Goal: Information Seeking & Learning: Compare options

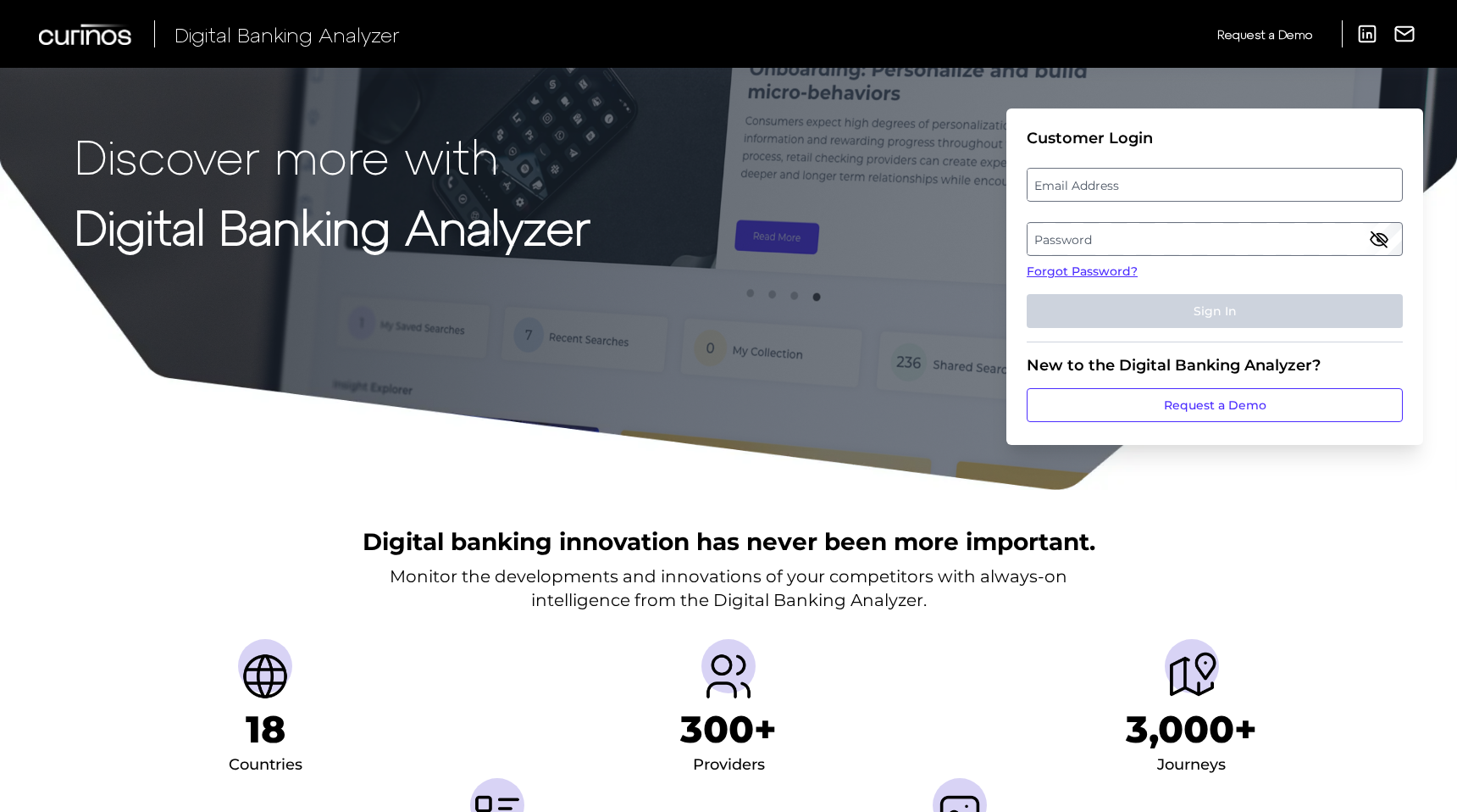
click at [1195, 185] on label "Email Address" at bounding box center [1215, 185] width 374 height 31
click at [1195, 185] on input "email" at bounding box center [1215, 185] width 377 height 34
click at [1391, 182] on keeper-lock "Open Keeper Popup" at bounding box center [1386, 184] width 21 height 21
type input "[EMAIL_ADDRESS][DOMAIN_NAME]"
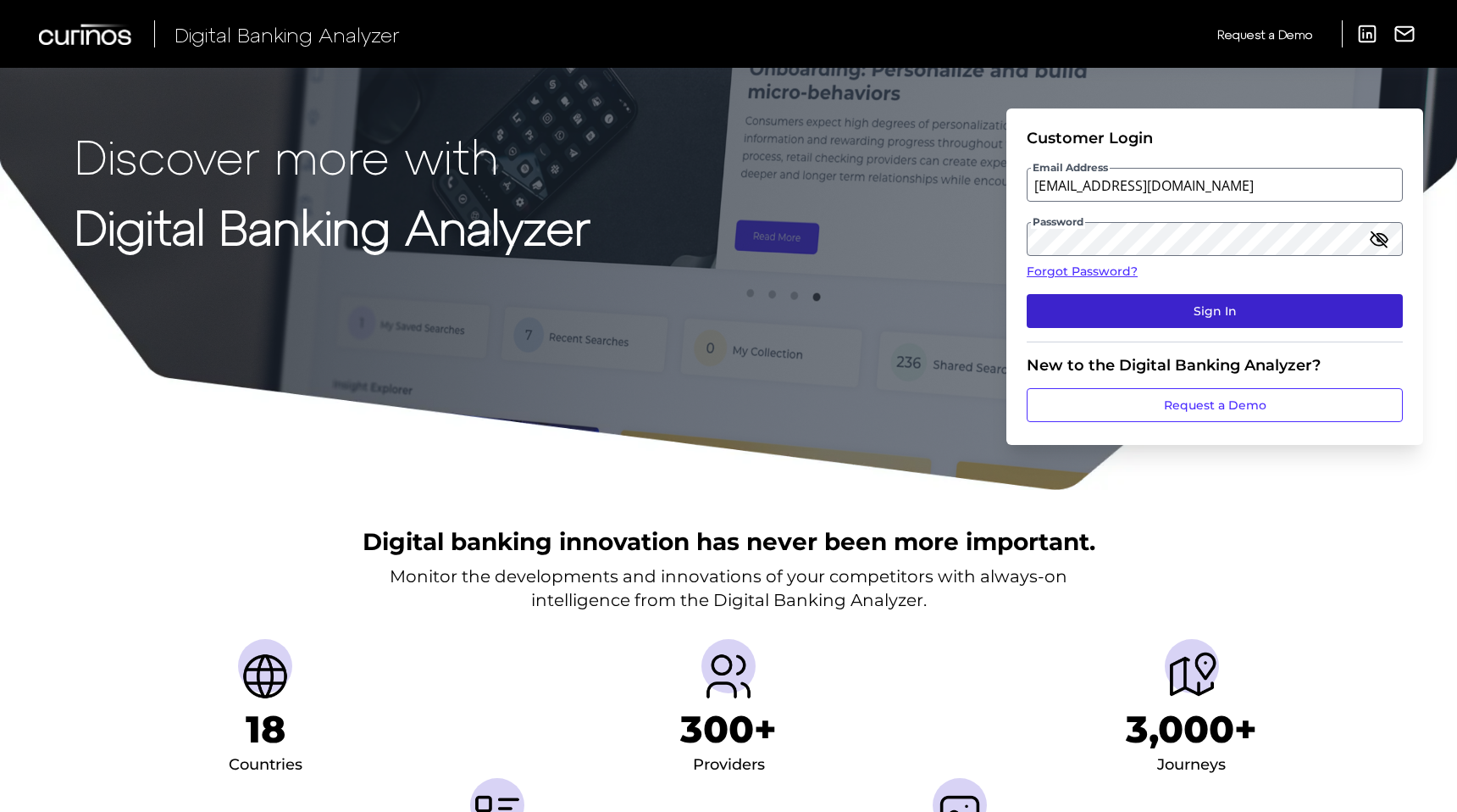
click at [1251, 307] on button "Sign In" at bounding box center [1215, 312] width 377 height 34
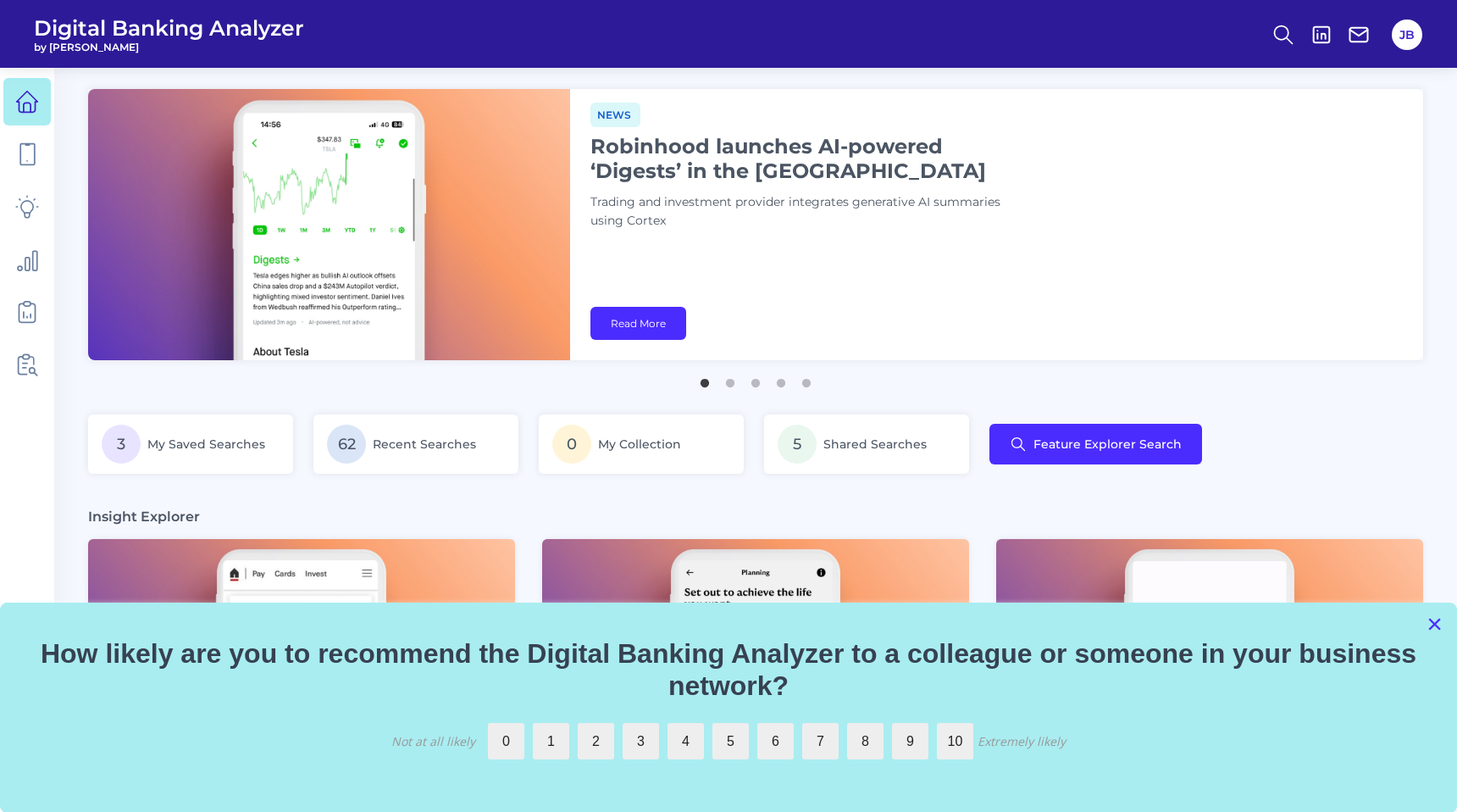
click at [1433, 623] on button "×" at bounding box center [1435, 623] width 16 height 27
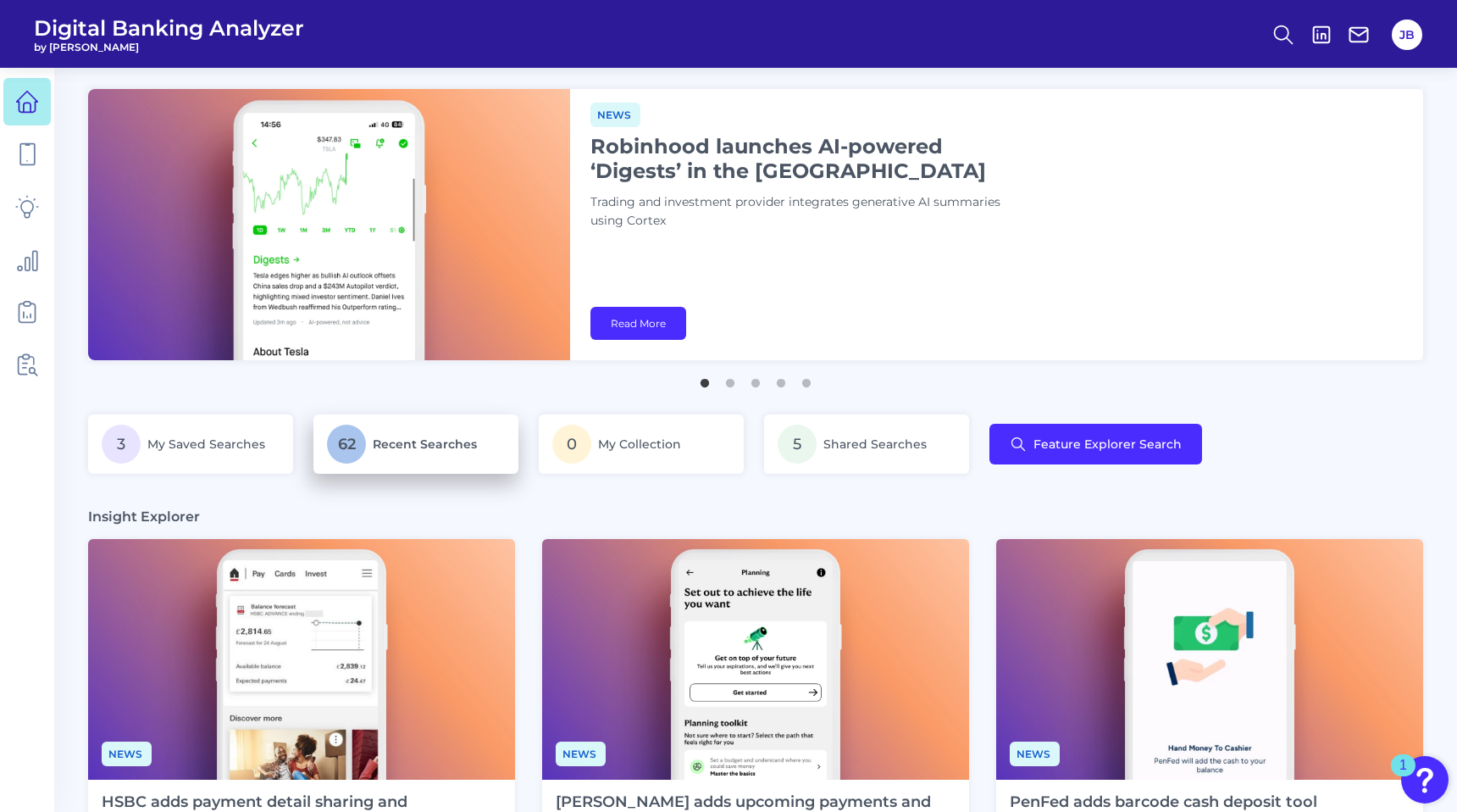
click at [407, 449] on span "Recent Searches" at bounding box center [425, 443] width 104 height 15
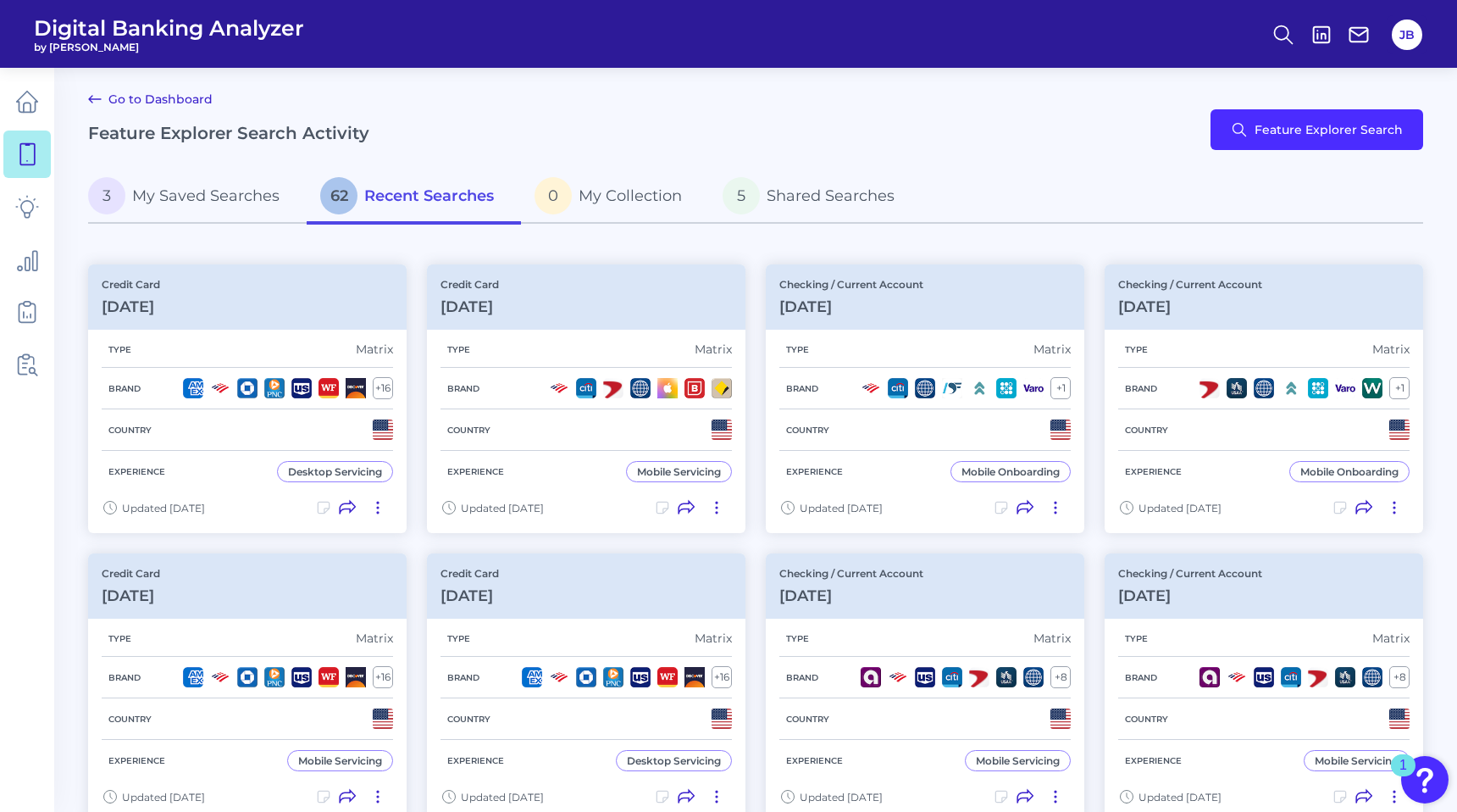
click at [157, 101] on link "Go to Dashboard" at bounding box center [151, 98] width 125 height 21
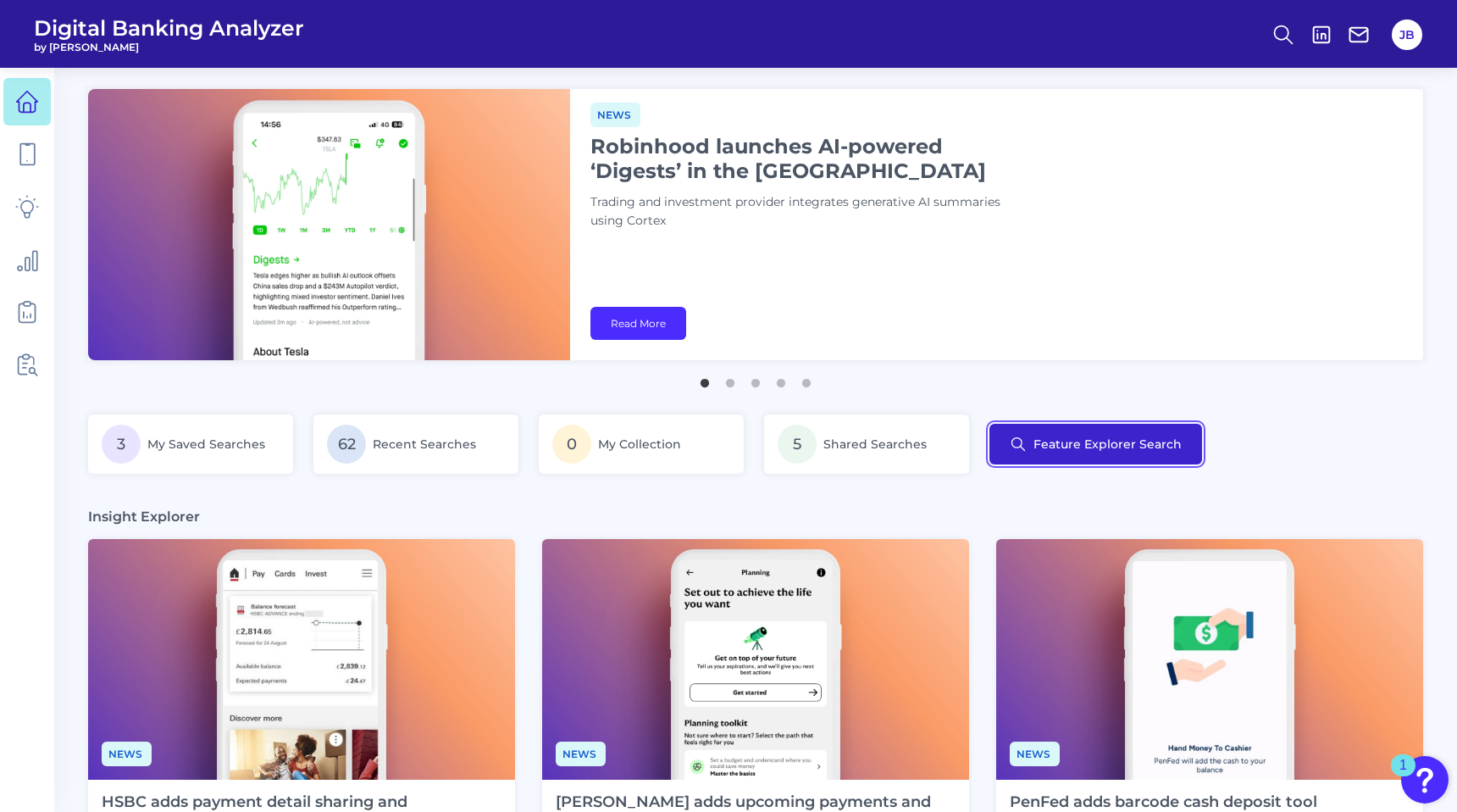
click at [1131, 440] on button "Feature Explorer Search" at bounding box center [1096, 443] width 212 height 41
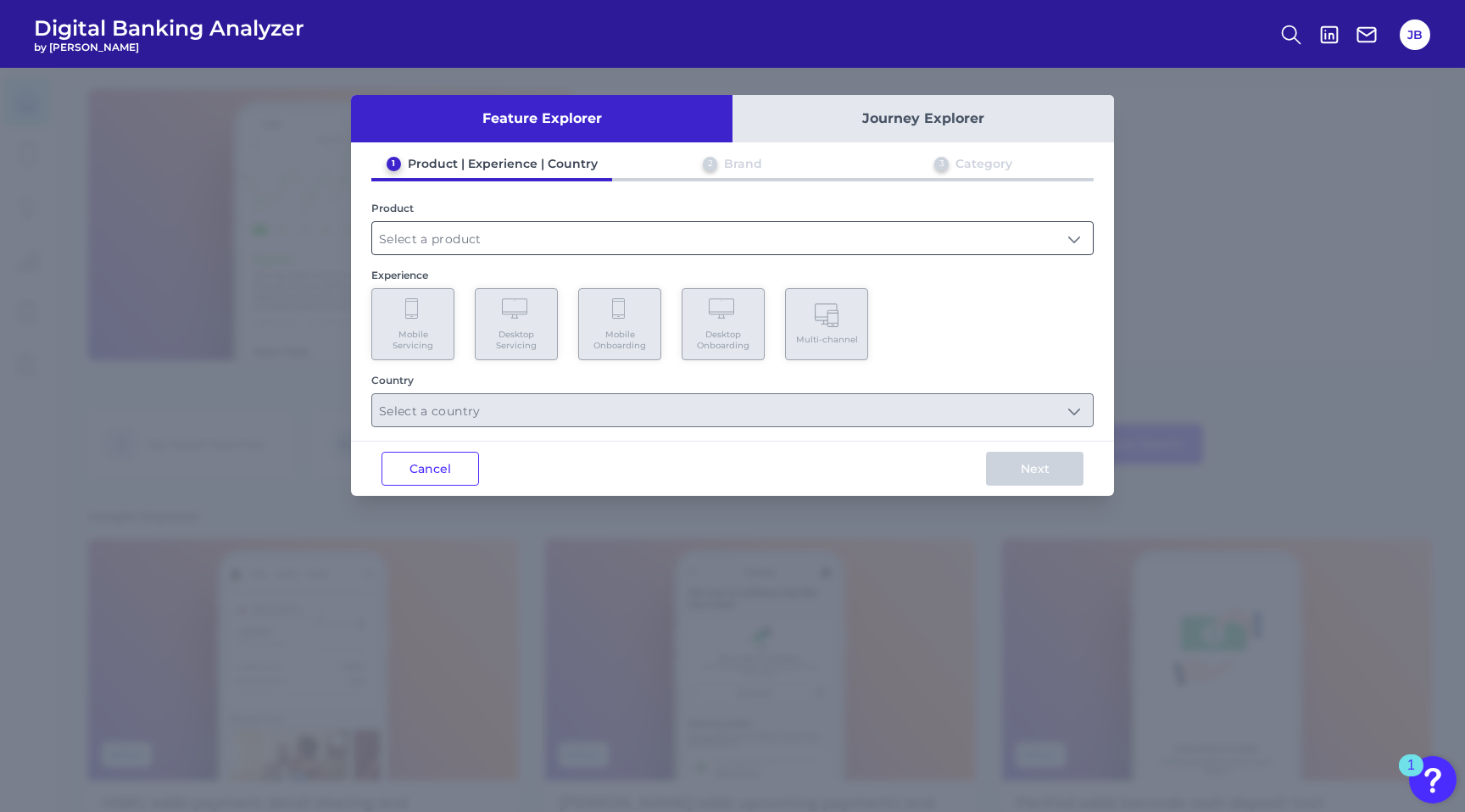
click at [556, 228] on input "text" at bounding box center [732, 238] width 720 height 33
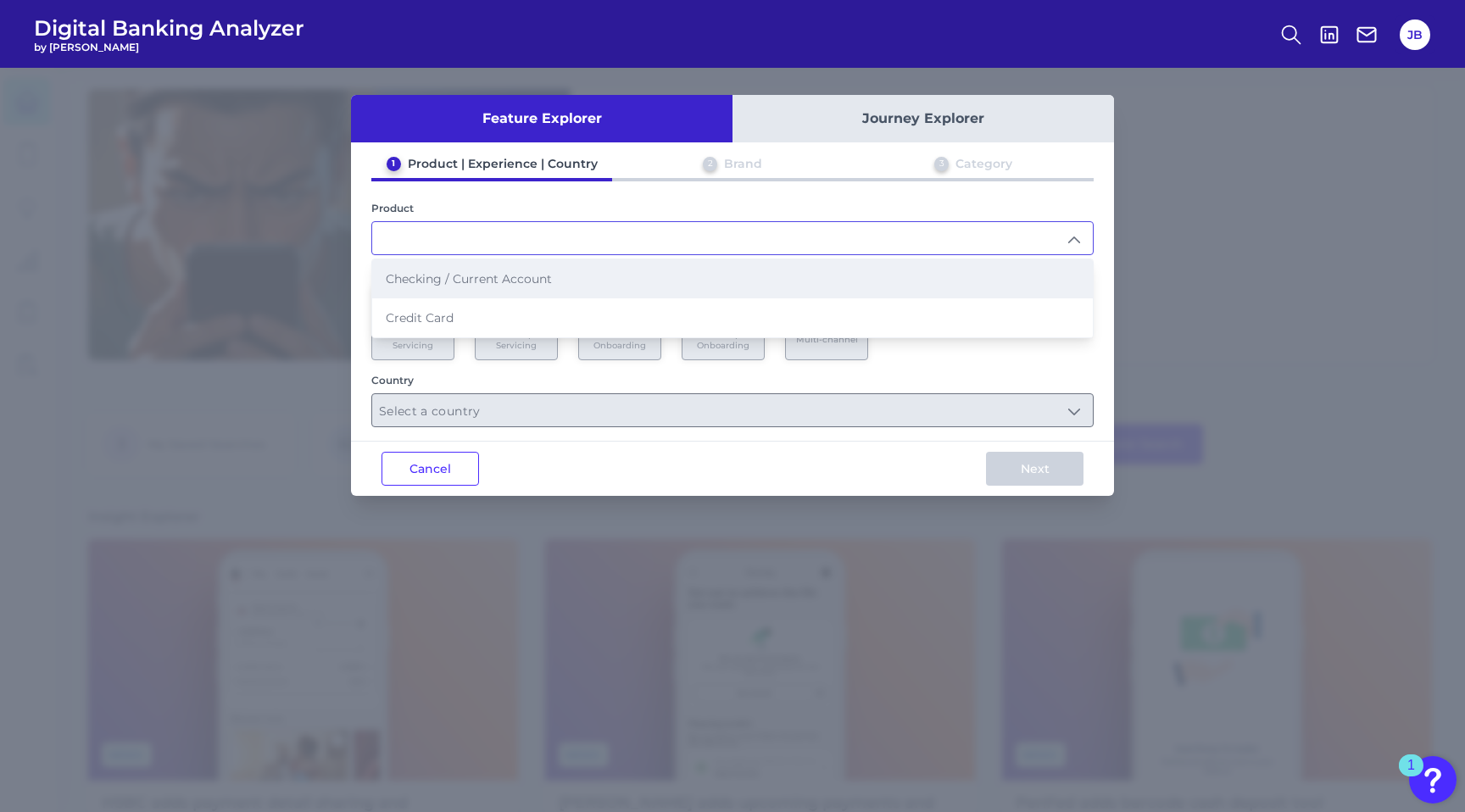
click at [513, 279] on span "Checking / Current Account" at bounding box center [469, 278] width 166 height 15
type input "Checking / Current Account"
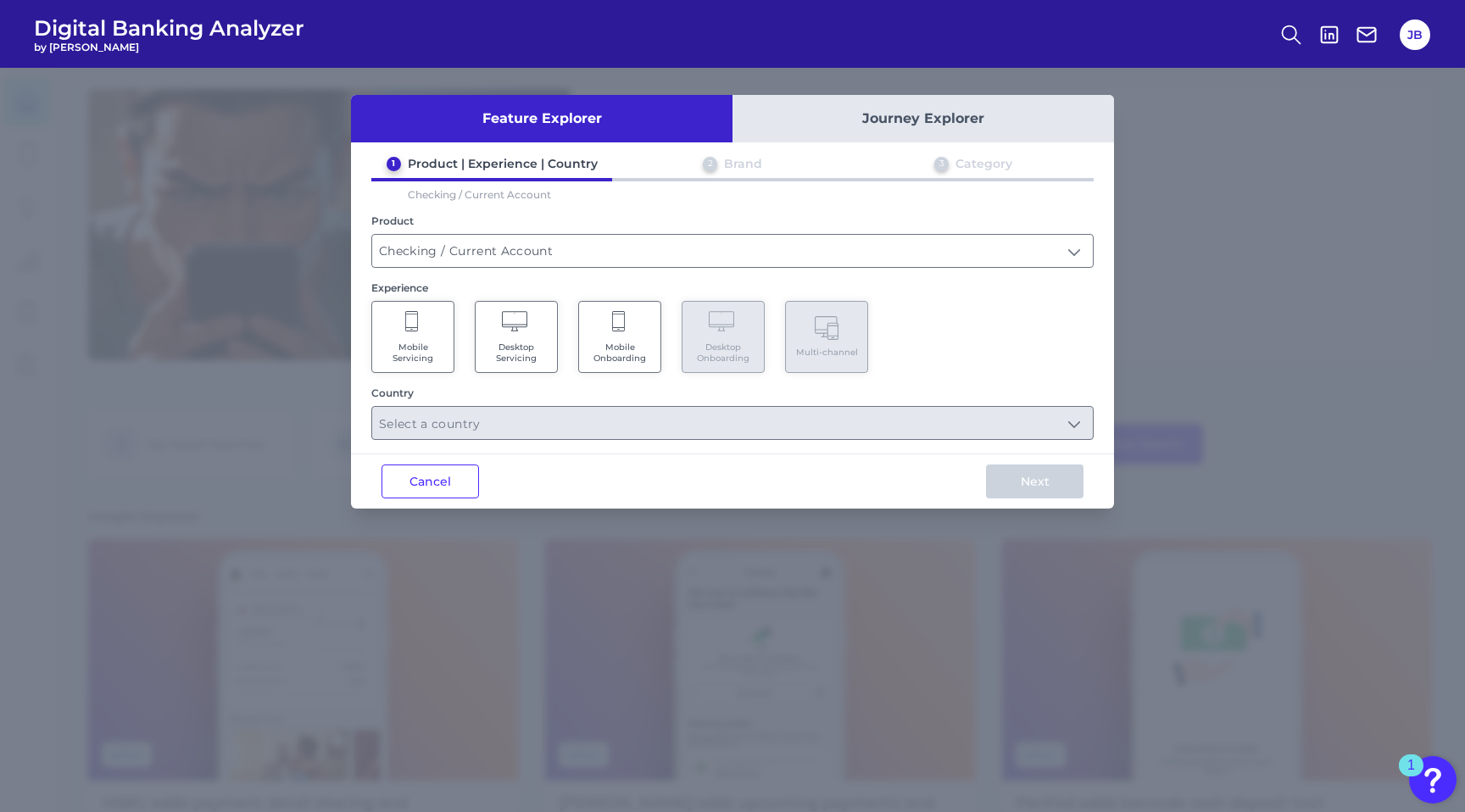
click at [623, 347] on span "Mobile Onboarding" at bounding box center [619, 352] width 64 height 22
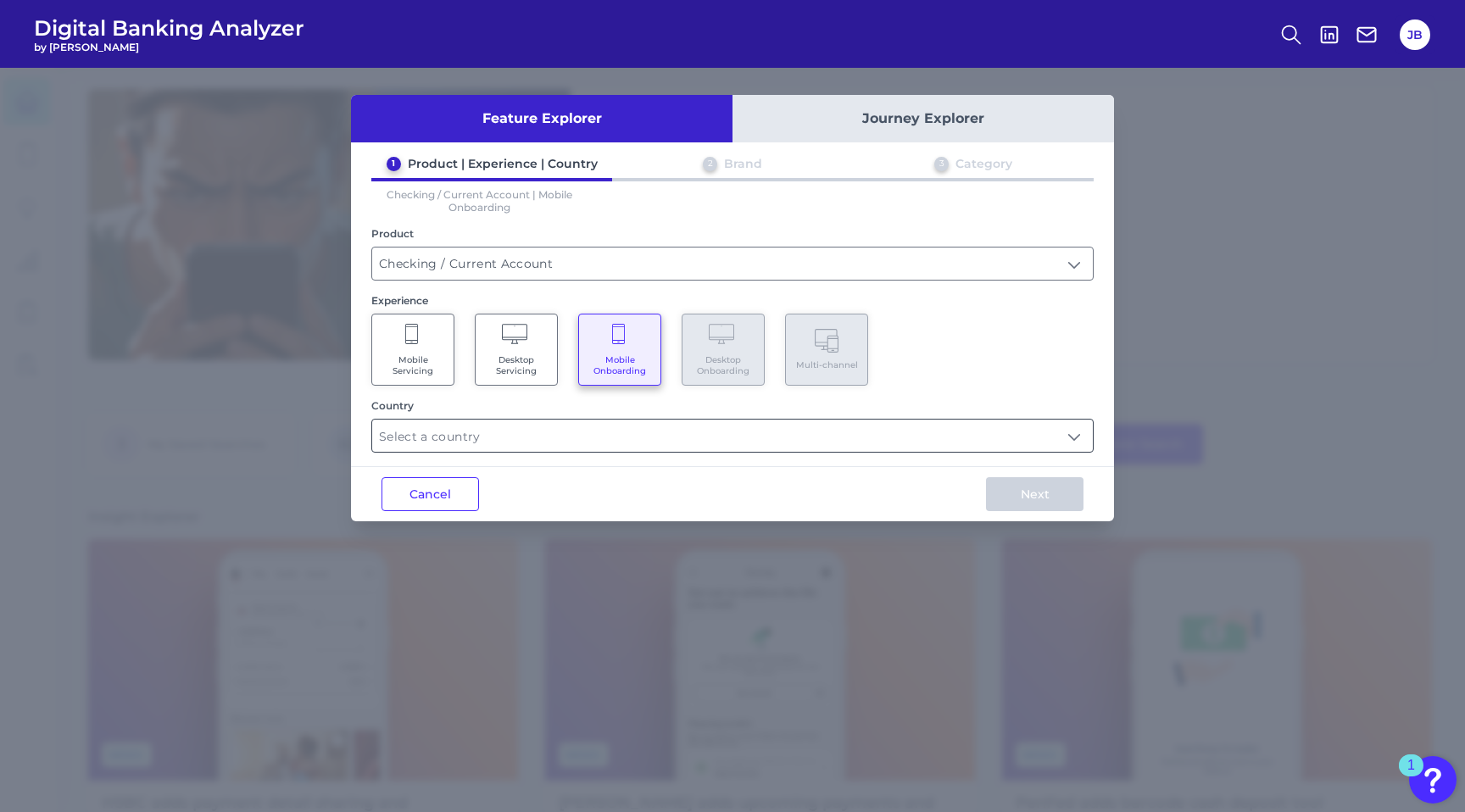
click at [482, 439] on input "text" at bounding box center [732, 435] width 720 height 33
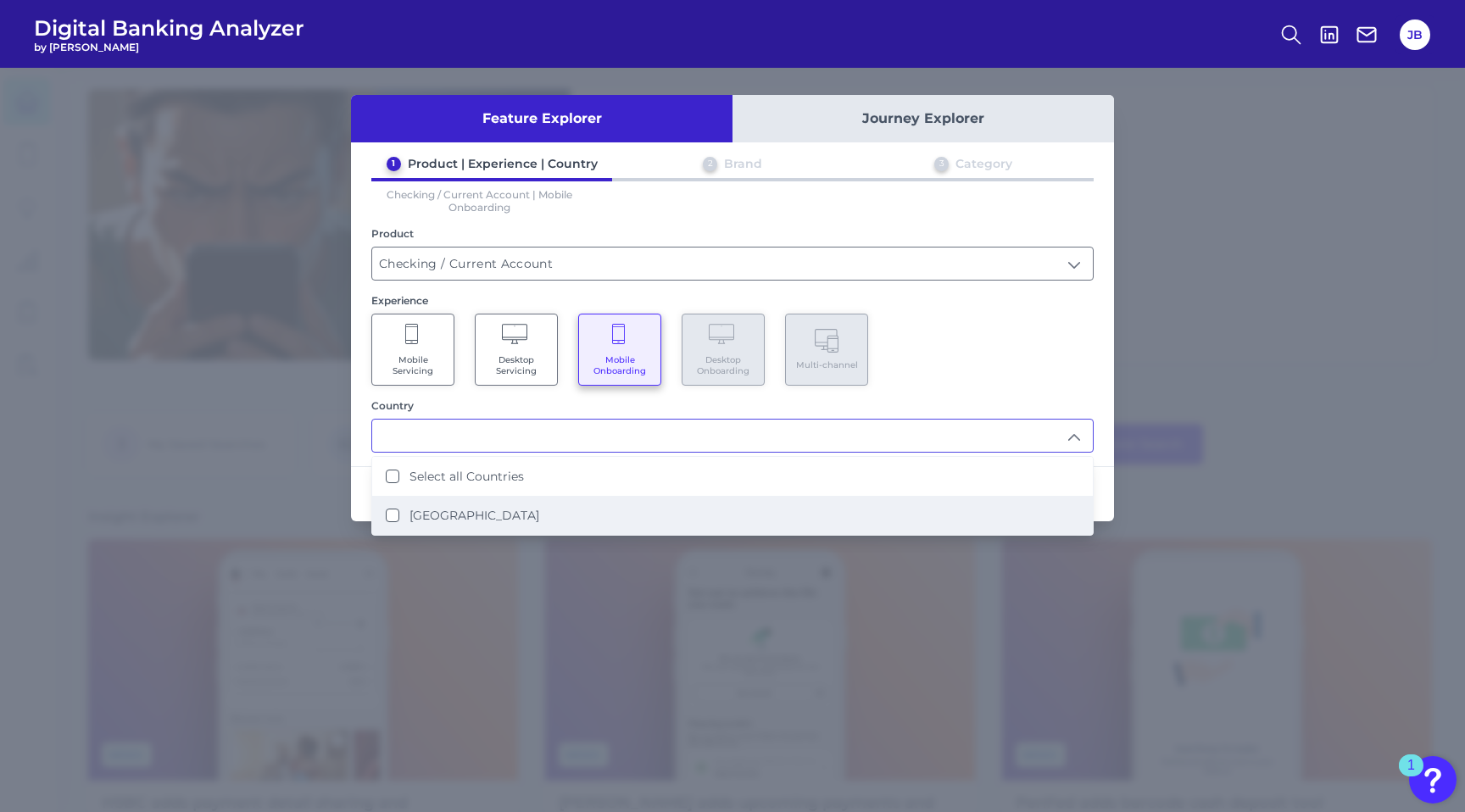
click at [455, 511] on label "[GEOGRAPHIC_DATA]" at bounding box center [474, 515] width 130 height 15
type input "Select all Countries"
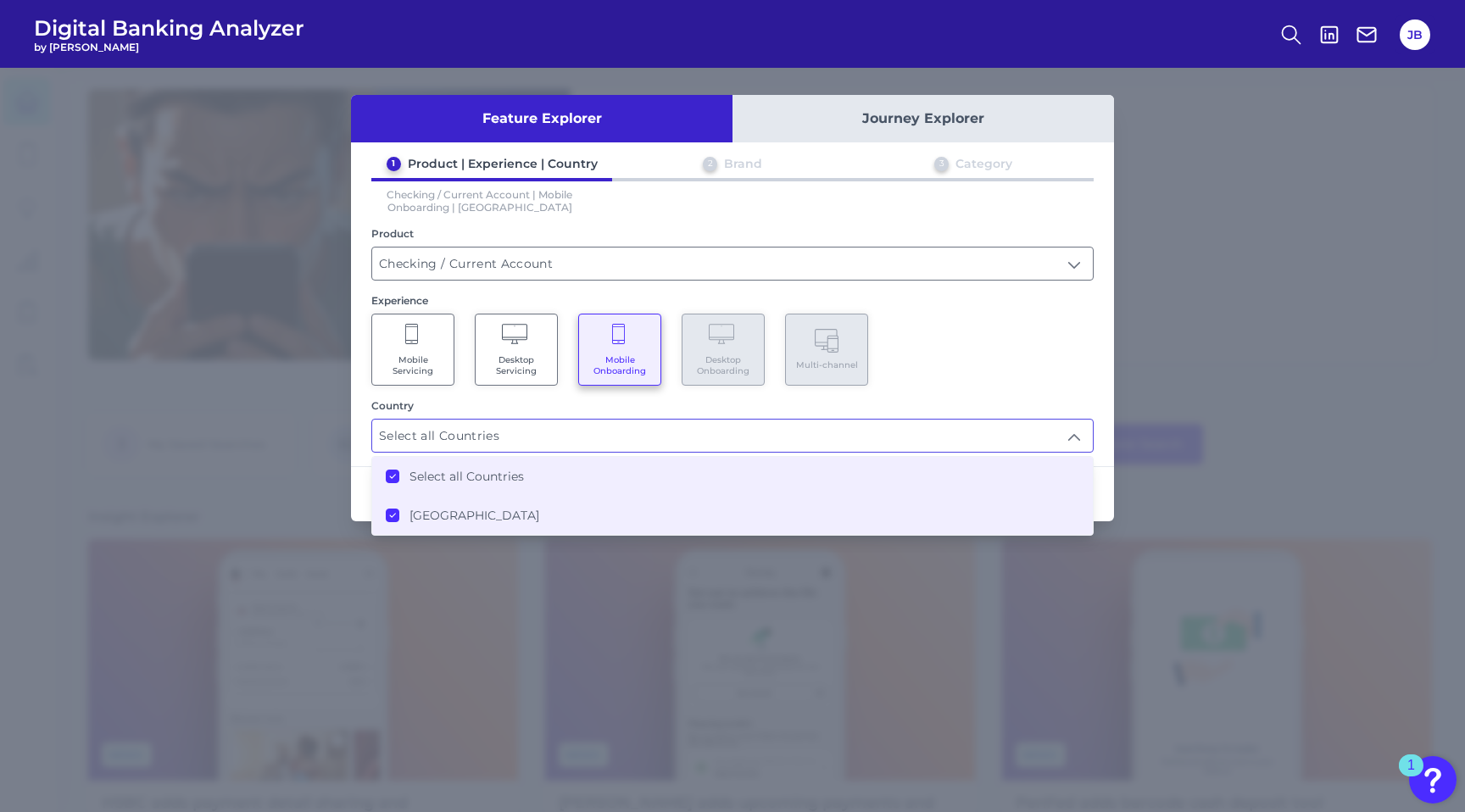
click at [502, 418] on div "Select all Countries Select all Countries" at bounding box center [732, 435] width 722 height 34
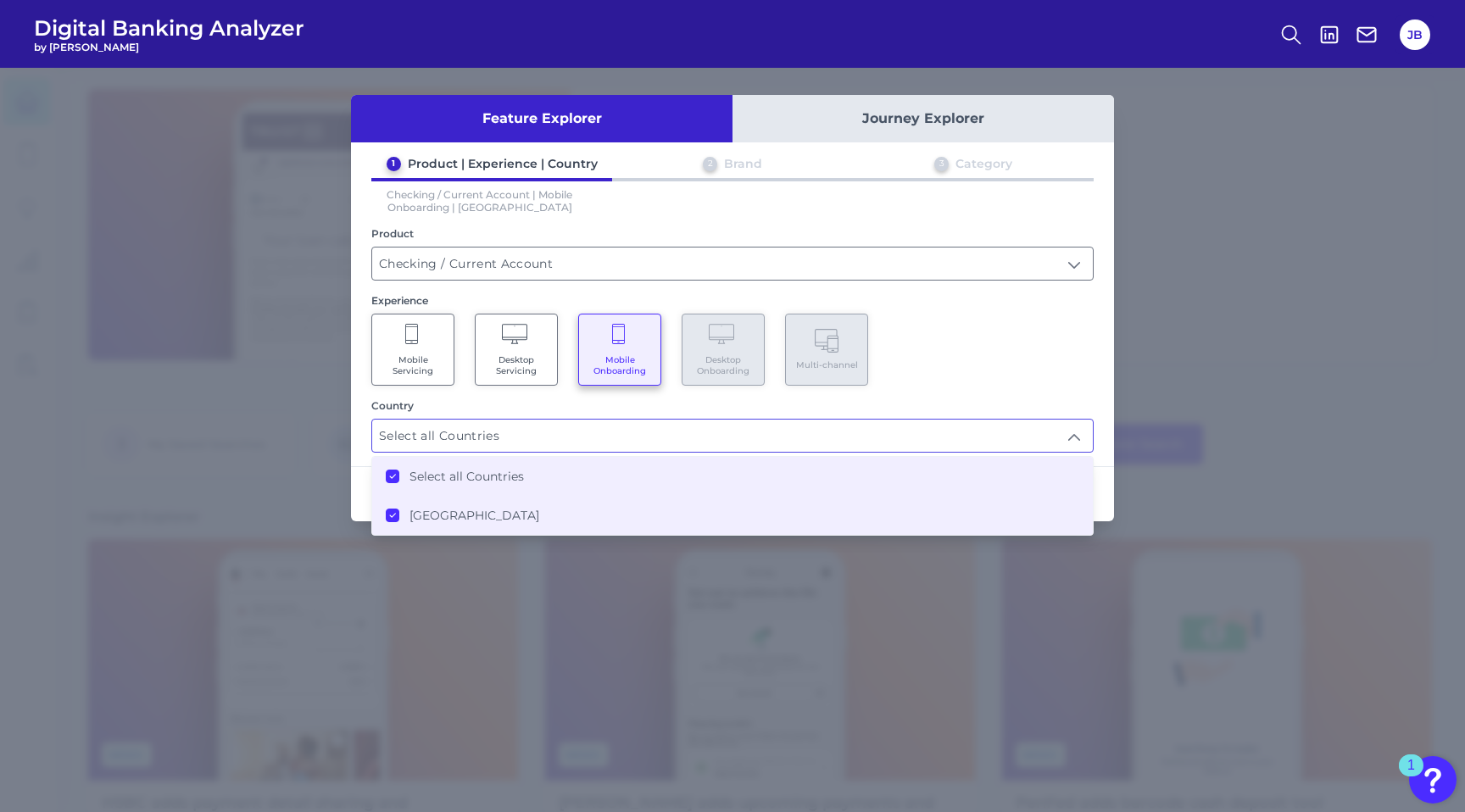
click at [967, 360] on div "Mobile Servicing Desktop Servicing Mobile Onboarding Desktop Onboarding Multi-c…" at bounding box center [732, 350] width 722 height 72
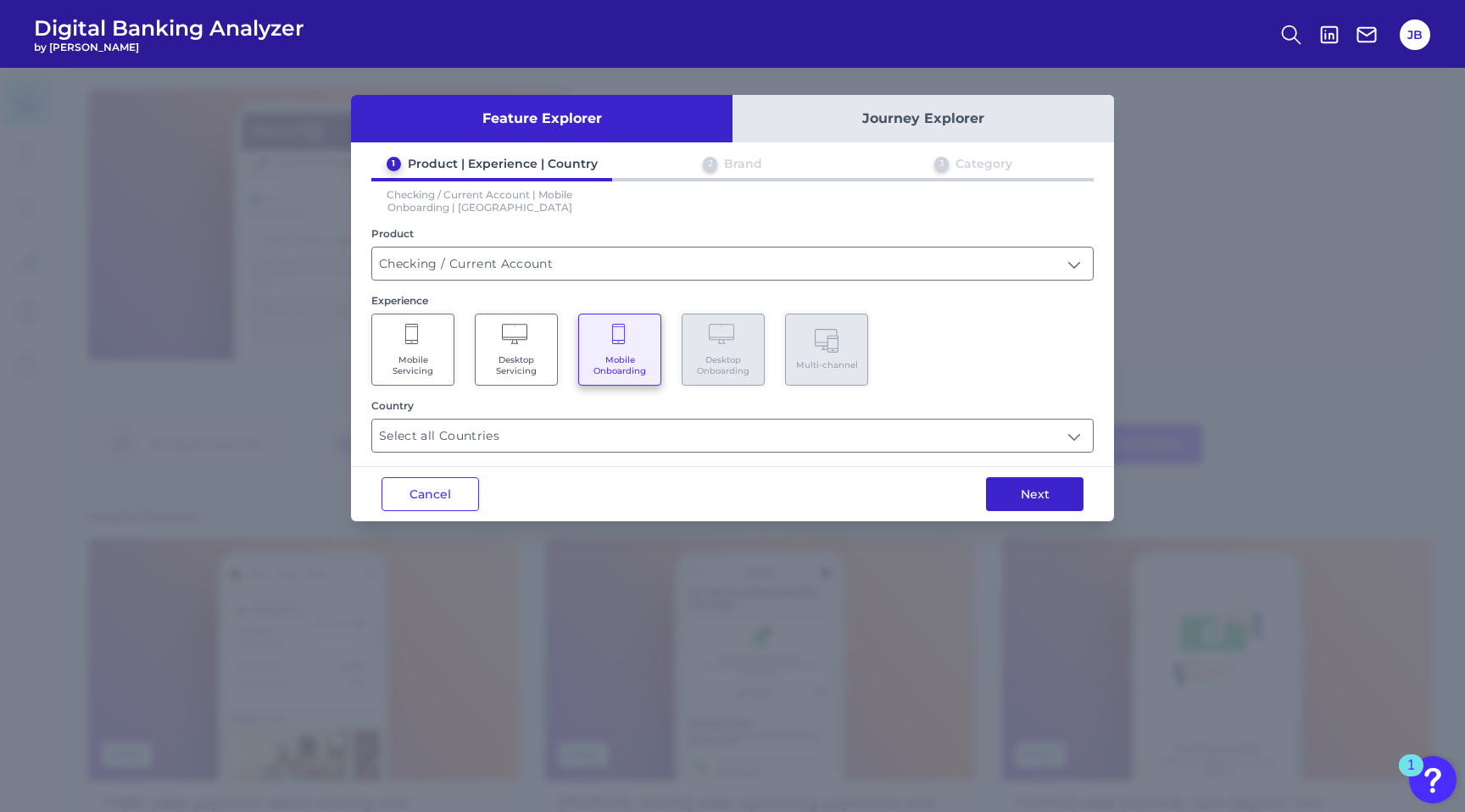
click at [1039, 493] on button "Next" at bounding box center [1035, 494] width 98 height 34
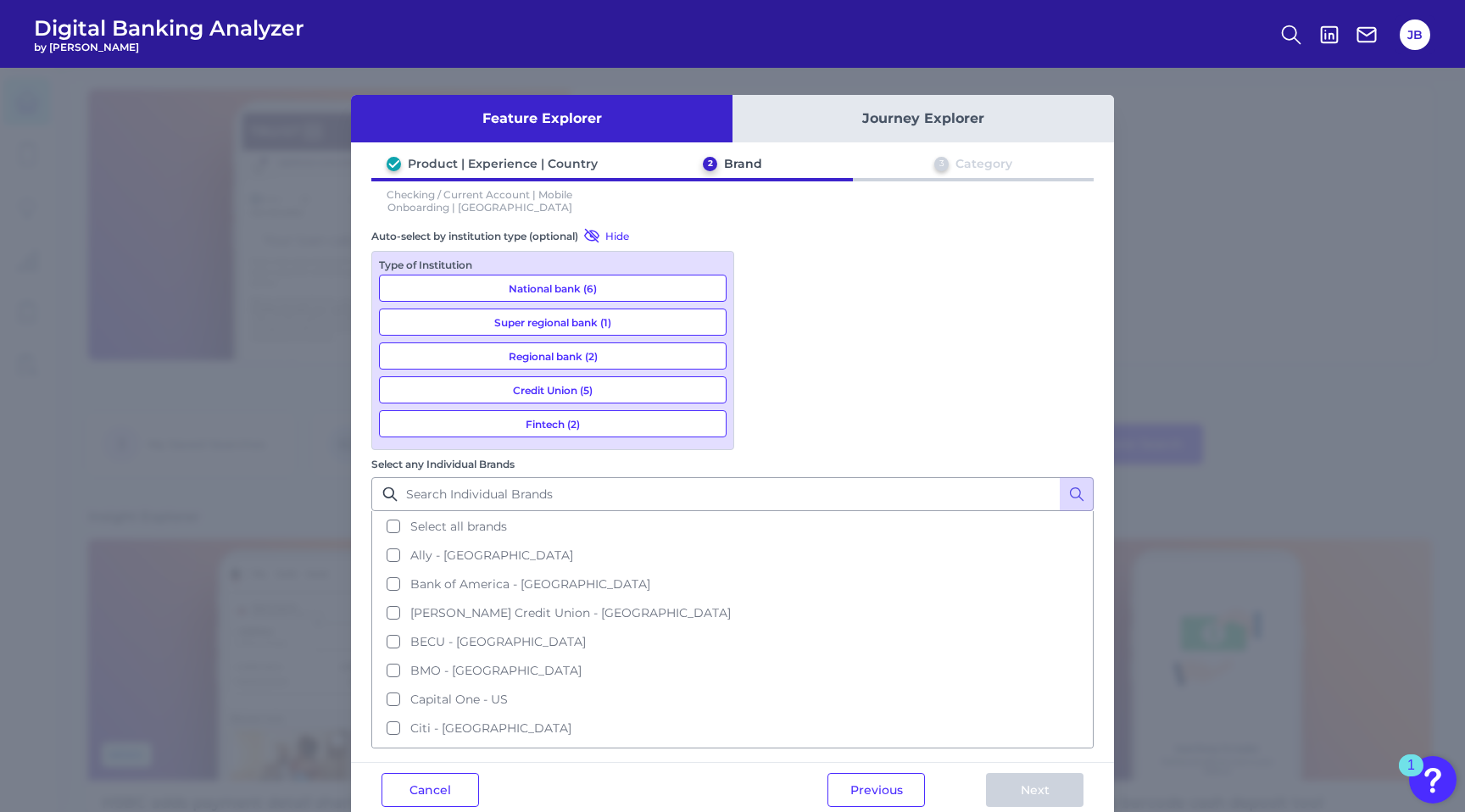
click at [910, 110] on button "Journey Explorer" at bounding box center [923, 118] width 381 height 48
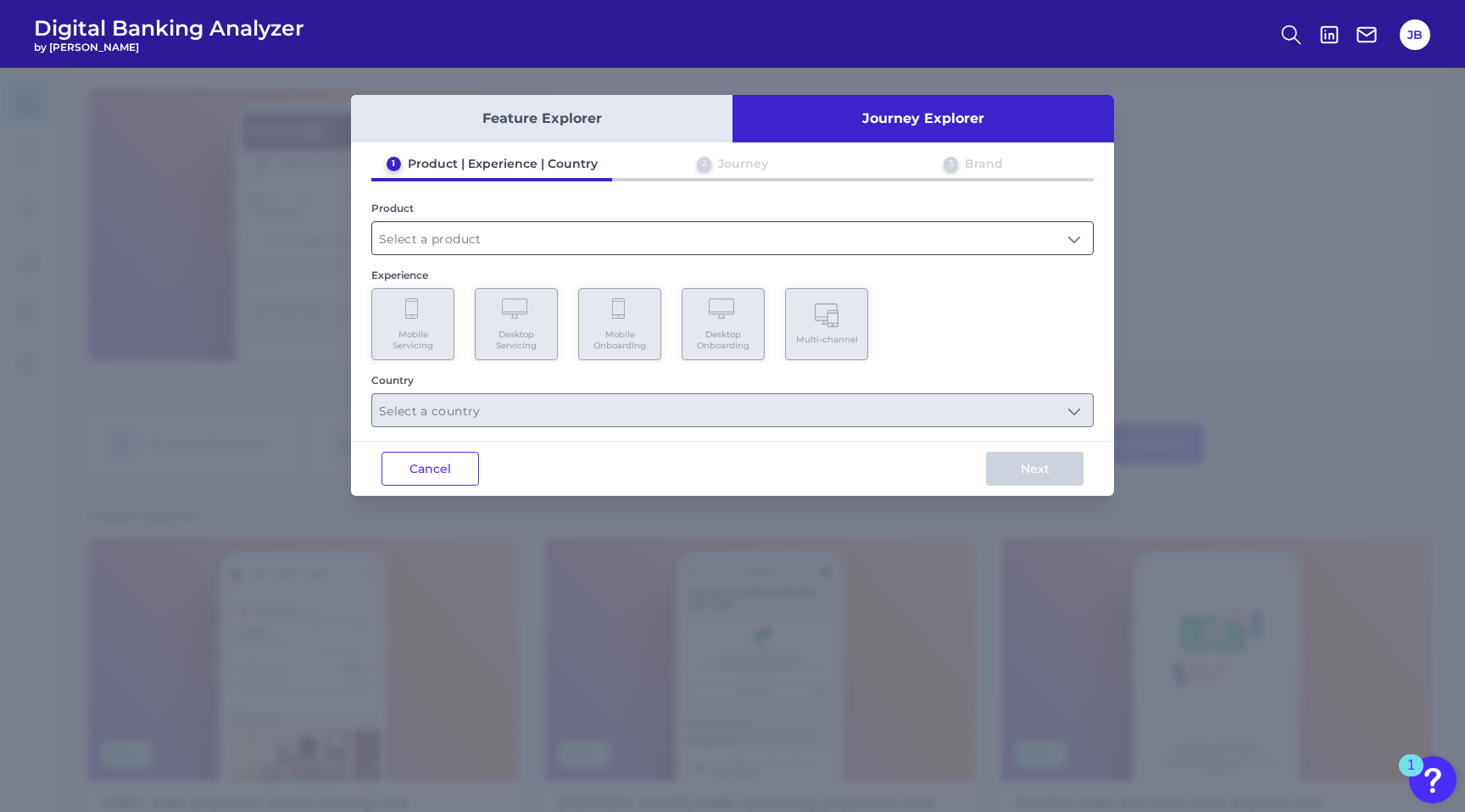
click at [551, 239] on input "text" at bounding box center [732, 238] width 720 height 33
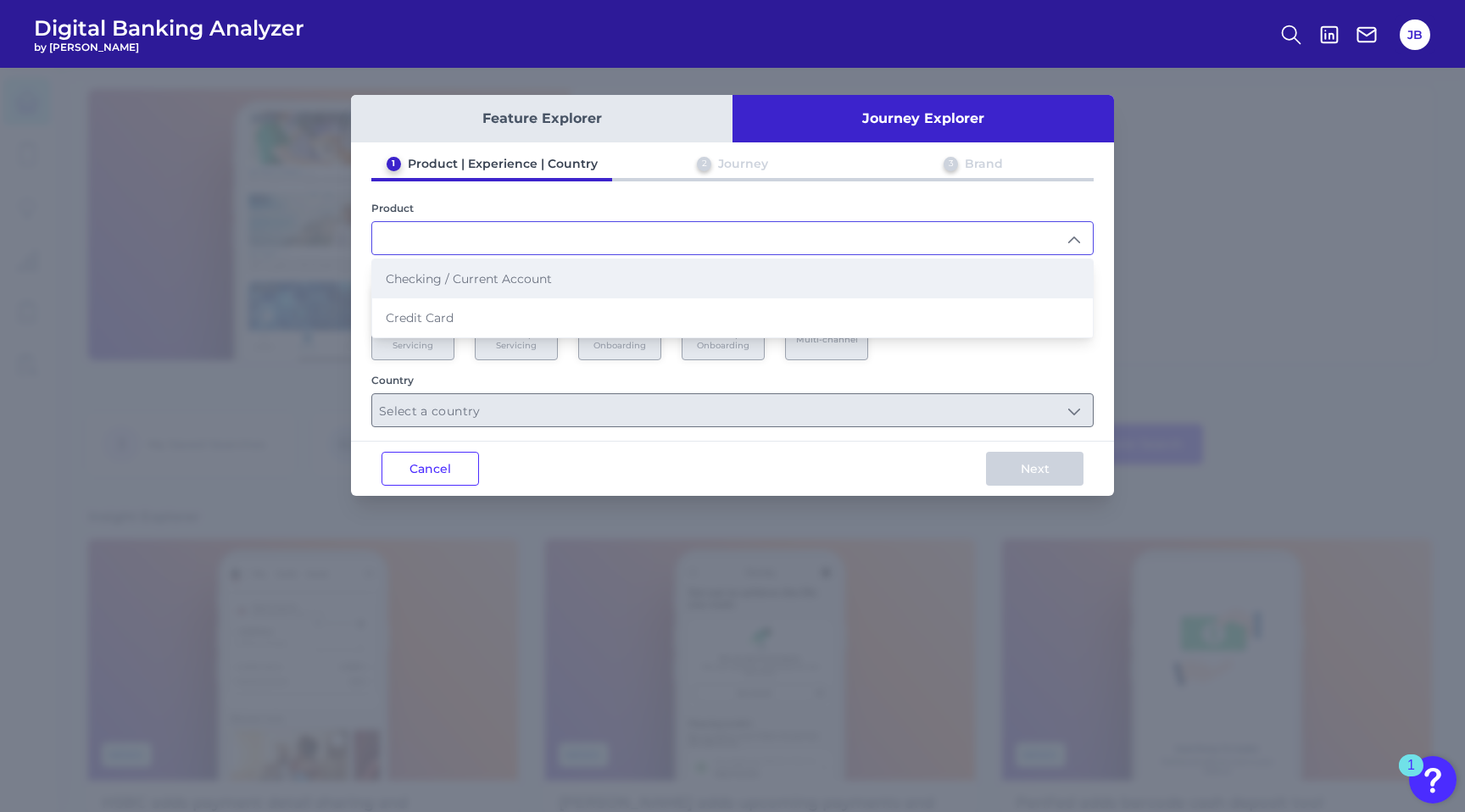
click at [540, 271] on span "Checking / Current Account" at bounding box center [469, 278] width 166 height 15
type input "Checking / Current Account"
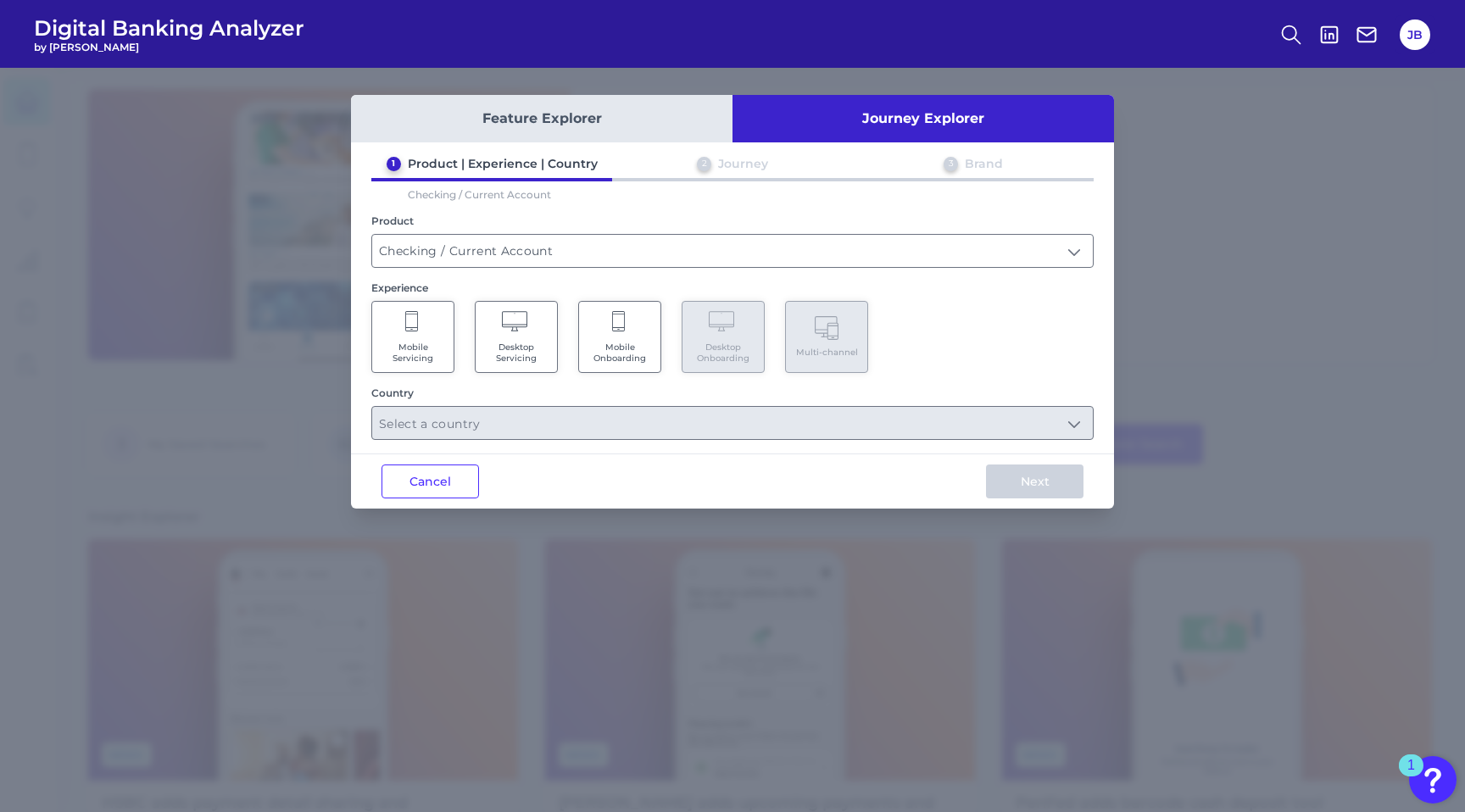
click at [639, 358] on span "Mobile Onboarding" at bounding box center [619, 352] width 64 height 22
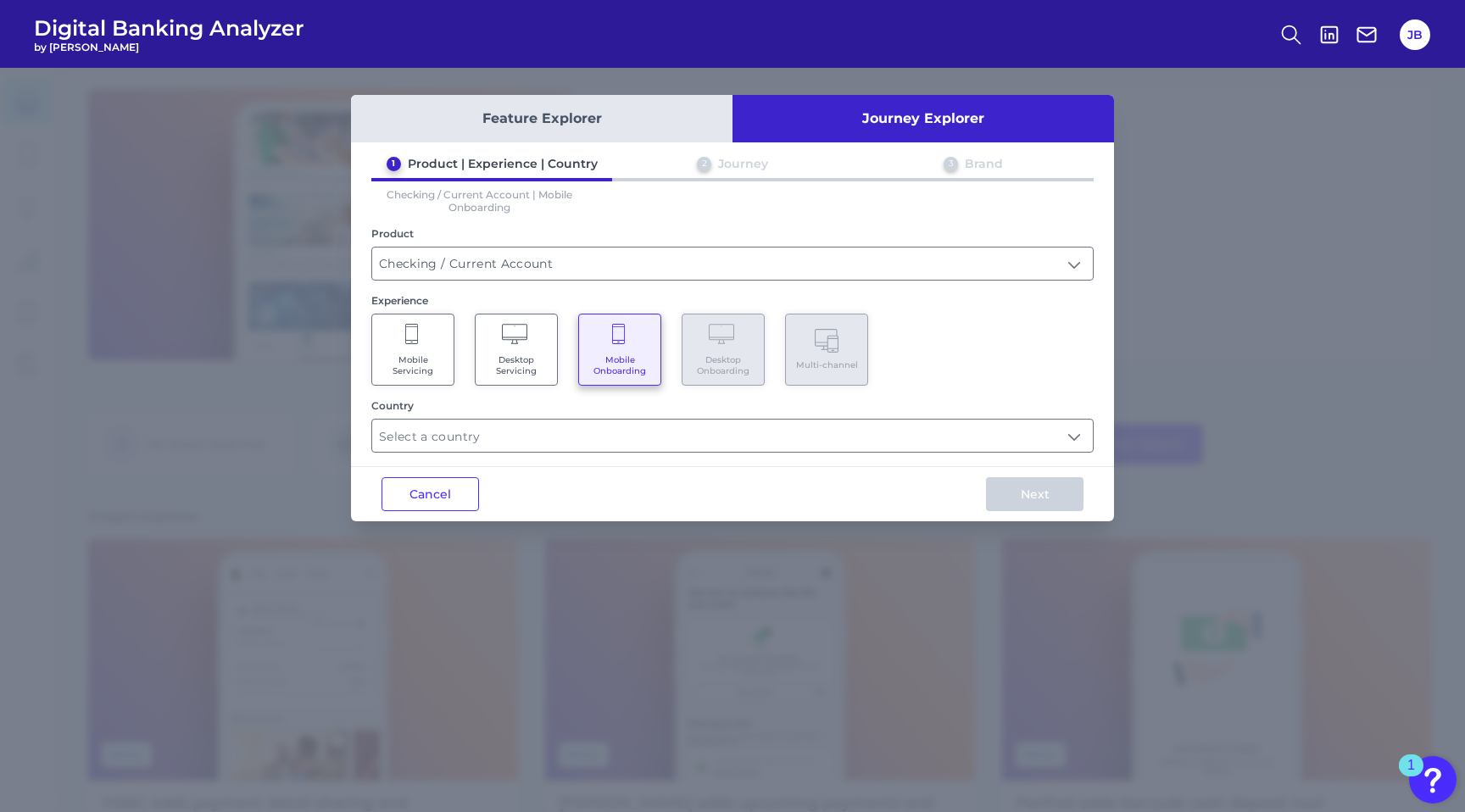
click at [563, 118] on button "Feature Explorer" at bounding box center [541, 118] width 381 height 48
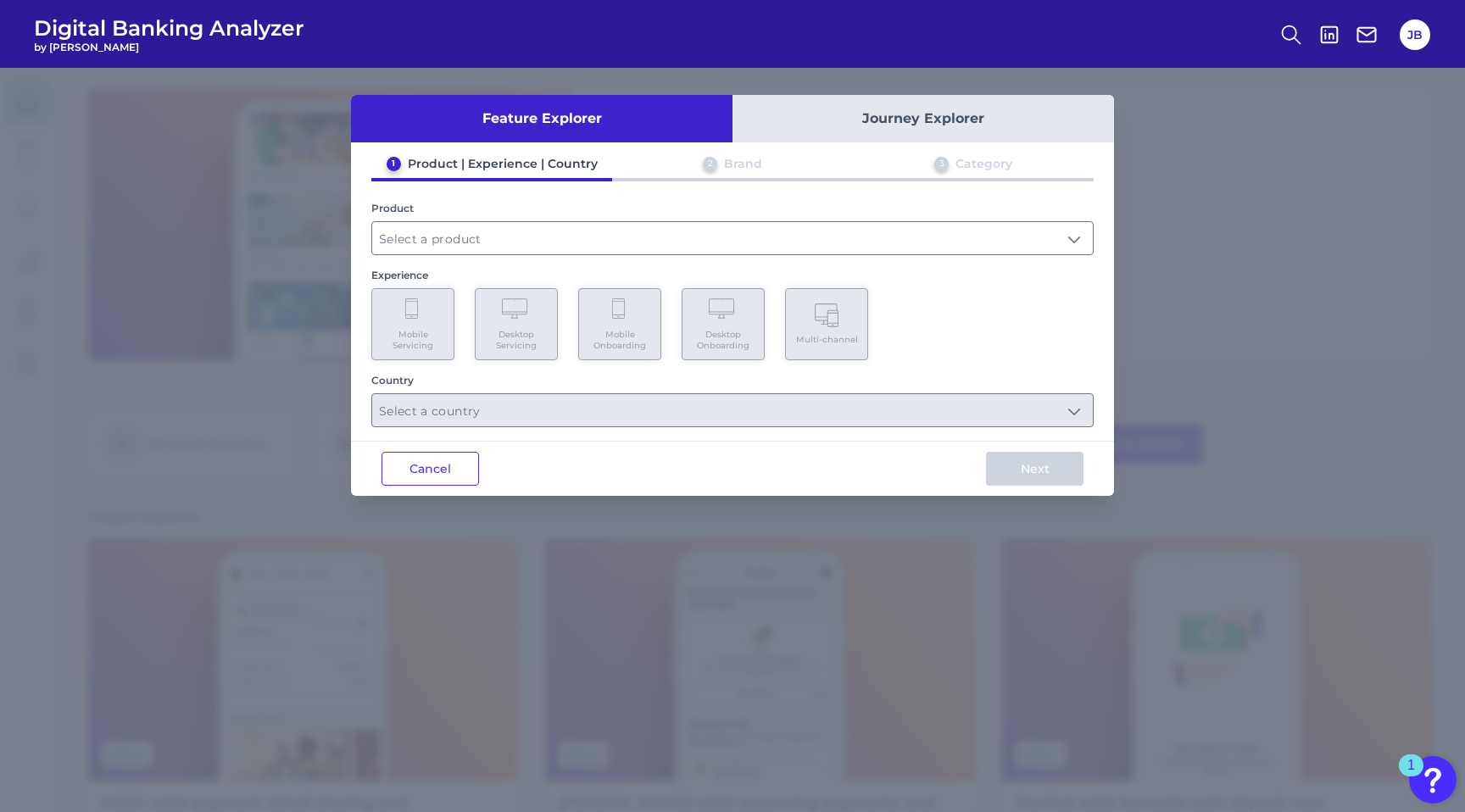
click at [831, 127] on button "Journey Explorer" at bounding box center [923, 118] width 381 height 48
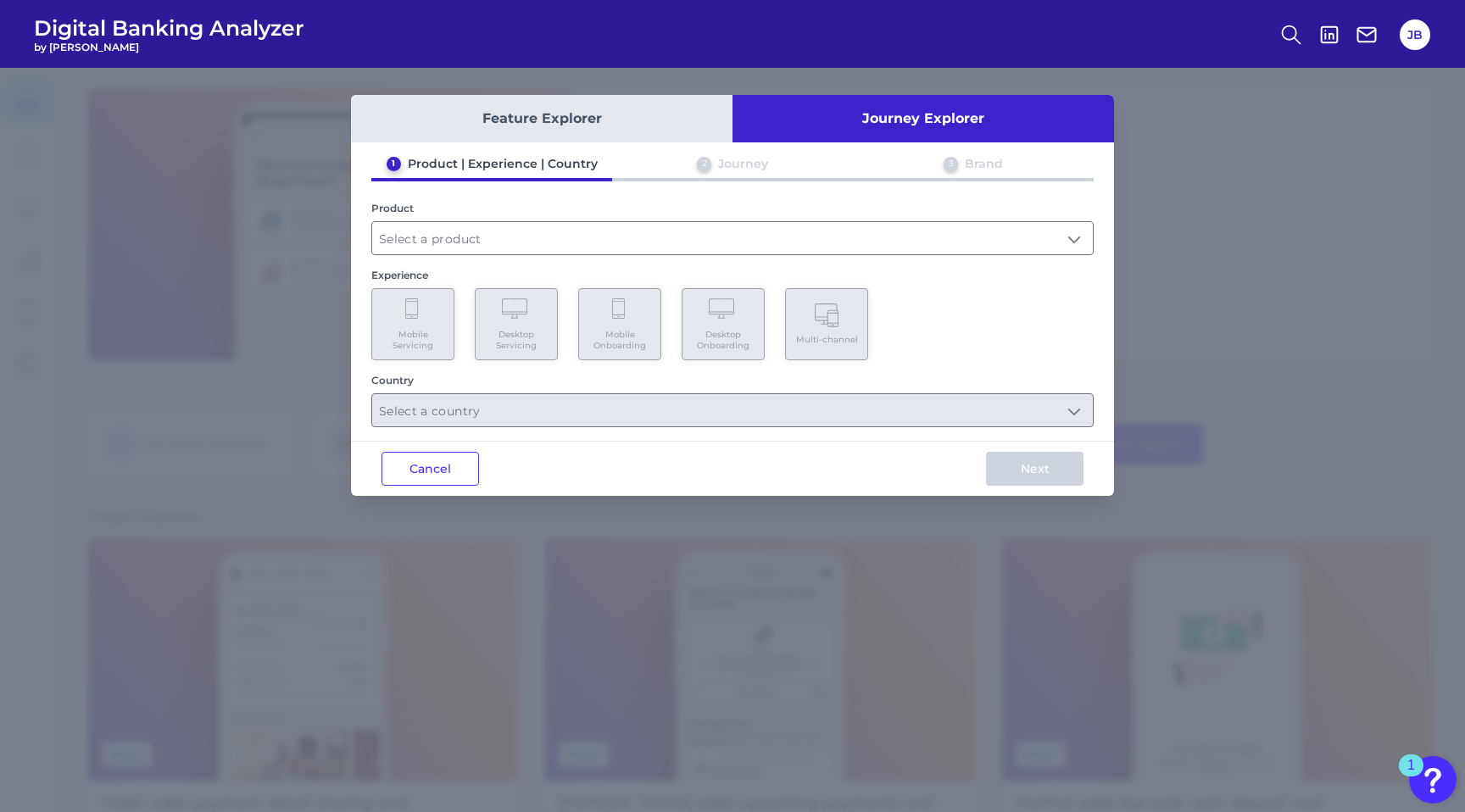
click at [629, 120] on button "Feature Explorer" at bounding box center [541, 118] width 381 height 48
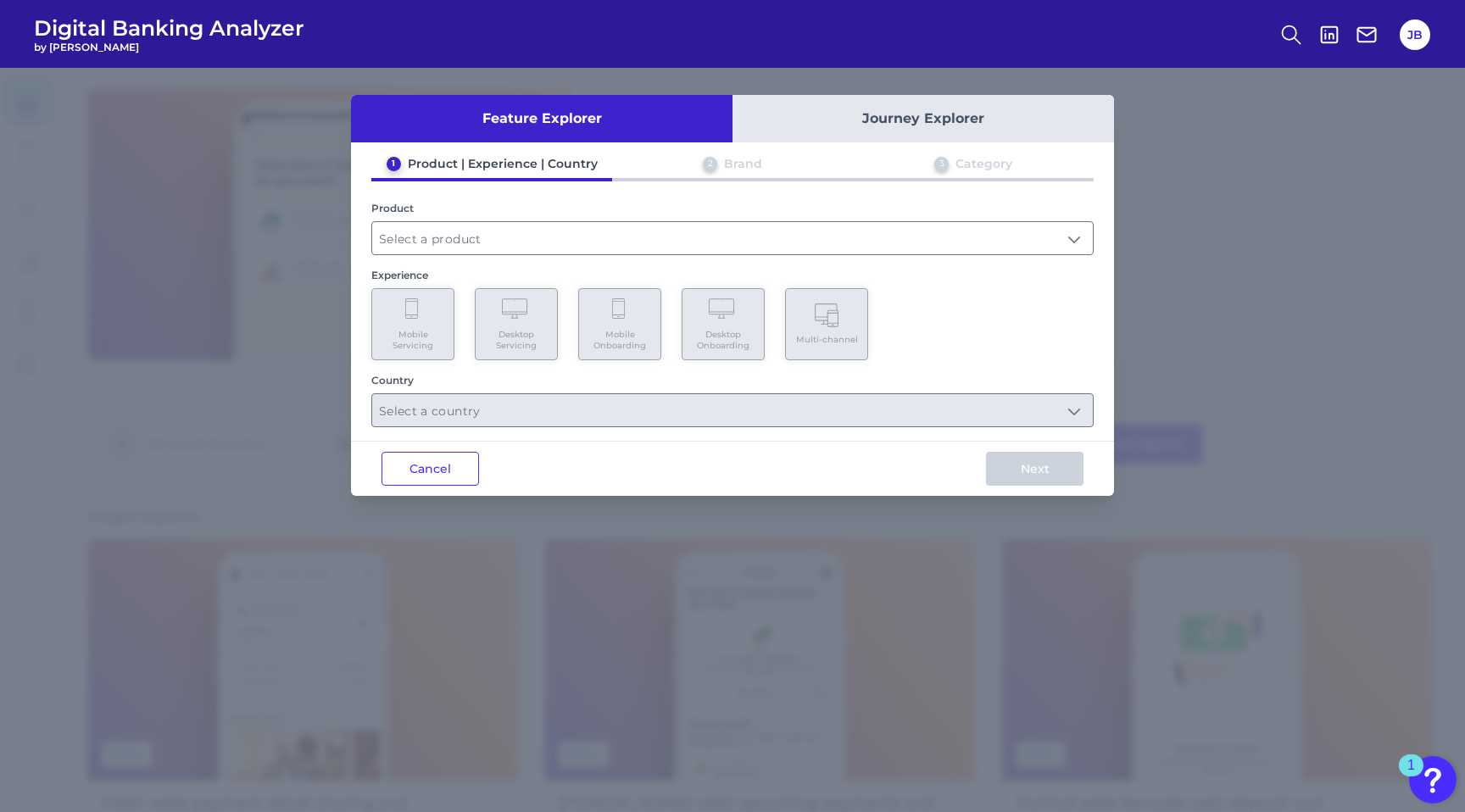
click at [872, 121] on button "Journey Explorer" at bounding box center [923, 118] width 381 height 48
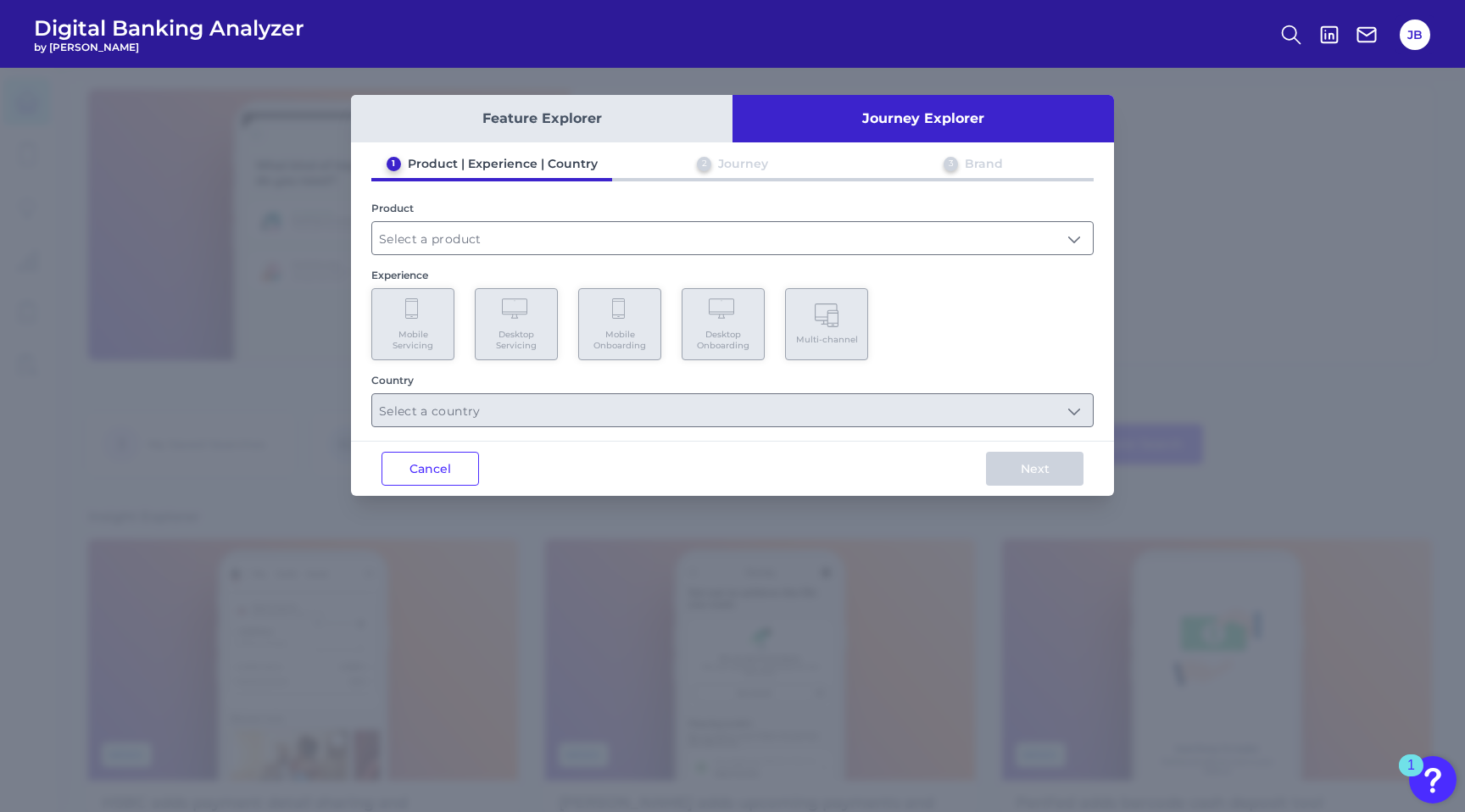
click at [539, 257] on div "1 Product | Experience | Country 2 Journey 3 Brand Product Experience Mobile Se…" at bounding box center [732, 292] width 763 height 271
click at [547, 233] on input "text" at bounding box center [732, 238] width 720 height 33
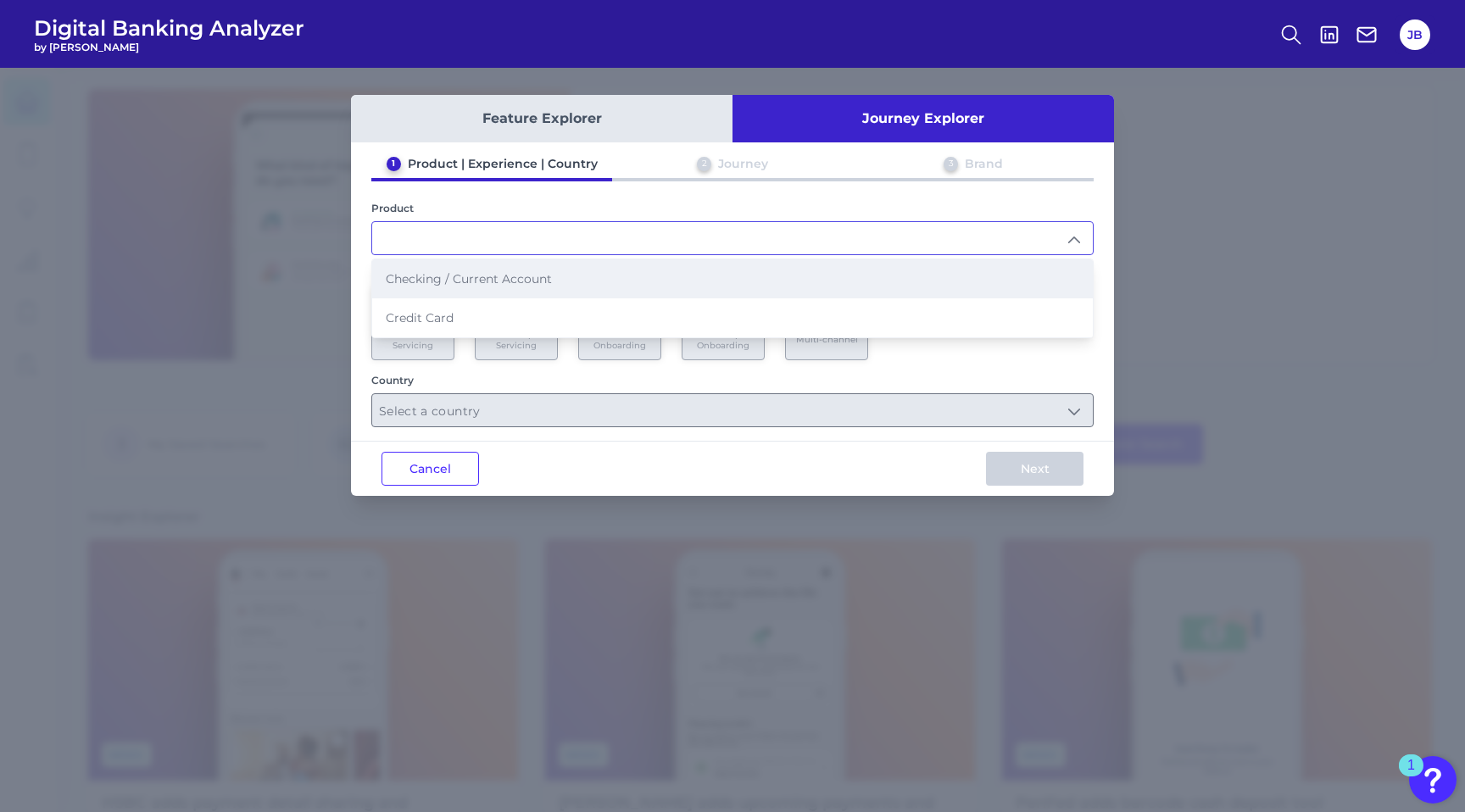
click at [513, 281] on span "Checking / Current Account" at bounding box center [469, 278] width 166 height 15
type input "Checking / Current Account"
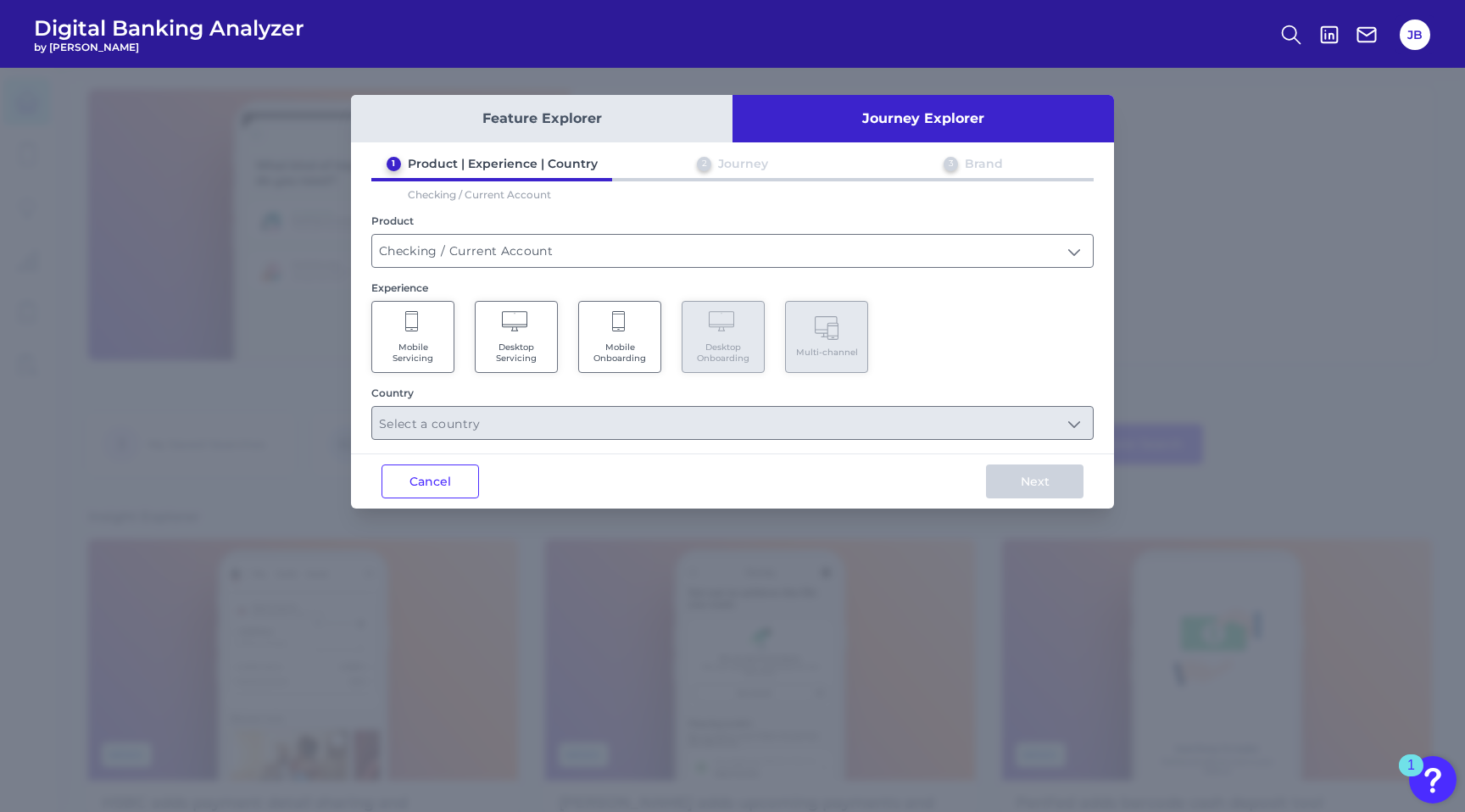
click at [605, 349] on span "Mobile Onboarding" at bounding box center [619, 352] width 64 height 22
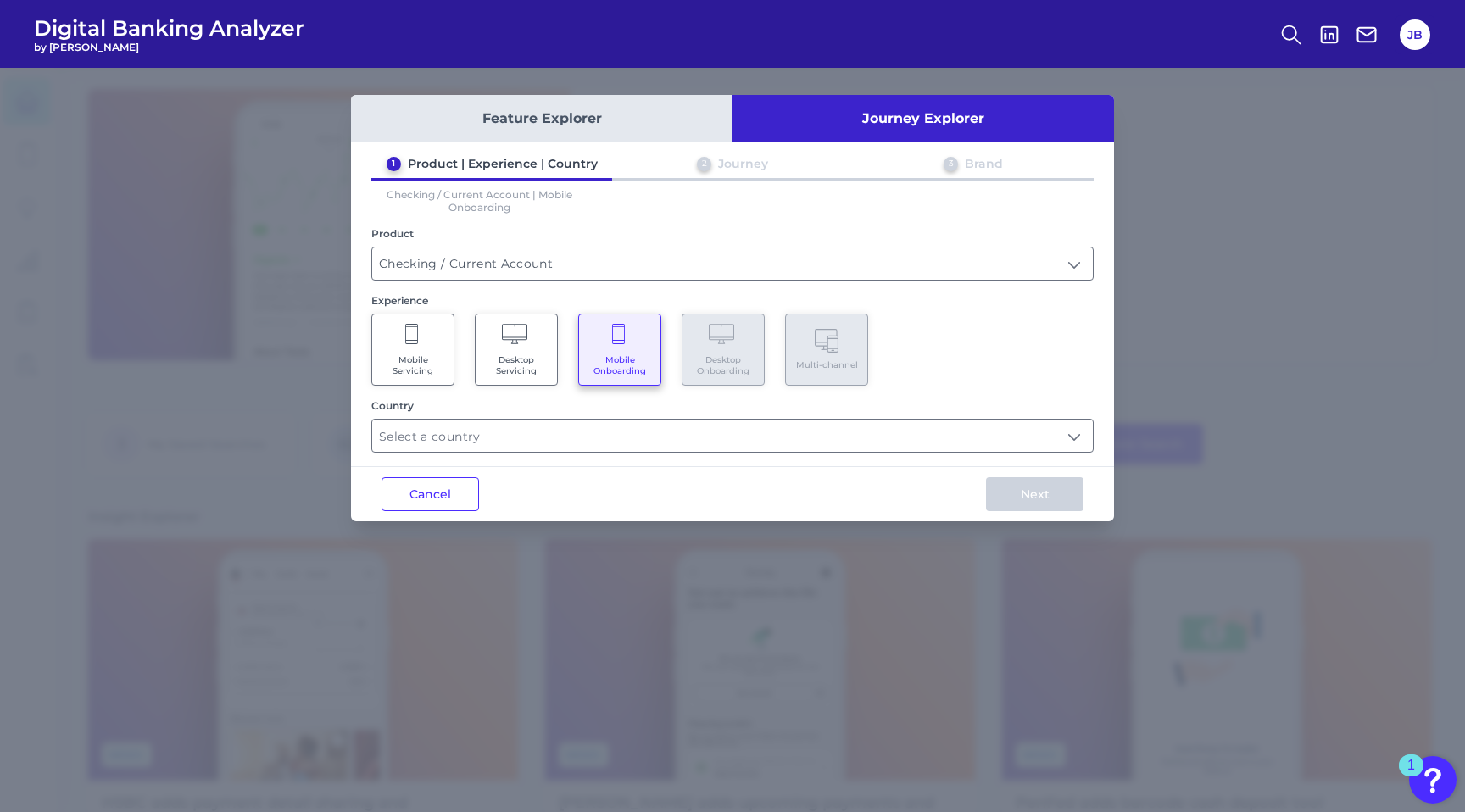
click at [567, 454] on div "Feature Explorer Journey Explorer 1 Product | Experience | Country 2 Journey 3 …" at bounding box center [732, 308] width 763 height 426
click at [567, 441] on input "text" at bounding box center [732, 435] width 720 height 33
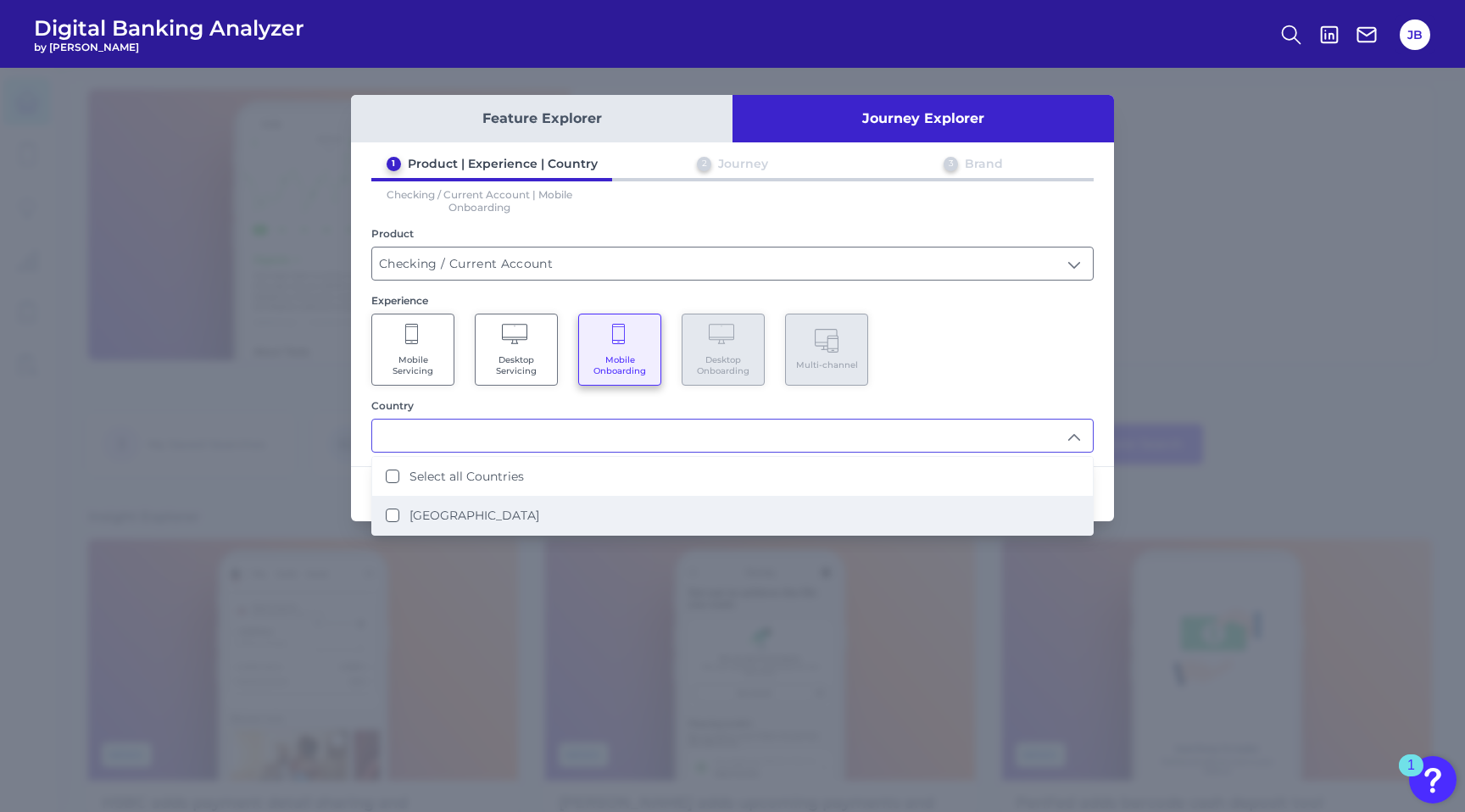
click at [388, 514] on States "[GEOGRAPHIC_DATA]" at bounding box center [392, 515] width 14 height 14
type input "Select all Countries"
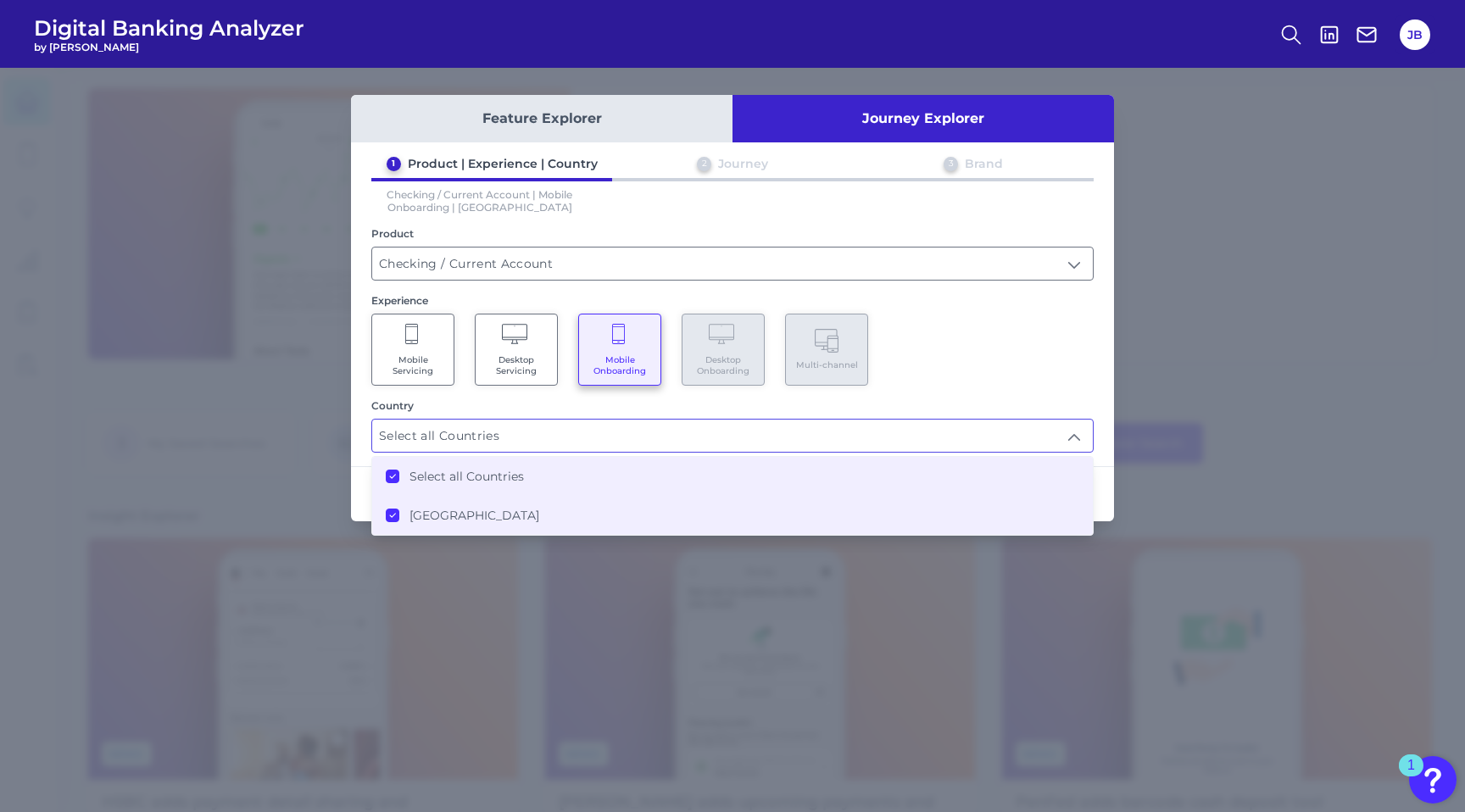
click at [361, 394] on div "1 Product | Experience | Country 2 Journey 3 Brand Checking / Current Account |…" at bounding box center [732, 304] width 763 height 296
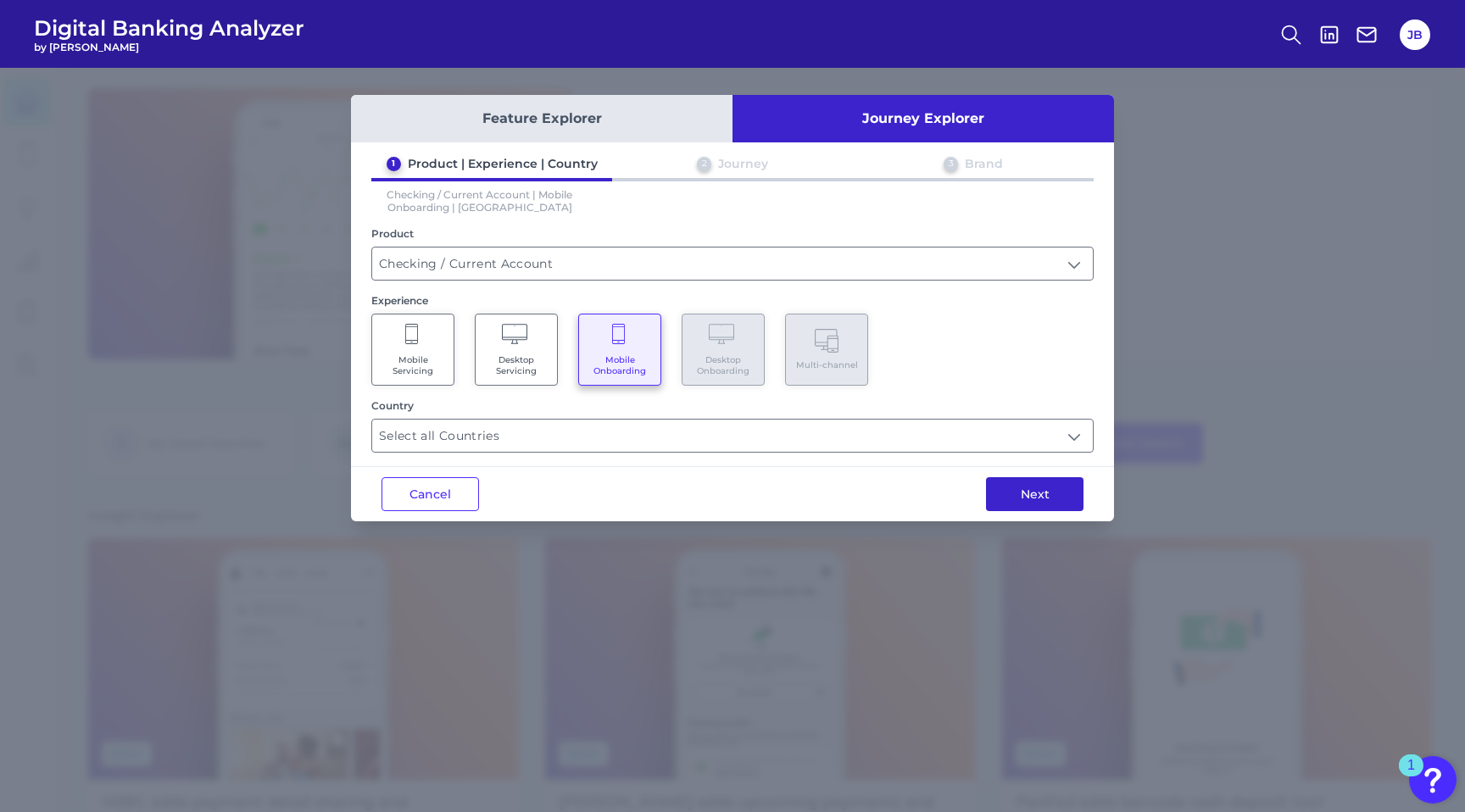
click at [998, 497] on button "Next" at bounding box center [1035, 494] width 98 height 34
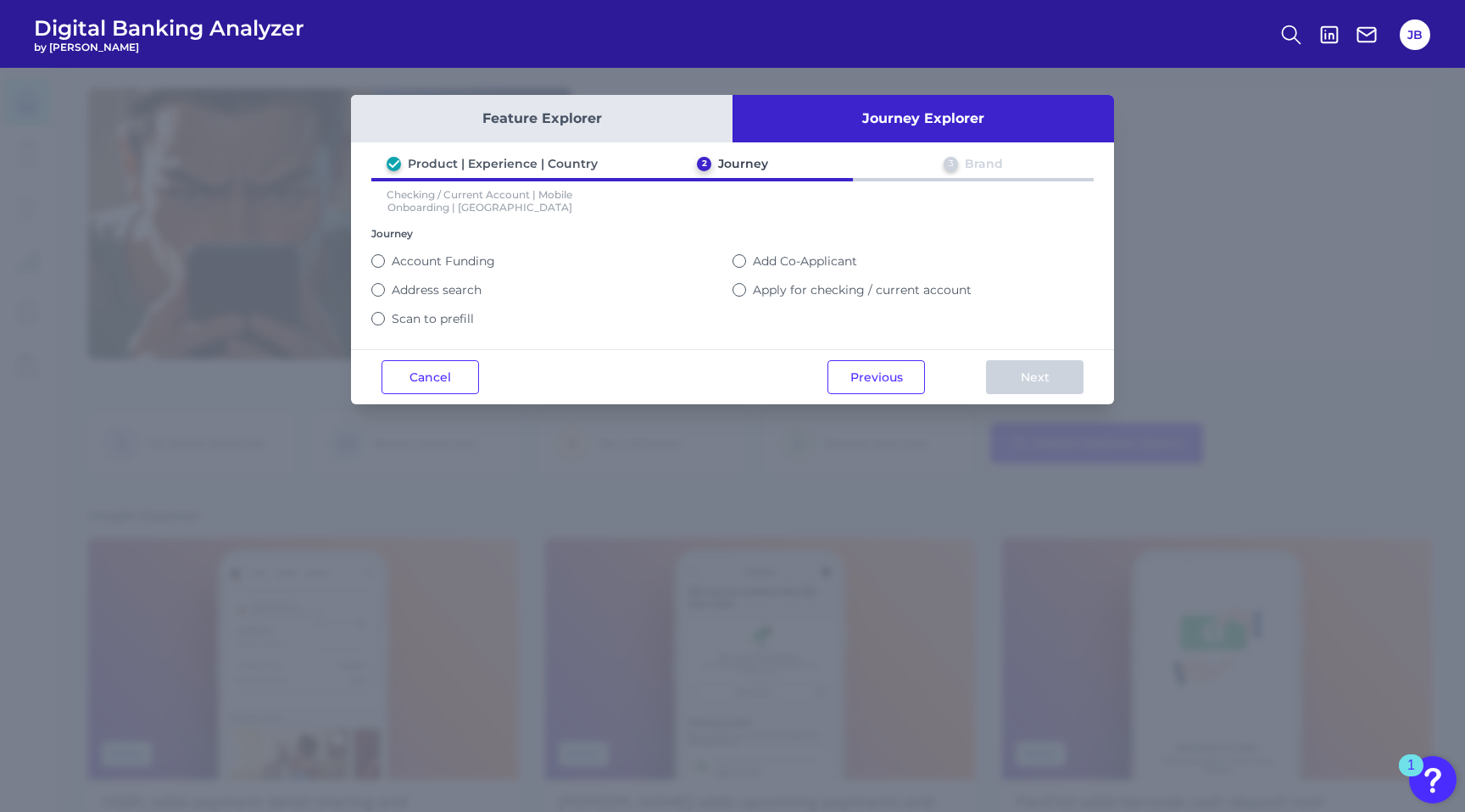
click at [738, 286] on button "Apply for checking / current account" at bounding box center [738, 289] width 14 height 14
click at [1046, 379] on button "Next" at bounding box center [1035, 378] width 98 height 34
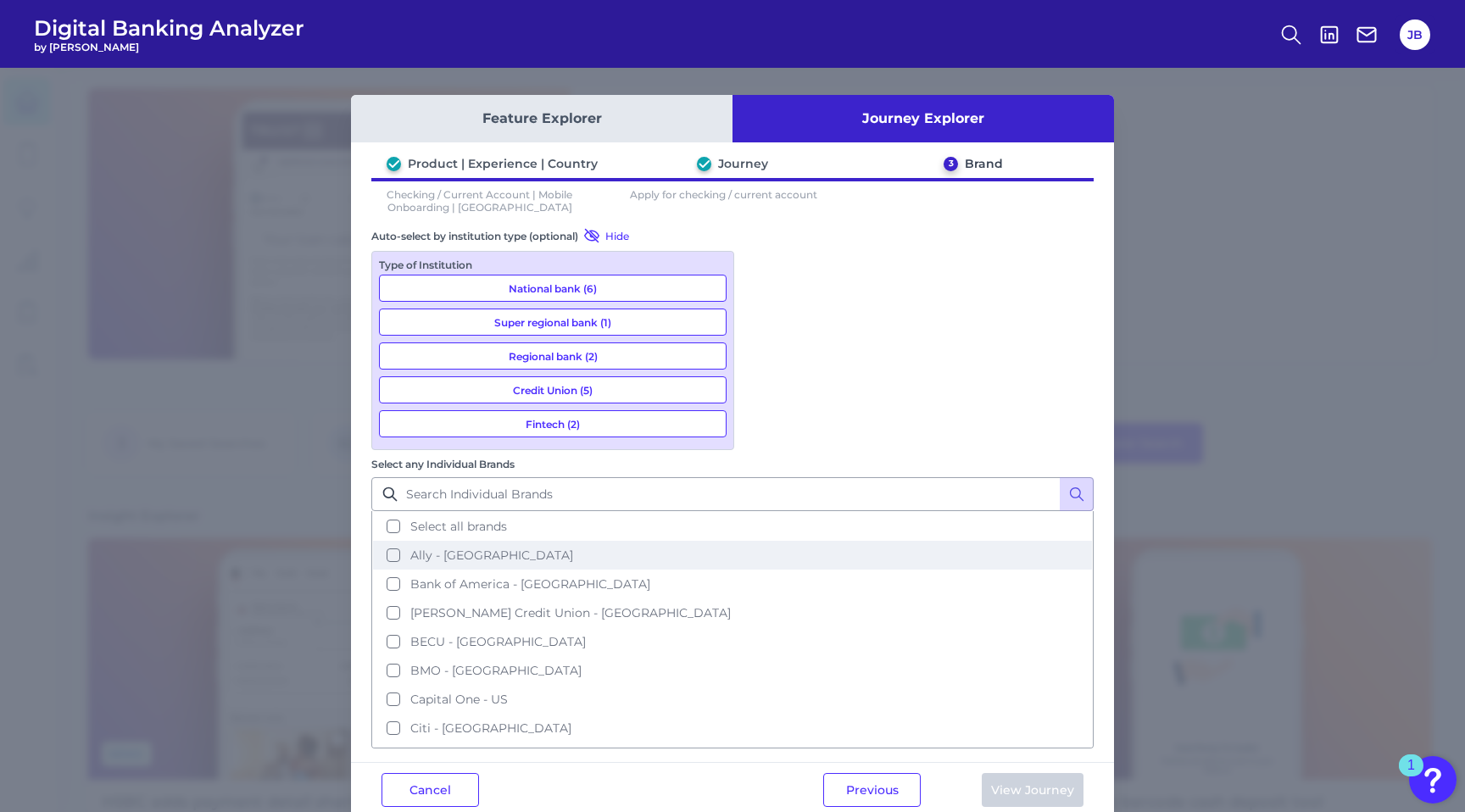
click at [759, 540] on button "Ally - [GEOGRAPHIC_DATA]" at bounding box center [732, 555] width 718 height 29
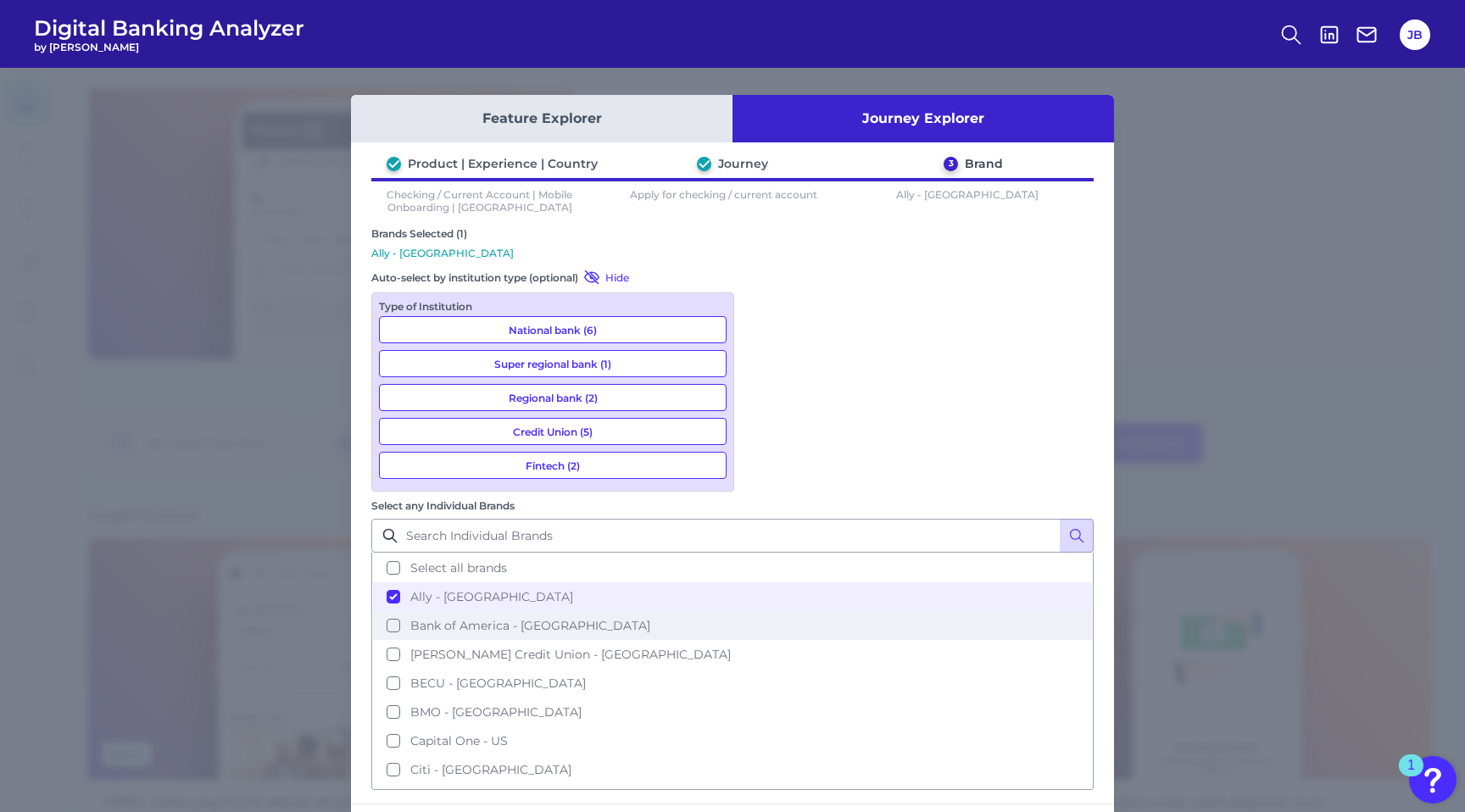
click at [758, 611] on button "Bank of America - [GEOGRAPHIC_DATA]" at bounding box center [732, 625] width 718 height 29
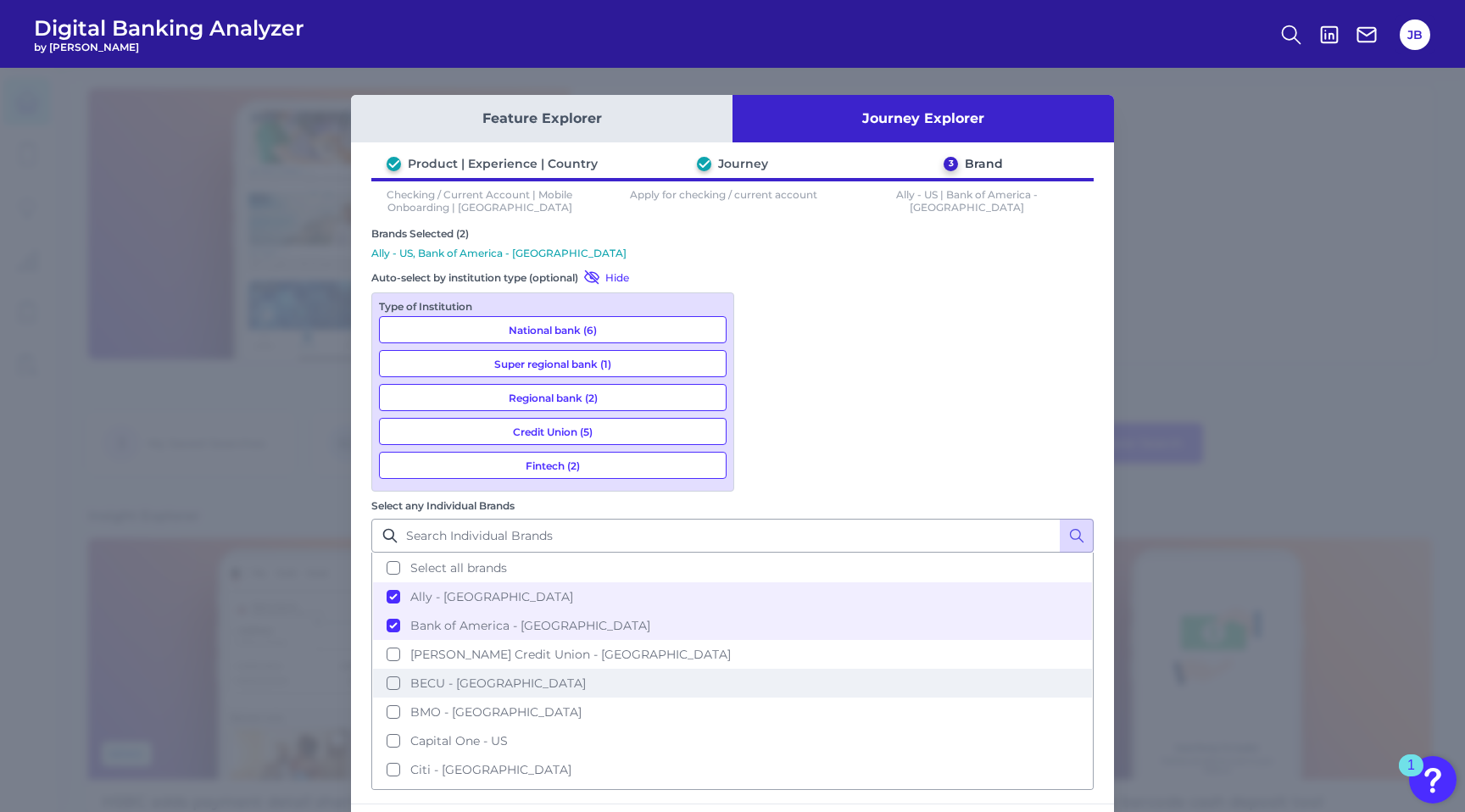
click at [758, 668] on button "BECU - [GEOGRAPHIC_DATA]" at bounding box center [732, 683] width 718 height 29
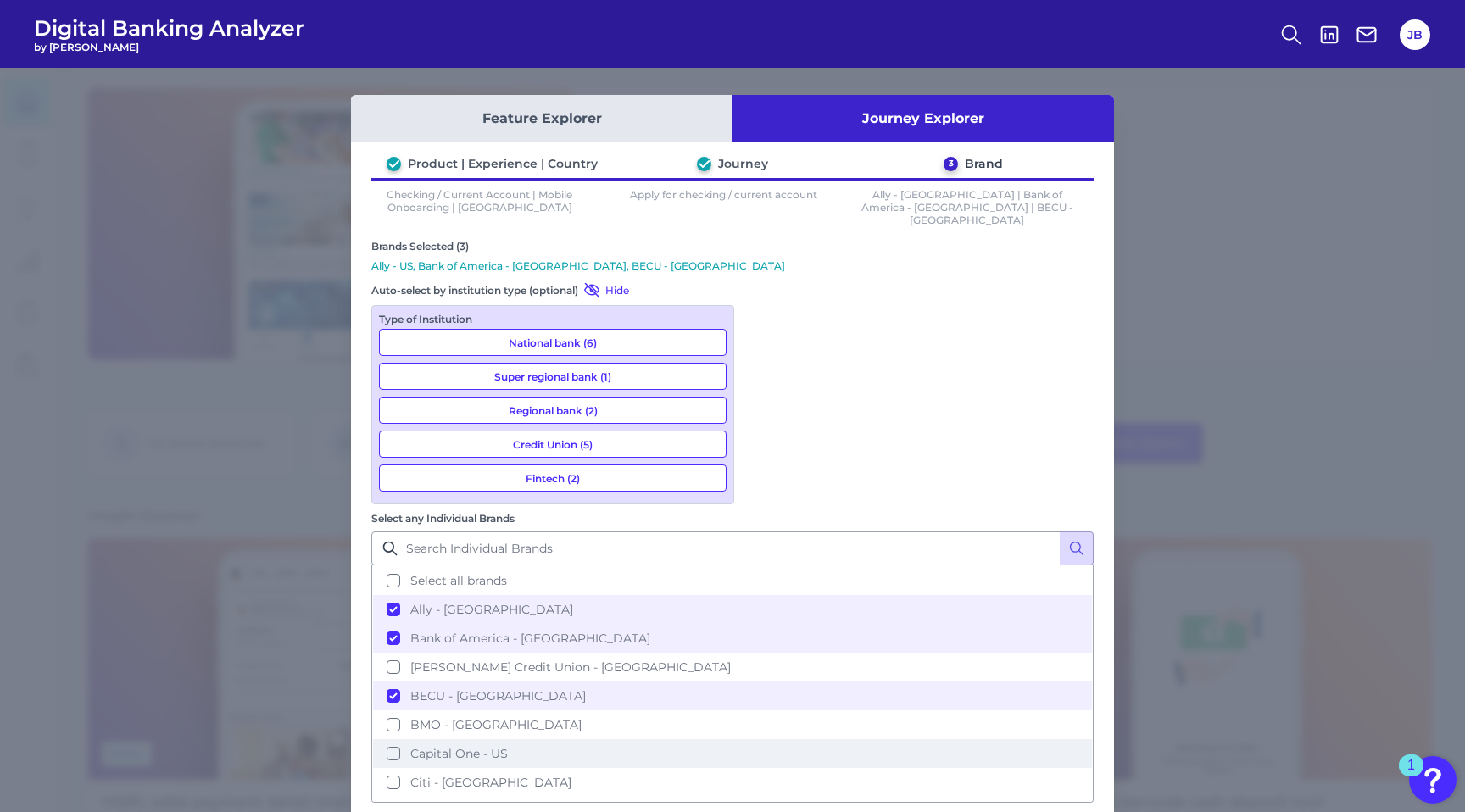
click at [763, 739] on button "Capital One - US" at bounding box center [732, 753] width 718 height 29
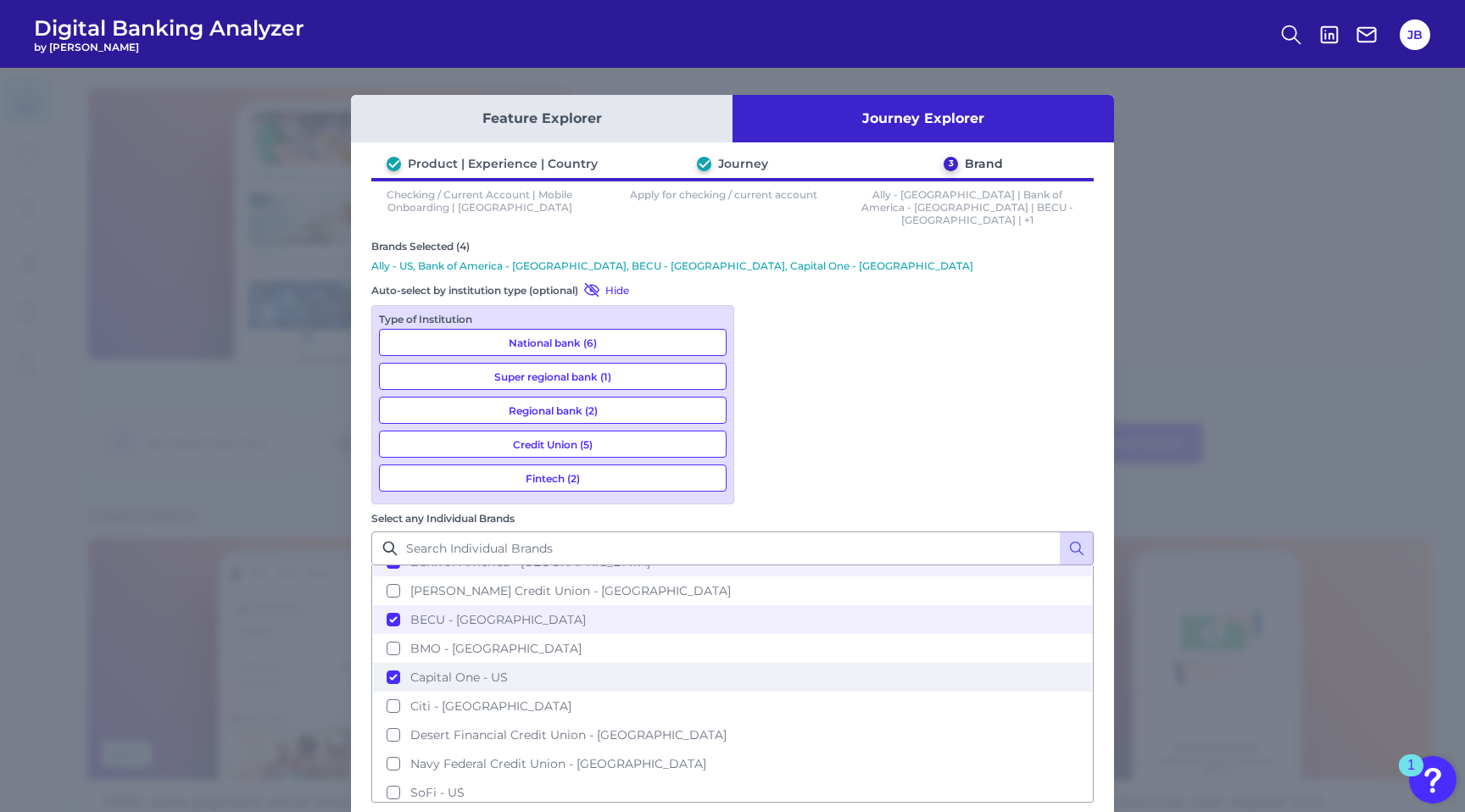
scroll to position [88, 0]
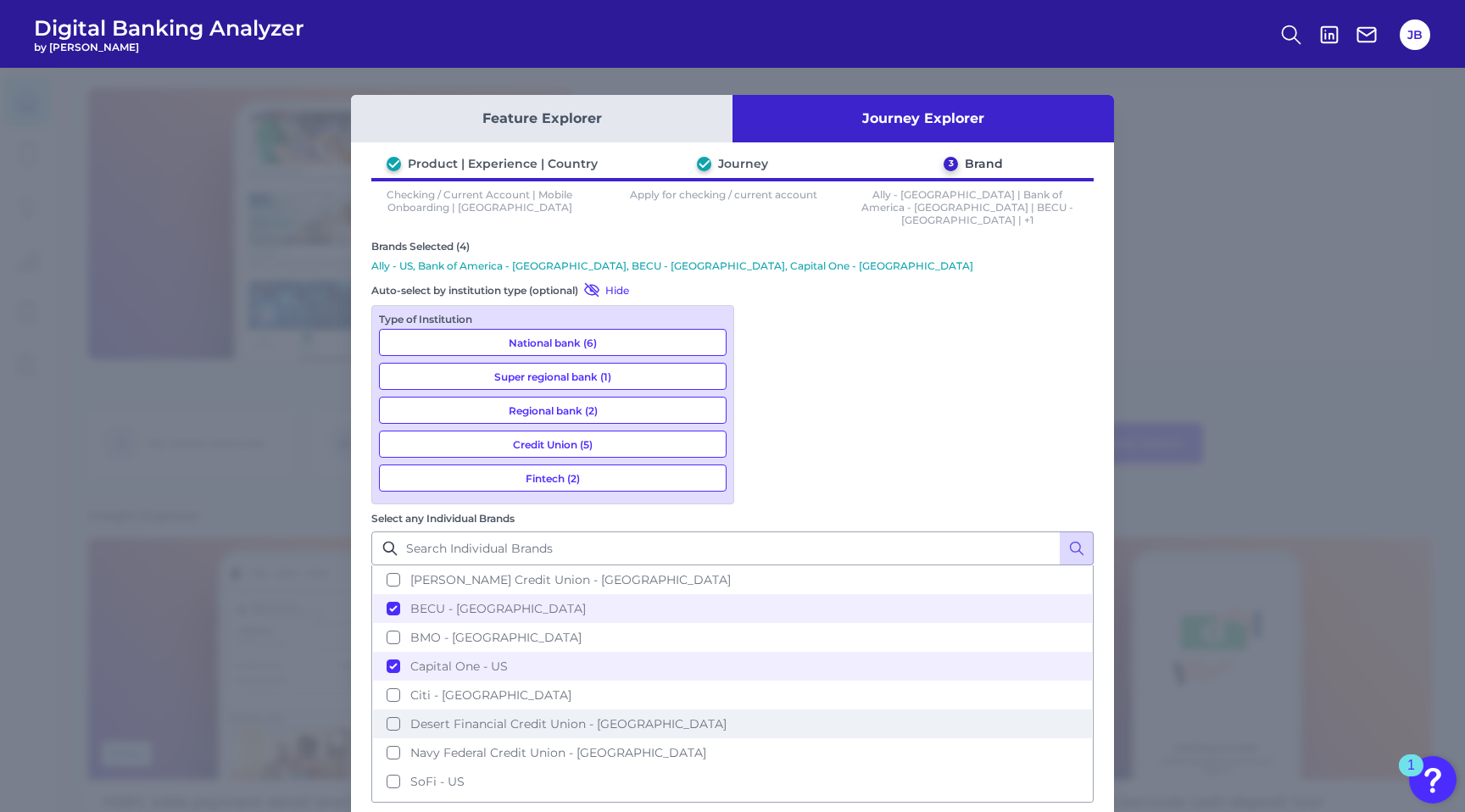
click at [765, 709] on button "Desert Financial Credit Union - [GEOGRAPHIC_DATA]" at bounding box center [732, 723] width 718 height 29
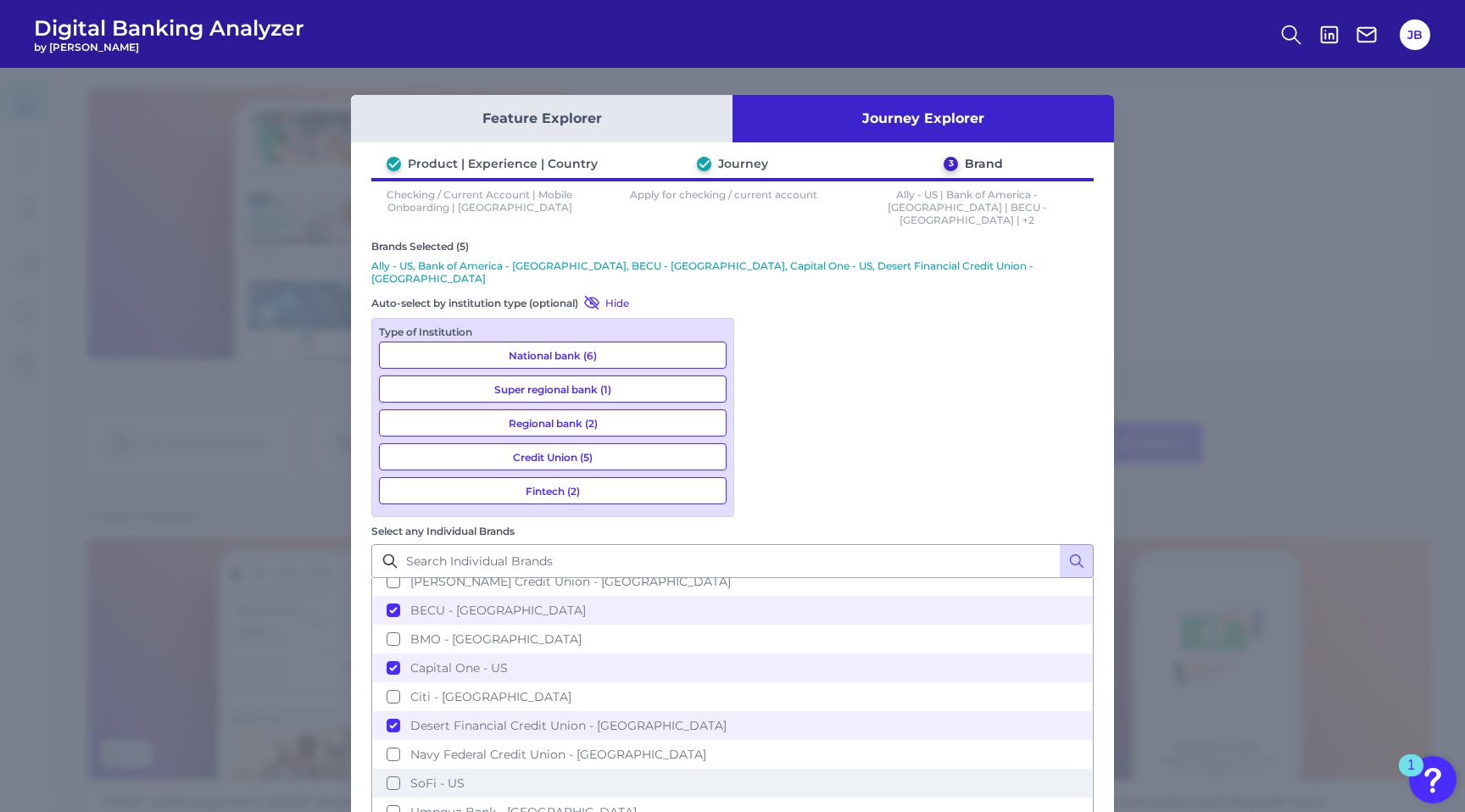
scroll to position [108, 0]
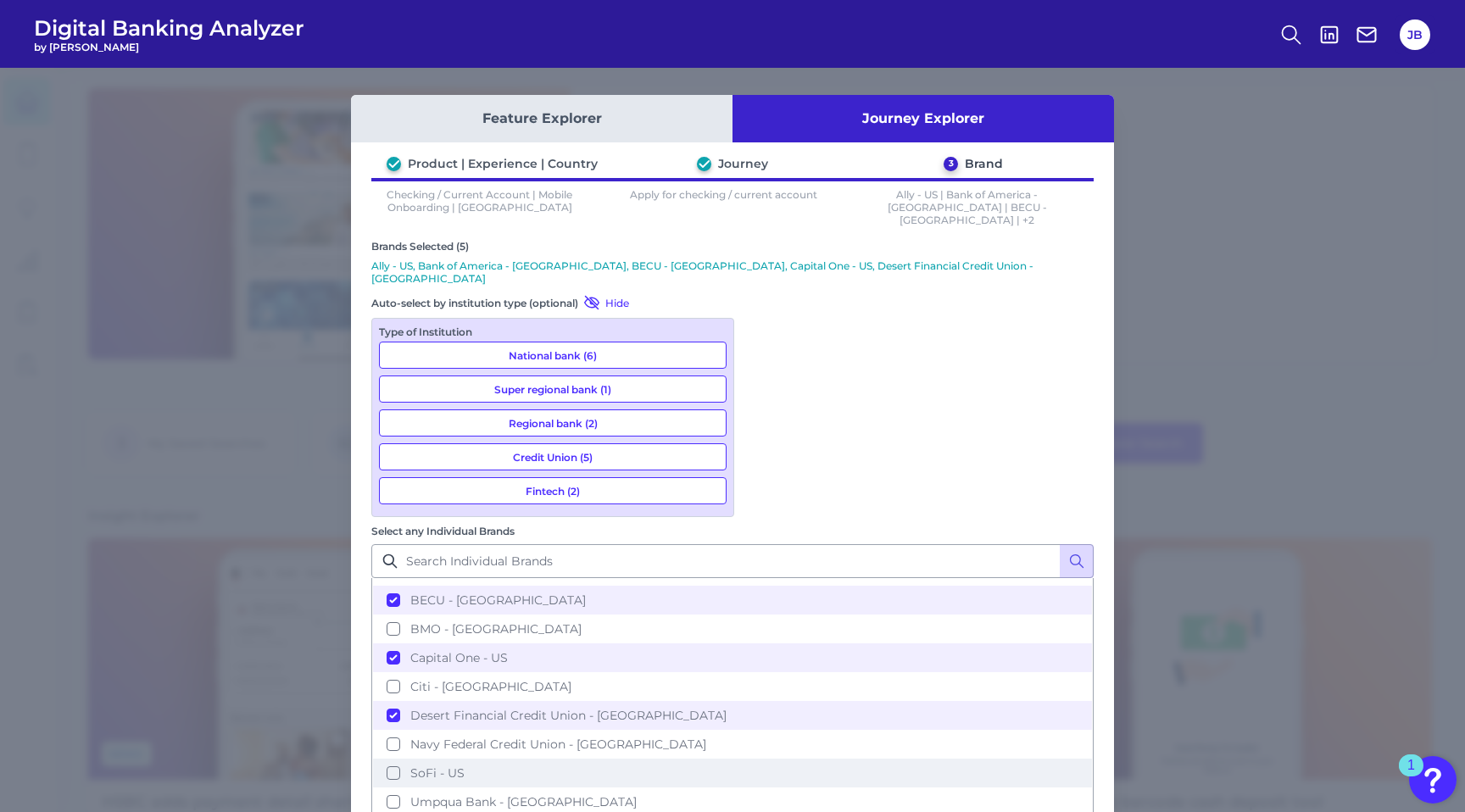
click at [765, 759] on button "SoFi - US" at bounding box center [732, 773] width 718 height 29
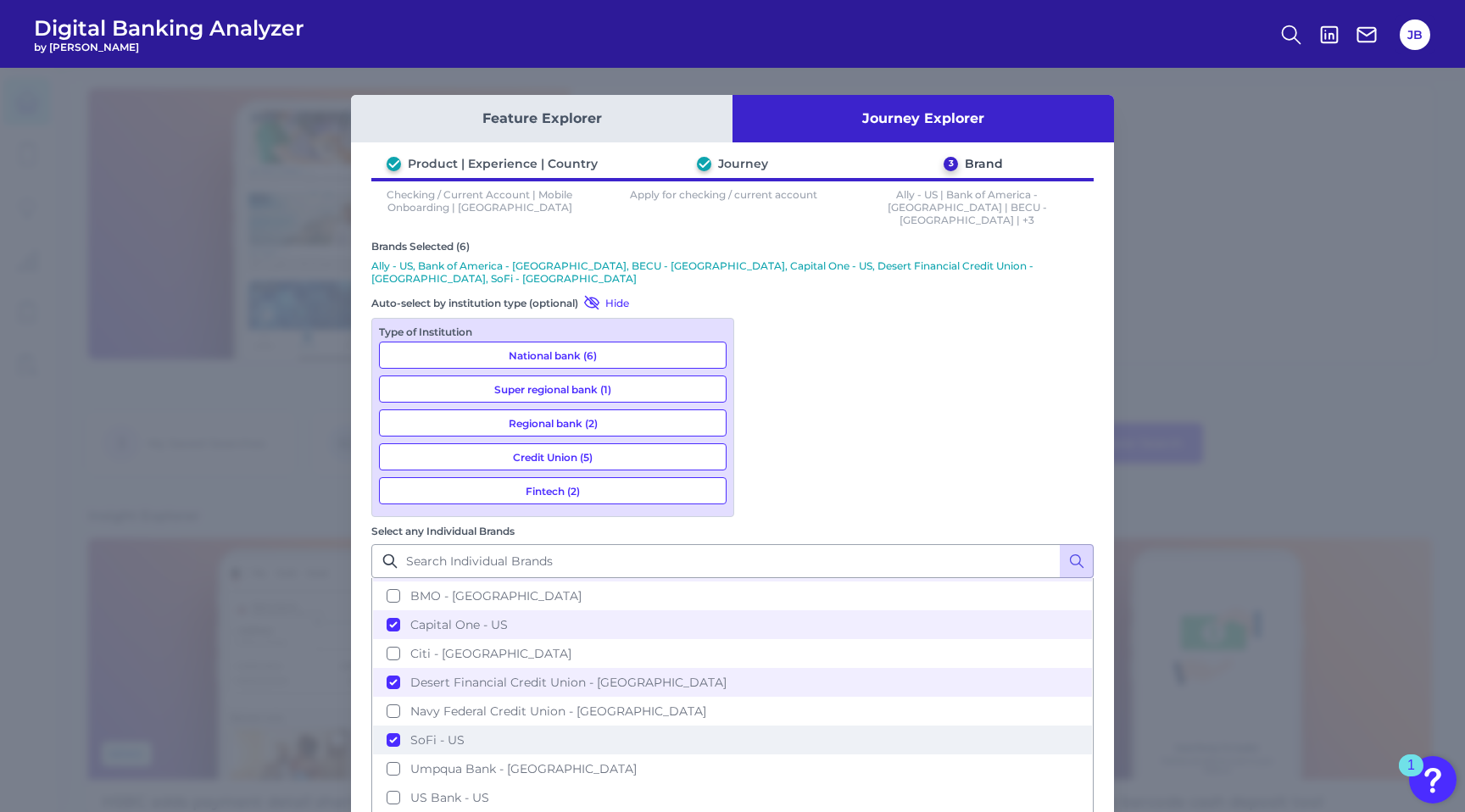
scroll to position [153, 0]
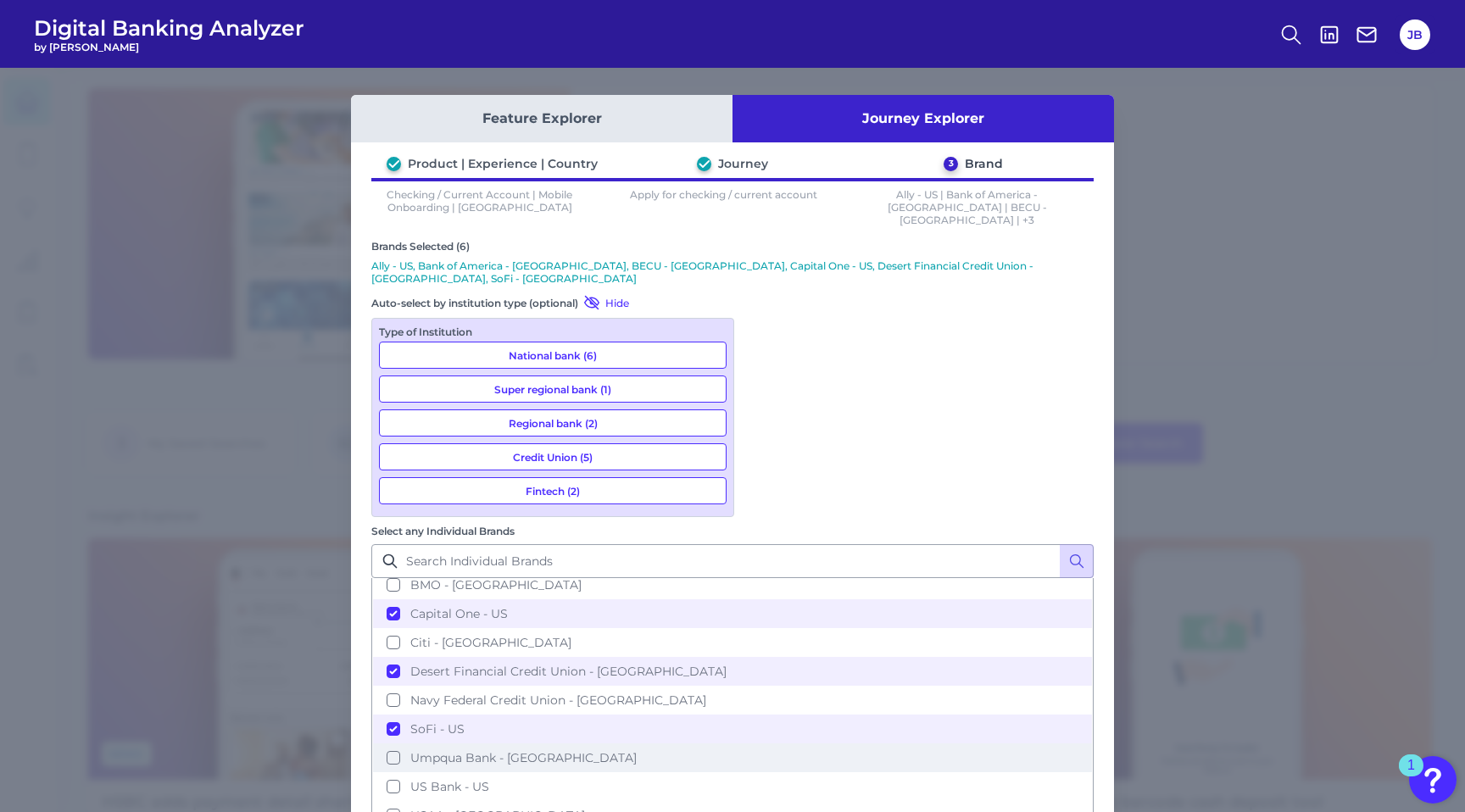
click at [764, 743] on button "Umpqua Bank - [GEOGRAPHIC_DATA]" at bounding box center [732, 758] width 718 height 29
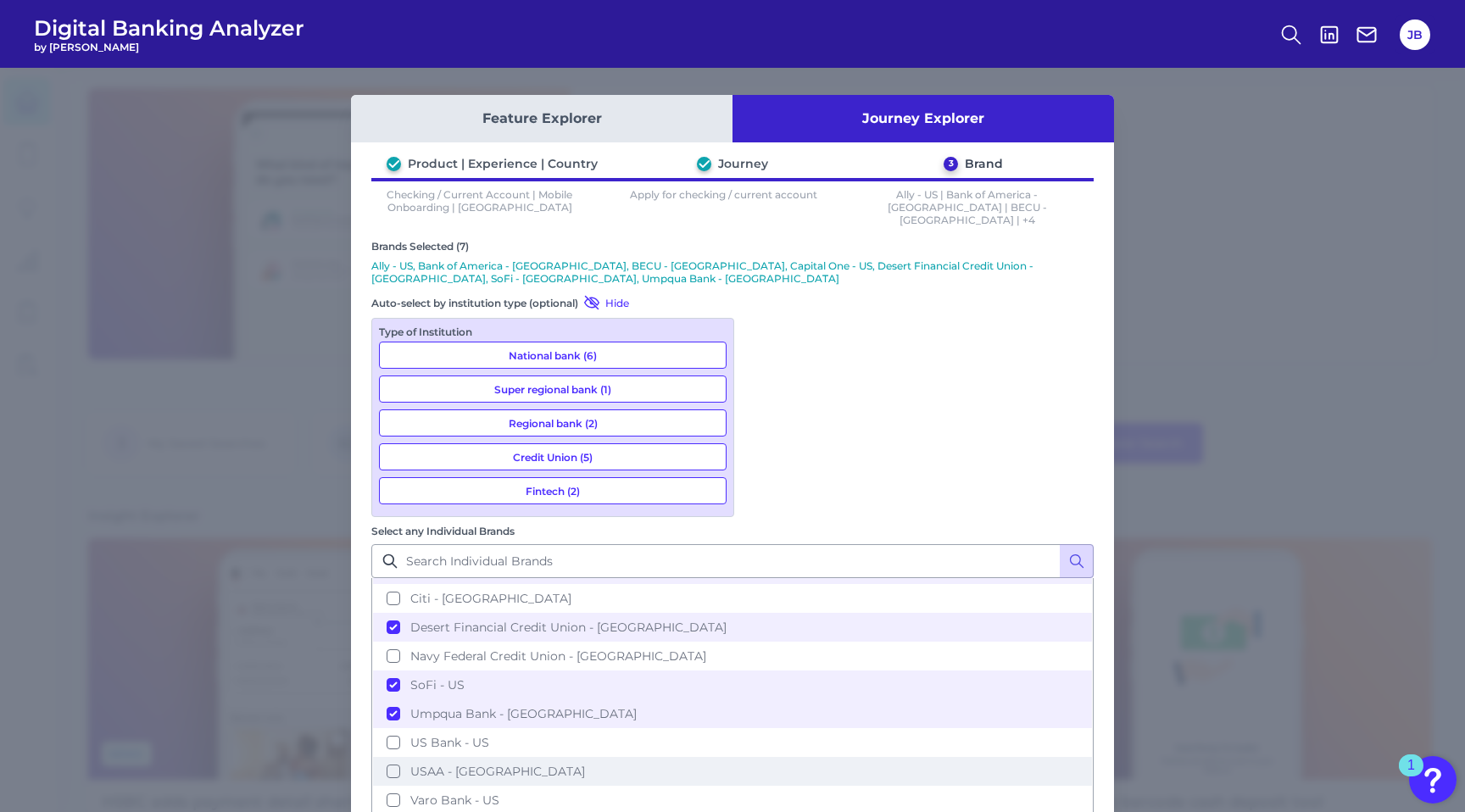
scroll to position [219, 0]
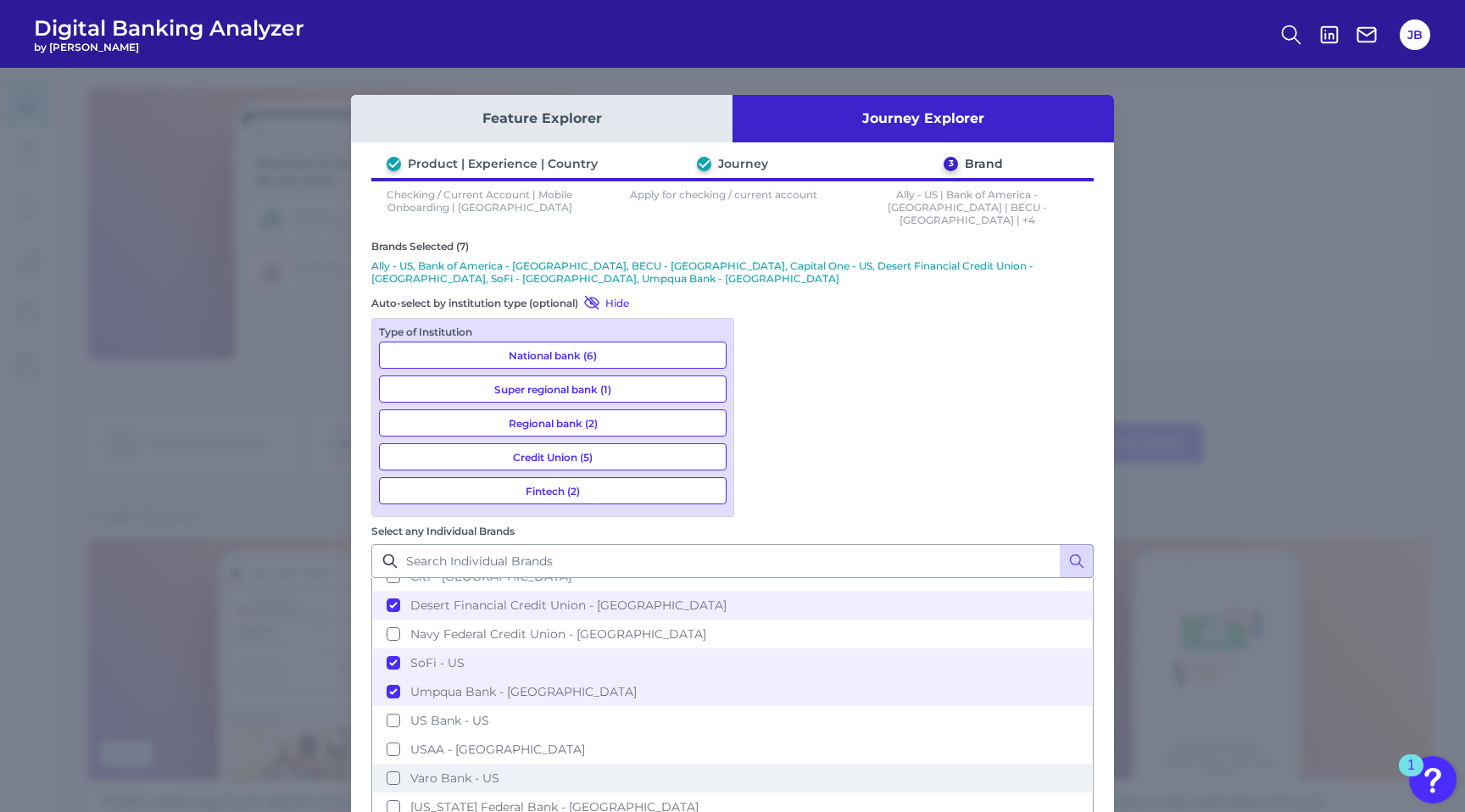
click at [762, 763] on button "Varo Bank - US" at bounding box center [732, 778] width 718 height 29
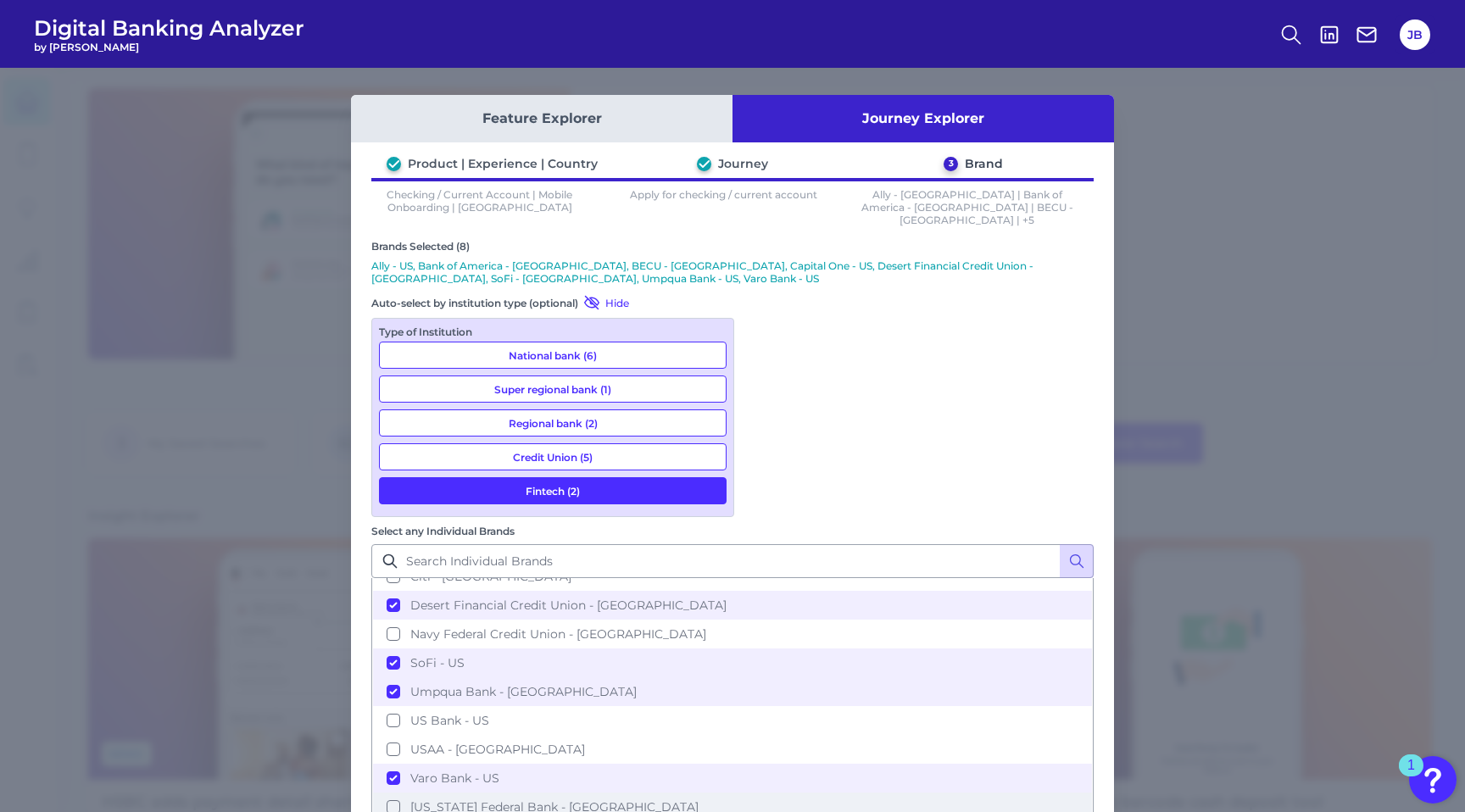
click at [764, 792] on button "[US_STATE] Federal Bank - [GEOGRAPHIC_DATA]" at bounding box center [732, 807] width 718 height 29
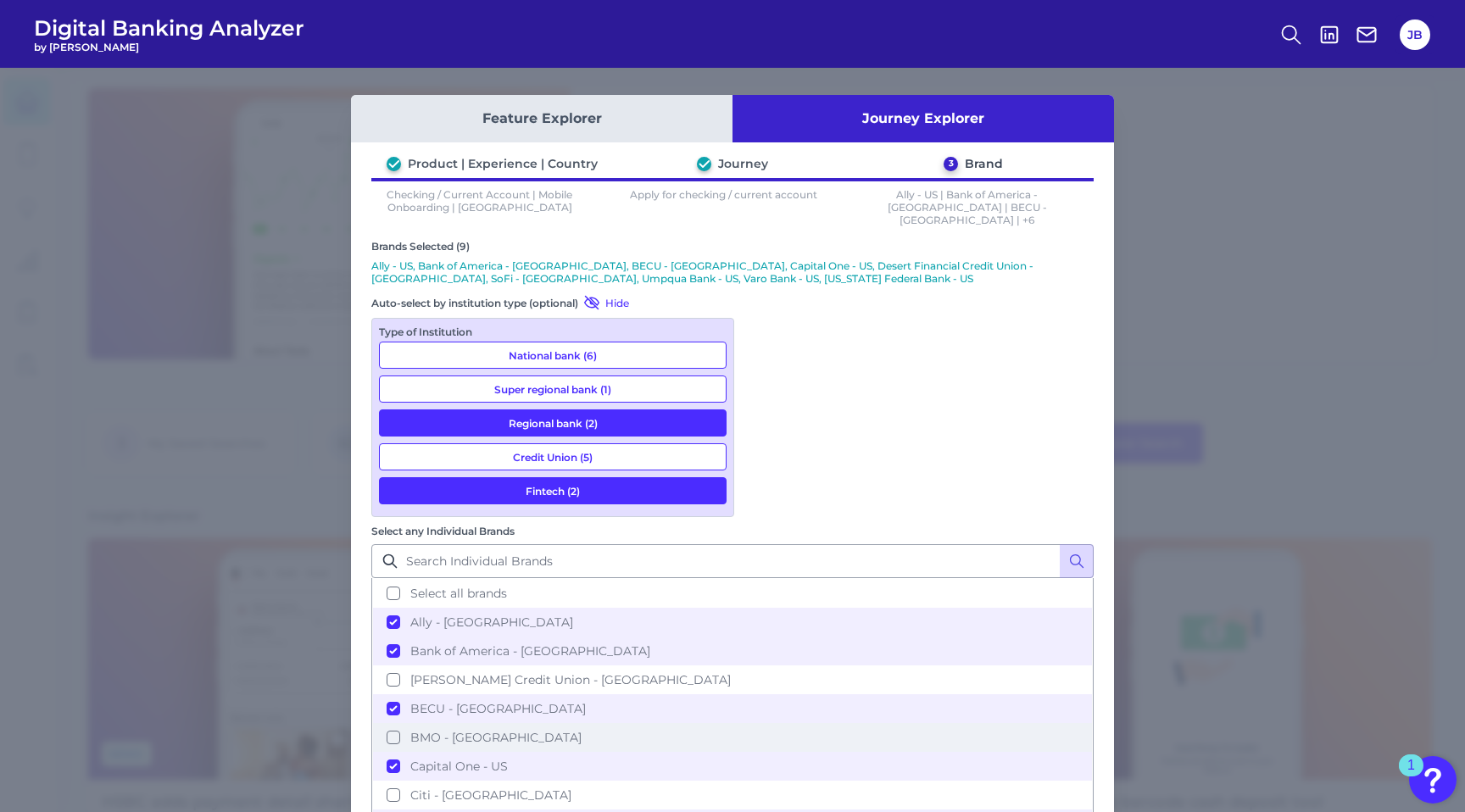
scroll to position [10, 0]
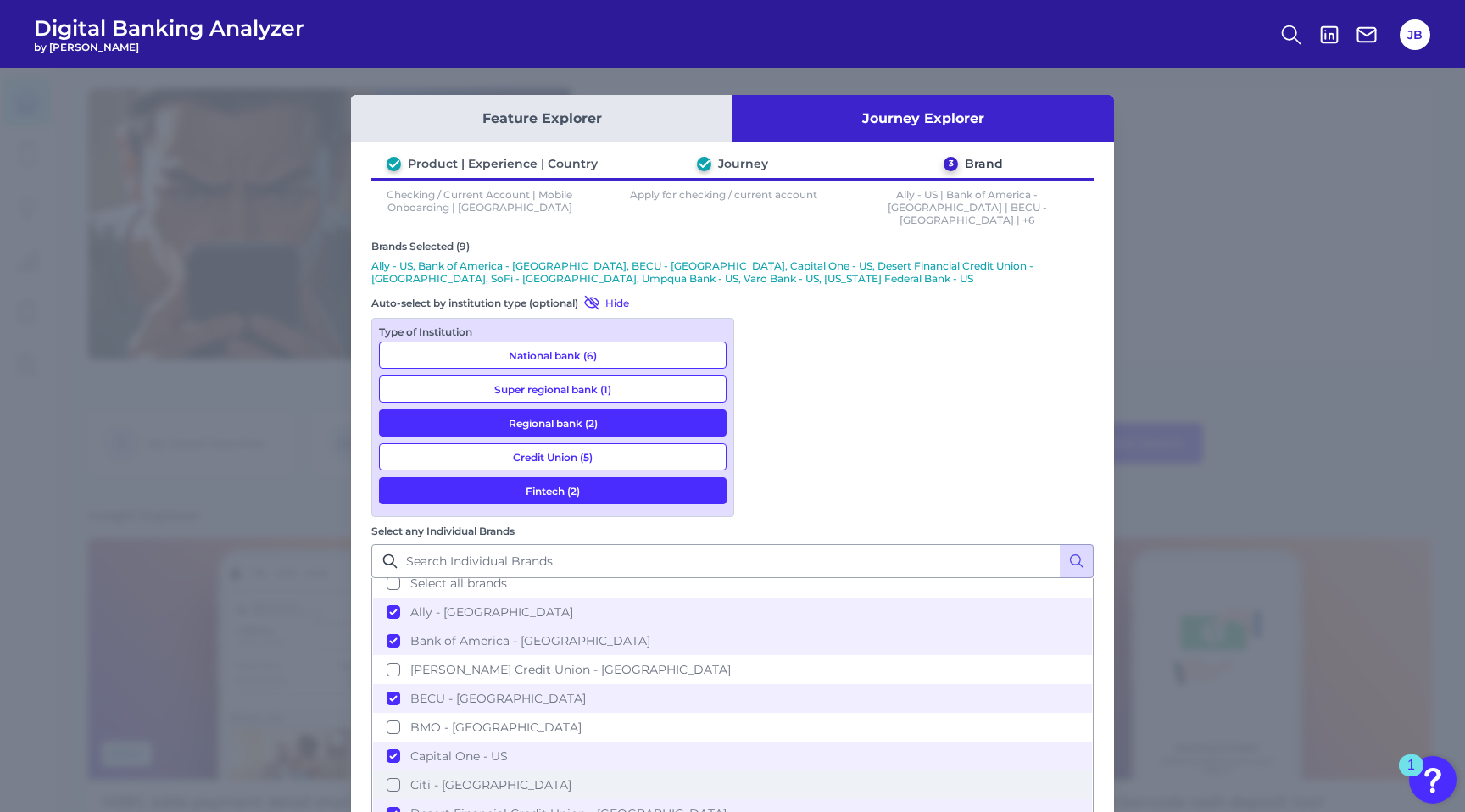
click at [760, 770] on button "Citi - [GEOGRAPHIC_DATA]" at bounding box center [732, 785] width 718 height 29
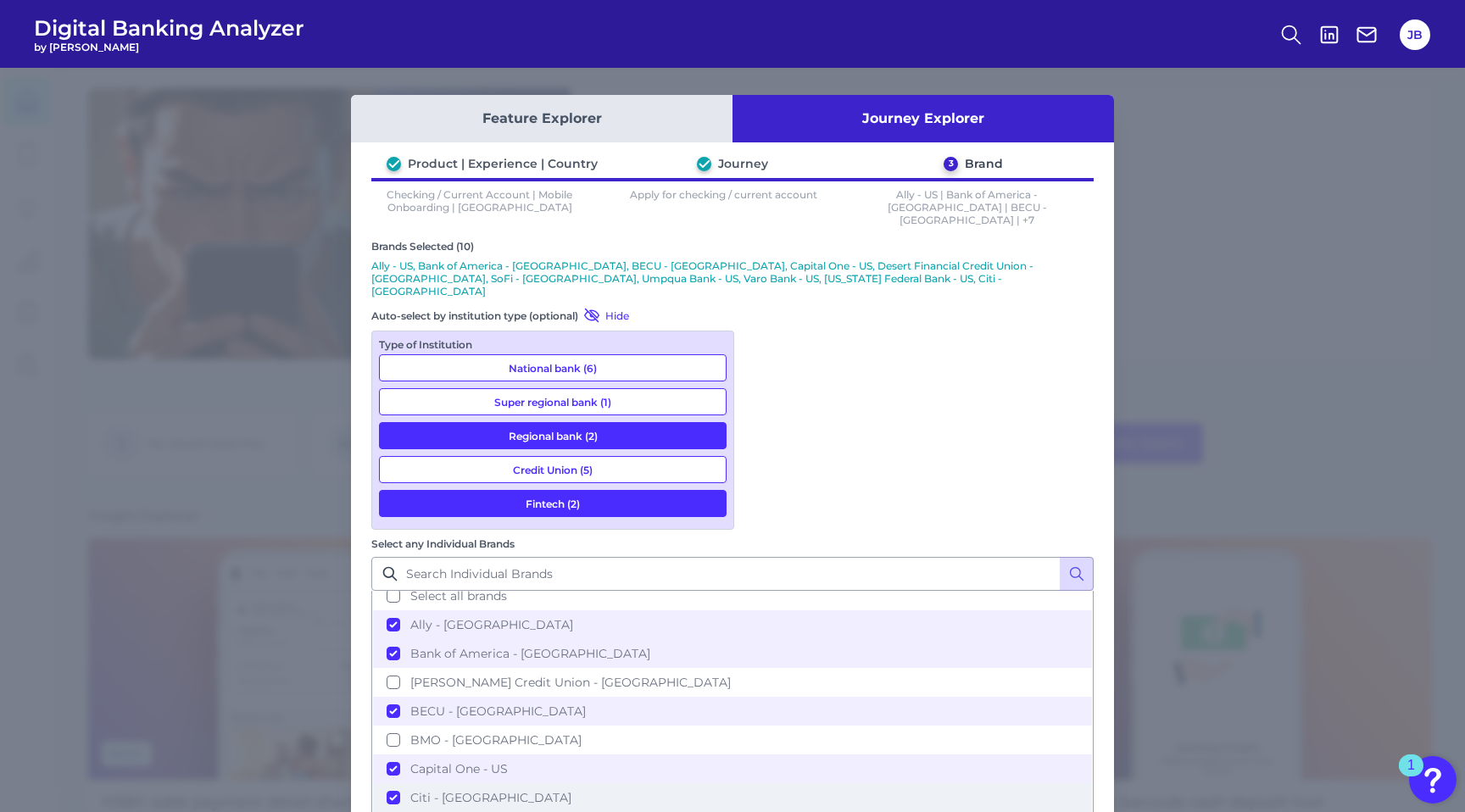
click at [761, 783] on button "Citi - [GEOGRAPHIC_DATA]" at bounding box center [732, 798] width 718 height 29
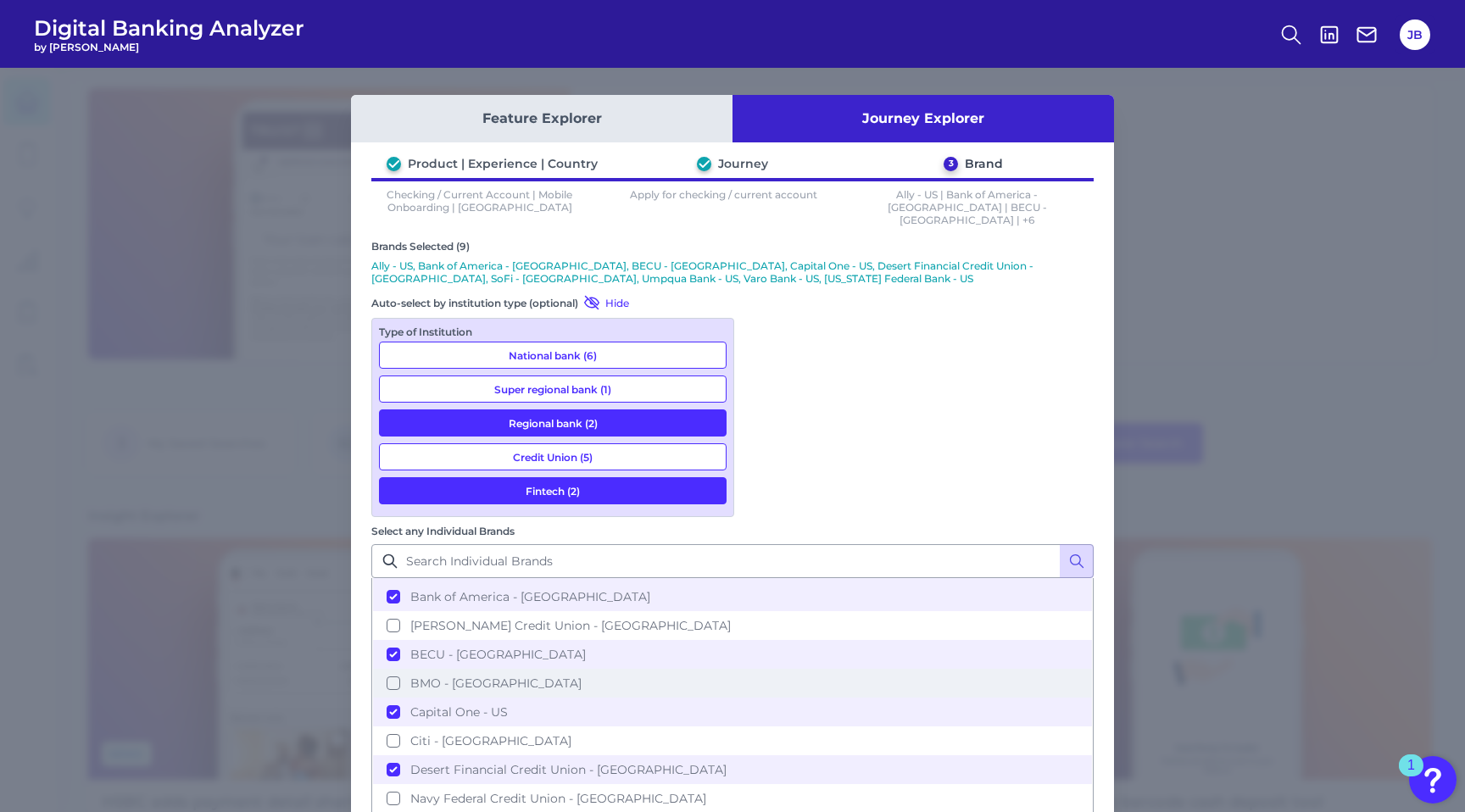
scroll to position [65, 0]
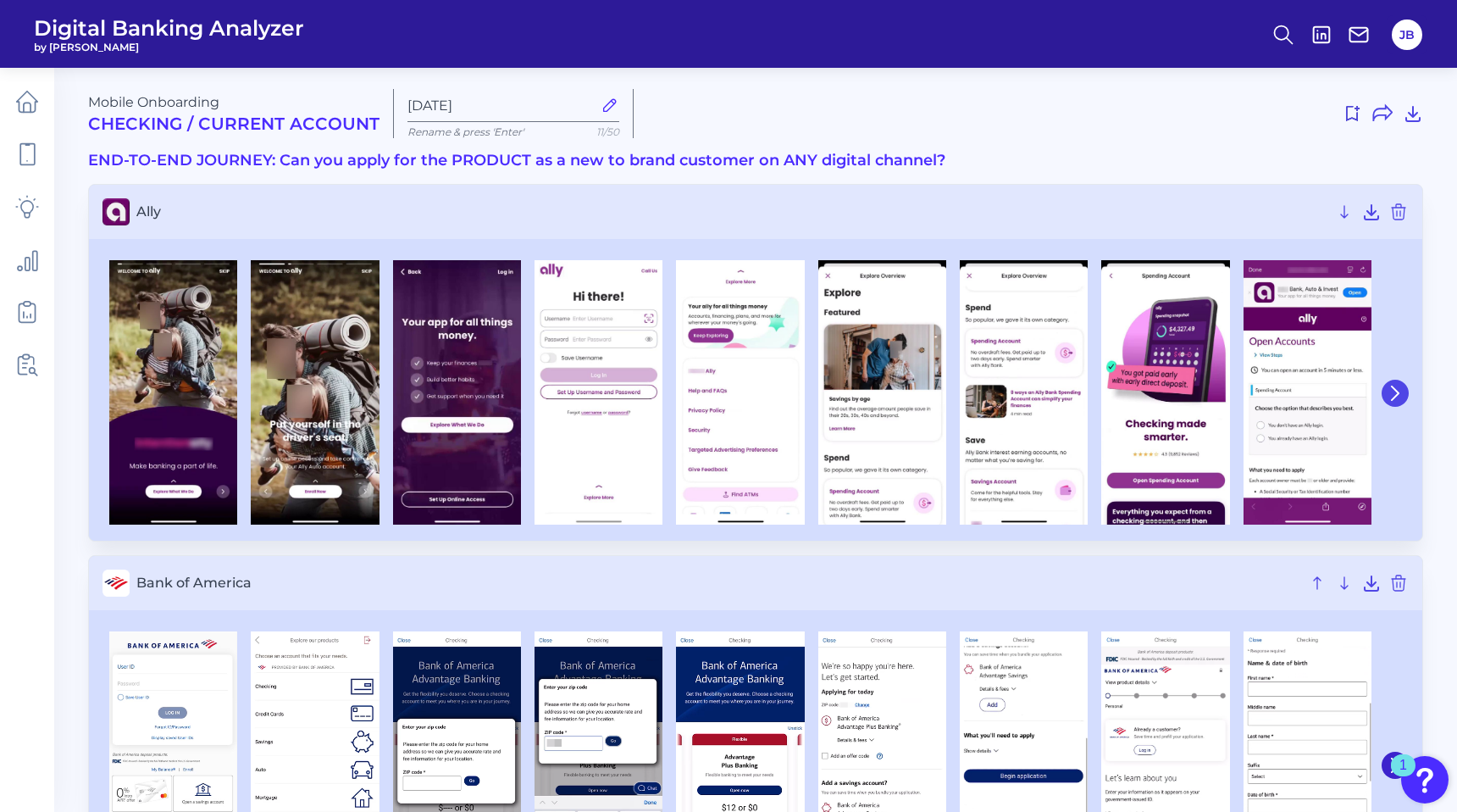
click at [1394, 392] on icon at bounding box center [1396, 393] width 15 height 15
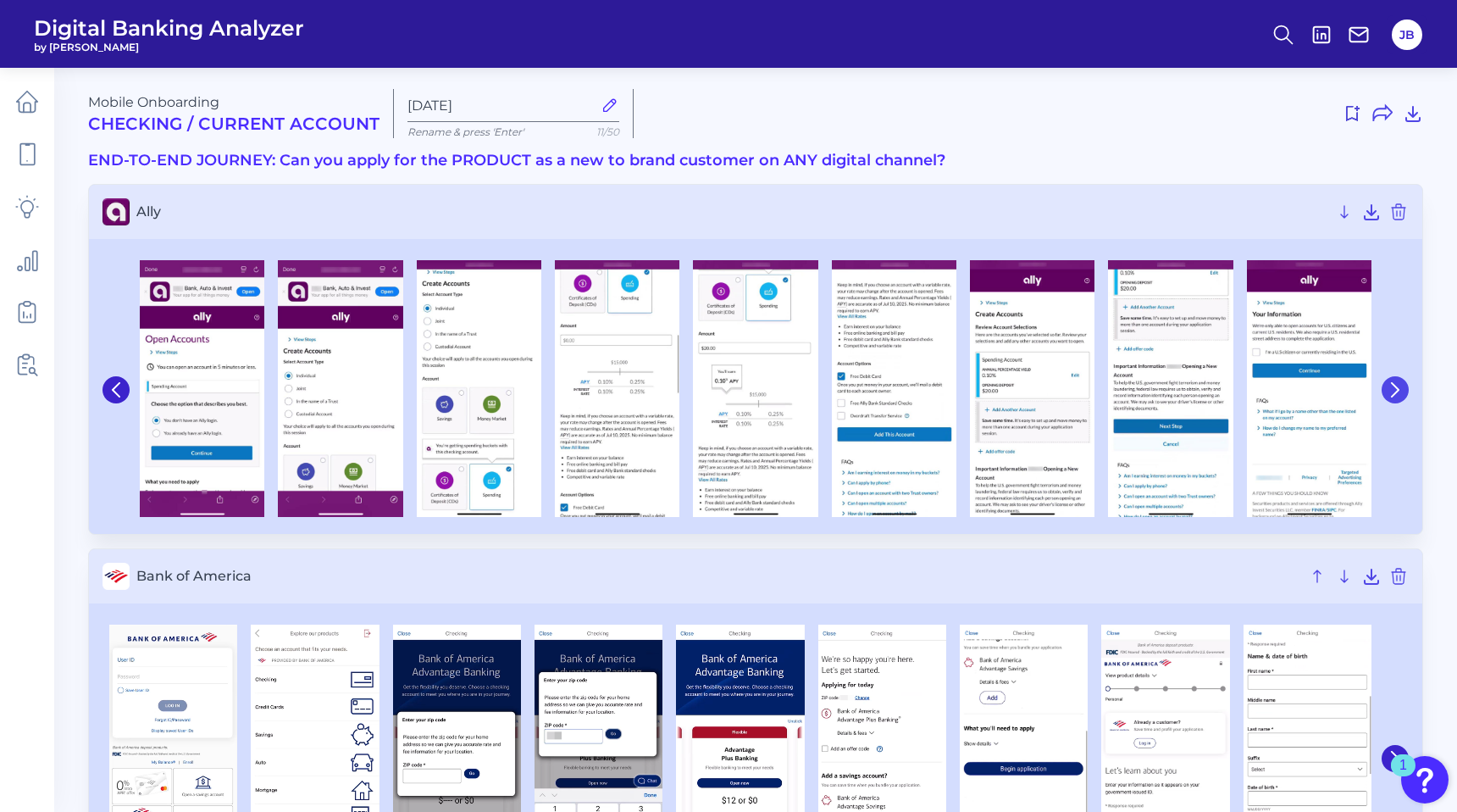
click at [1395, 392] on icon at bounding box center [1396, 389] width 7 height 14
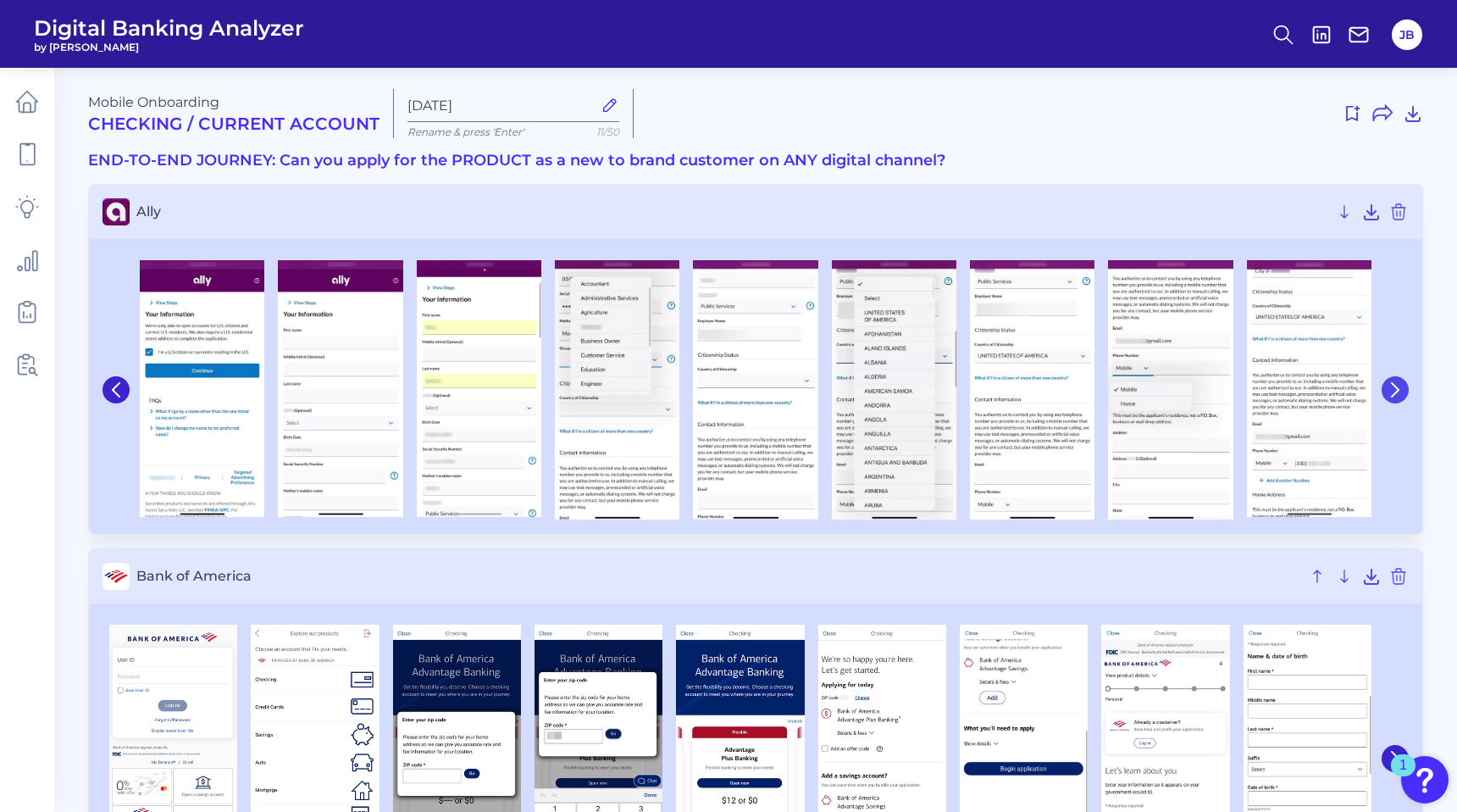
click at [1397, 382] on icon at bounding box center [1396, 389] width 15 height 15
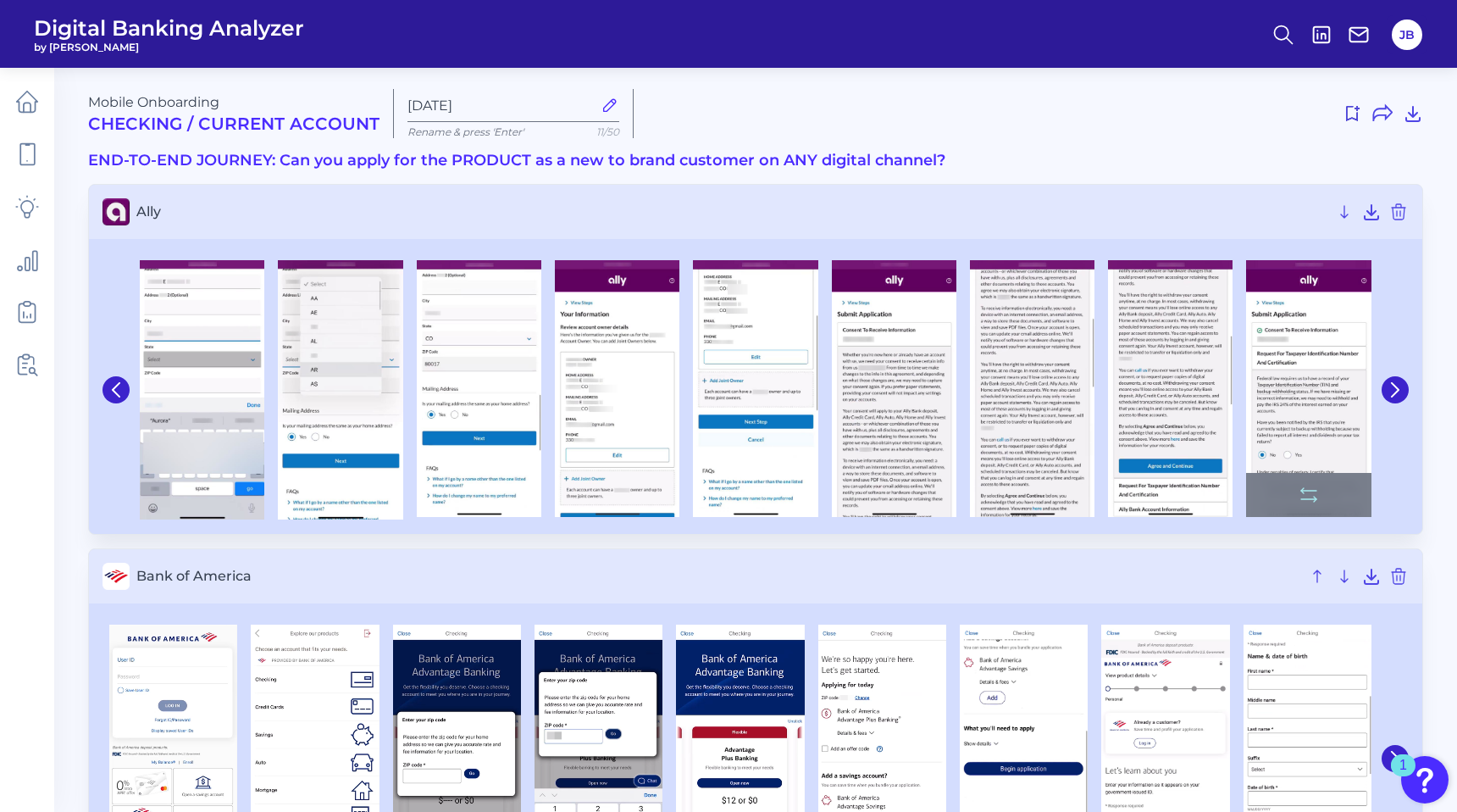
click at [1289, 362] on img at bounding box center [1309, 388] width 125 height 257
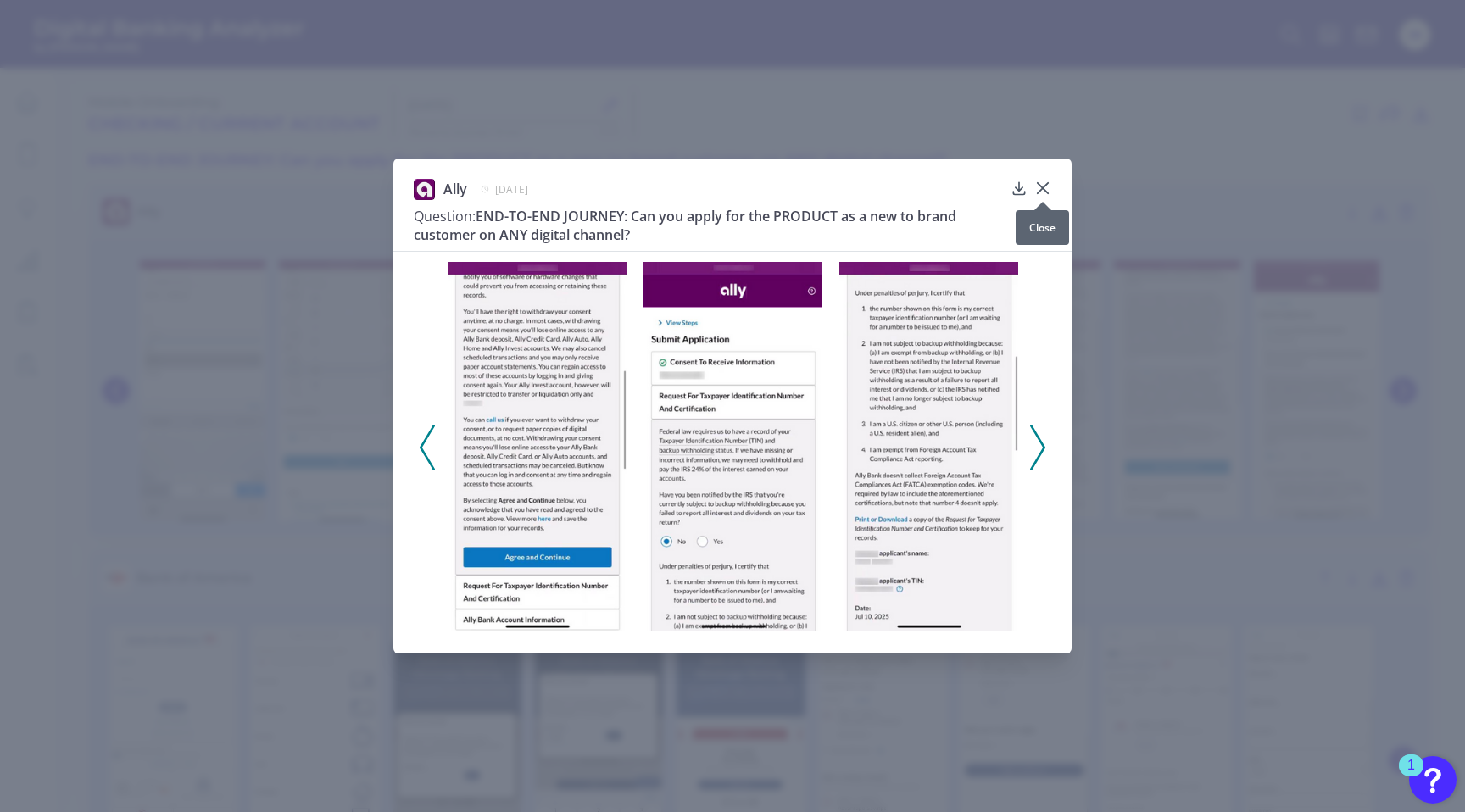
click at [1043, 190] on icon at bounding box center [1042, 188] width 10 height 10
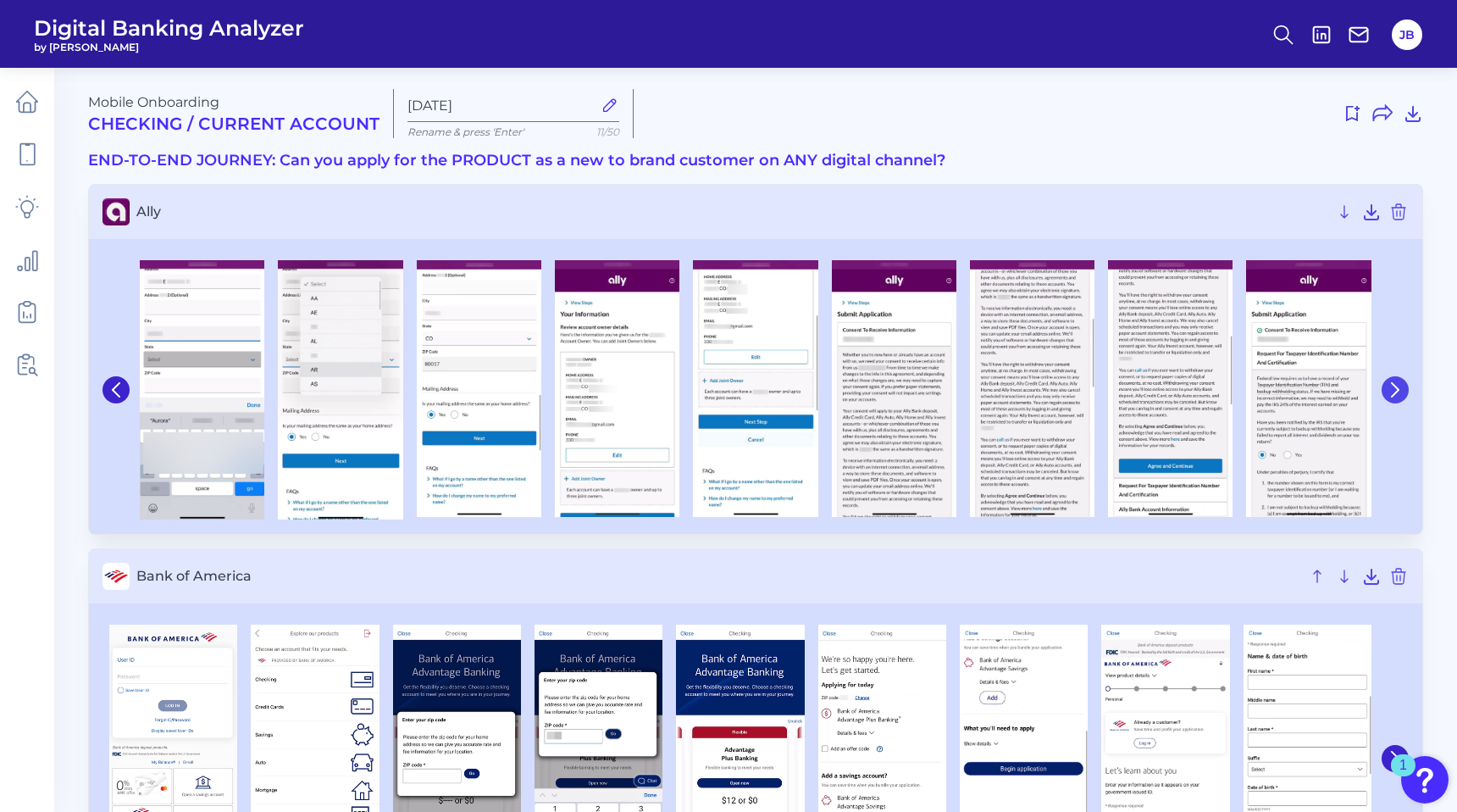
click at [1392, 387] on icon at bounding box center [1396, 389] width 15 height 15
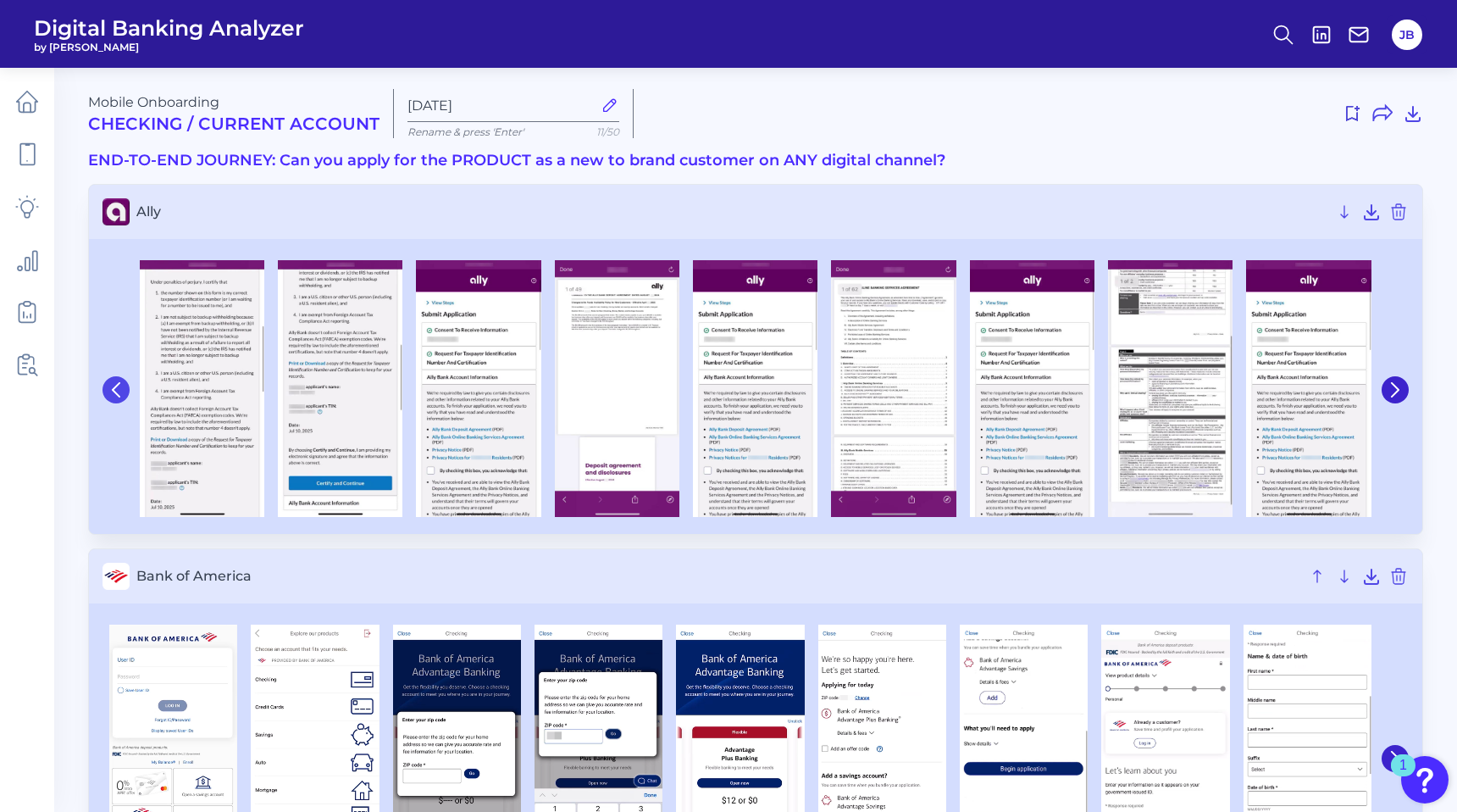
click at [121, 390] on icon at bounding box center [116, 389] width 15 height 15
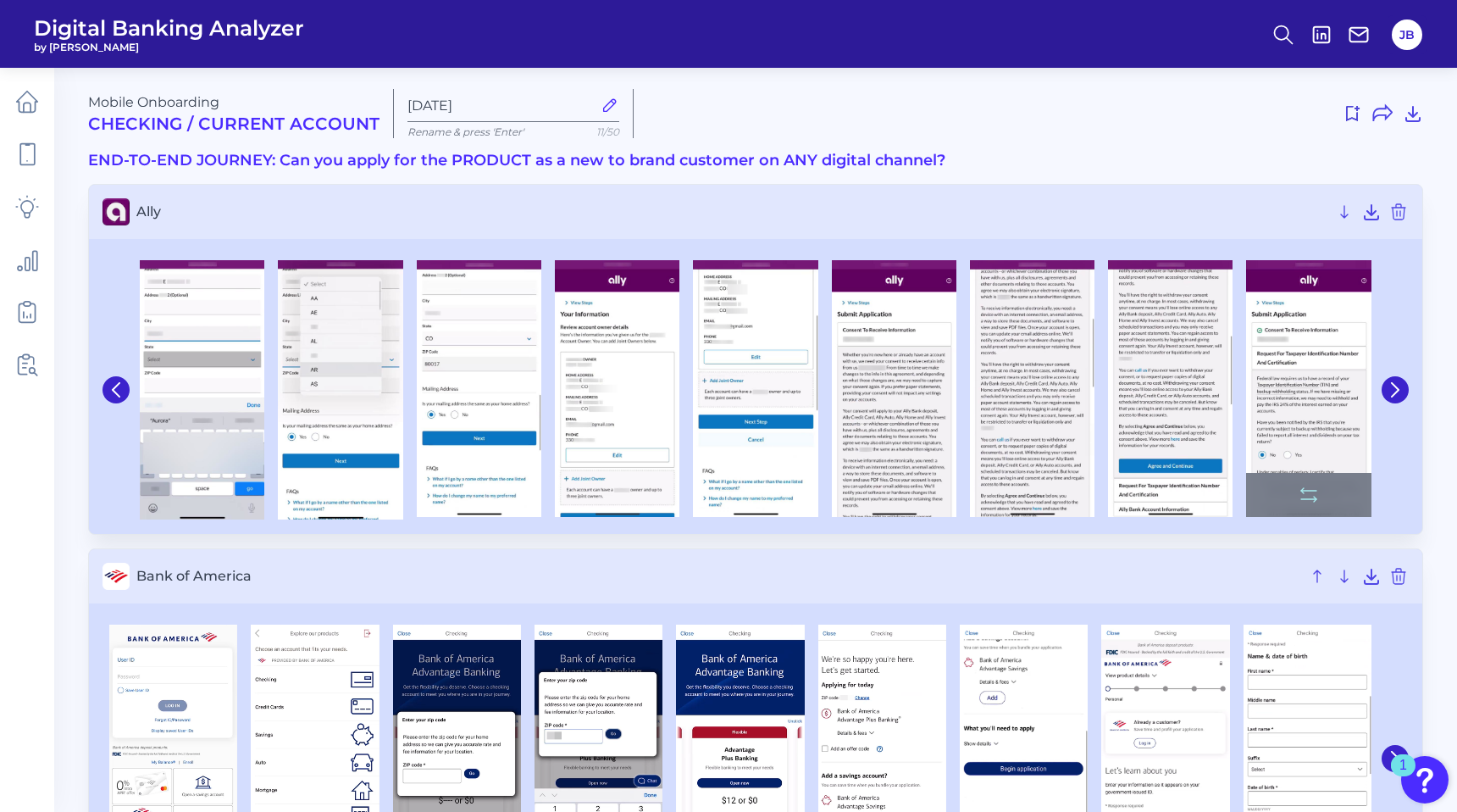
click at [1294, 390] on img at bounding box center [1309, 388] width 125 height 257
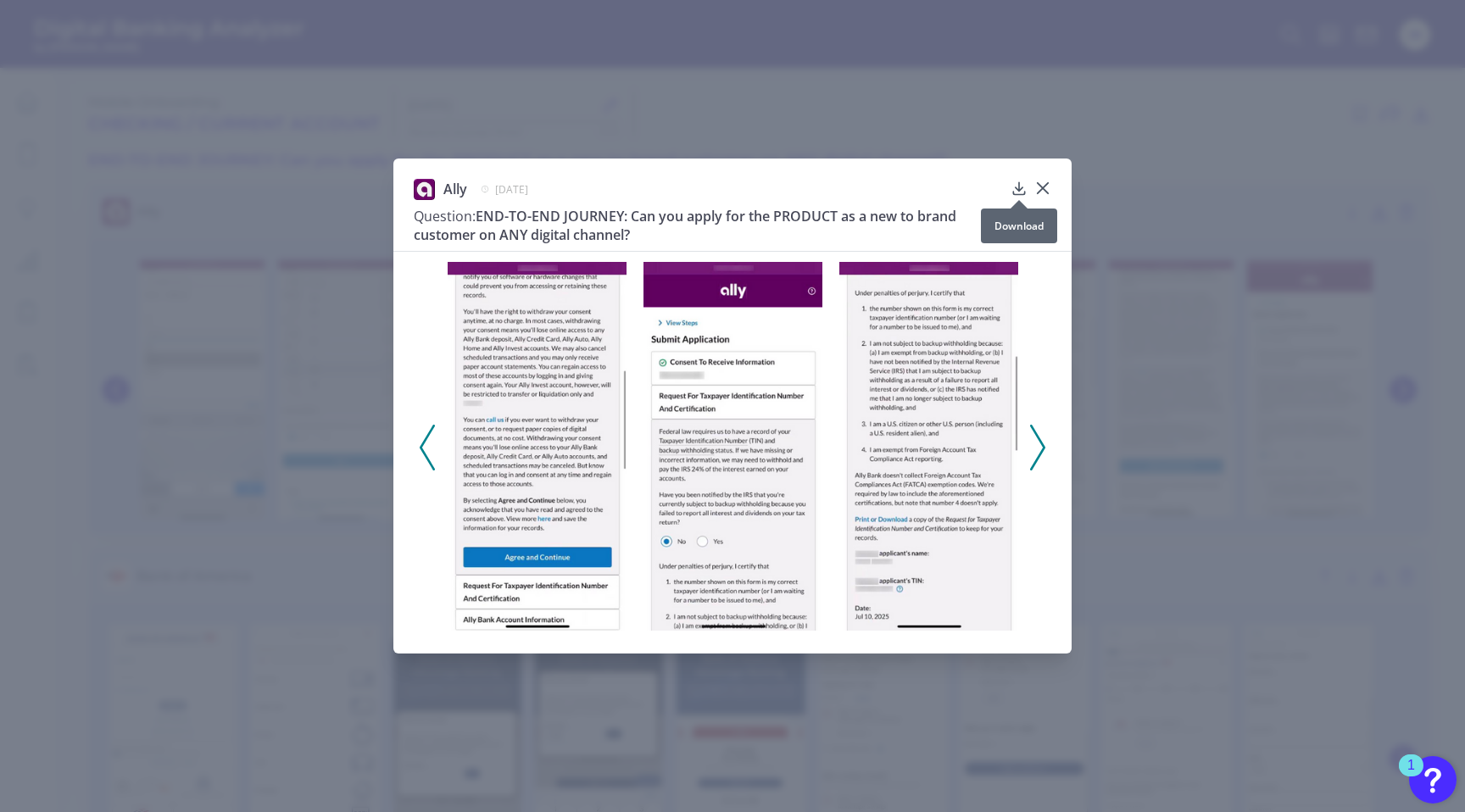
click at [1019, 187] on icon at bounding box center [1019, 188] width 11 height 12
click at [1033, 443] on icon at bounding box center [1038, 447] width 15 height 46
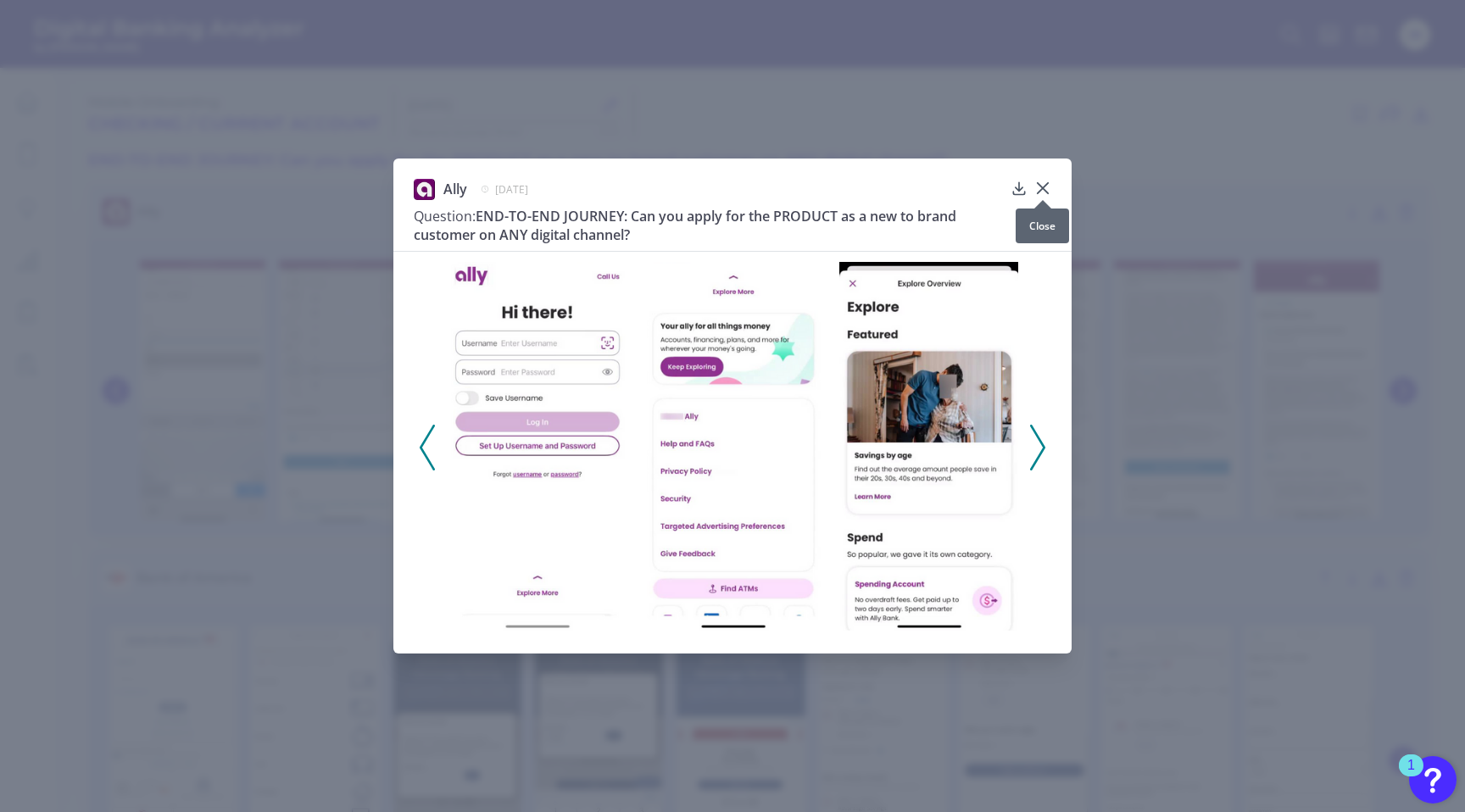
click at [1039, 189] on icon at bounding box center [1042, 188] width 17 height 17
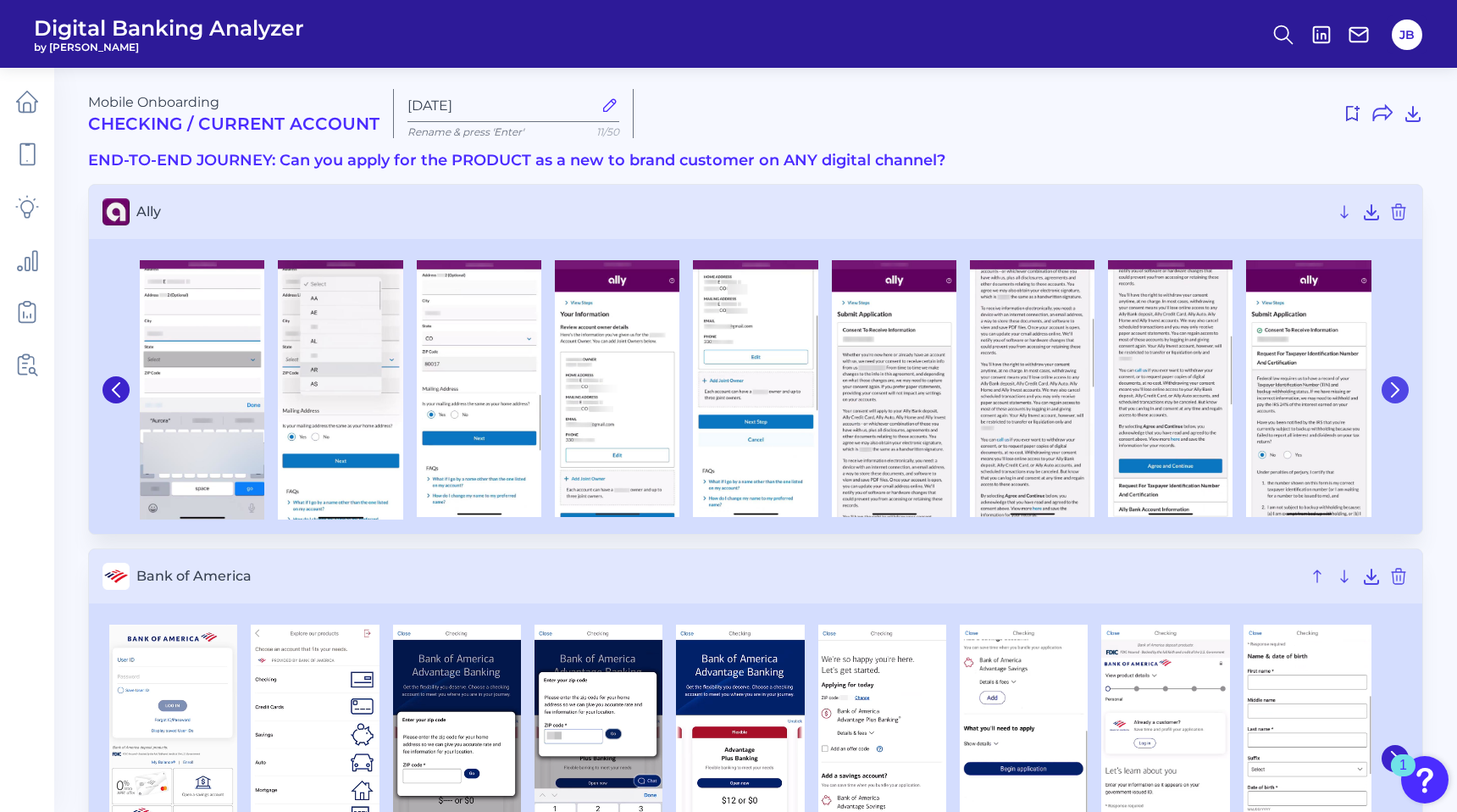
click at [1396, 391] on icon at bounding box center [1396, 389] width 7 height 14
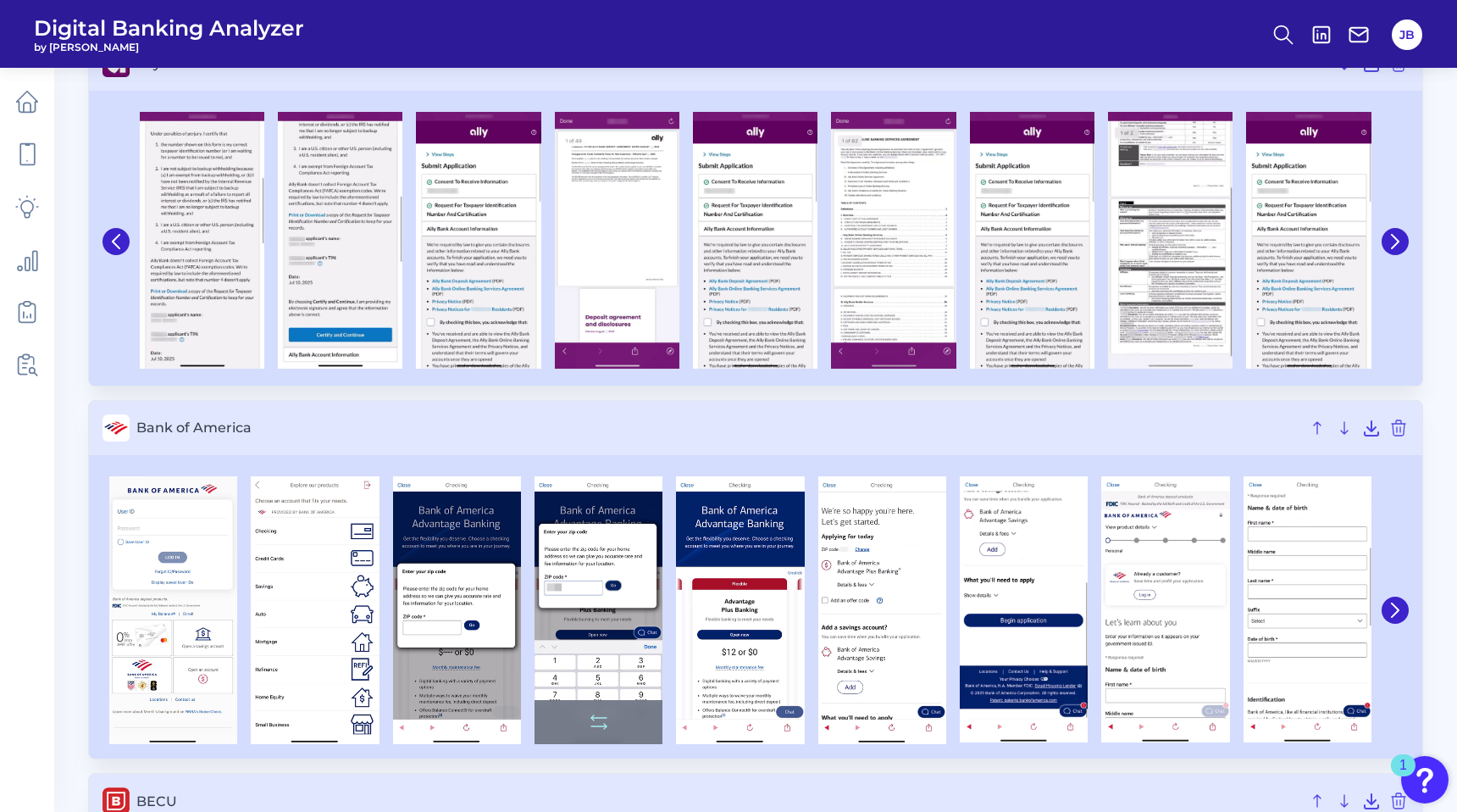
scroll to position [218, 0]
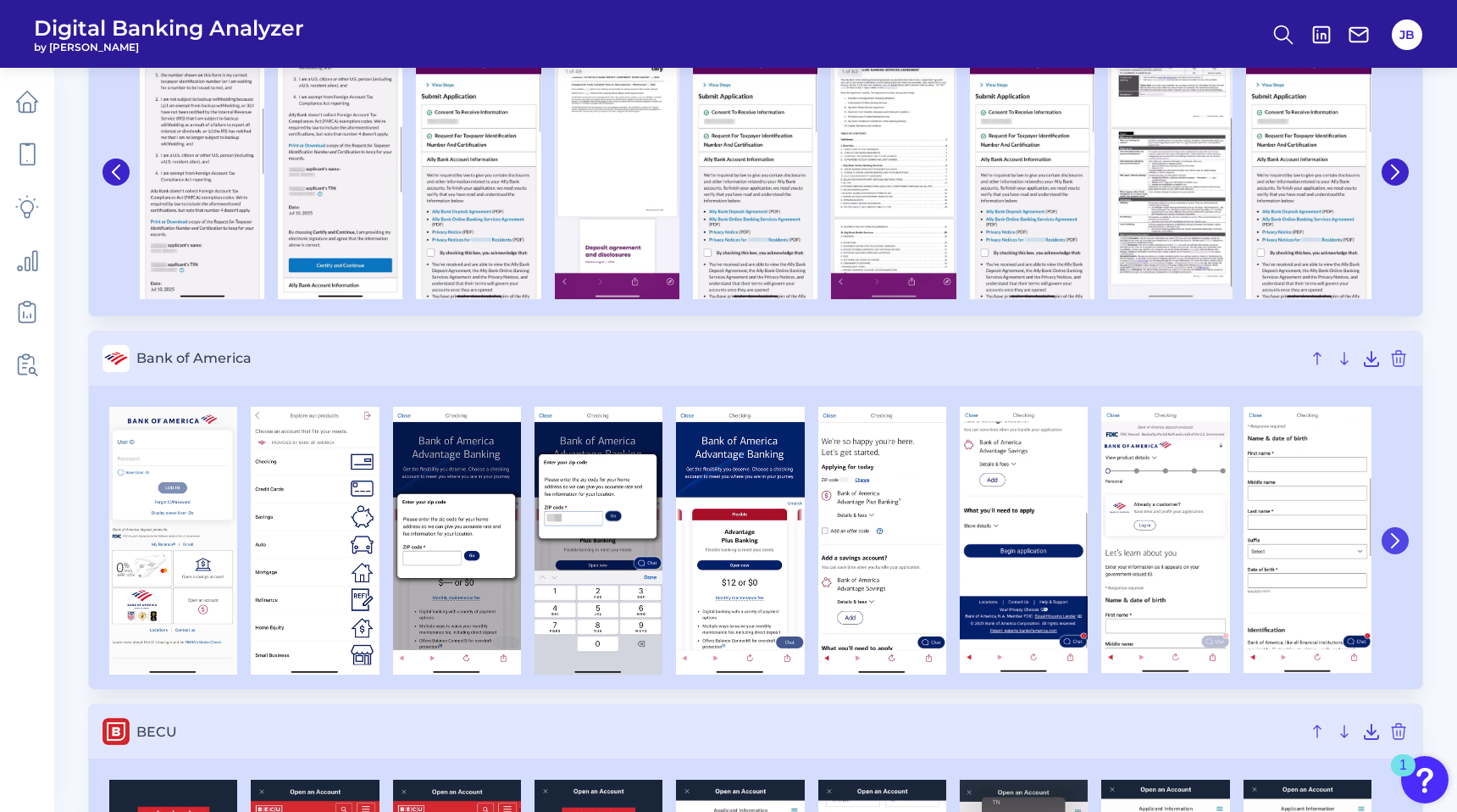
click at [1389, 539] on icon at bounding box center [1396, 540] width 15 height 15
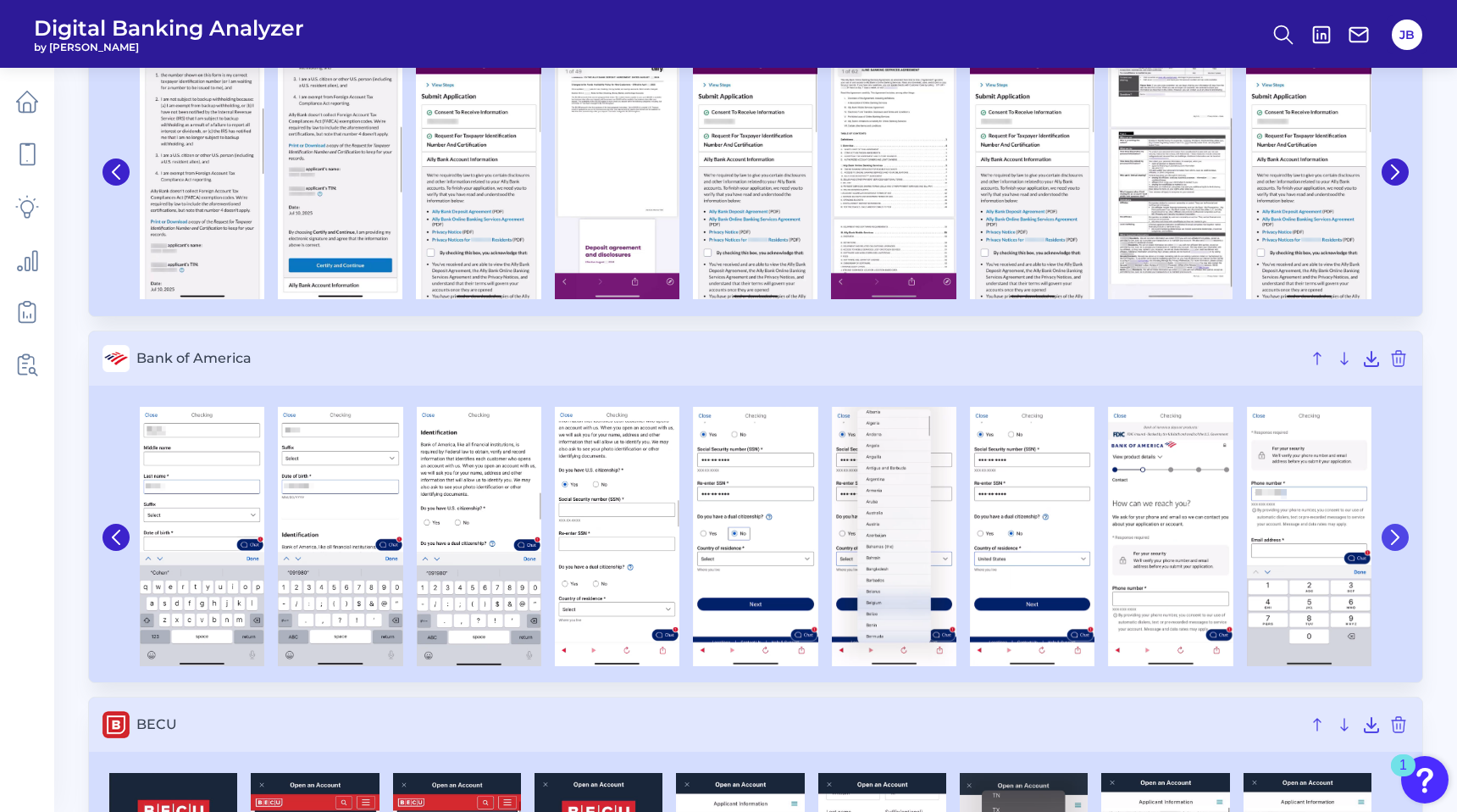
click at [1389, 539] on icon at bounding box center [1396, 537] width 15 height 15
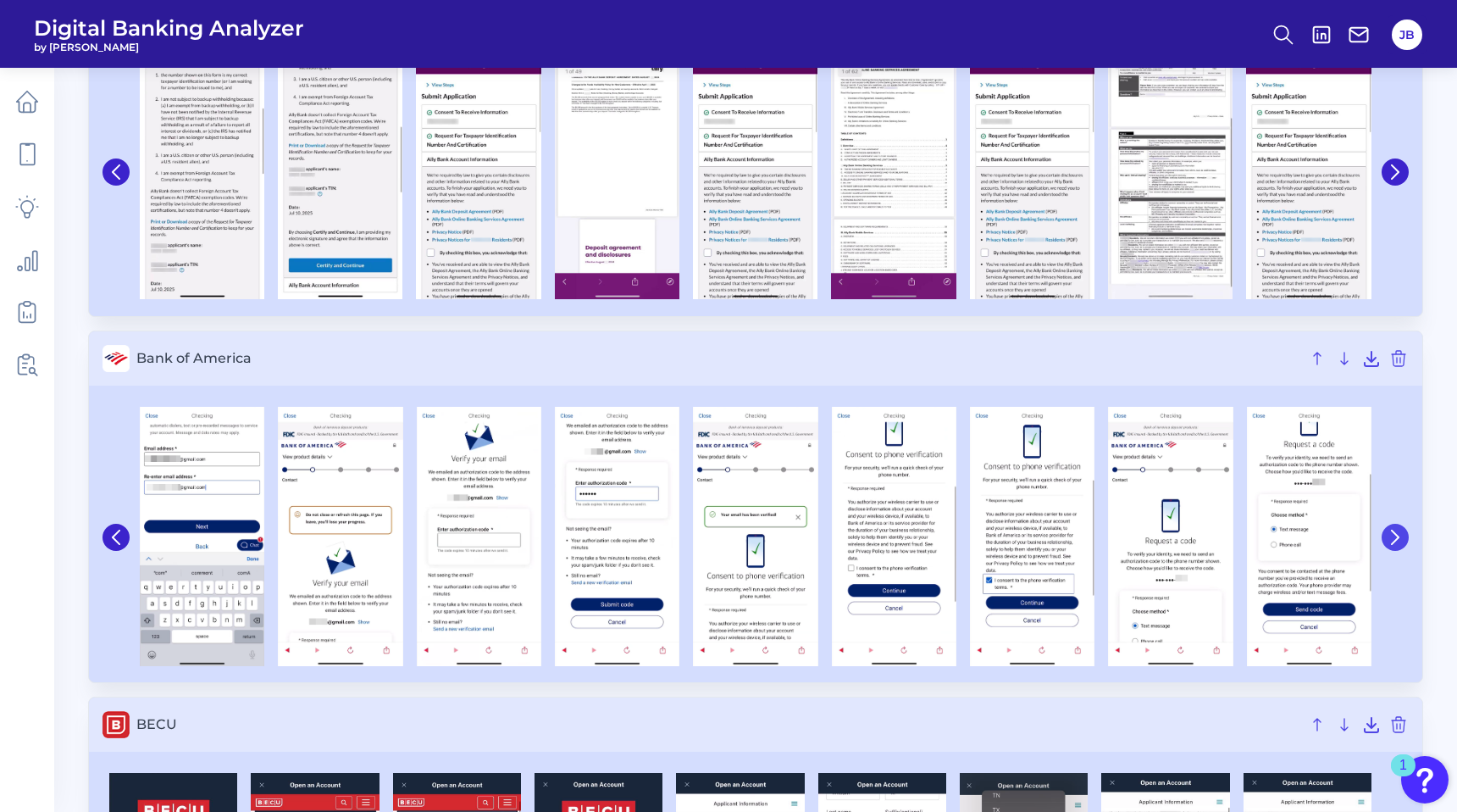
click at [1389, 539] on icon at bounding box center [1396, 537] width 15 height 15
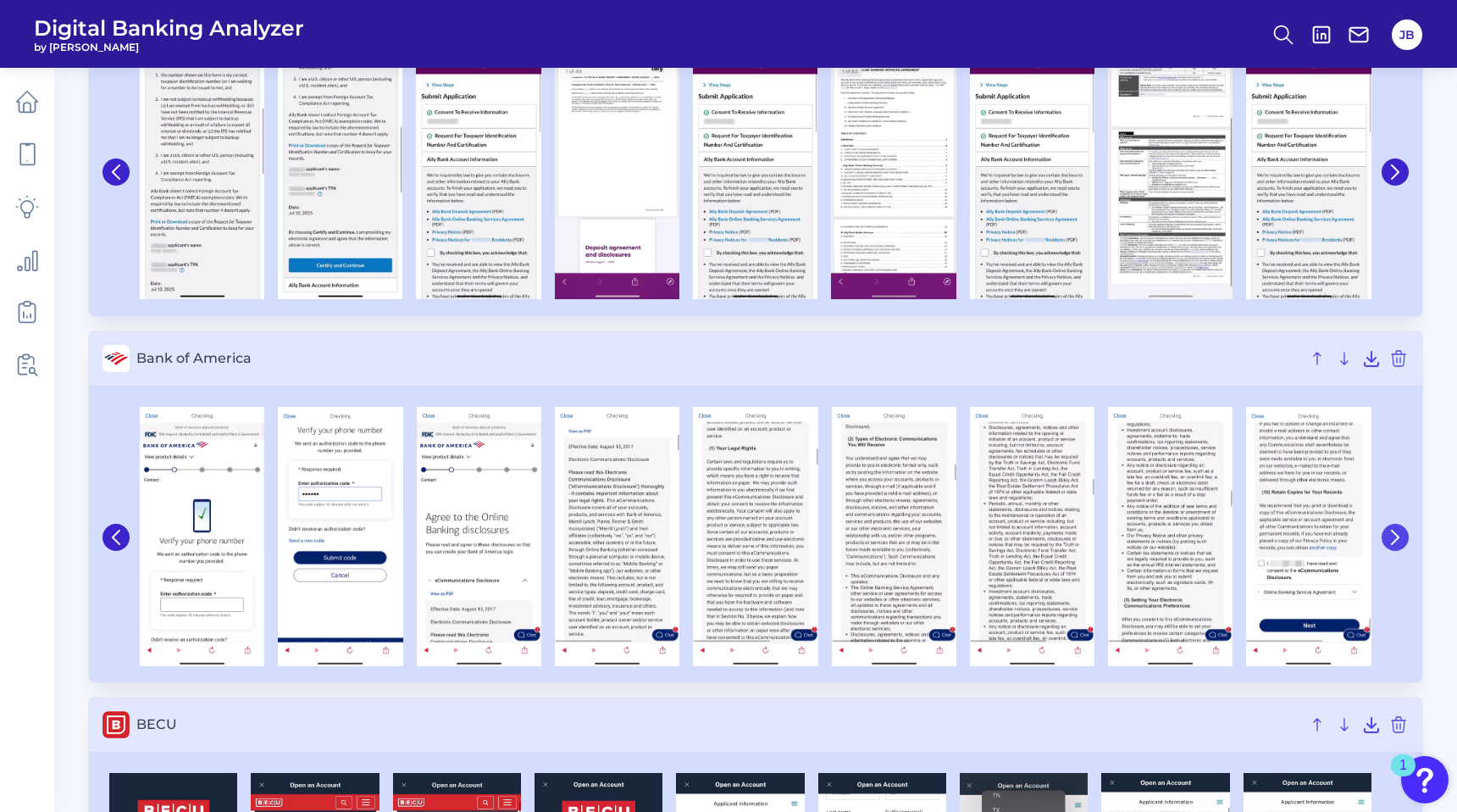
click at [1389, 539] on icon at bounding box center [1396, 537] width 15 height 15
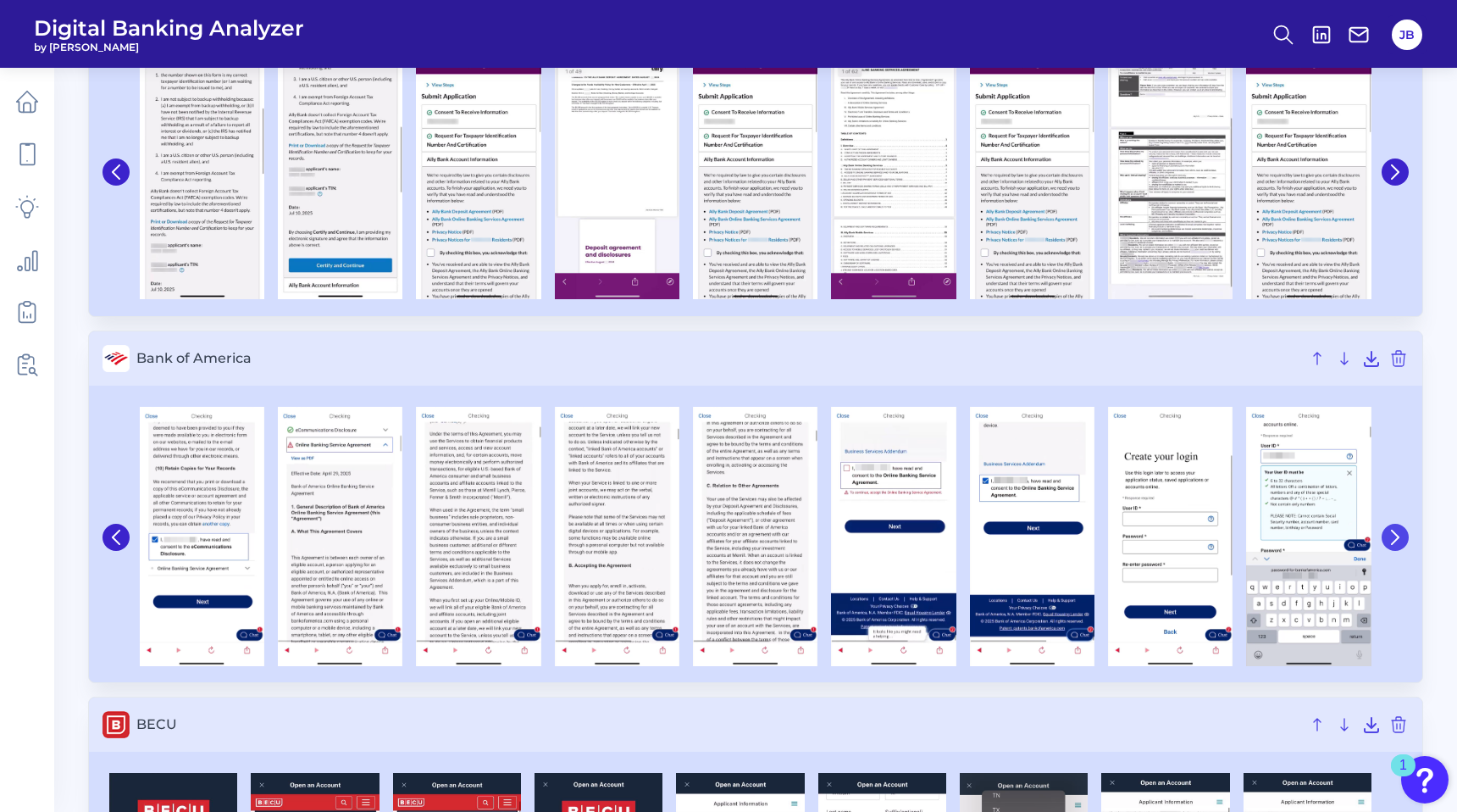
click at [1389, 539] on icon at bounding box center [1396, 537] width 15 height 15
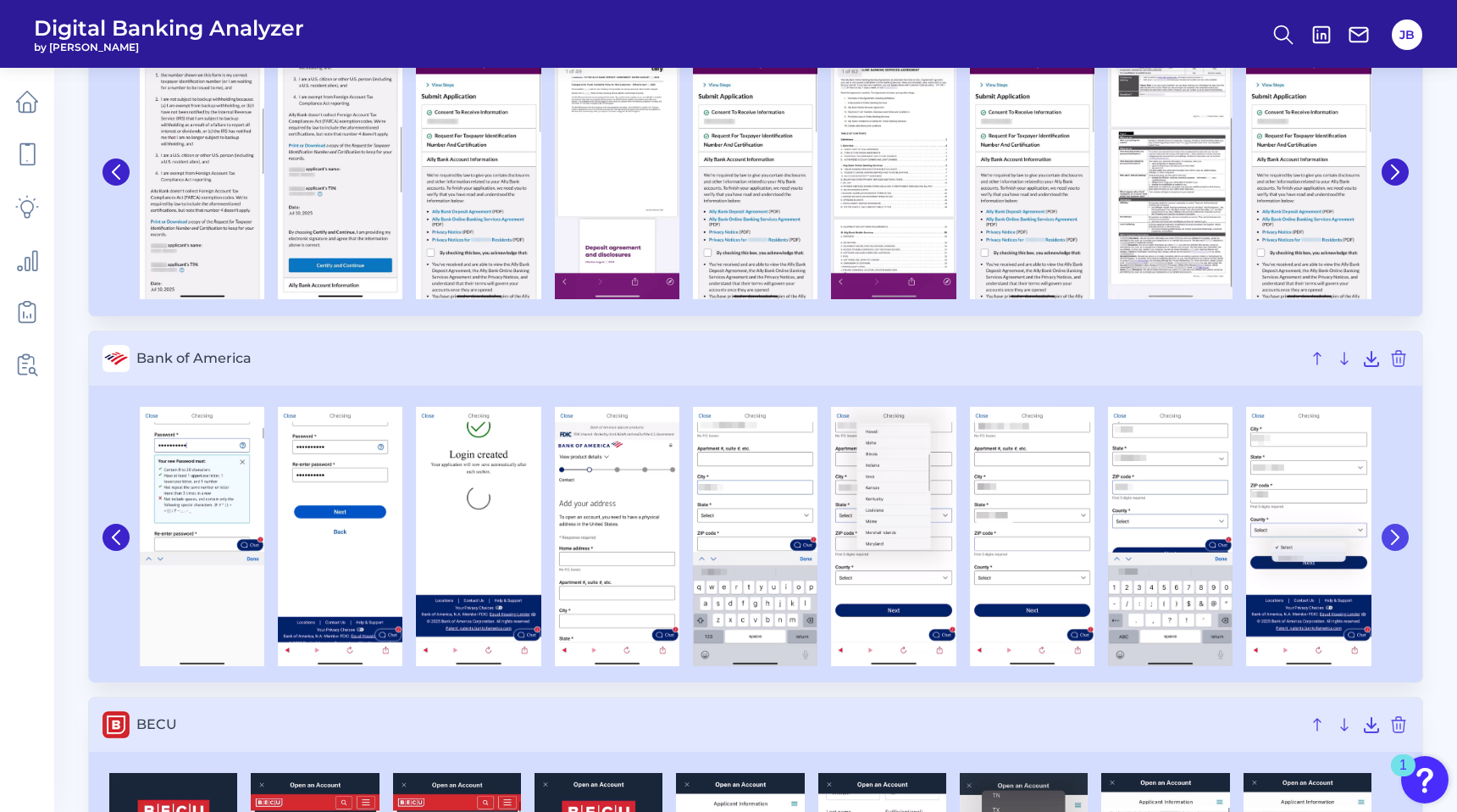
click at [1389, 539] on icon at bounding box center [1396, 537] width 15 height 15
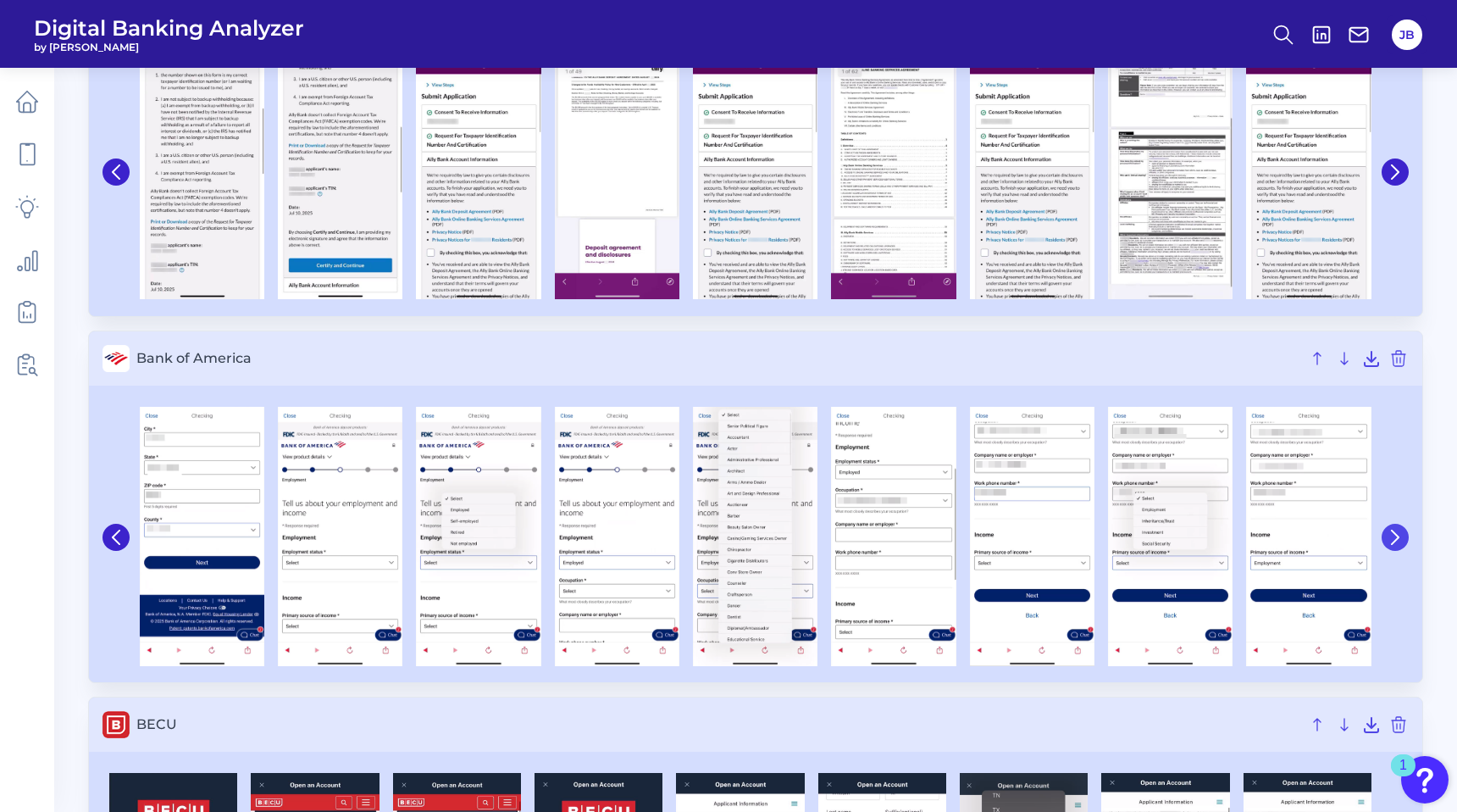
click at [1389, 539] on icon at bounding box center [1396, 537] width 15 height 15
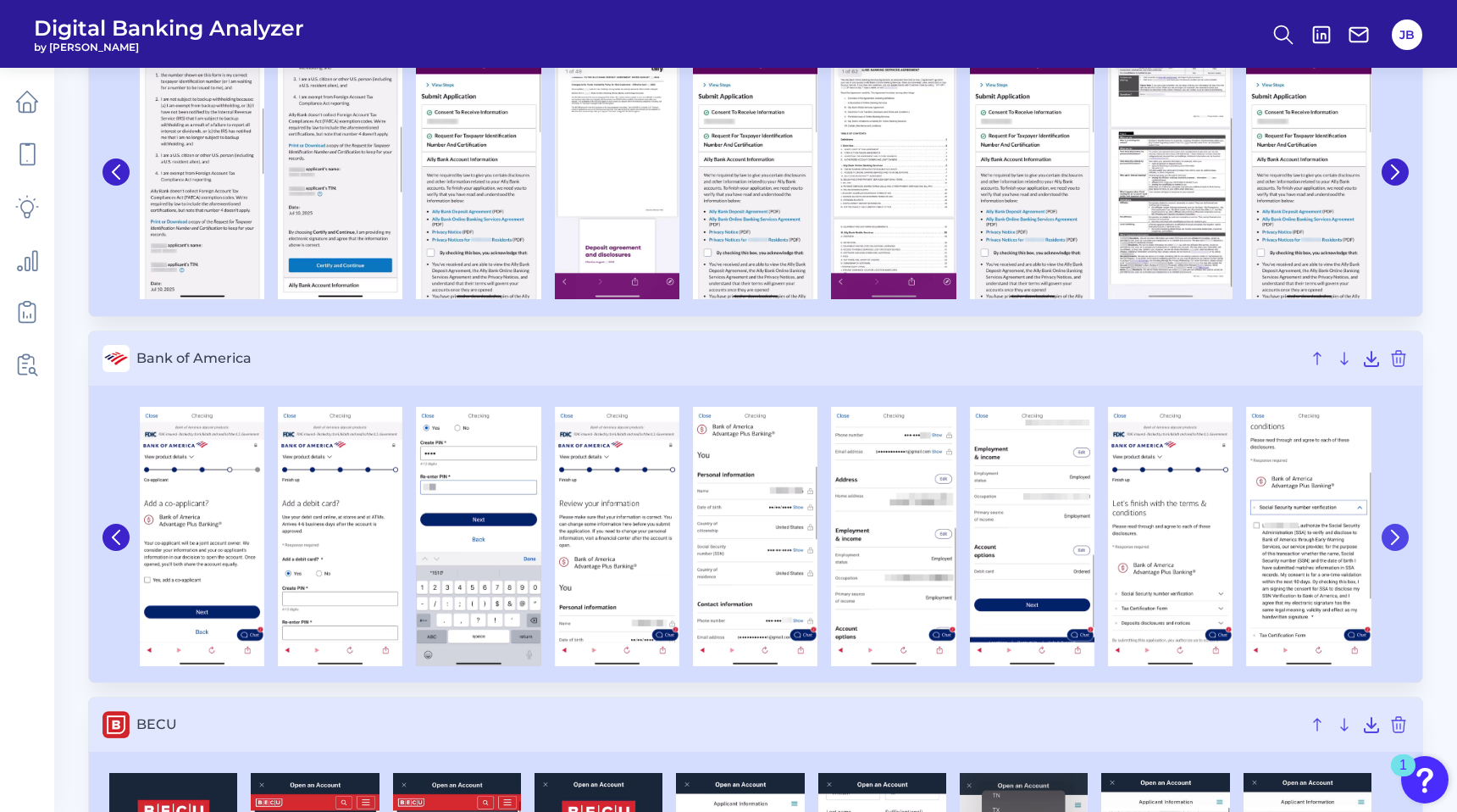
click at [1389, 539] on icon at bounding box center [1396, 537] width 15 height 15
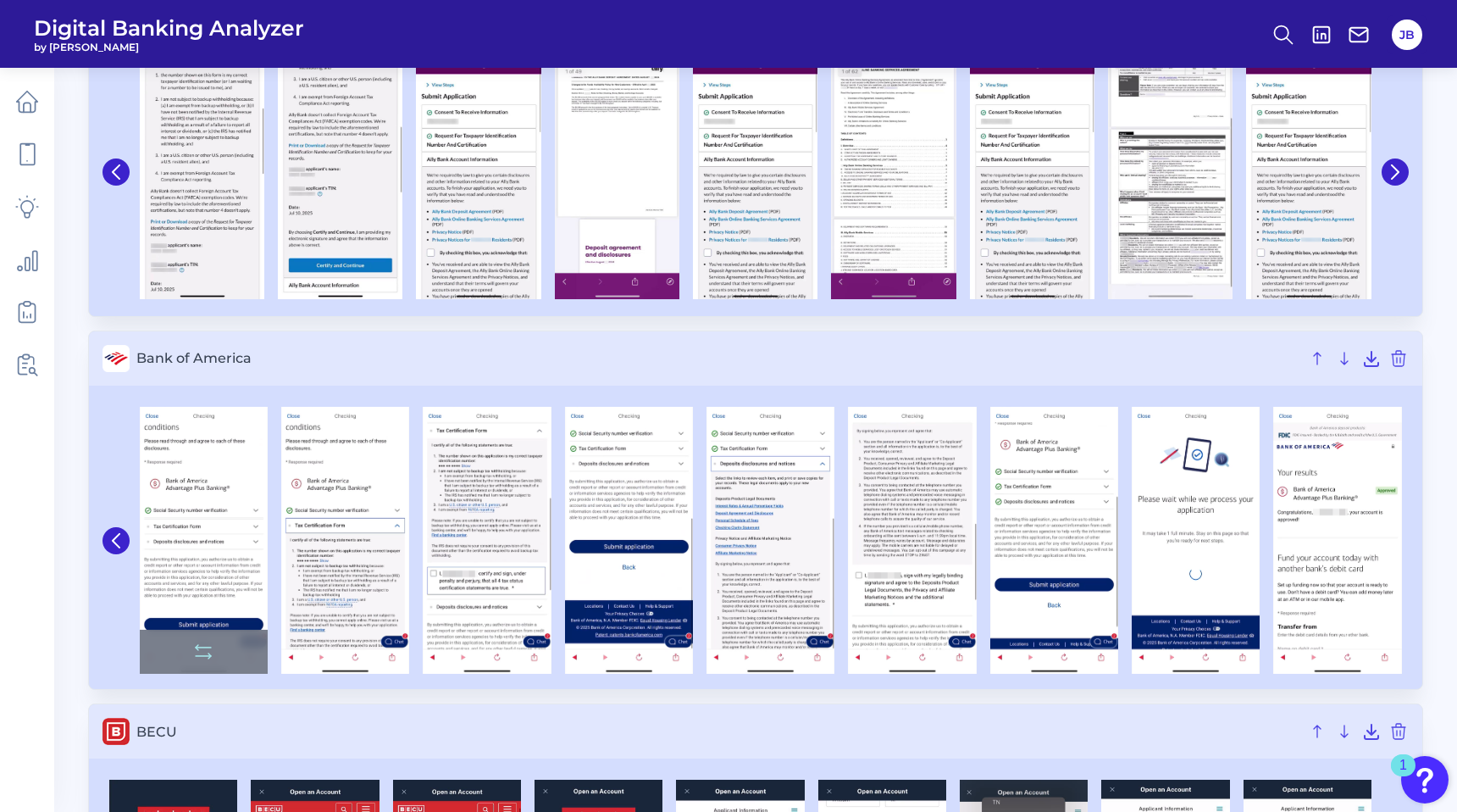
click at [216, 486] on img at bounding box center [204, 539] width 128 height 266
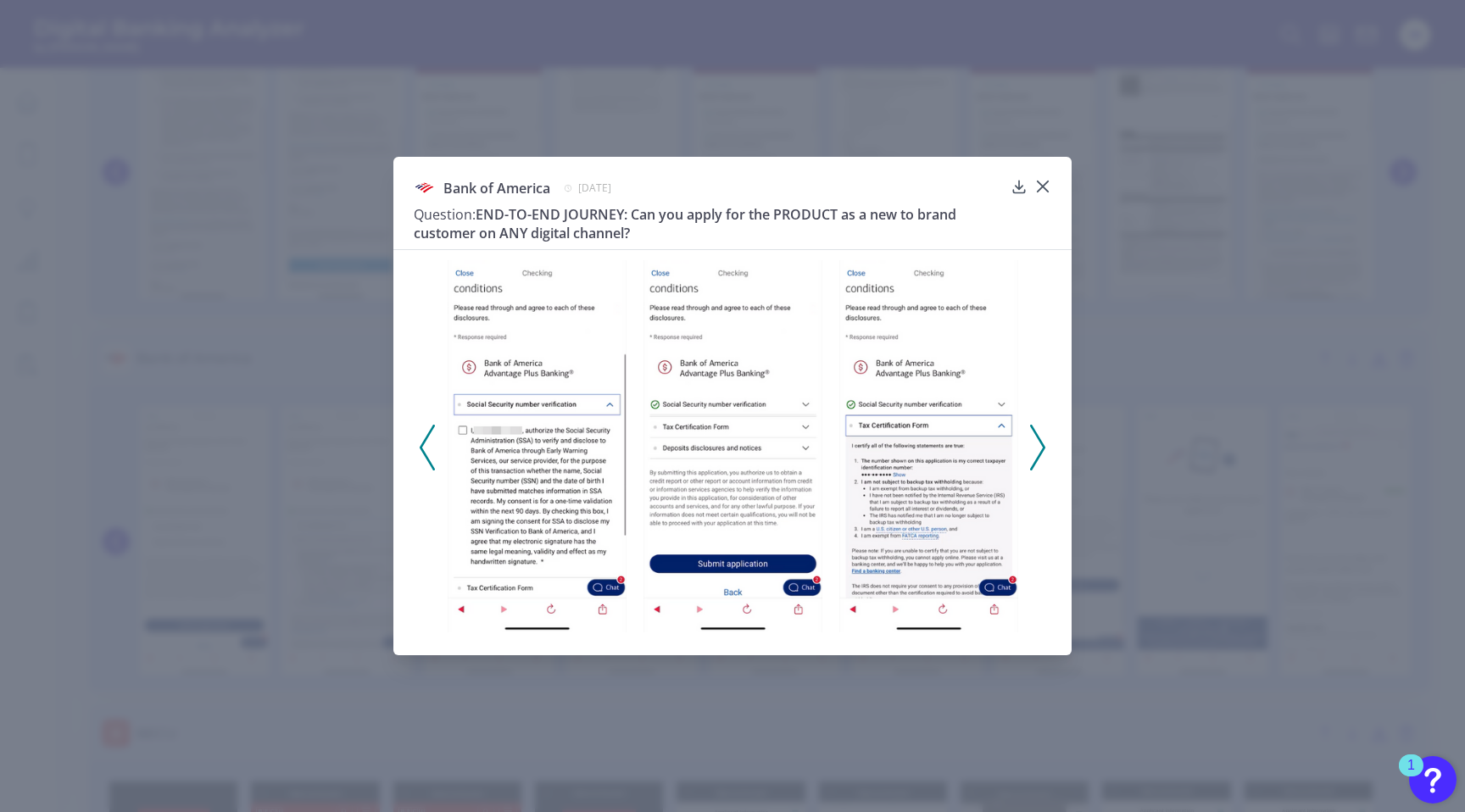
click at [1038, 444] on icon at bounding box center [1038, 447] width 15 height 46
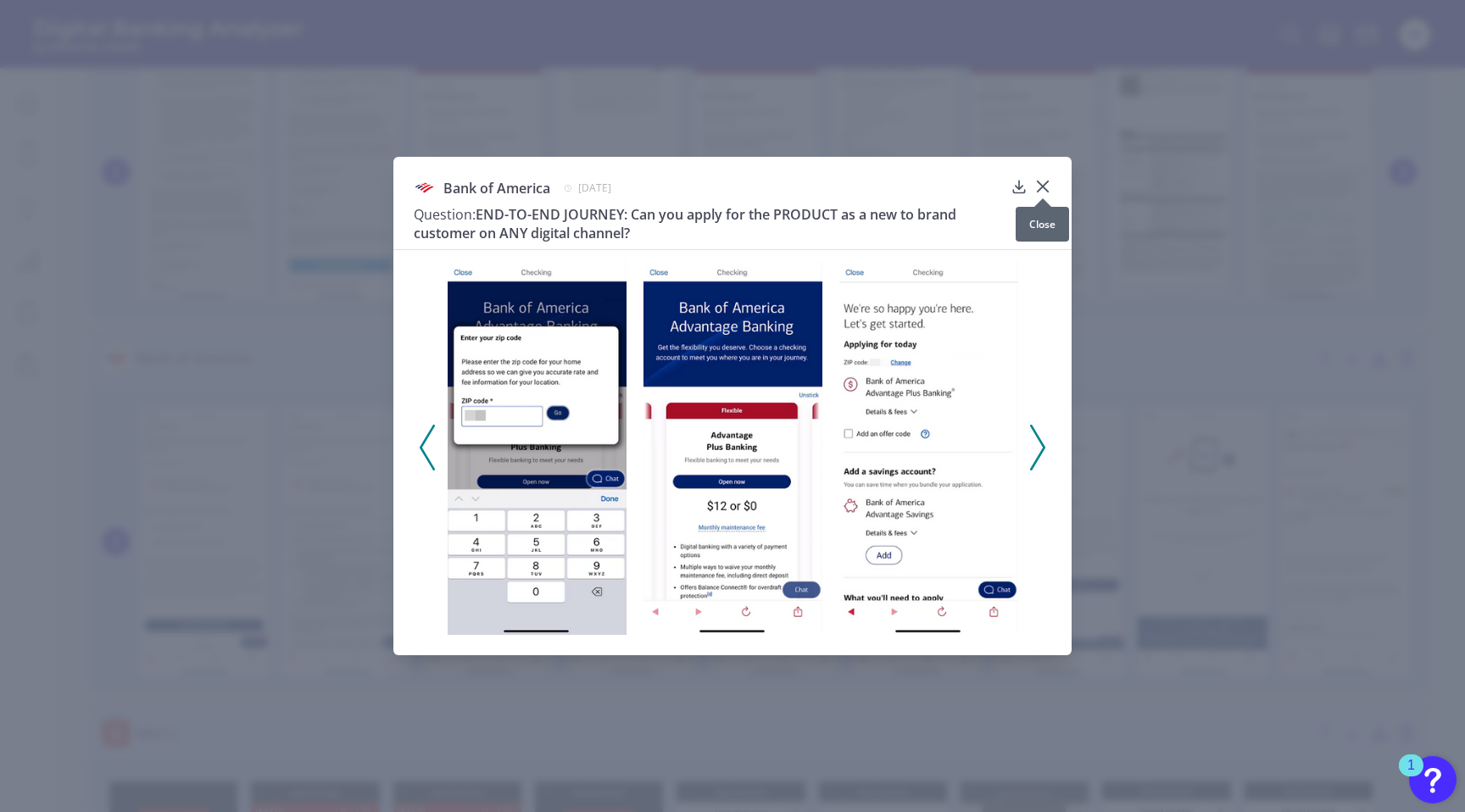
click at [1036, 177] on button at bounding box center [1042, 185] width 17 height 17
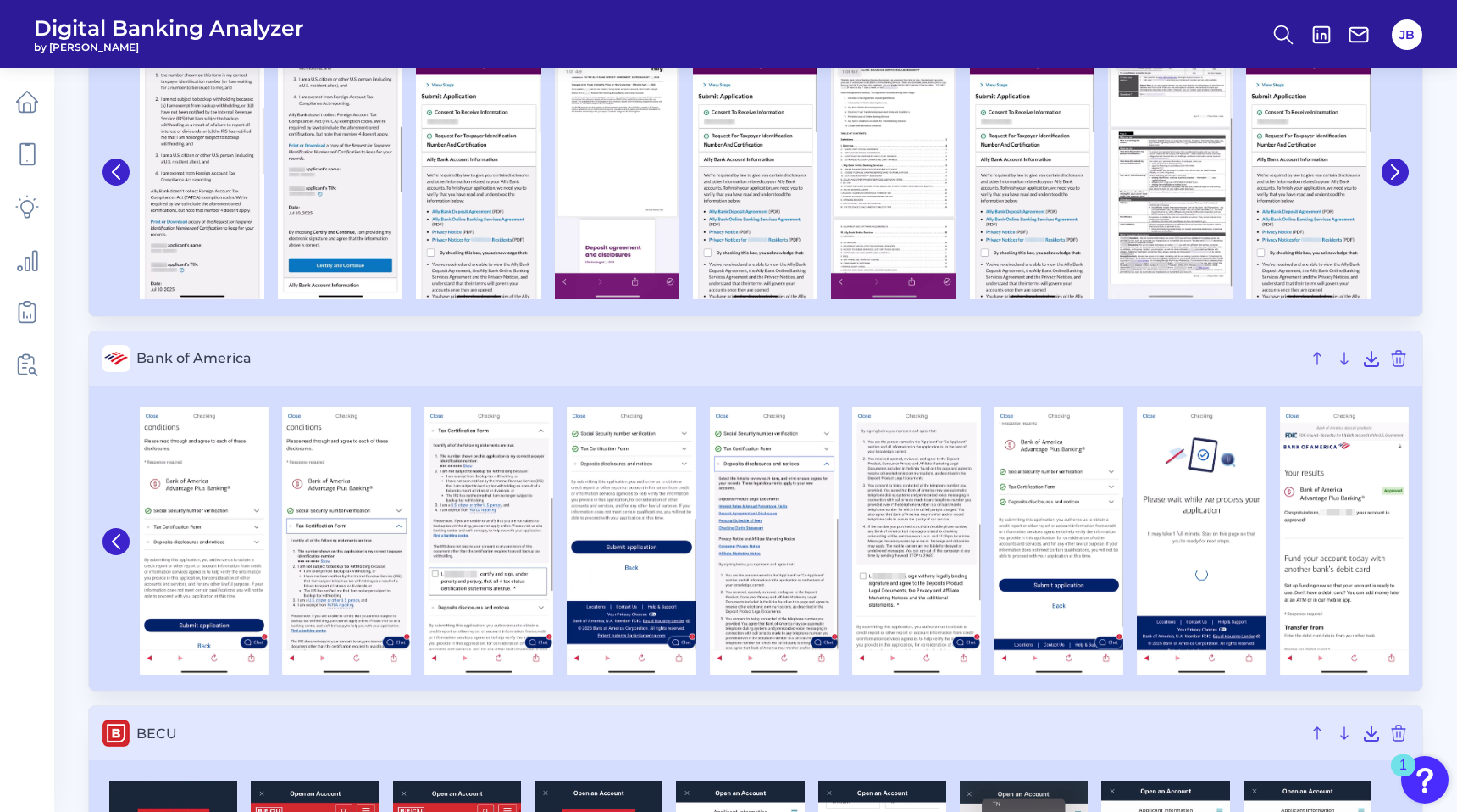
click at [968, 369] on h3 "Bank of America" at bounding box center [755, 359] width 1334 height 54
click at [126, 545] on button at bounding box center [117, 541] width 27 height 27
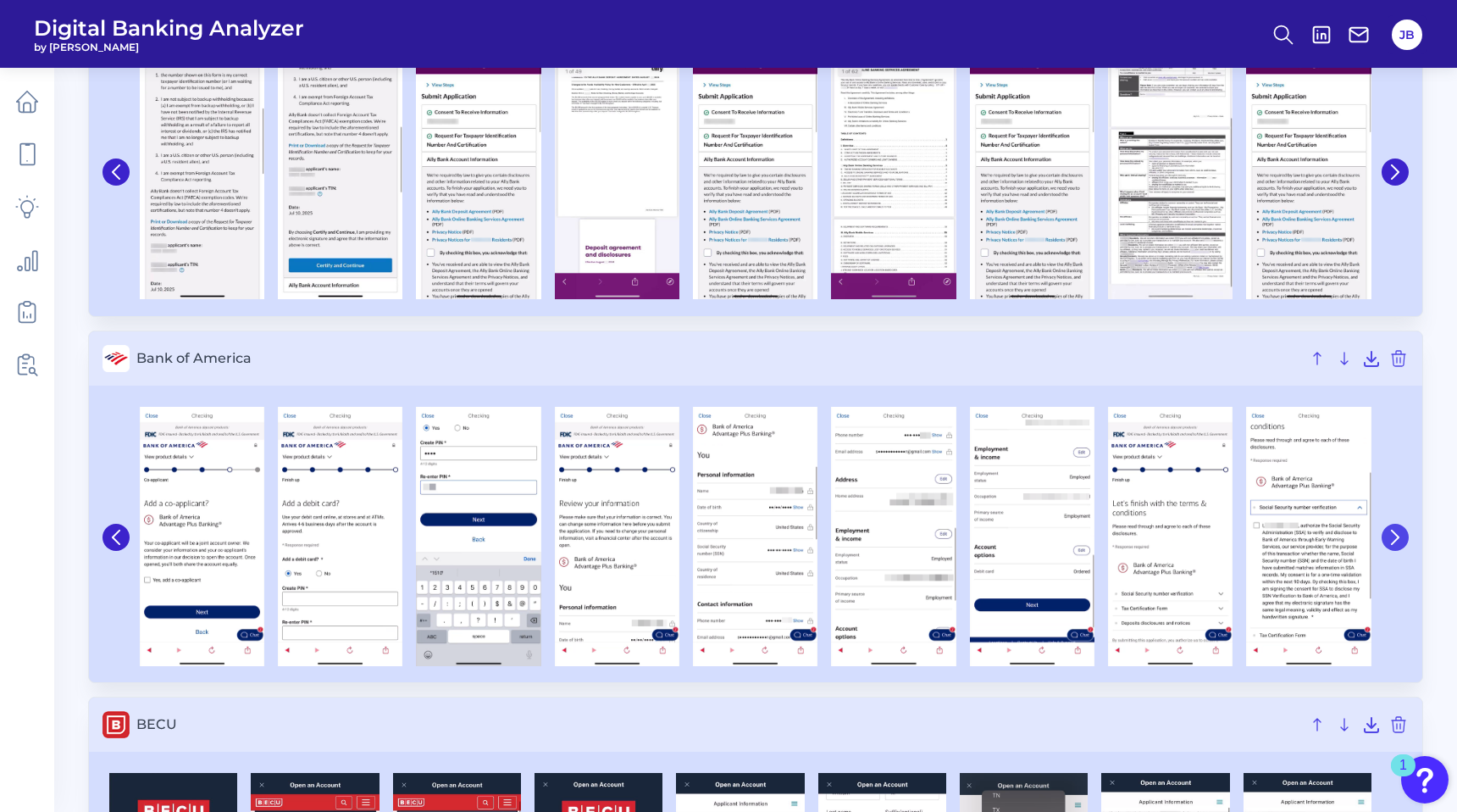
click at [1404, 538] on button at bounding box center [1396, 537] width 27 height 27
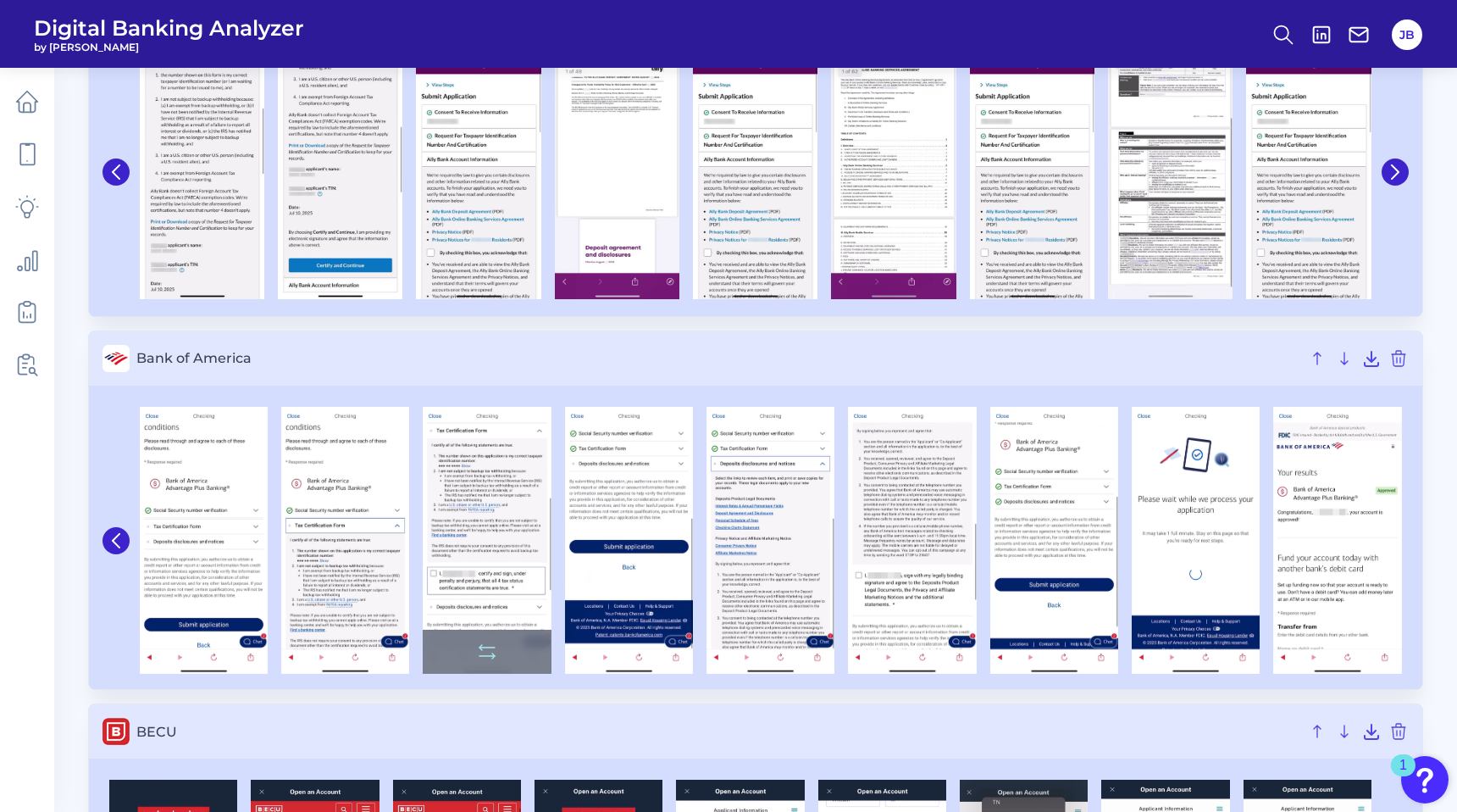
click at [453, 477] on img at bounding box center [487, 539] width 128 height 266
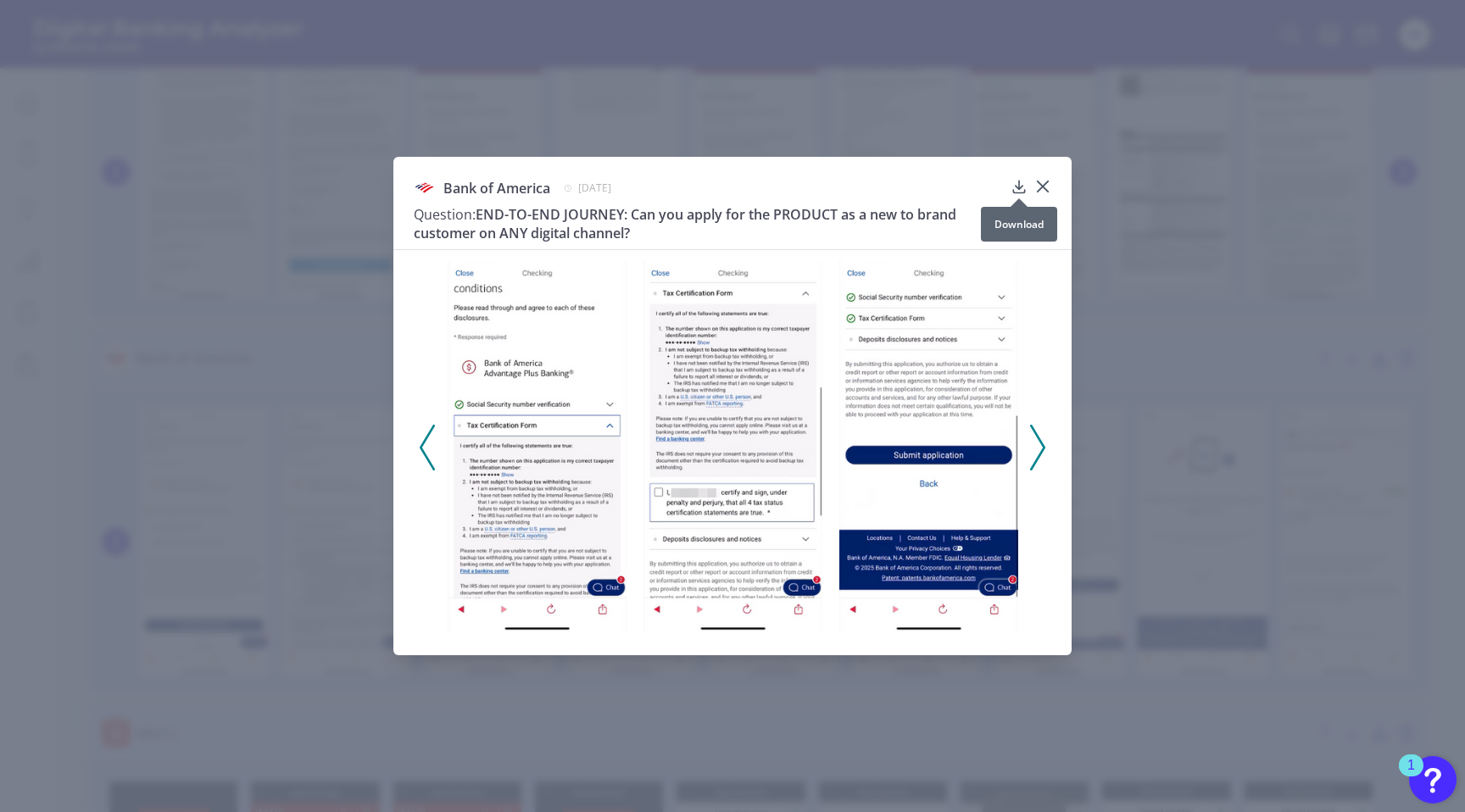
click at [1012, 186] on icon at bounding box center [1019, 186] width 17 height 17
click at [1133, 229] on div "Bank of America [DATE] Question: END-TO-END JOURNEY: Can you apply for the PROD…" at bounding box center [732, 406] width 1465 height 812
drag, startPoint x: 1042, startPoint y: 188, endPoint x: 1050, endPoint y: 211, distance: 24.4
click at [1042, 188] on icon at bounding box center [1042, 186] width 17 height 17
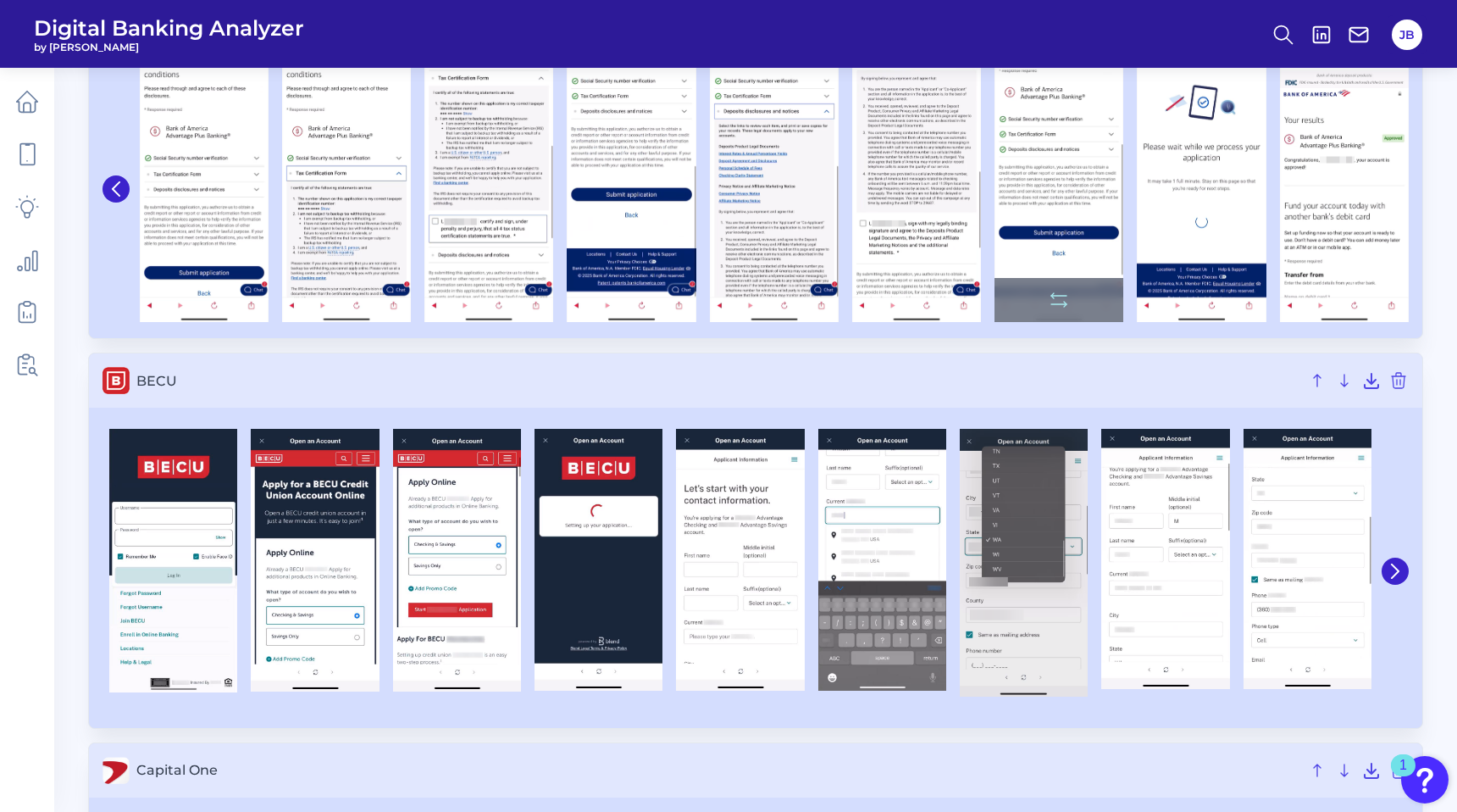
scroll to position [582, 0]
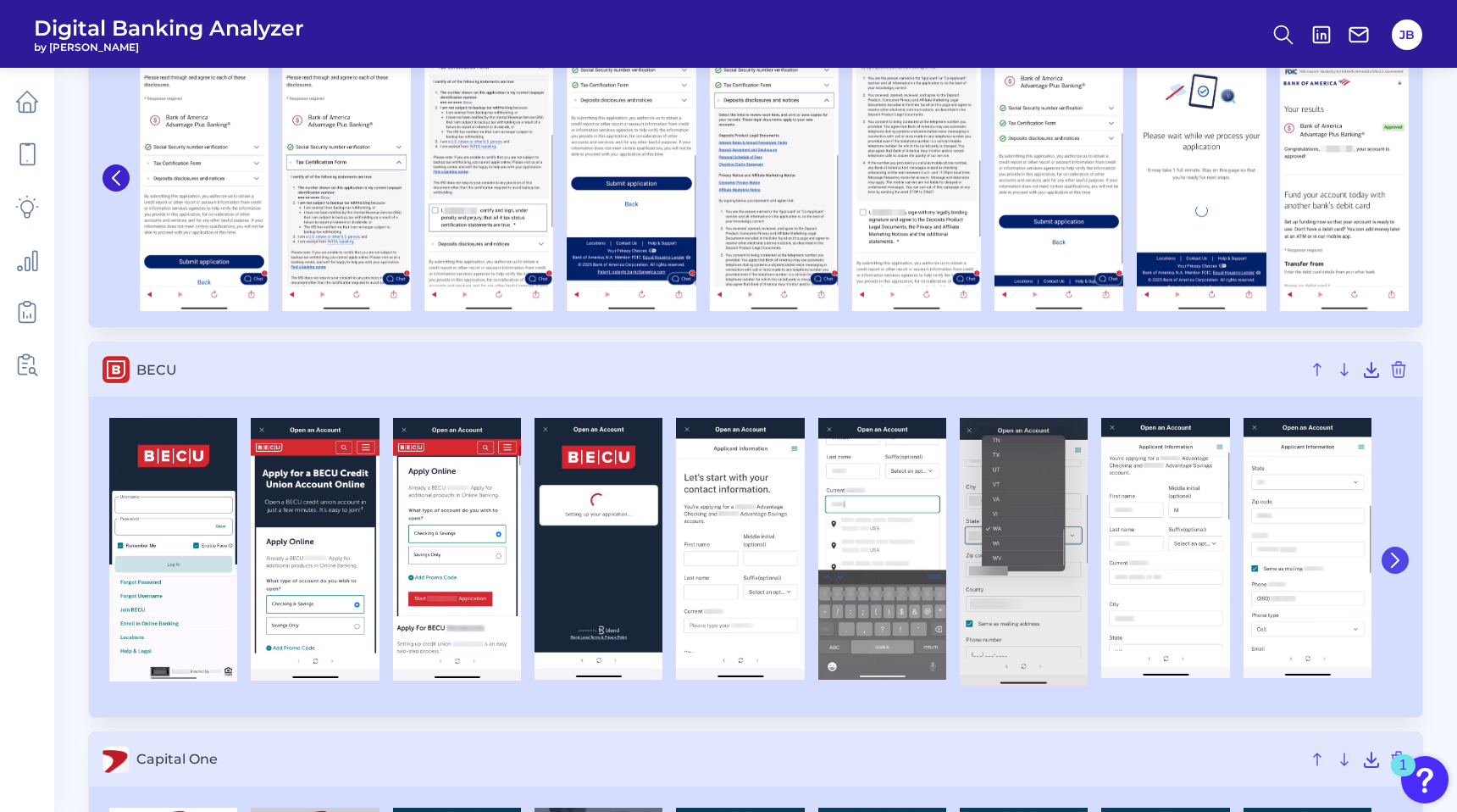
click at [1386, 565] on button at bounding box center [1396, 560] width 27 height 27
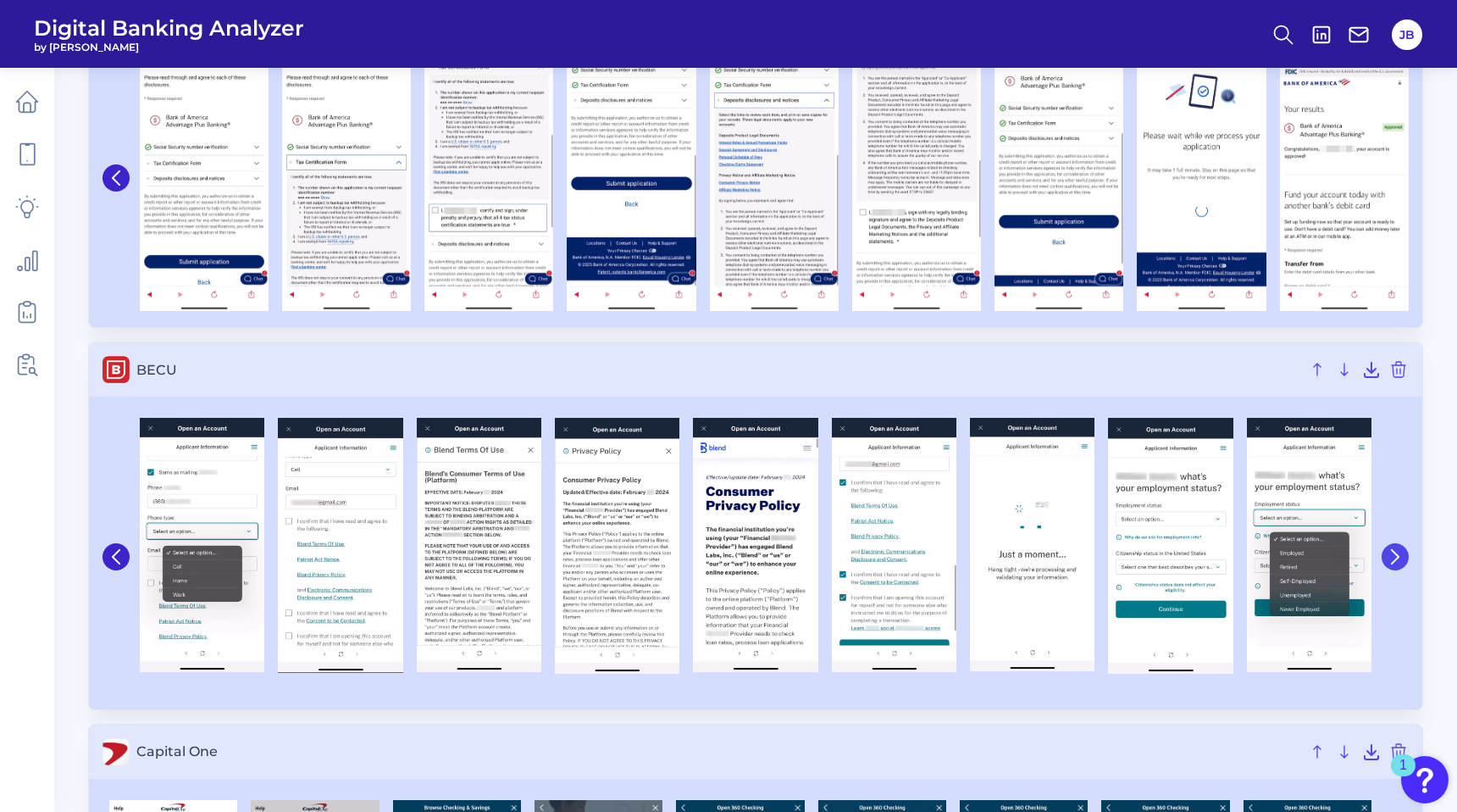
click at [1386, 565] on button at bounding box center [1396, 556] width 27 height 27
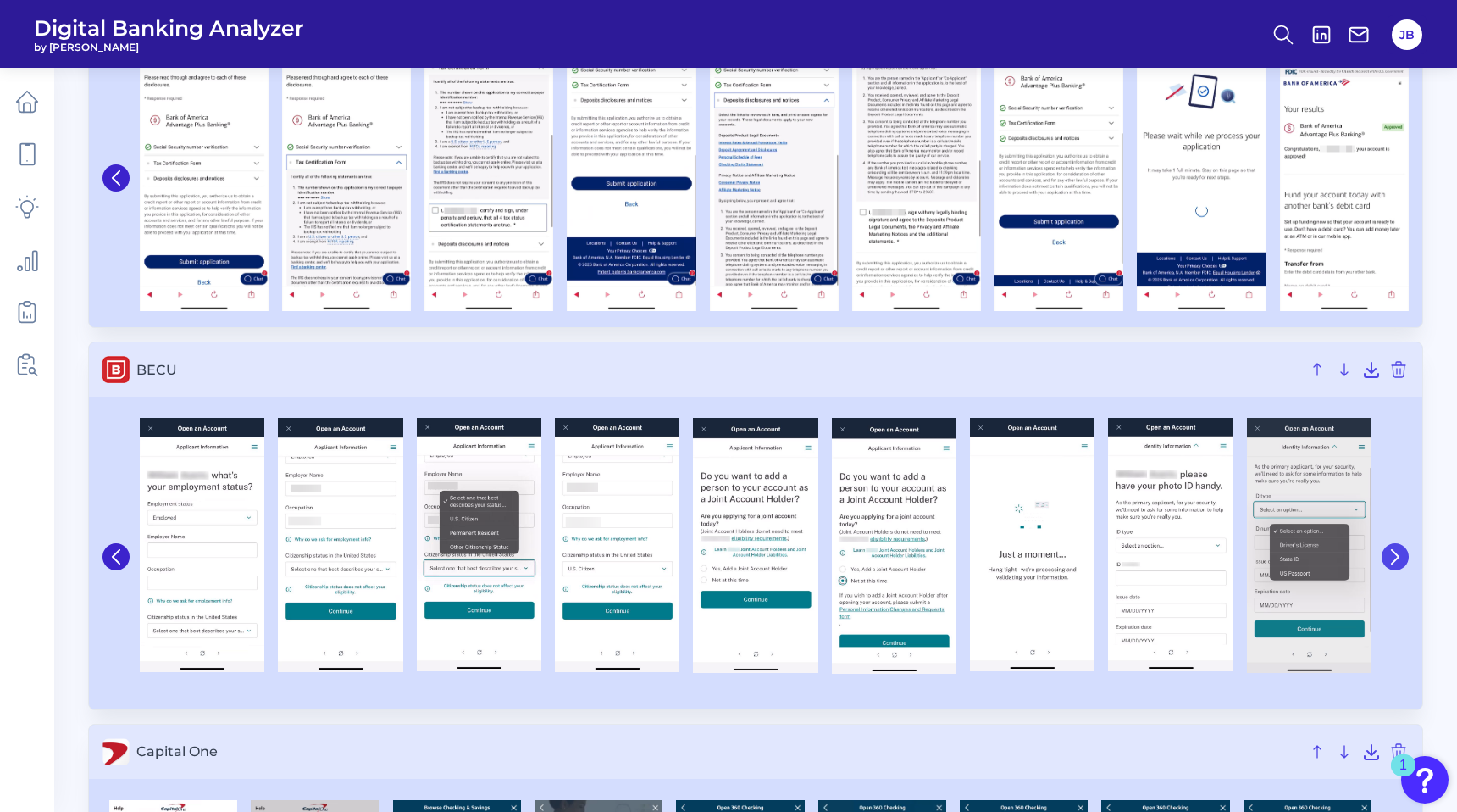
click at [1386, 565] on button at bounding box center [1396, 556] width 27 height 27
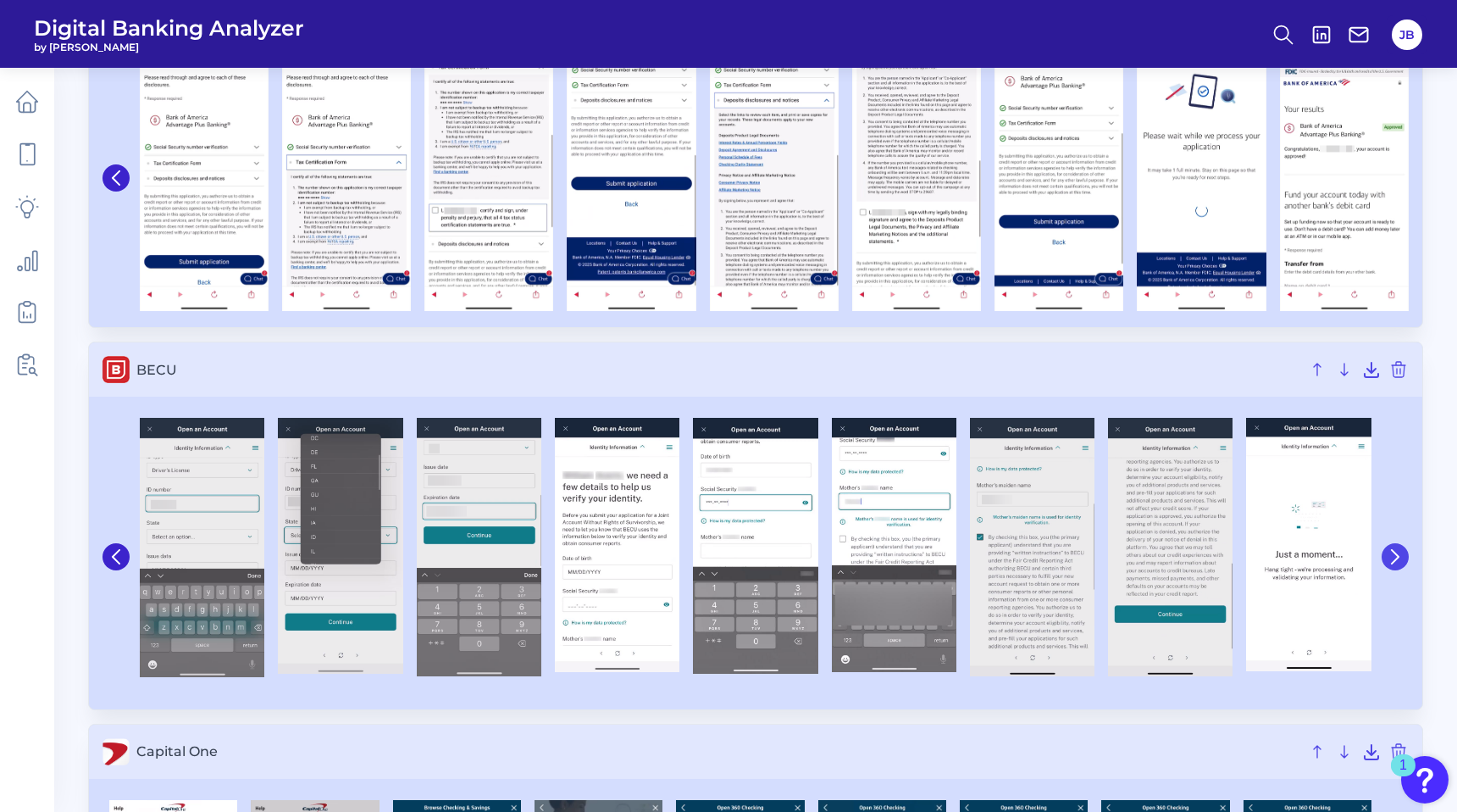
click at [1386, 565] on button at bounding box center [1396, 556] width 27 height 27
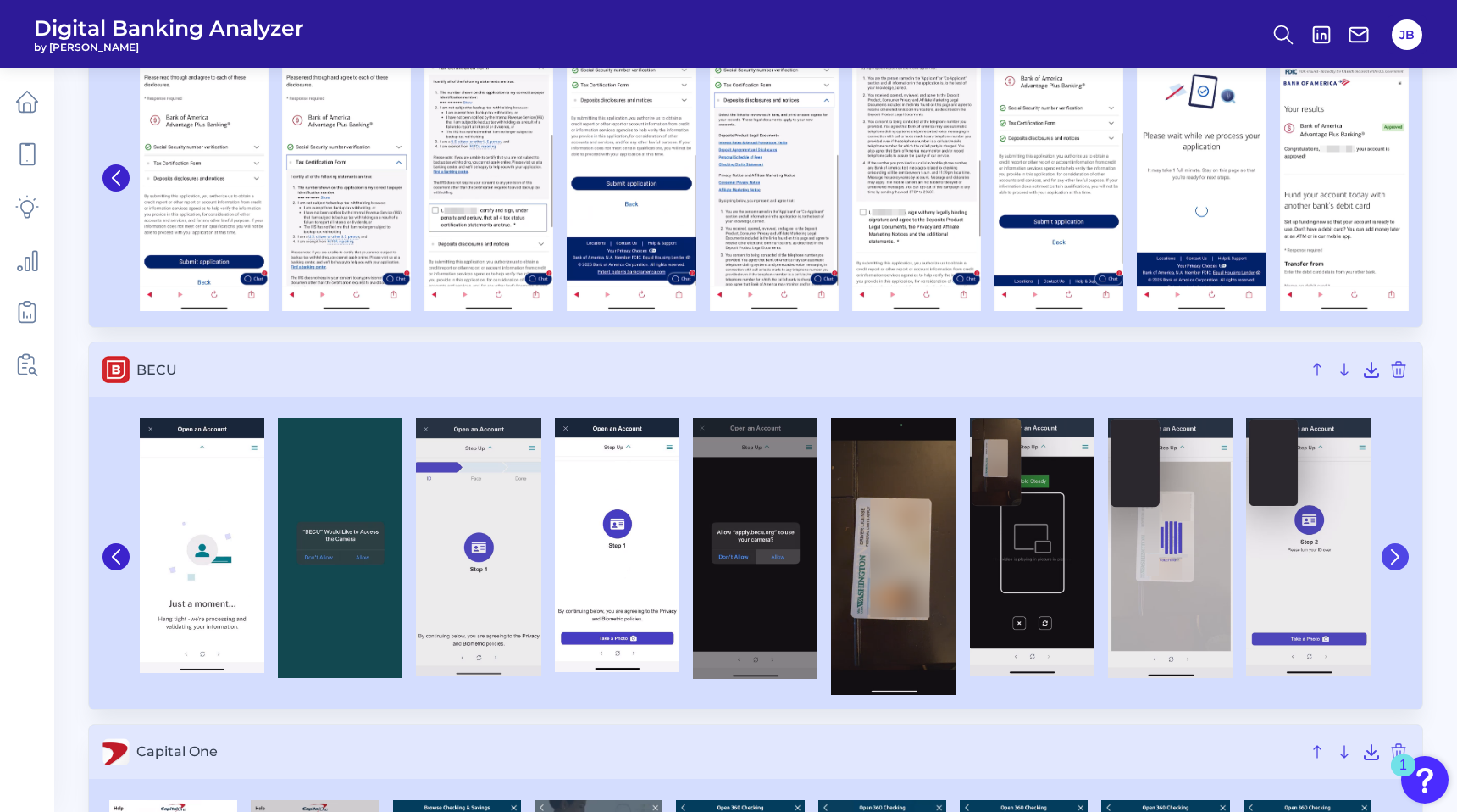
click at [1386, 565] on button at bounding box center [1396, 556] width 27 height 27
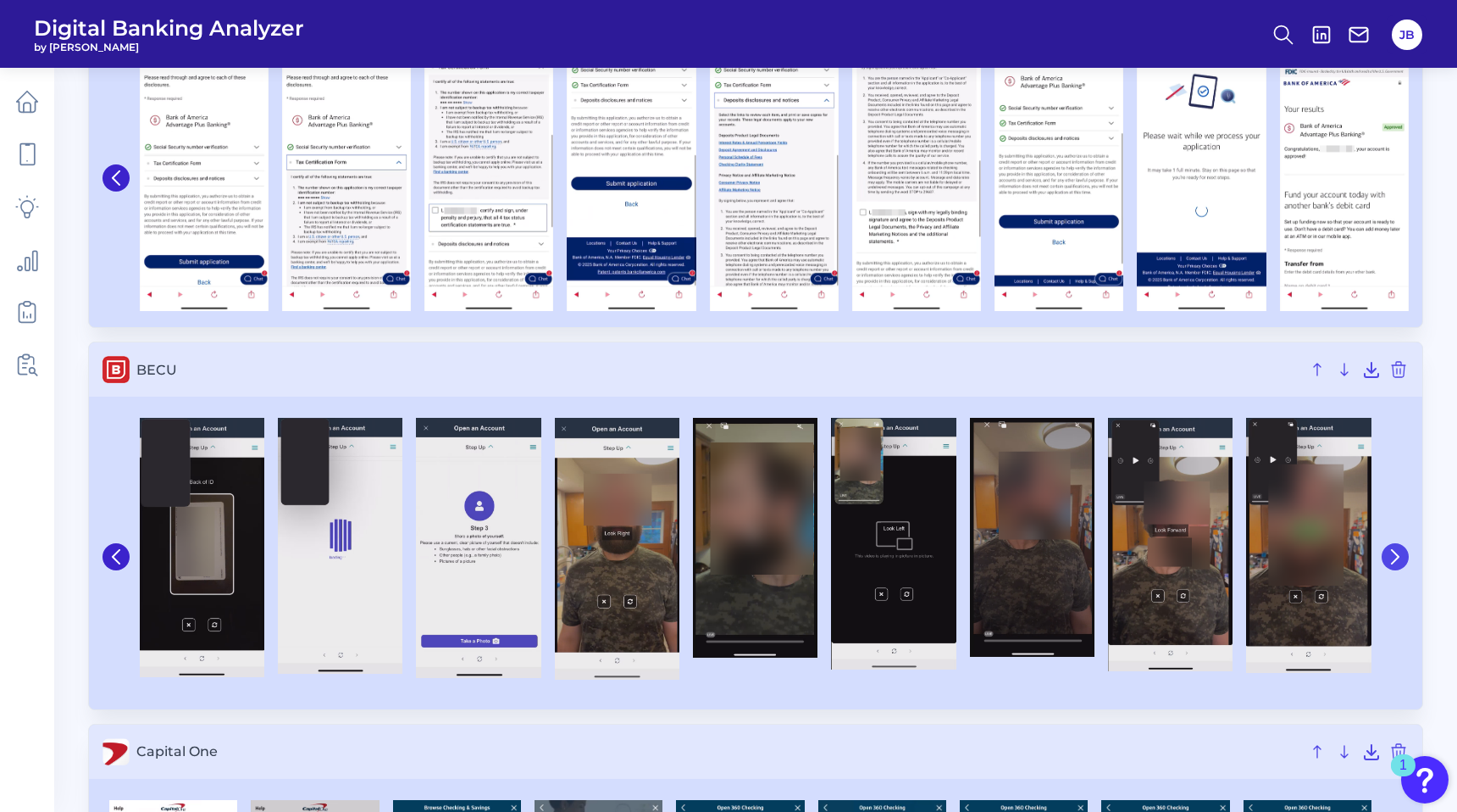
click at [1386, 565] on button at bounding box center [1396, 556] width 27 height 27
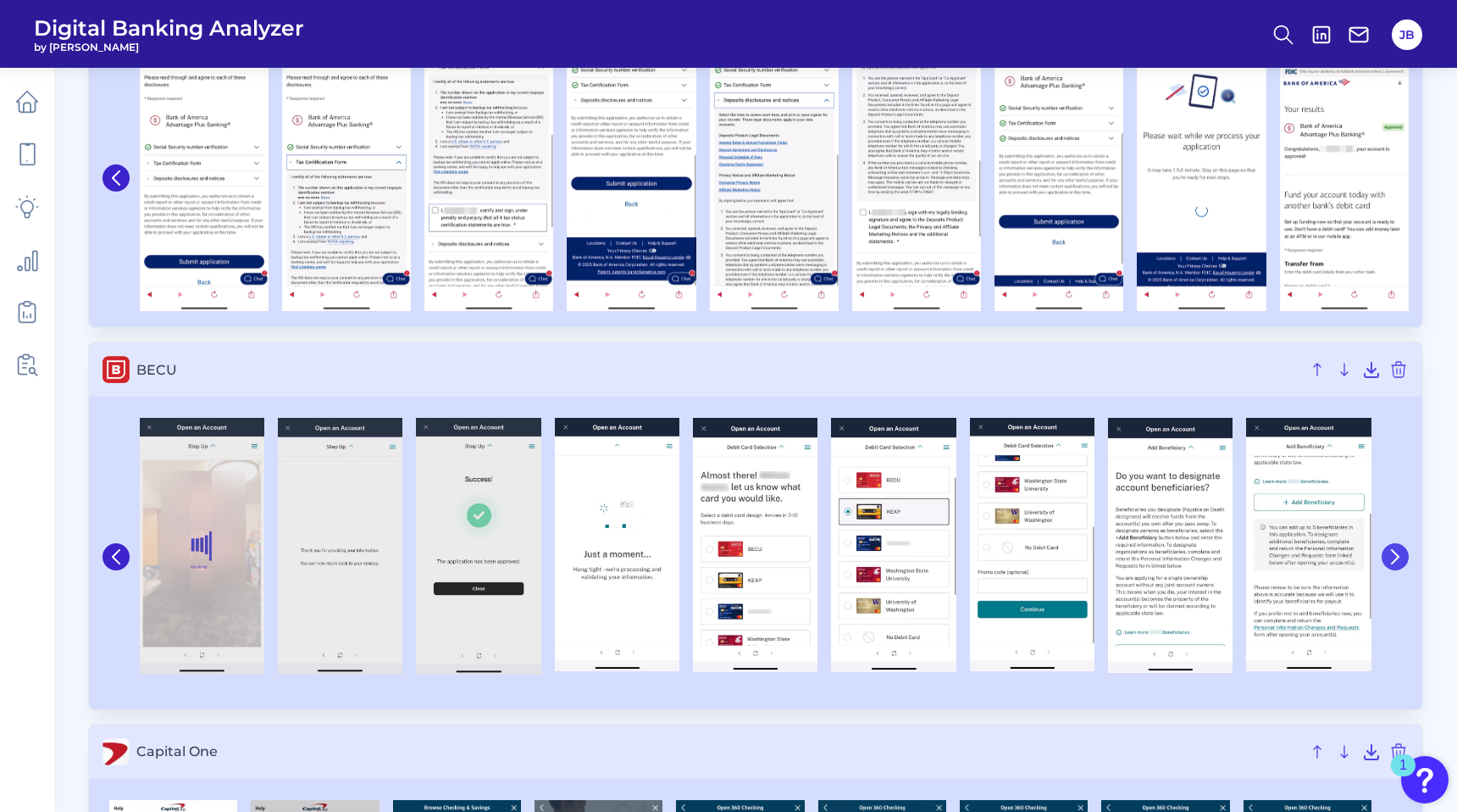
click at [1386, 565] on button at bounding box center [1396, 556] width 27 height 27
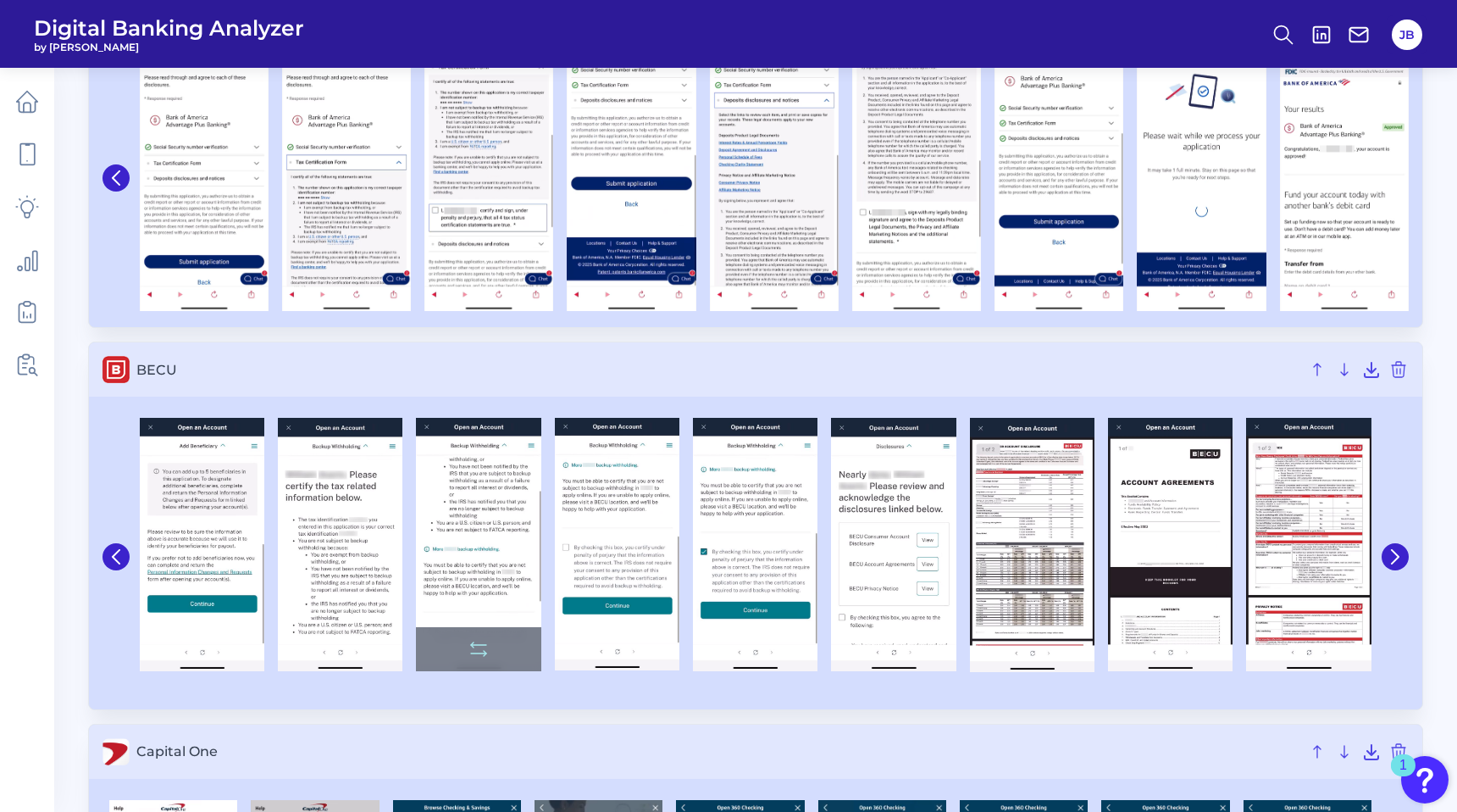
click at [494, 485] on img at bounding box center [479, 544] width 125 height 253
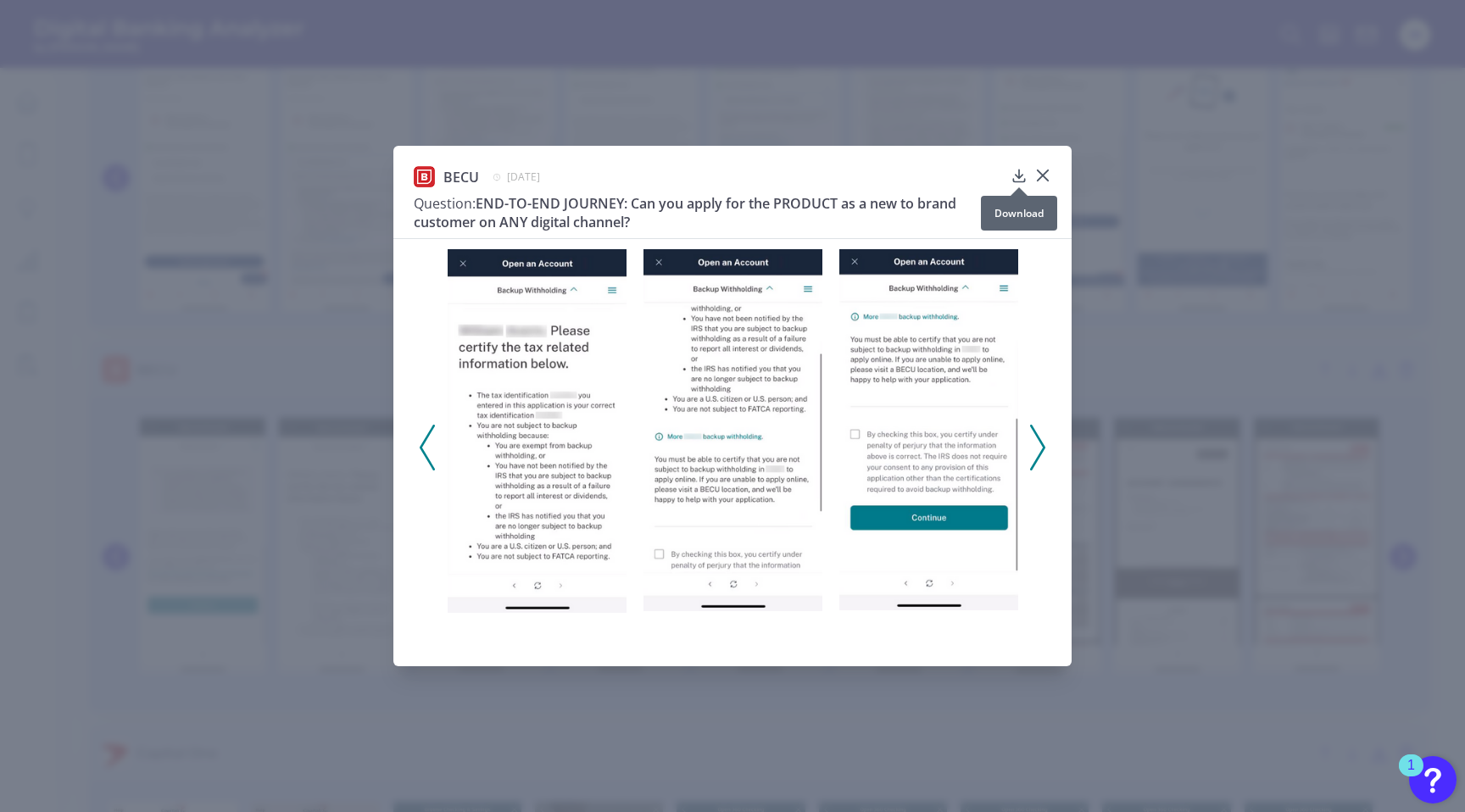
click at [1017, 182] on div at bounding box center [1019, 187] width 17 height 17
click at [1020, 174] on icon at bounding box center [1019, 175] width 17 height 17
click at [754, 87] on div "BECU [DATE] Question: END-TO-END JOURNEY: Can you apply for the PRODUCT as a ne…" at bounding box center [732, 406] width 1465 height 812
click at [1038, 168] on icon at bounding box center [1042, 175] width 17 height 17
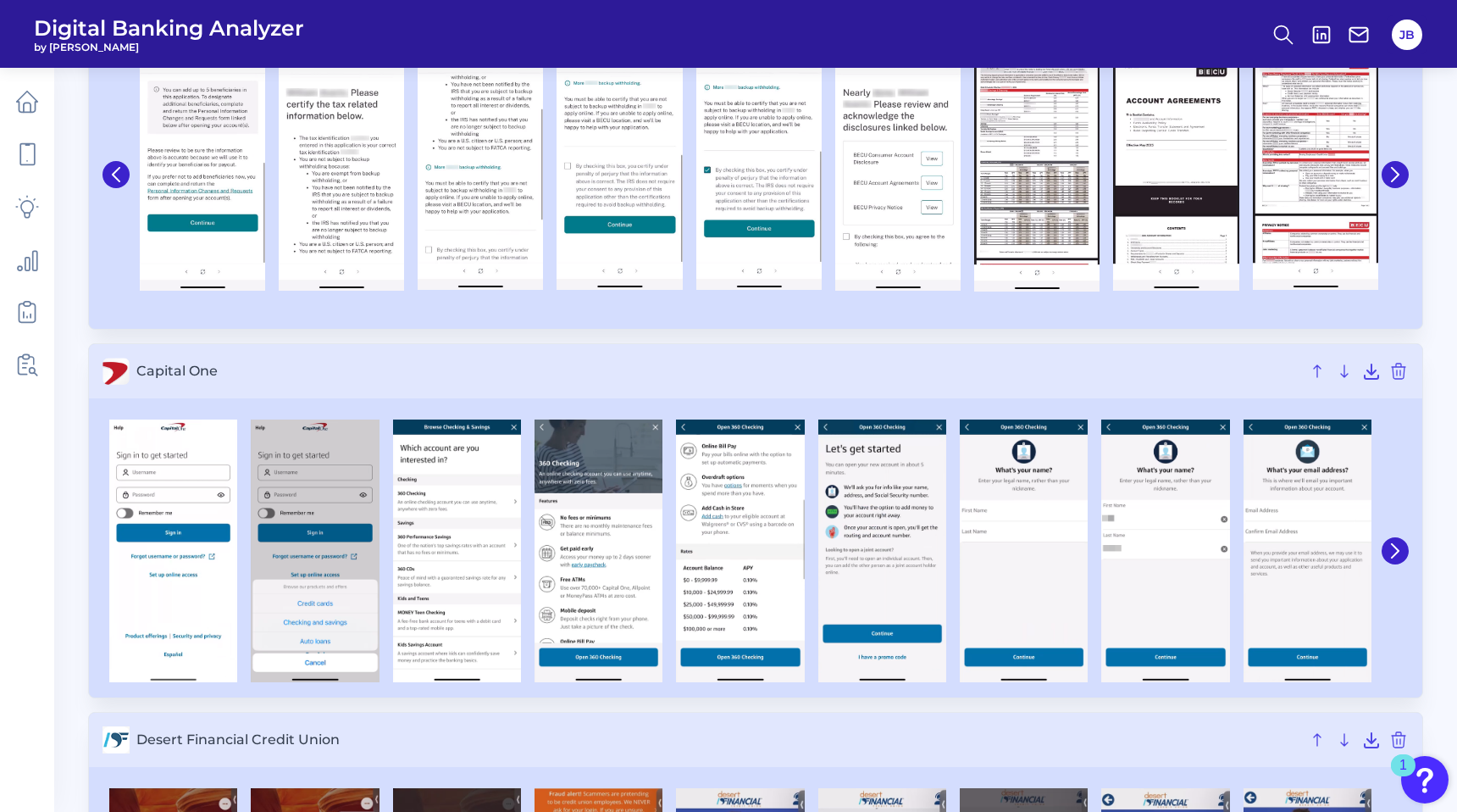
scroll to position [965, 0]
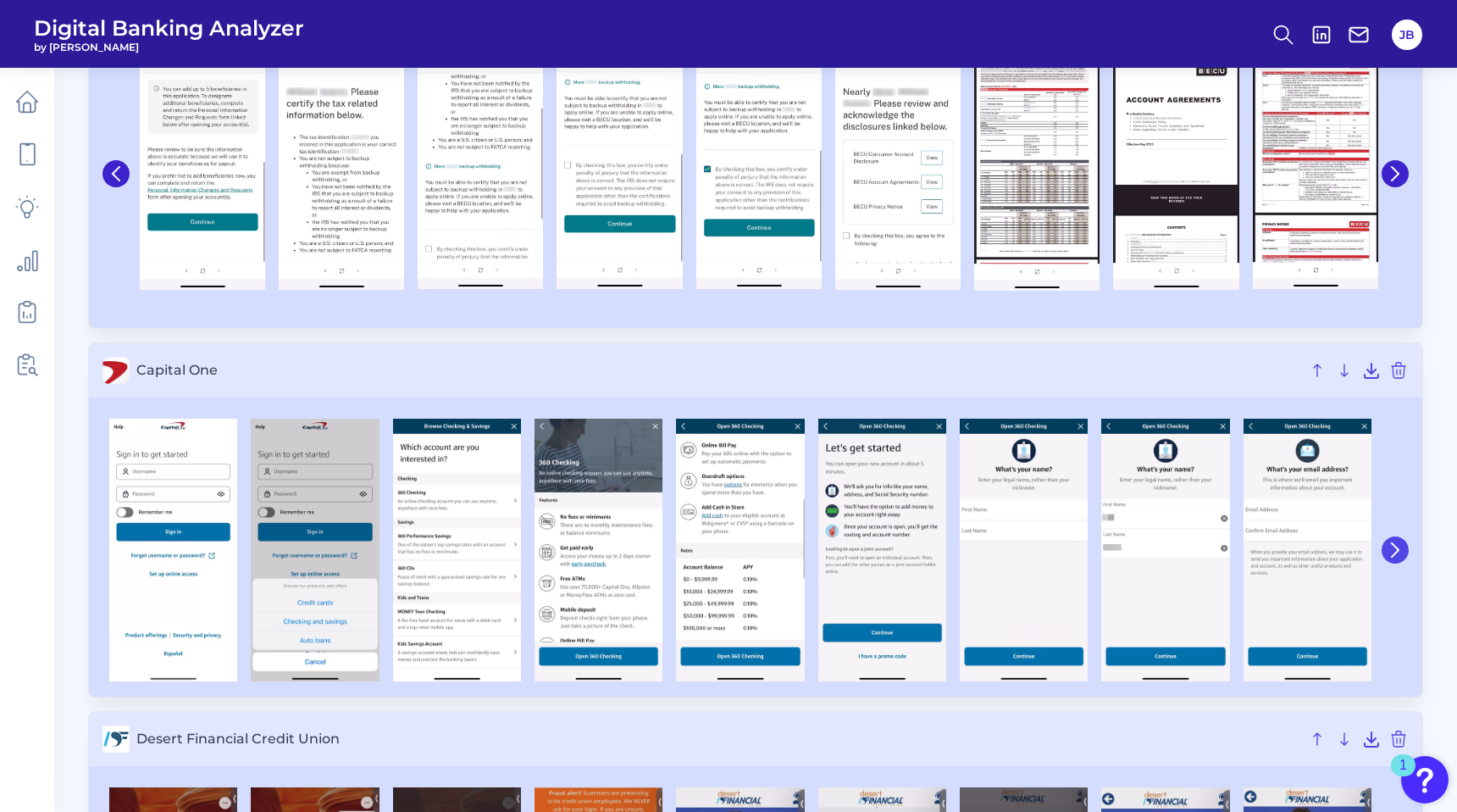
click at [1392, 552] on icon at bounding box center [1396, 549] width 15 height 15
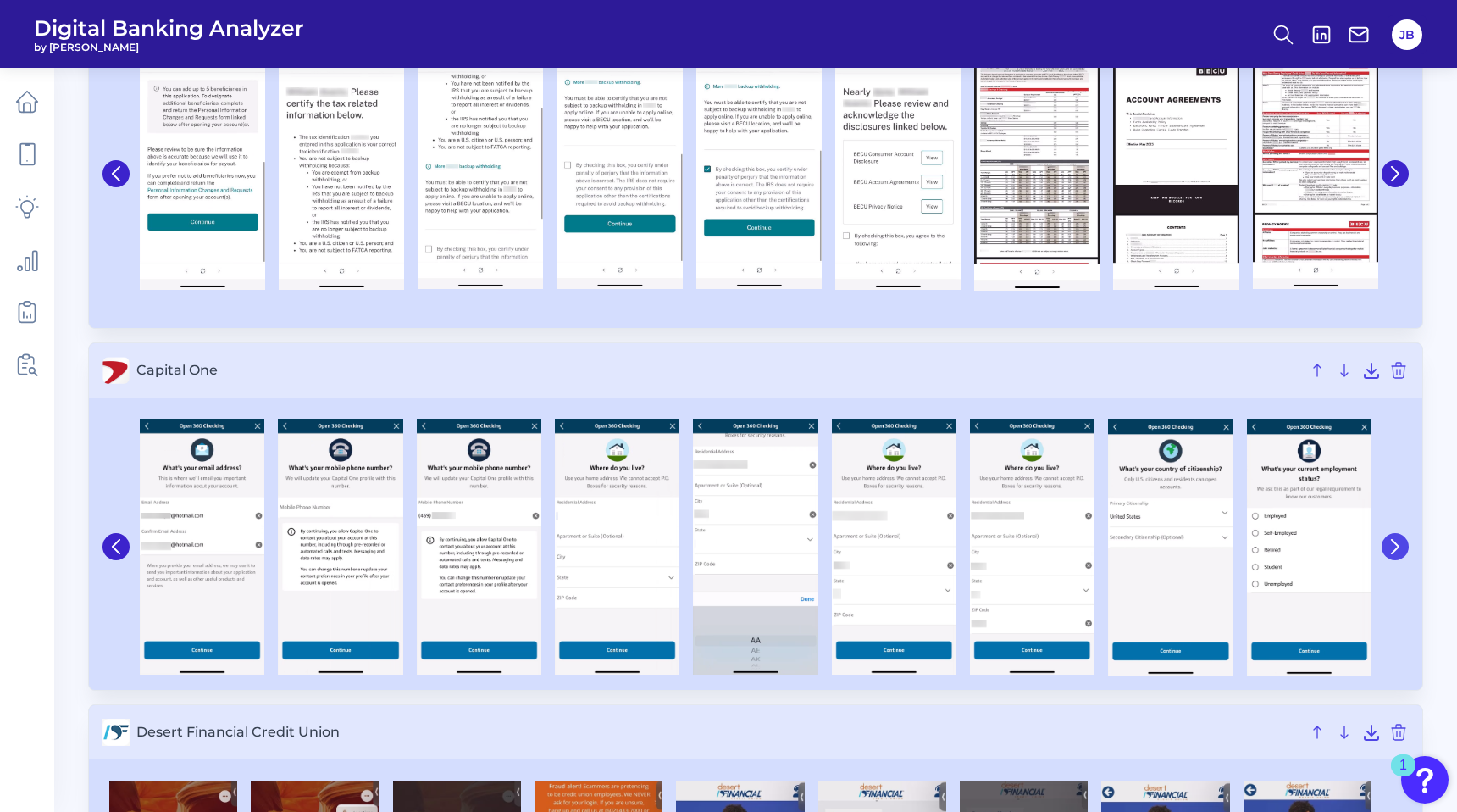
click at [1392, 552] on icon at bounding box center [1396, 546] width 7 height 14
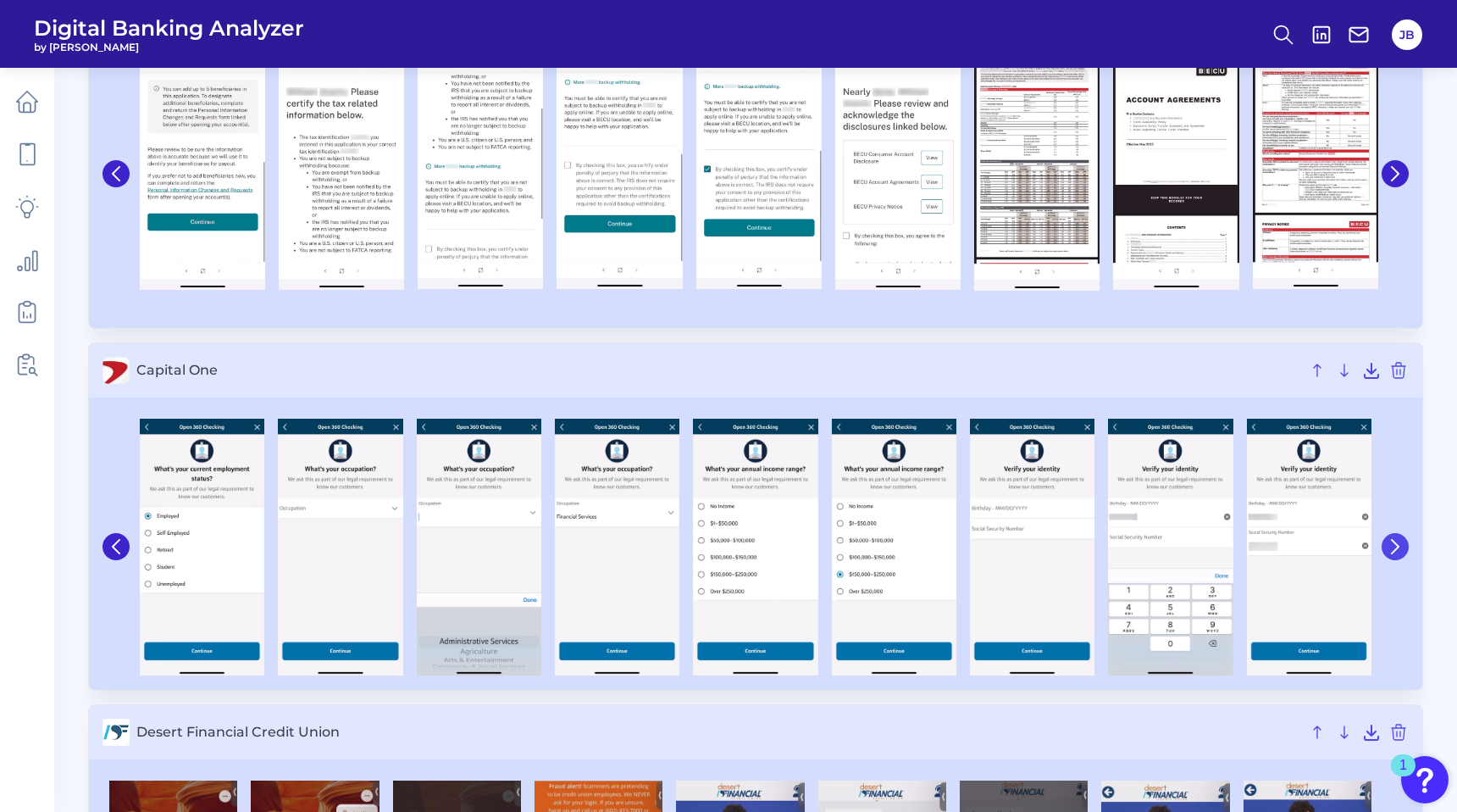
click at [1392, 552] on icon at bounding box center [1396, 546] width 7 height 14
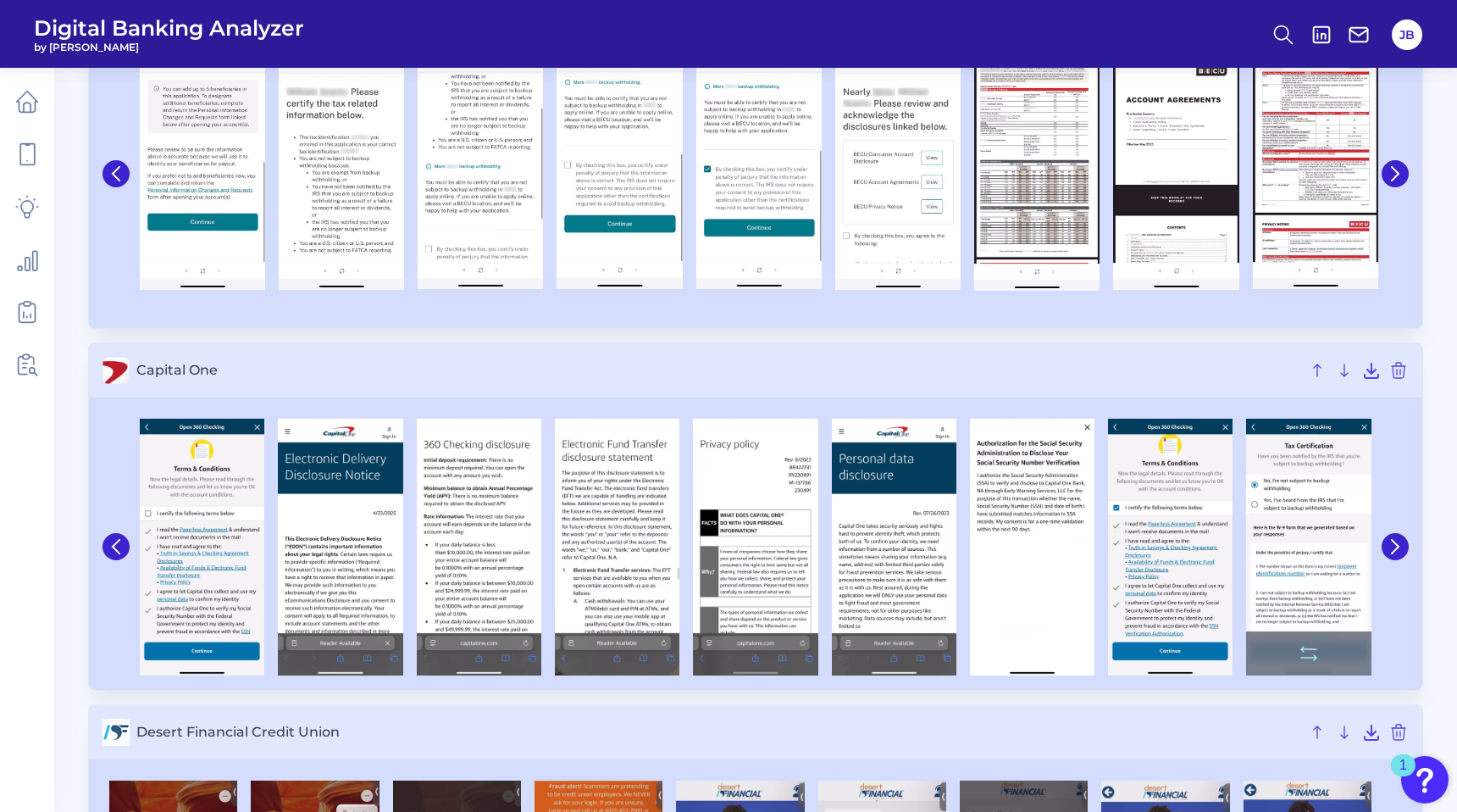
click at [1305, 489] on img at bounding box center [1309, 546] width 125 height 257
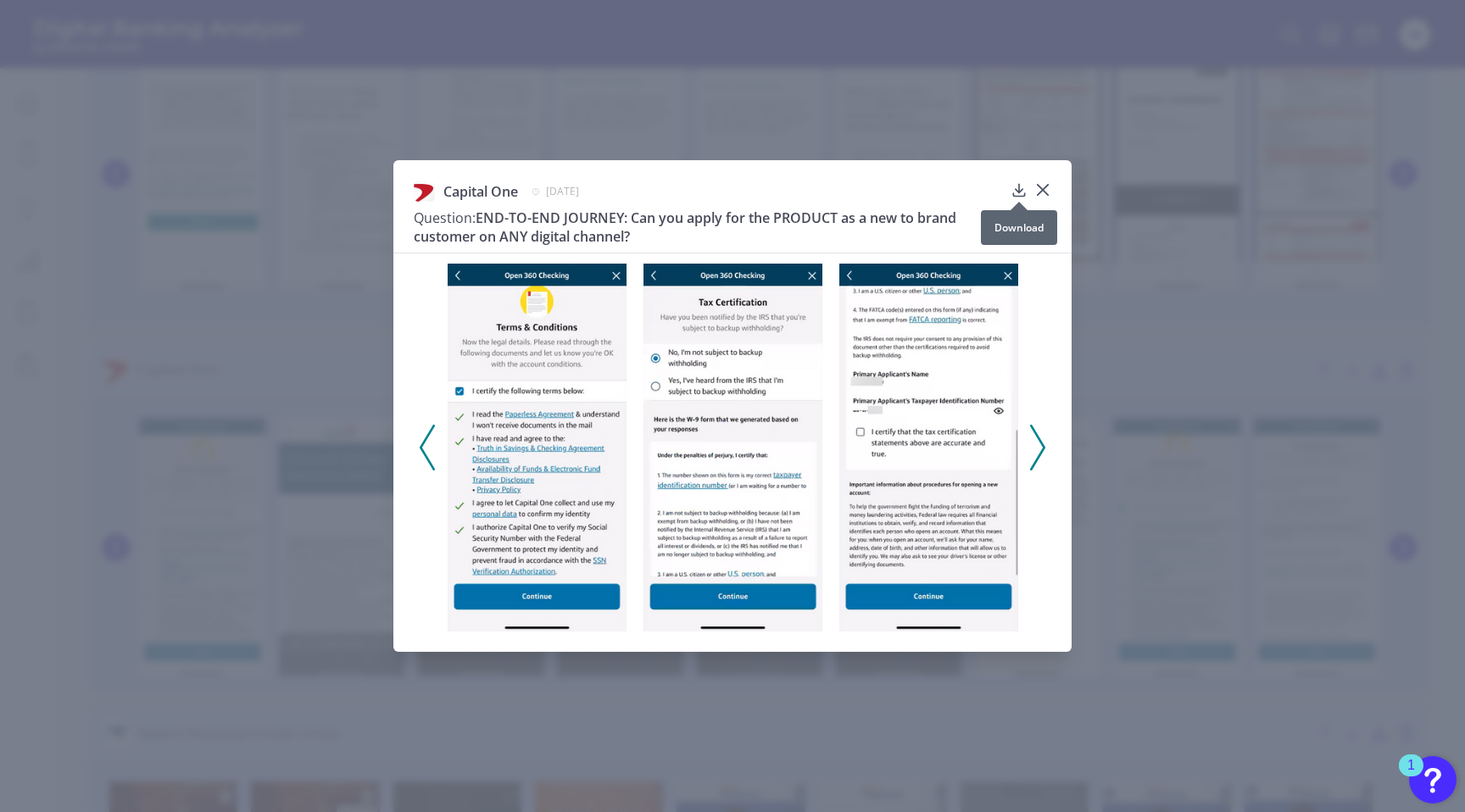
click at [1019, 189] on icon at bounding box center [1019, 190] width 11 height 12
click at [1046, 187] on icon at bounding box center [1042, 190] width 10 height 10
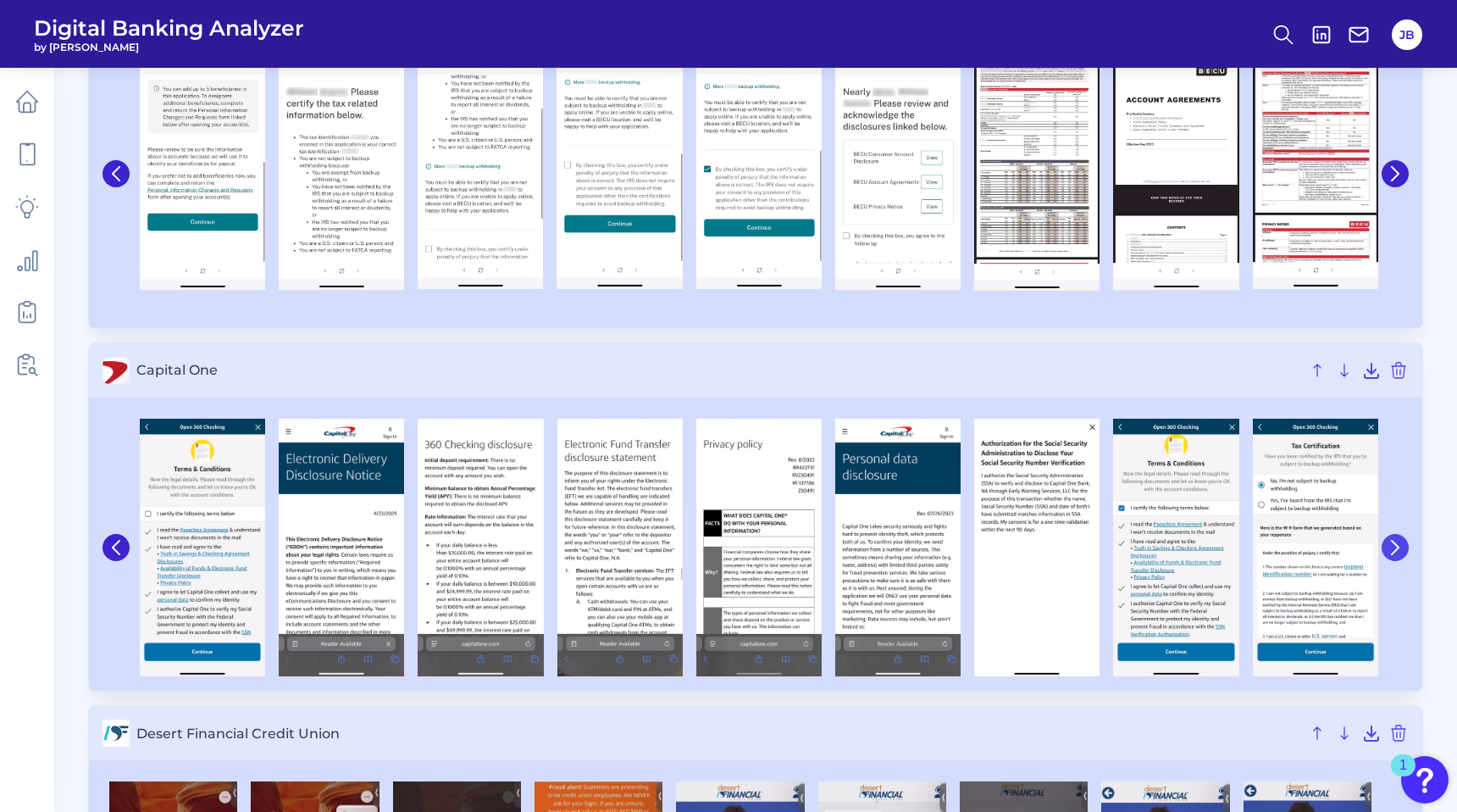
click at [1403, 546] on button at bounding box center [1396, 547] width 27 height 27
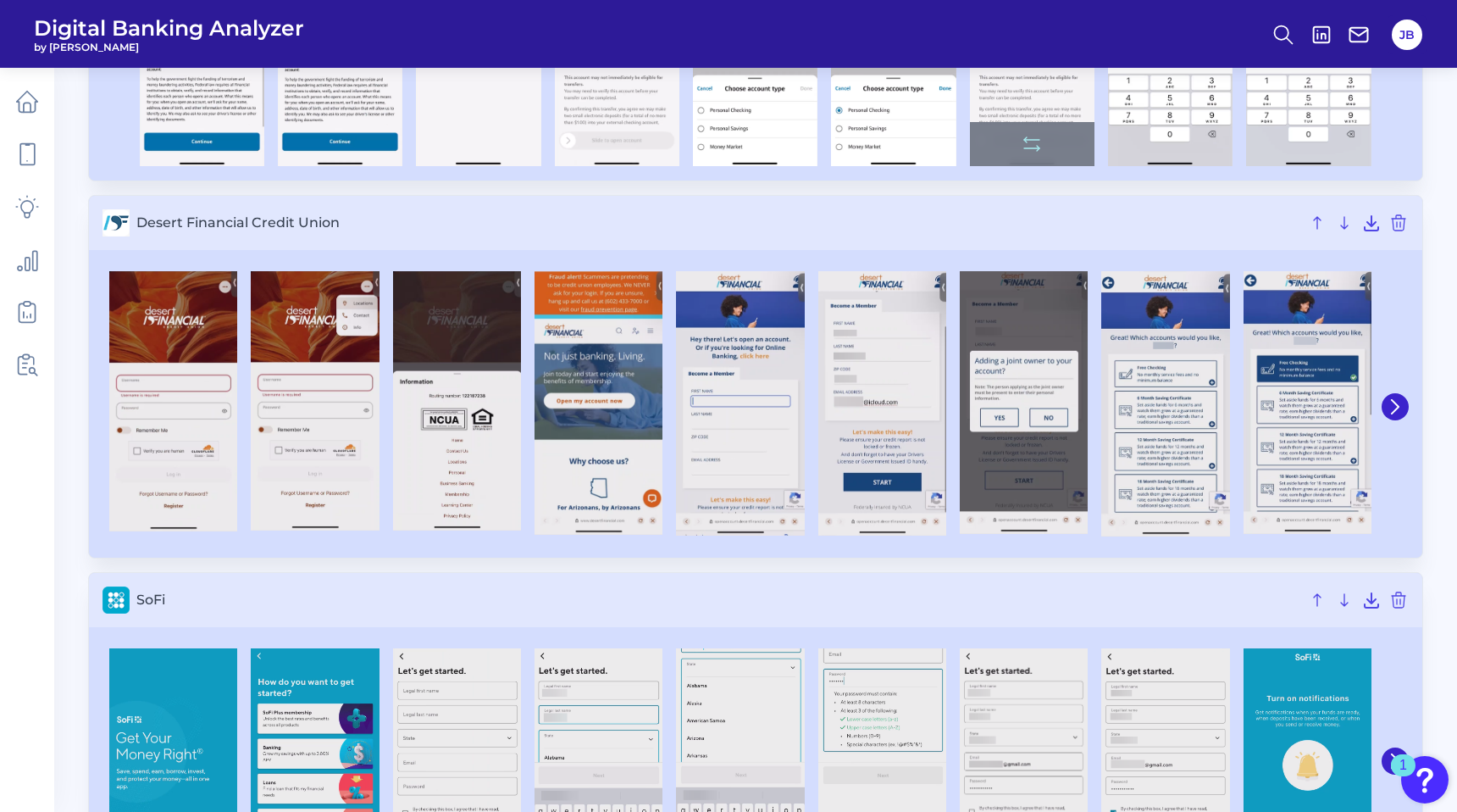
scroll to position [1475, 0]
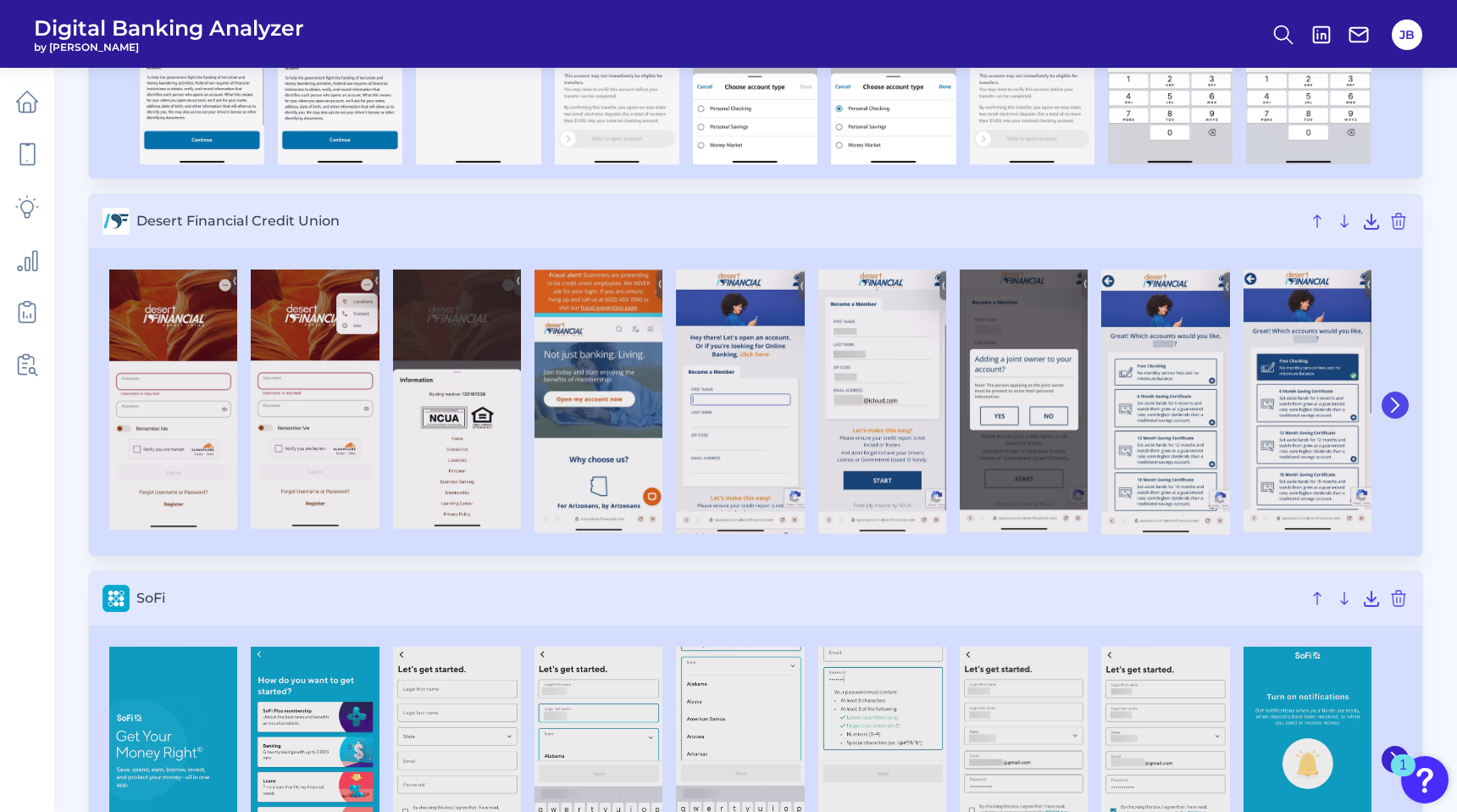
click at [1401, 396] on button at bounding box center [1396, 405] width 27 height 27
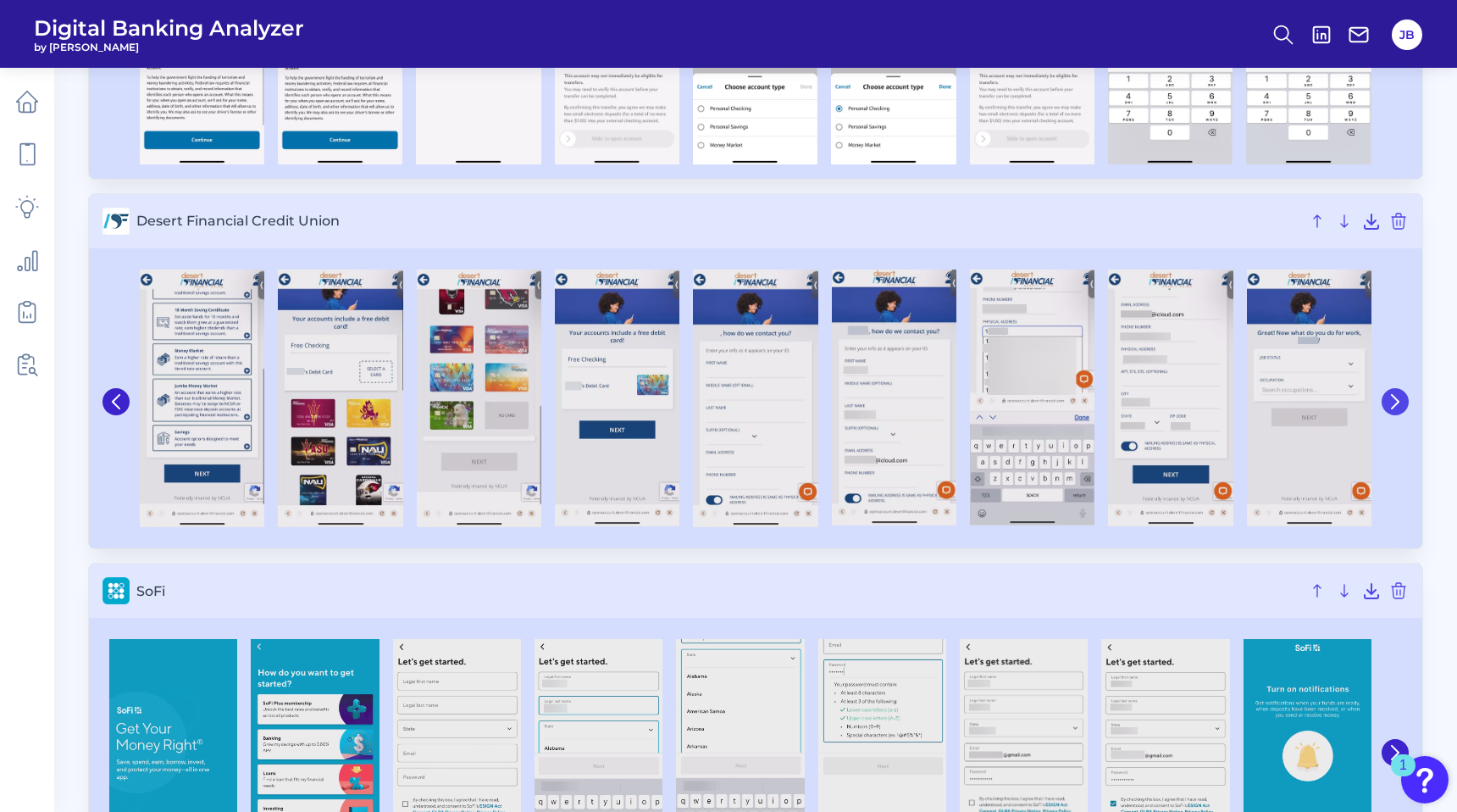
click at [1401, 396] on icon at bounding box center [1396, 401] width 15 height 15
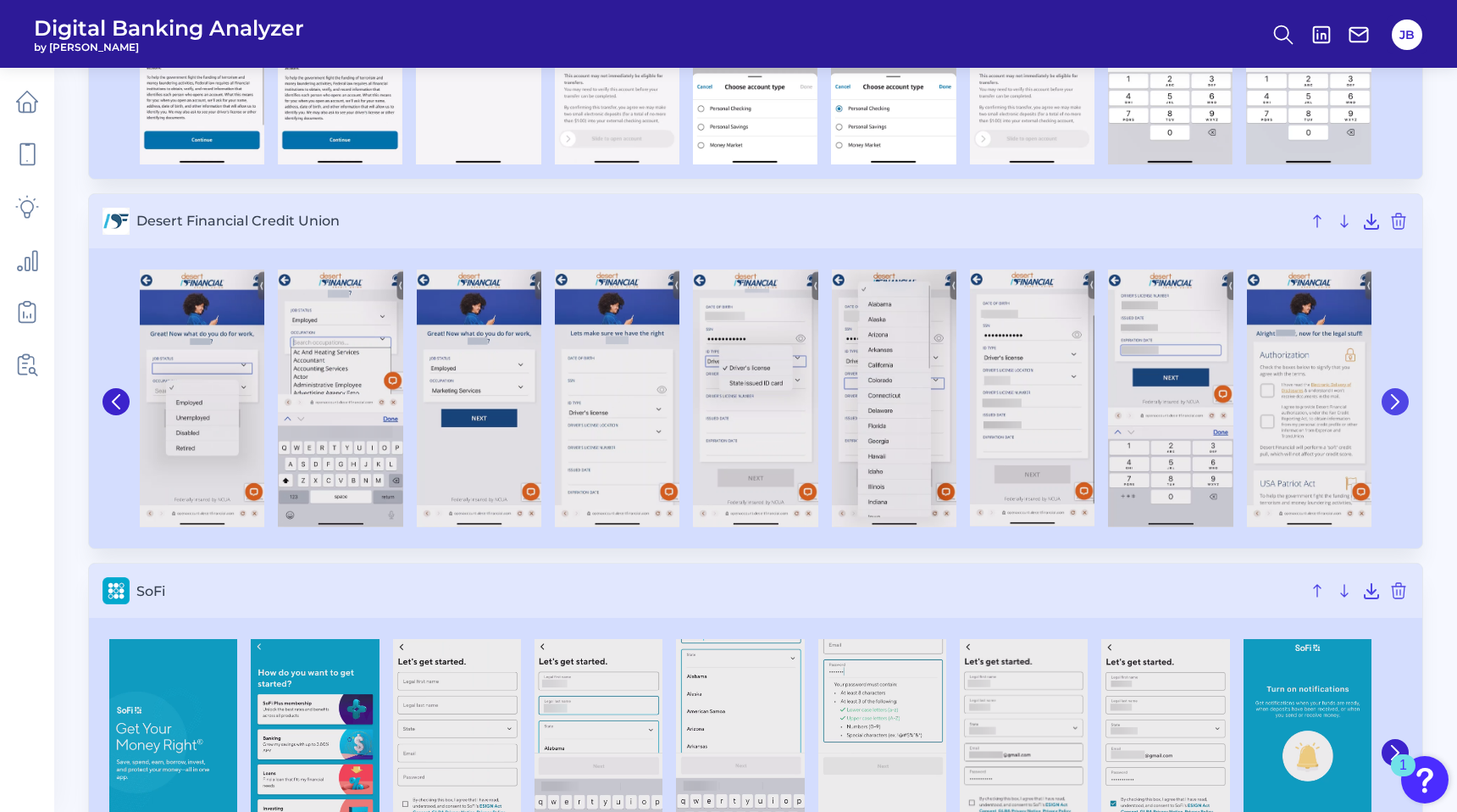
click at [1401, 396] on icon at bounding box center [1396, 401] width 15 height 15
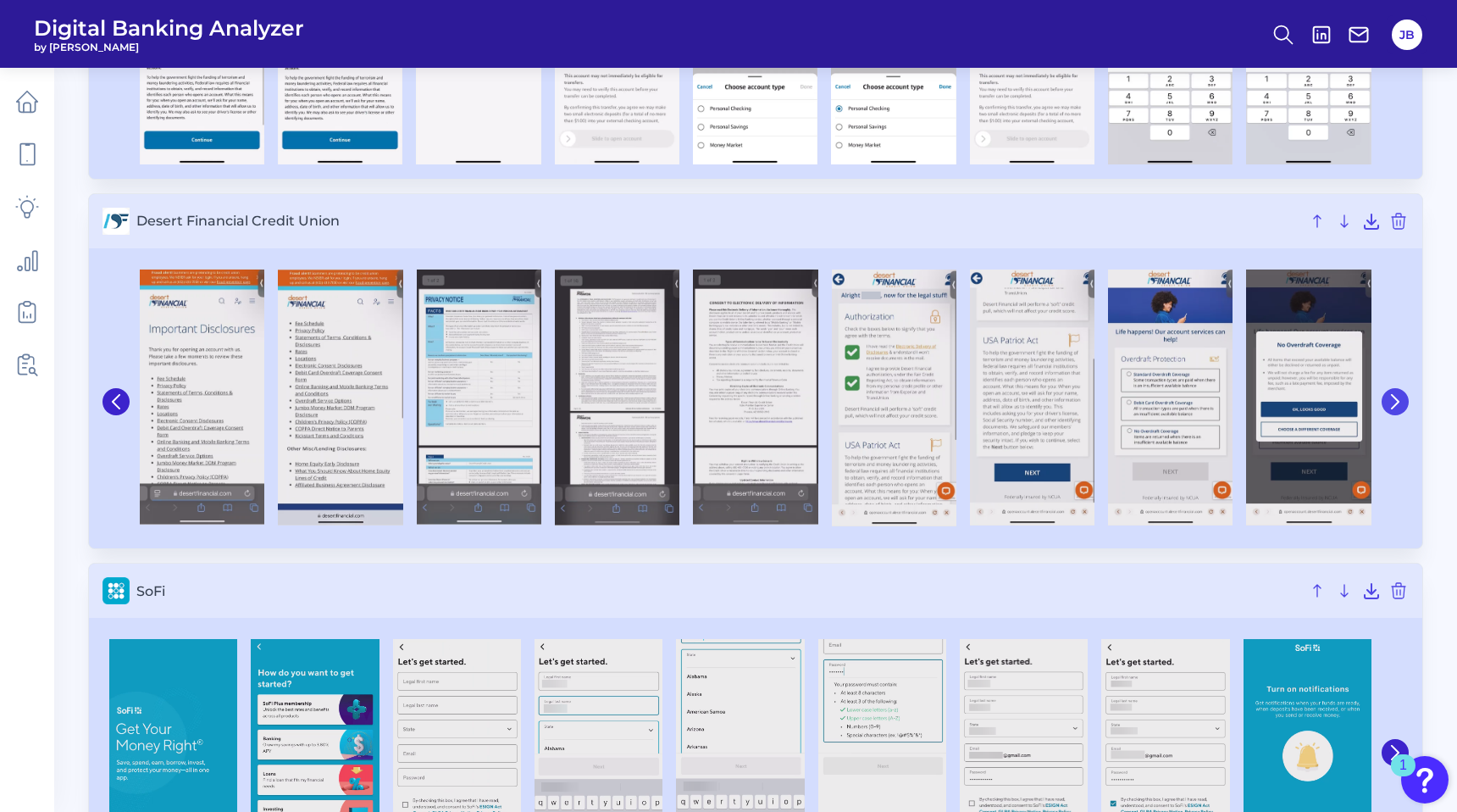
click at [1389, 404] on icon at bounding box center [1396, 401] width 15 height 15
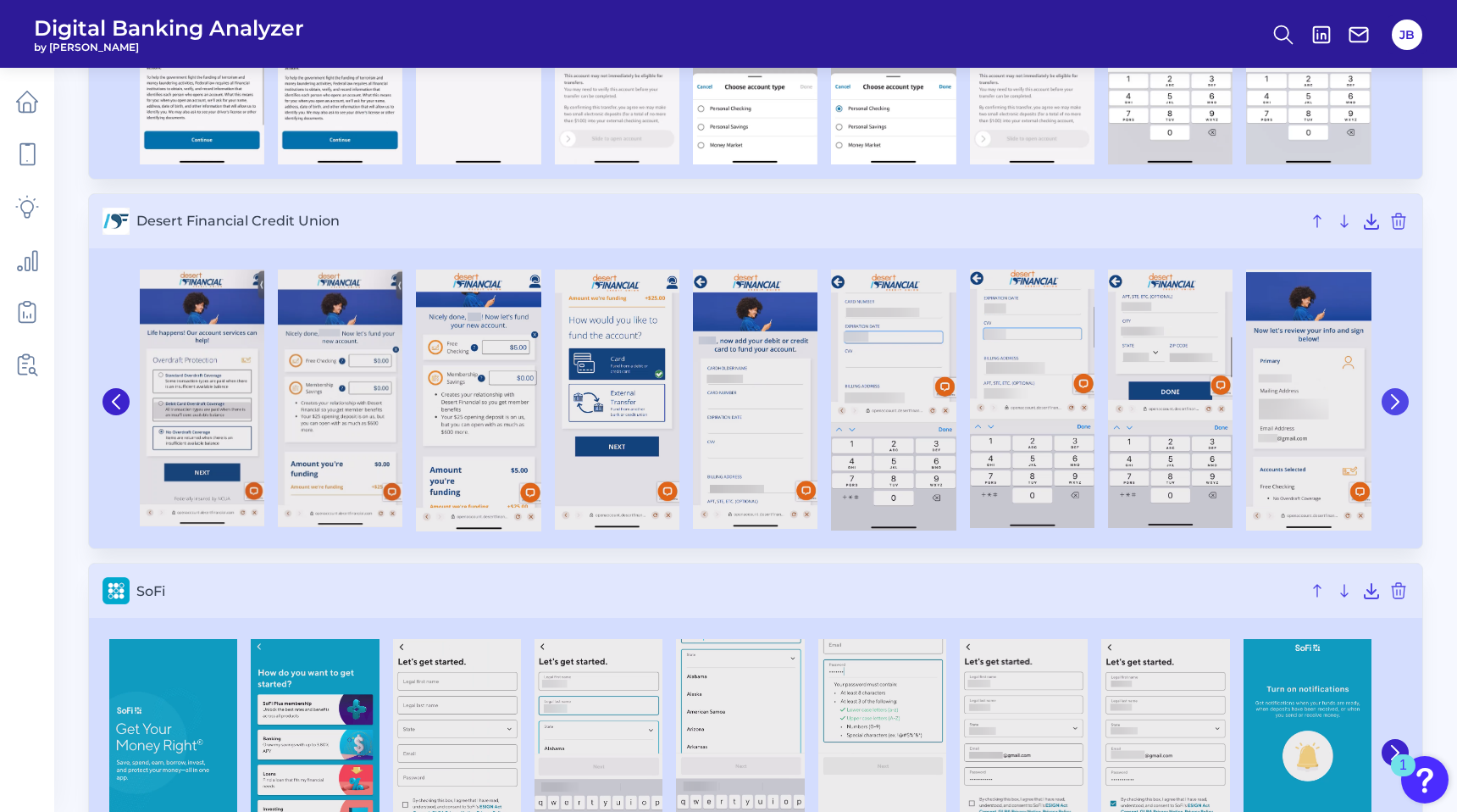
click at [1389, 404] on icon at bounding box center [1396, 401] width 15 height 15
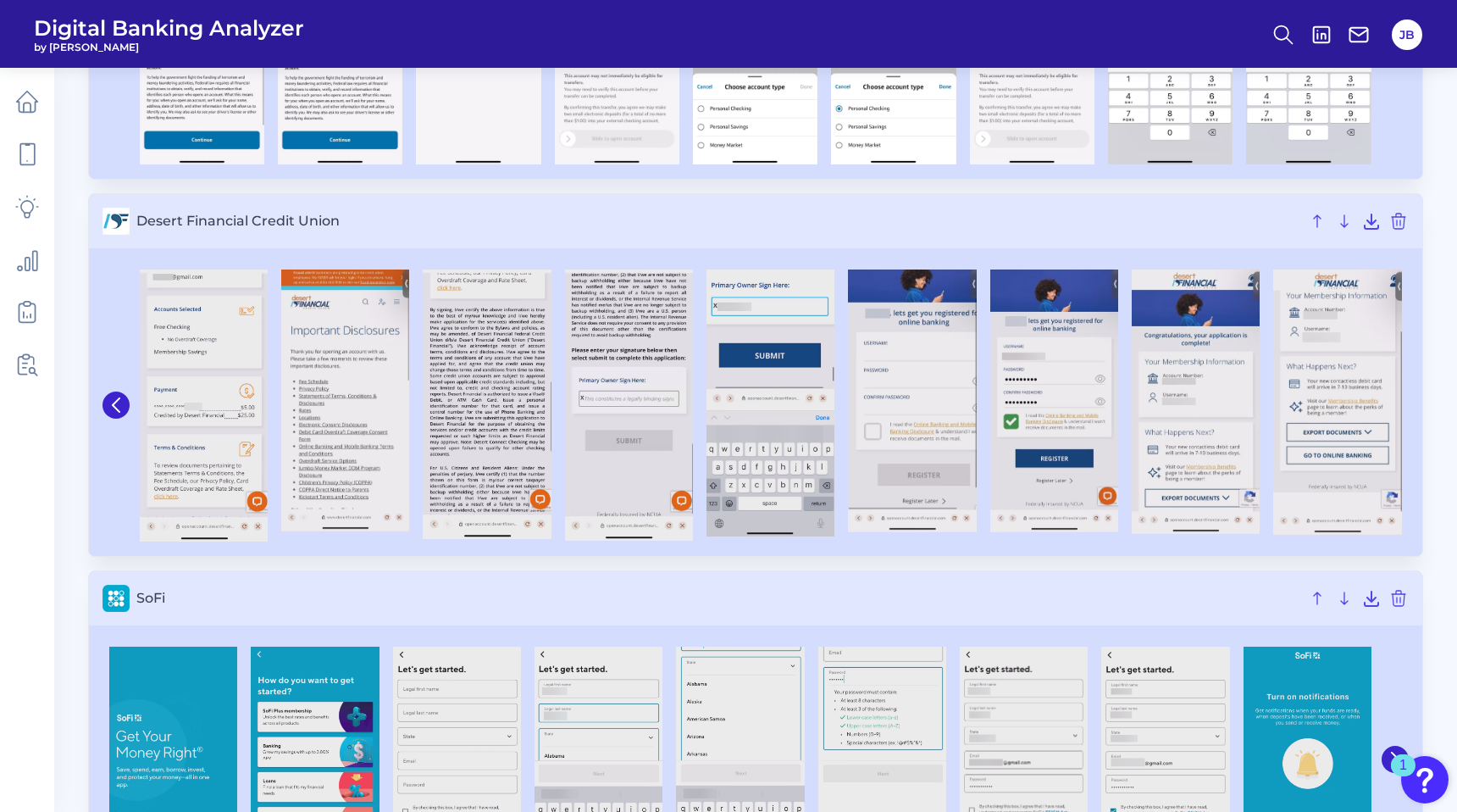
click at [1389, 404] on img at bounding box center [1338, 402] width 128 height 266
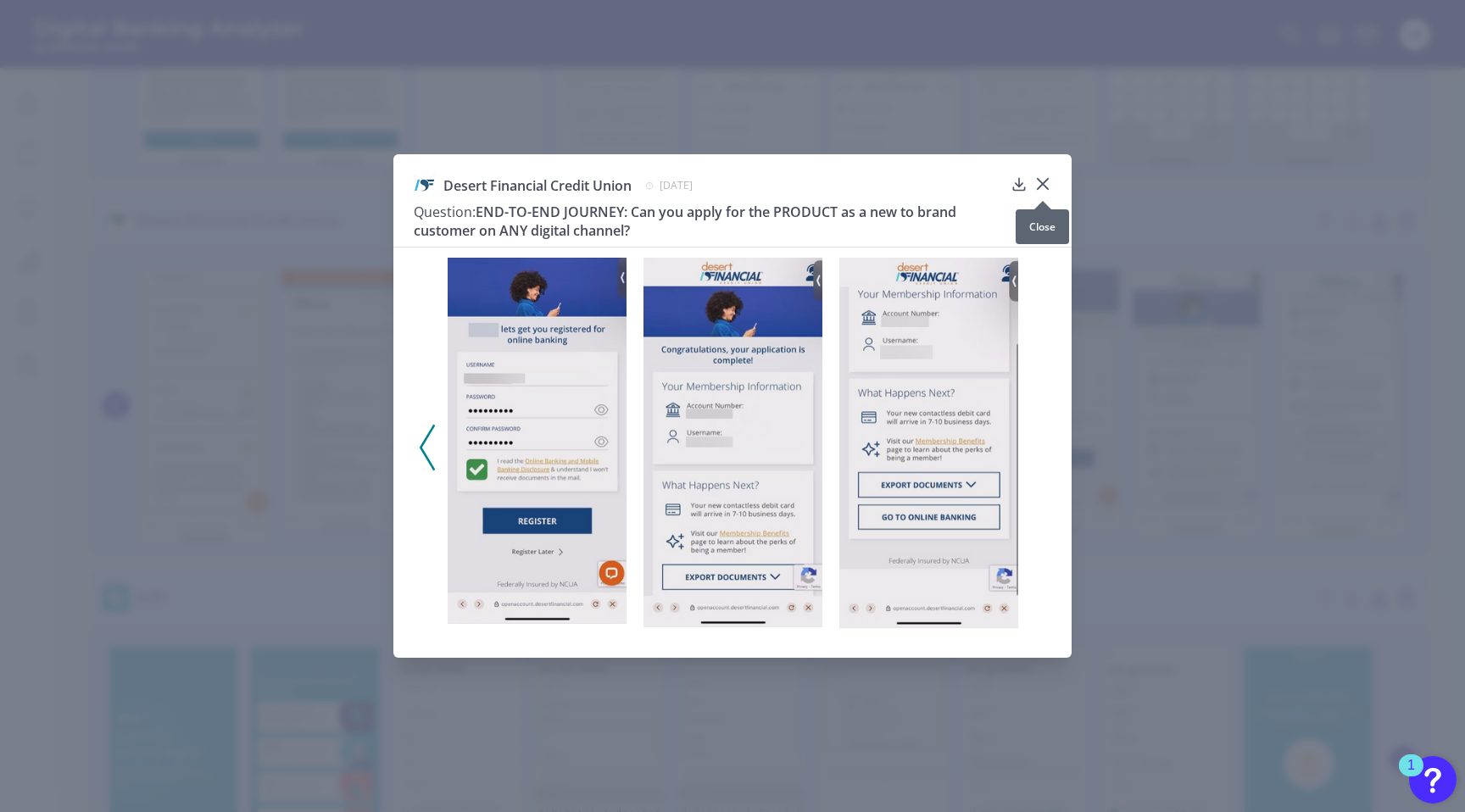
click at [1038, 191] on icon at bounding box center [1042, 183] width 17 height 17
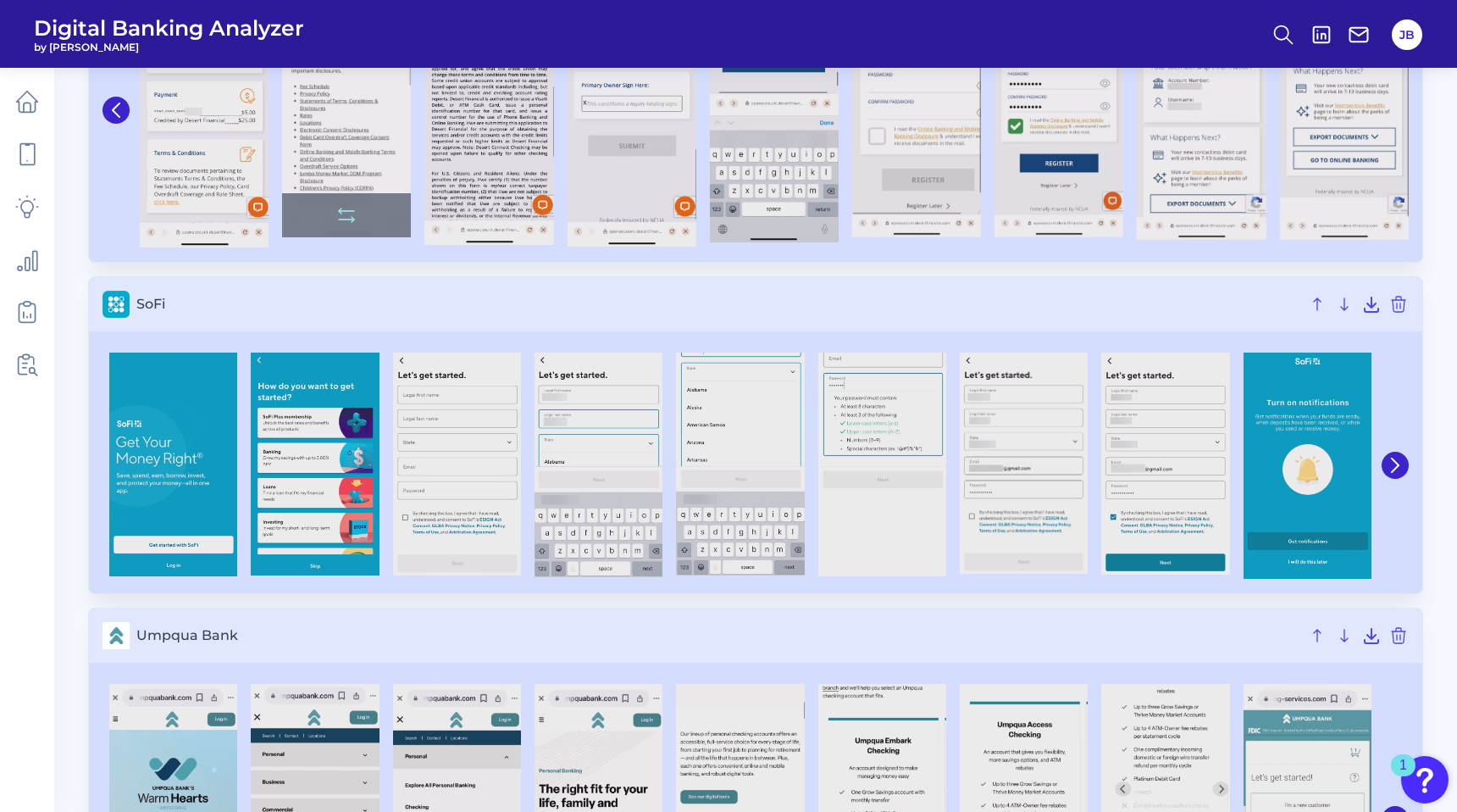
scroll to position [1772, 0]
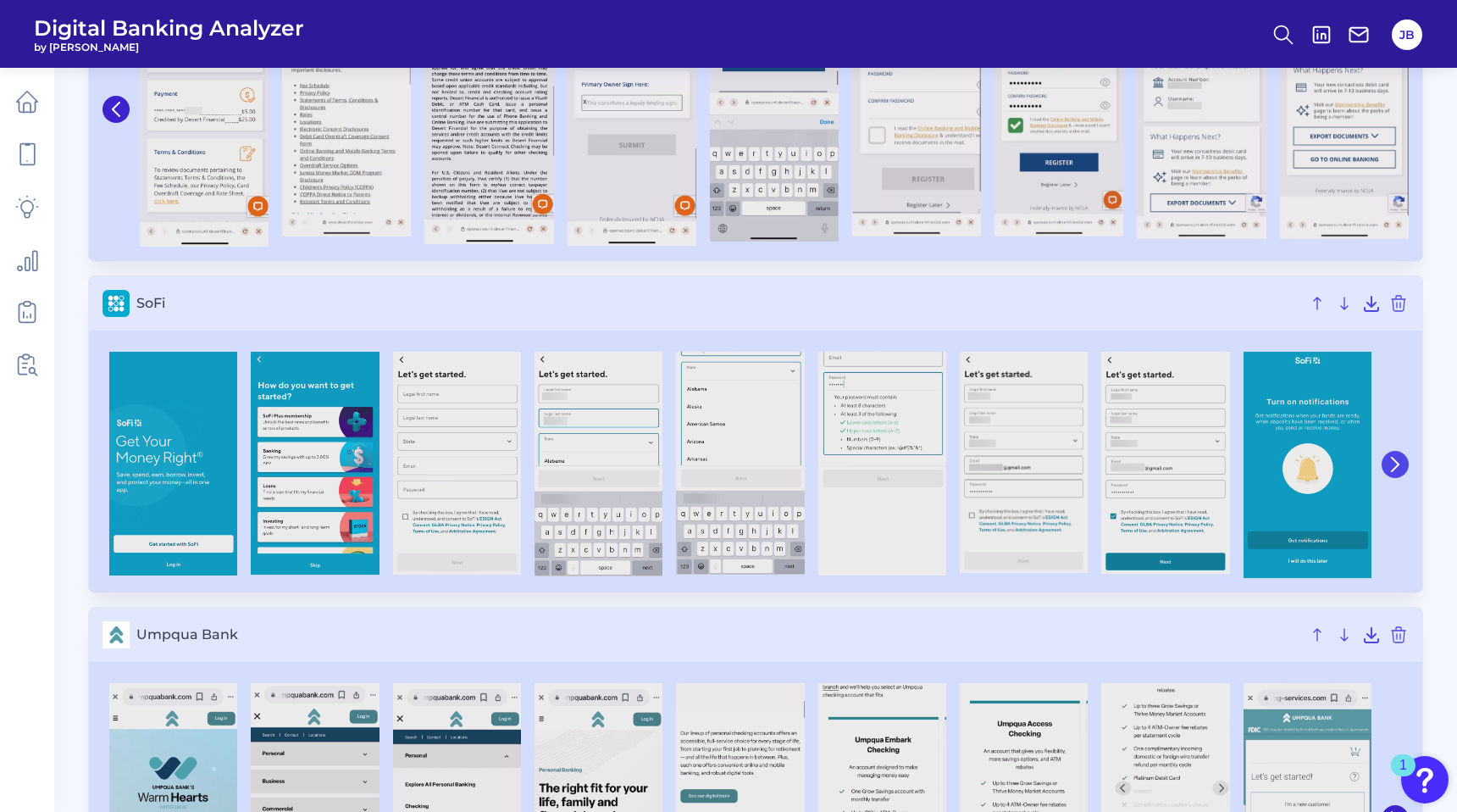
click at [1400, 465] on icon at bounding box center [1396, 464] width 15 height 15
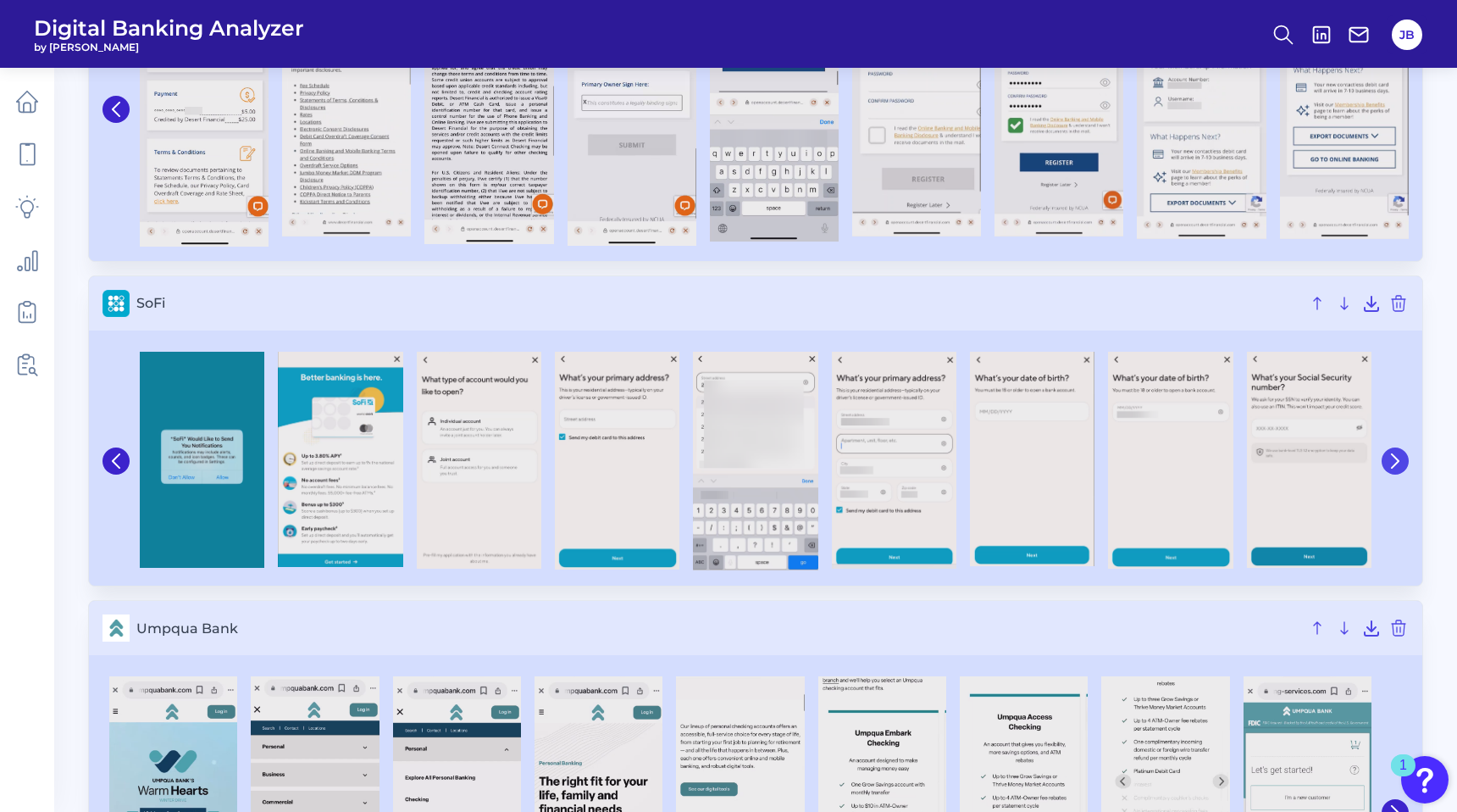
click at [1400, 465] on icon at bounding box center [1396, 461] width 15 height 15
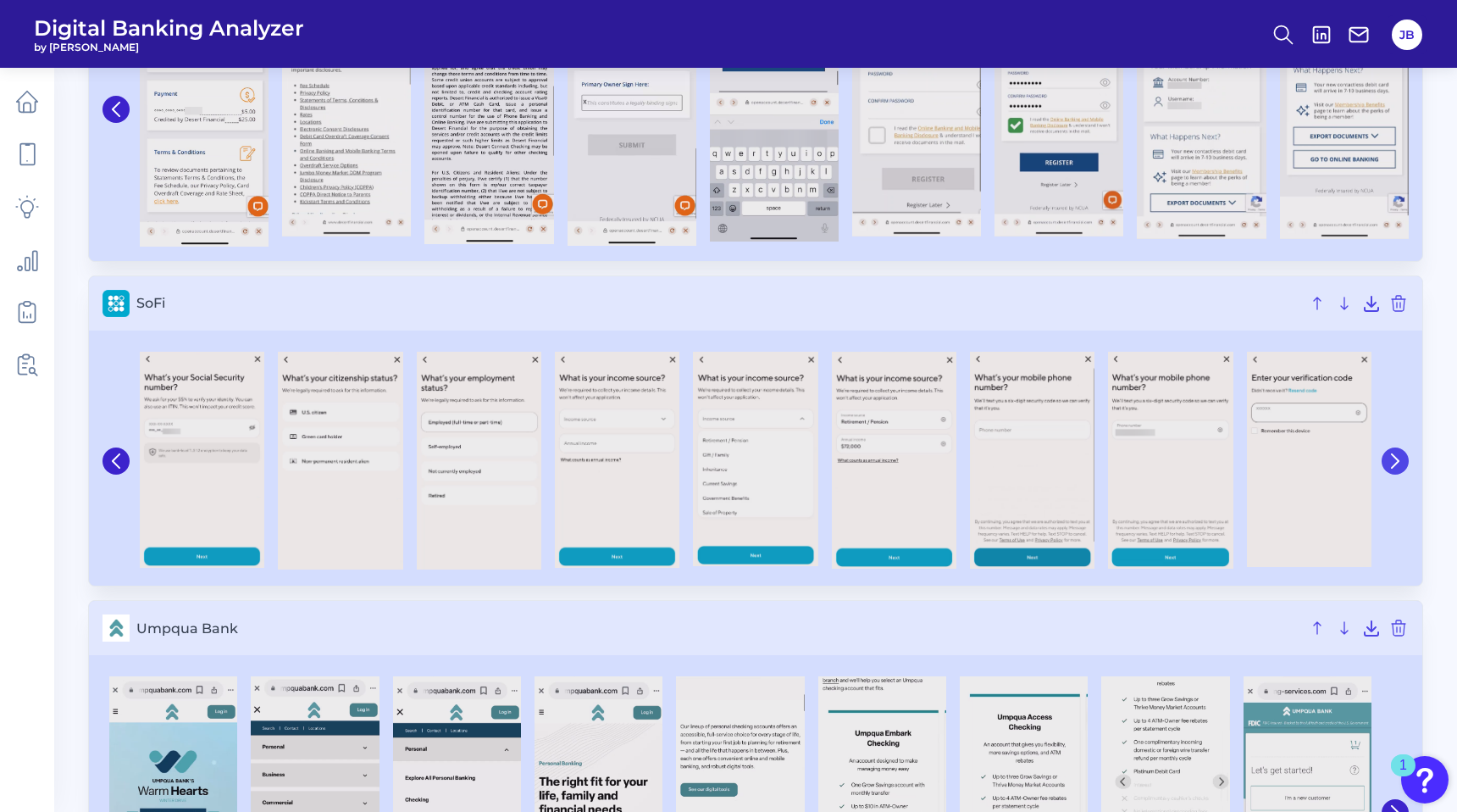
click at [1400, 465] on icon at bounding box center [1396, 461] width 15 height 15
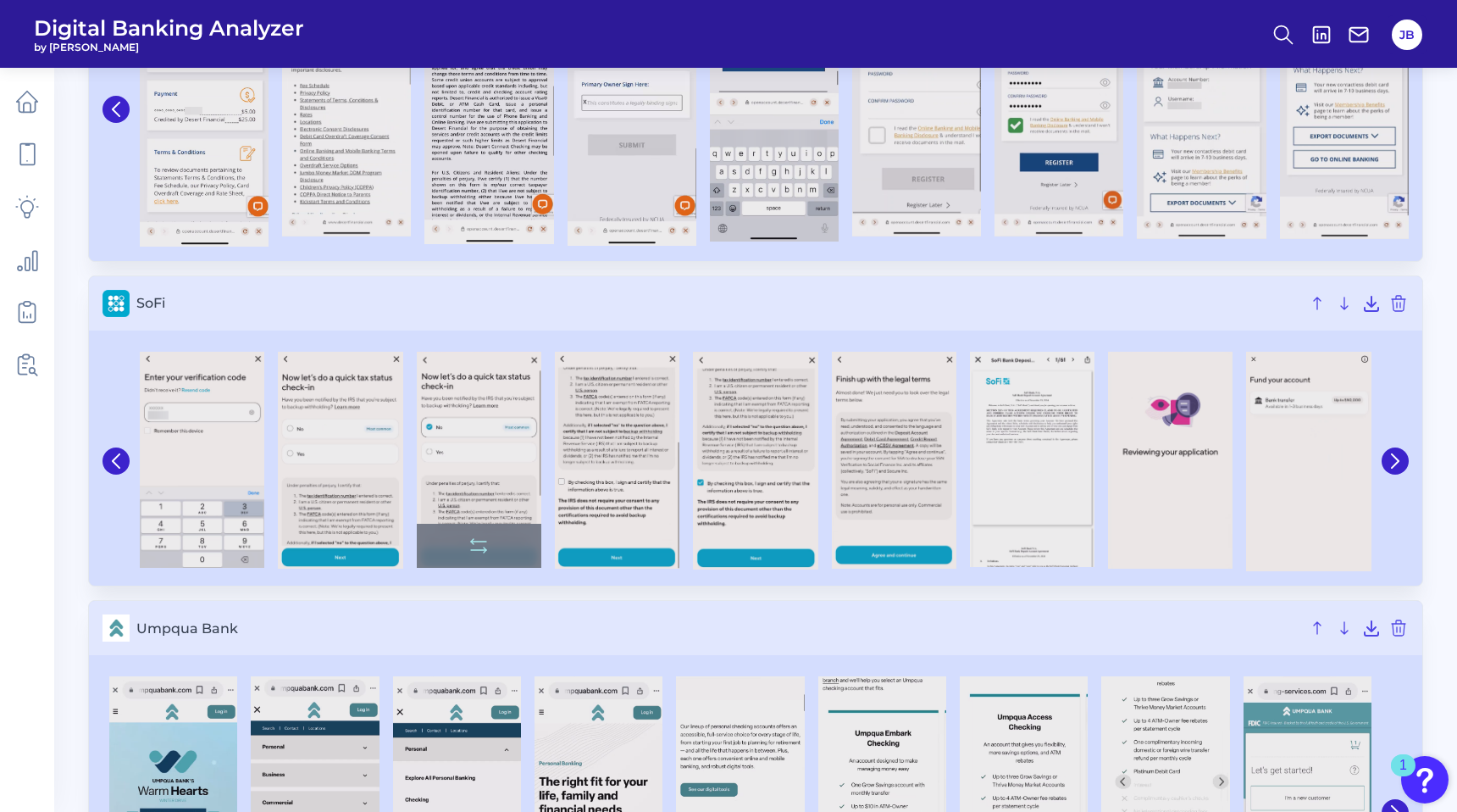
click at [467, 389] on img at bounding box center [480, 460] width 125 height 217
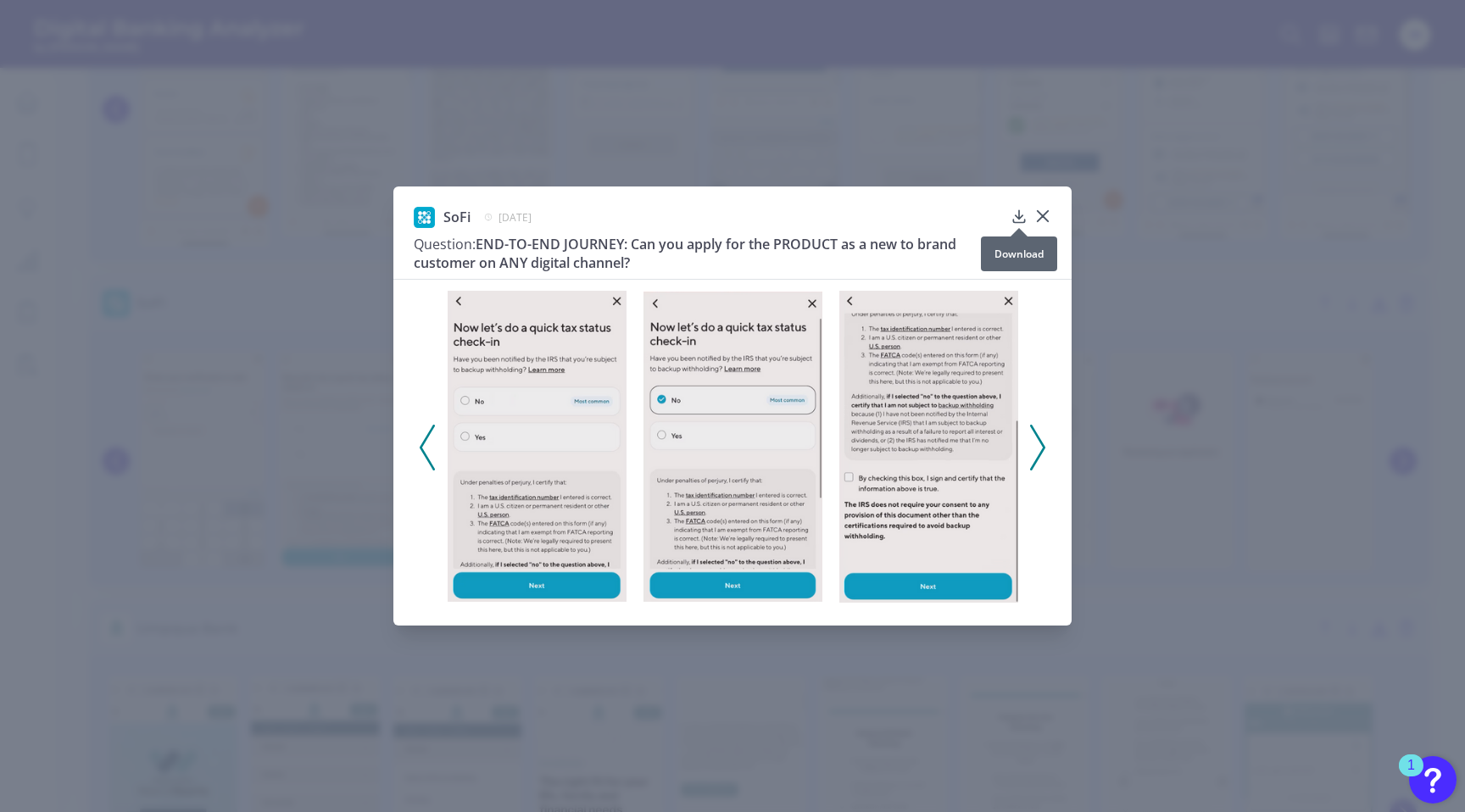
click at [1013, 219] on icon at bounding box center [1019, 216] width 17 height 17
click at [1044, 219] on div at bounding box center [1042, 228] width 17 height 17
click at [1042, 219] on icon at bounding box center [1042, 216] width 17 height 17
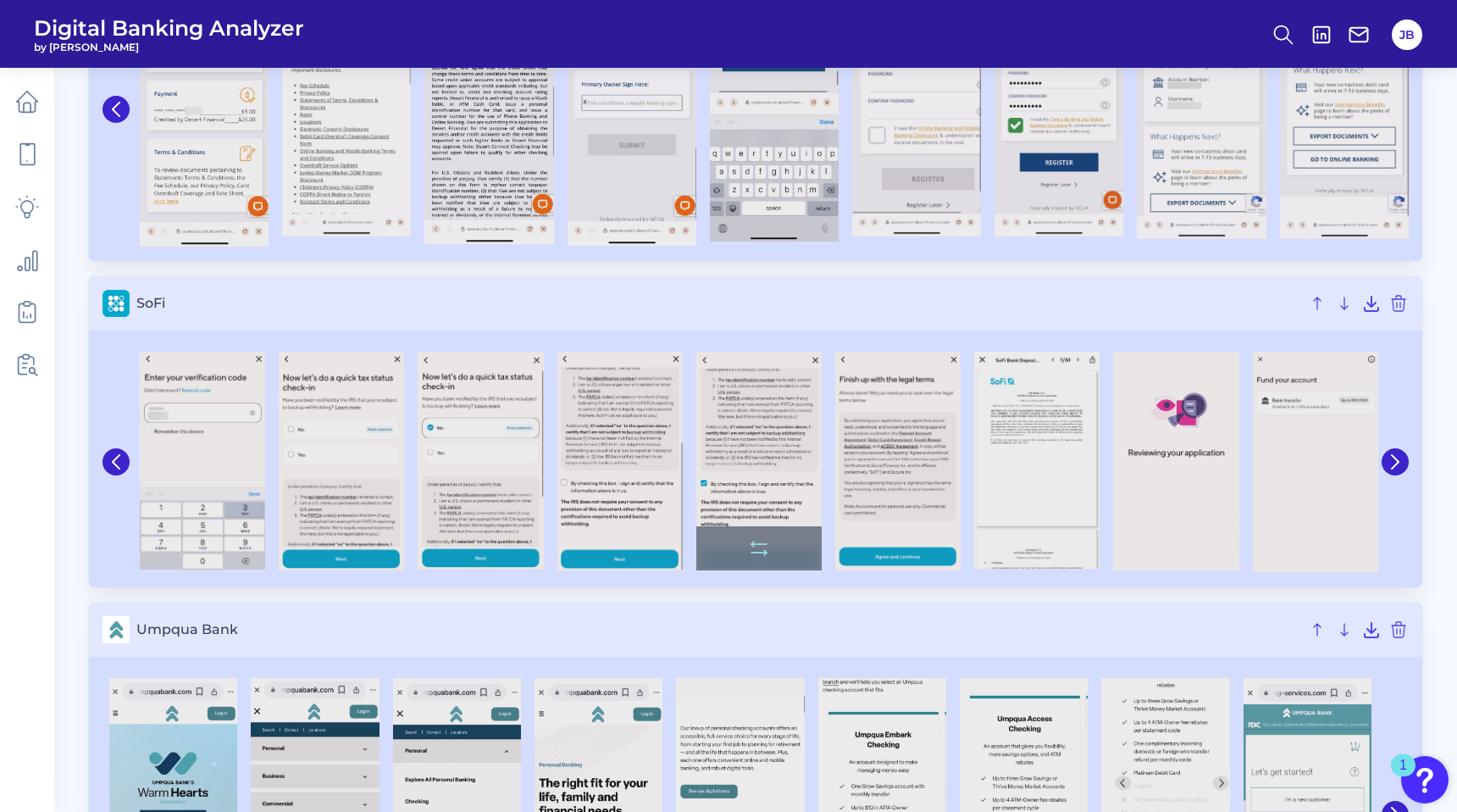
click at [727, 447] on img at bounding box center [759, 461] width 126 height 219
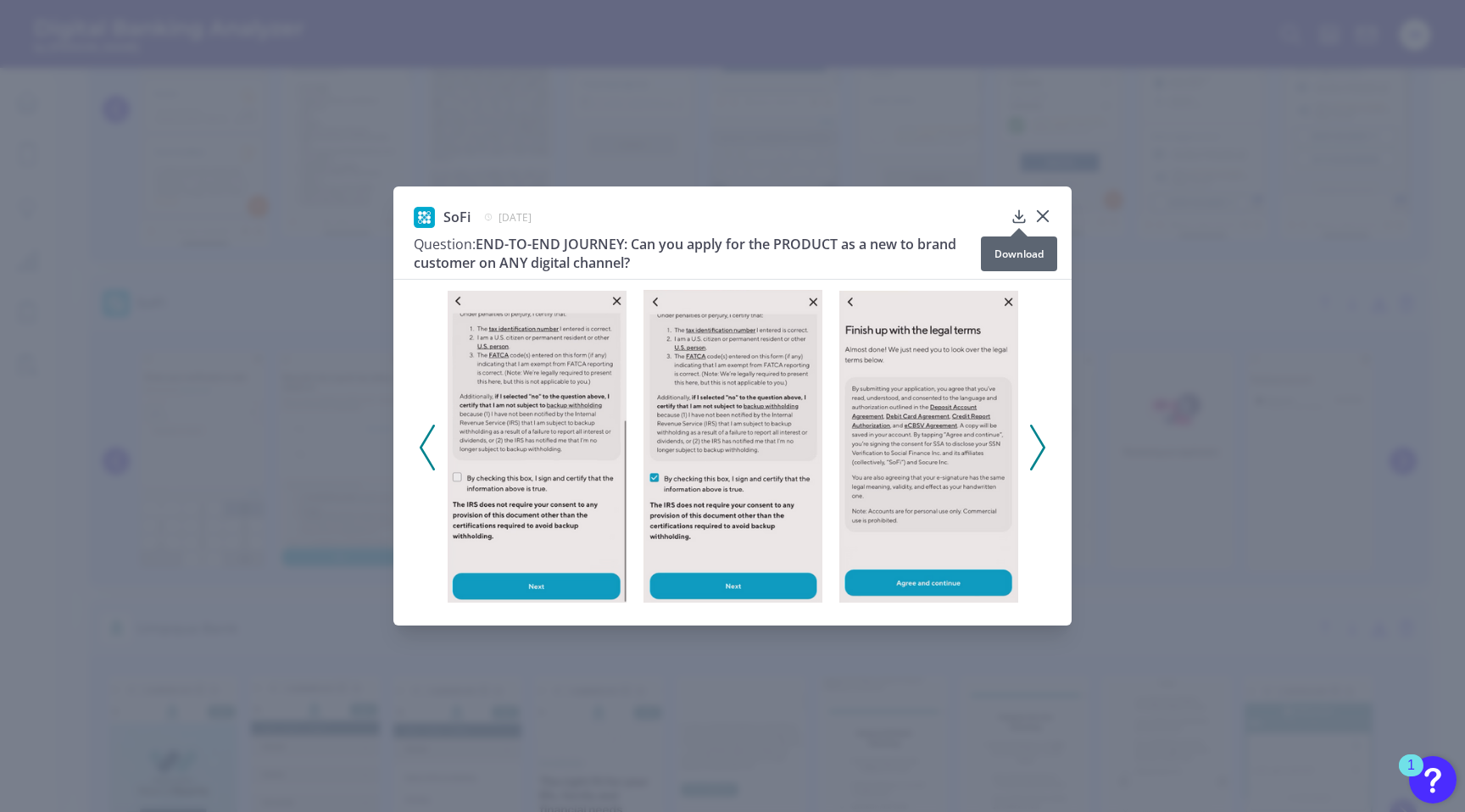
click at [1013, 215] on icon at bounding box center [1019, 216] width 17 height 17
click at [1128, 239] on div "SoFi [DATE] Question: END-TO-END JOURNEY: Can you apply for the PRODUCT as a ne…" at bounding box center [732, 406] width 1465 height 812
click at [1050, 216] on icon at bounding box center [1042, 216] width 17 height 17
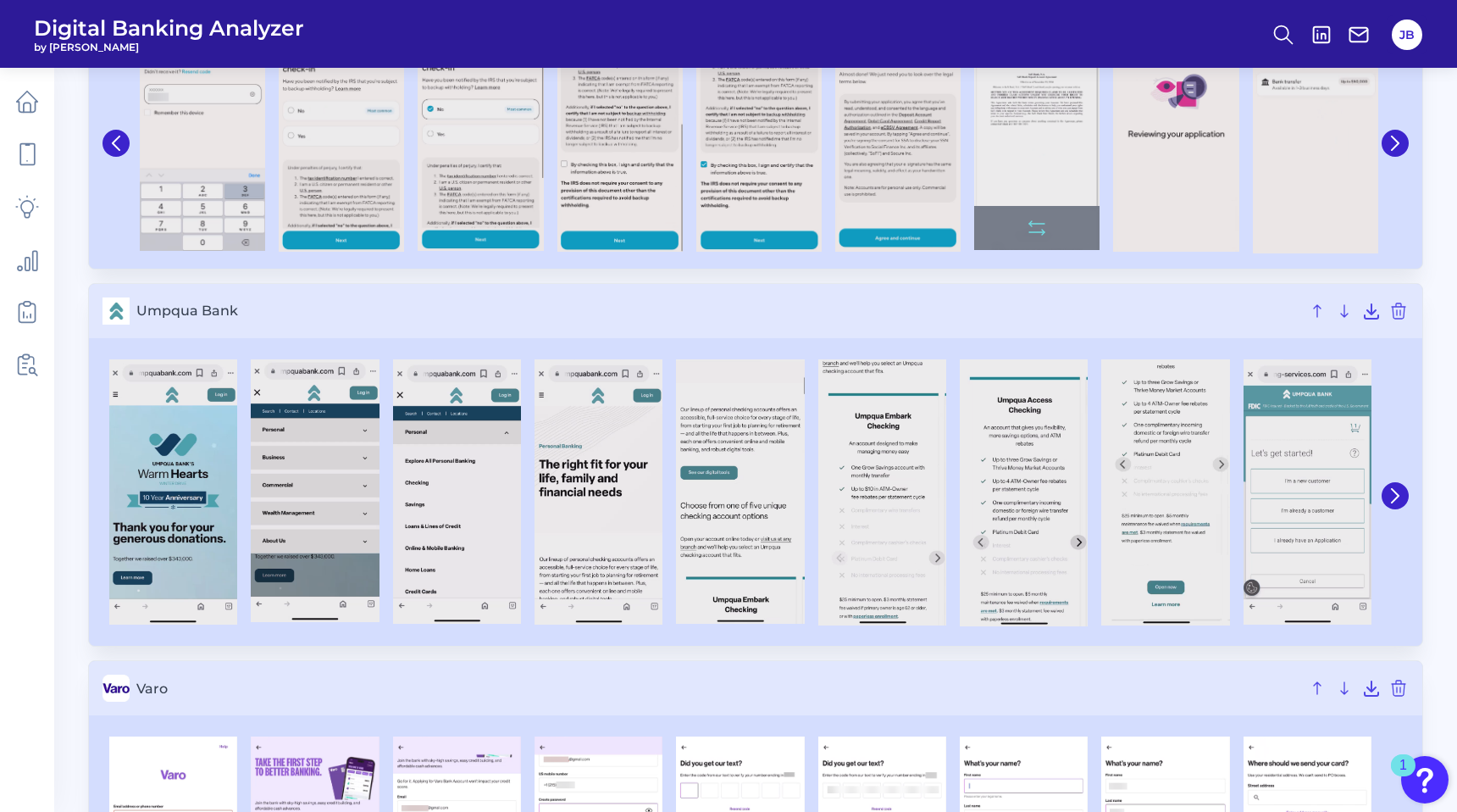
scroll to position [2091, 0]
click at [1393, 501] on icon at bounding box center [1396, 494] width 15 height 15
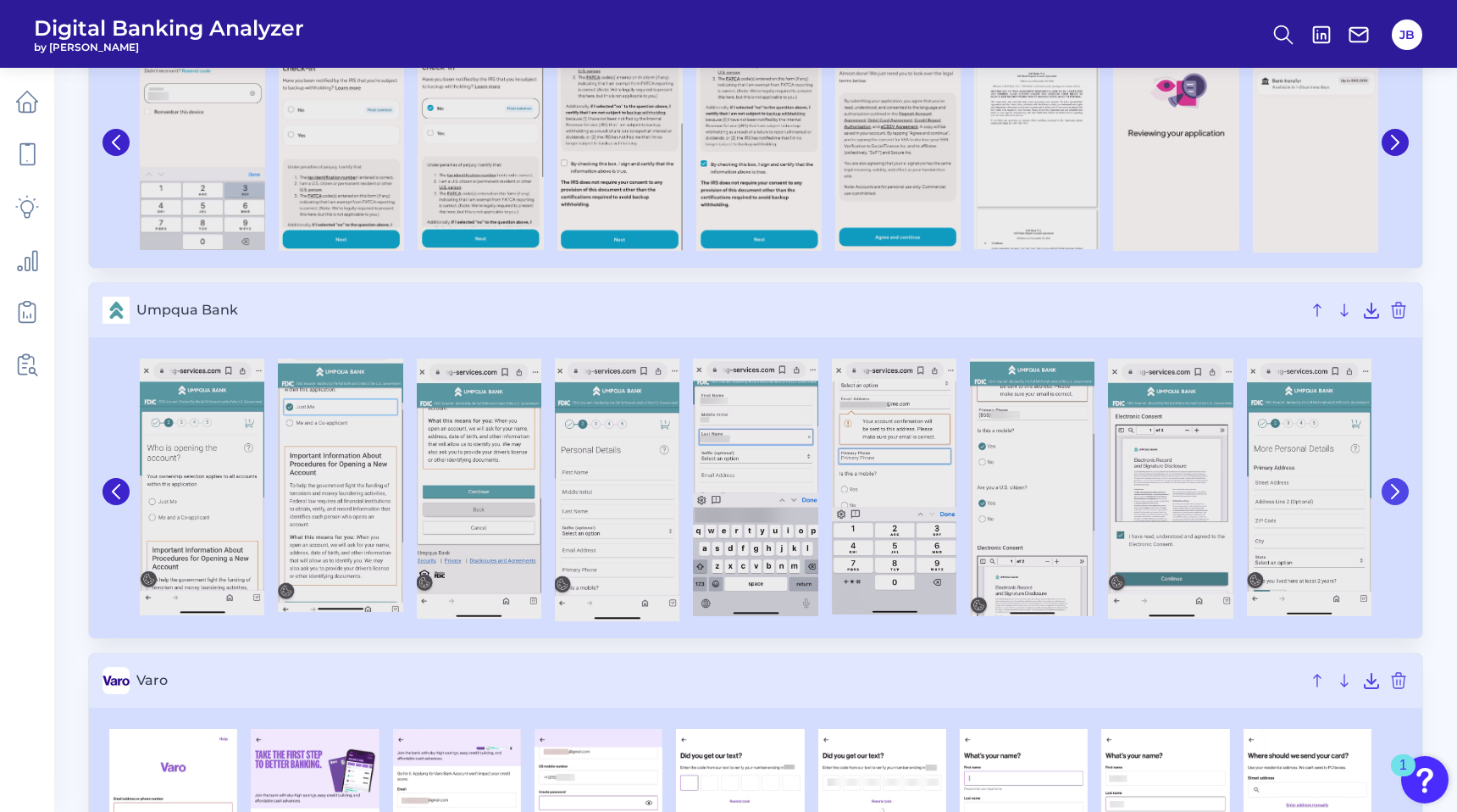
click at [1393, 501] on button at bounding box center [1396, 491] width 27 height 27
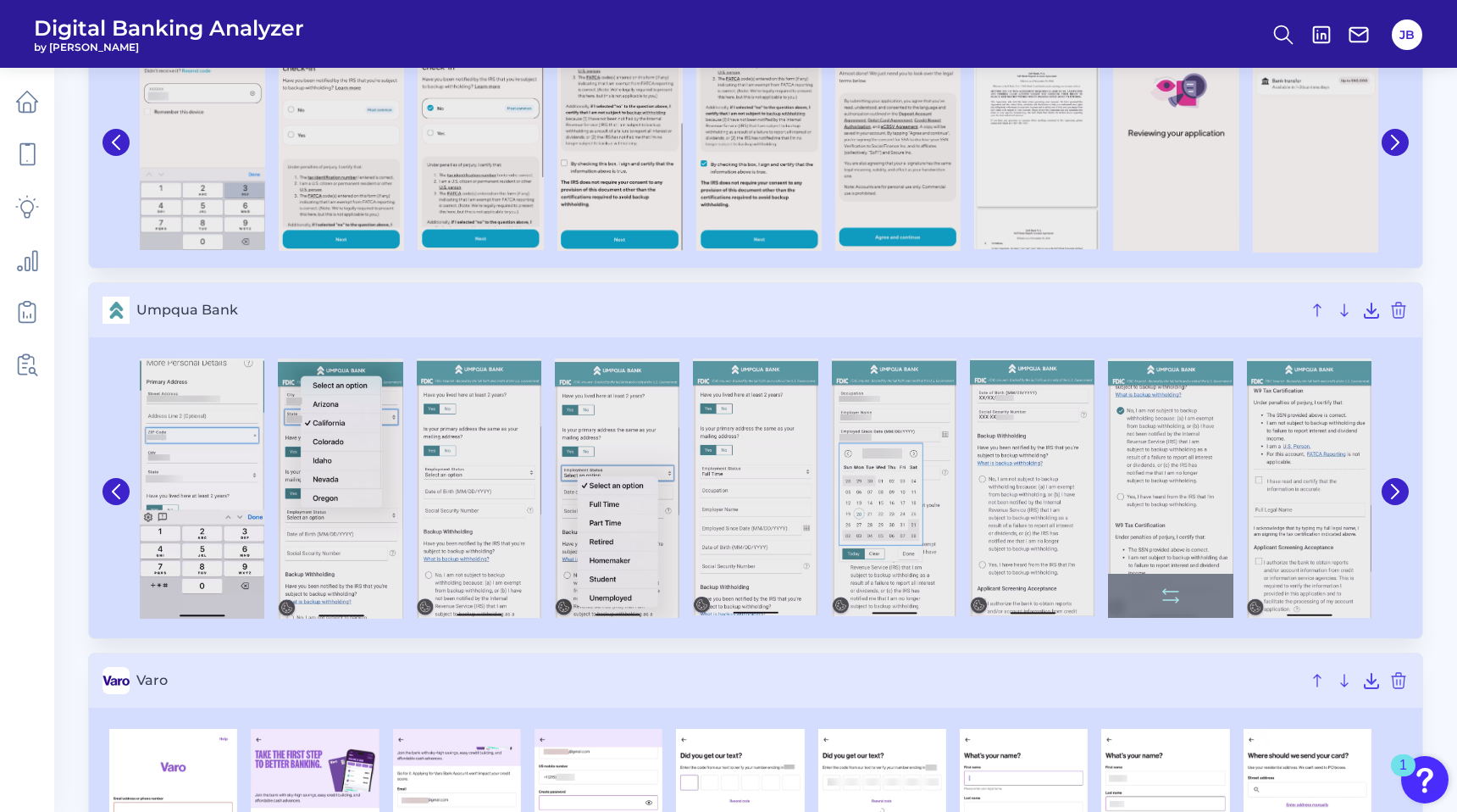
click at [1144, 453] on img at bounding box center [1171, 488] width 125 height 259
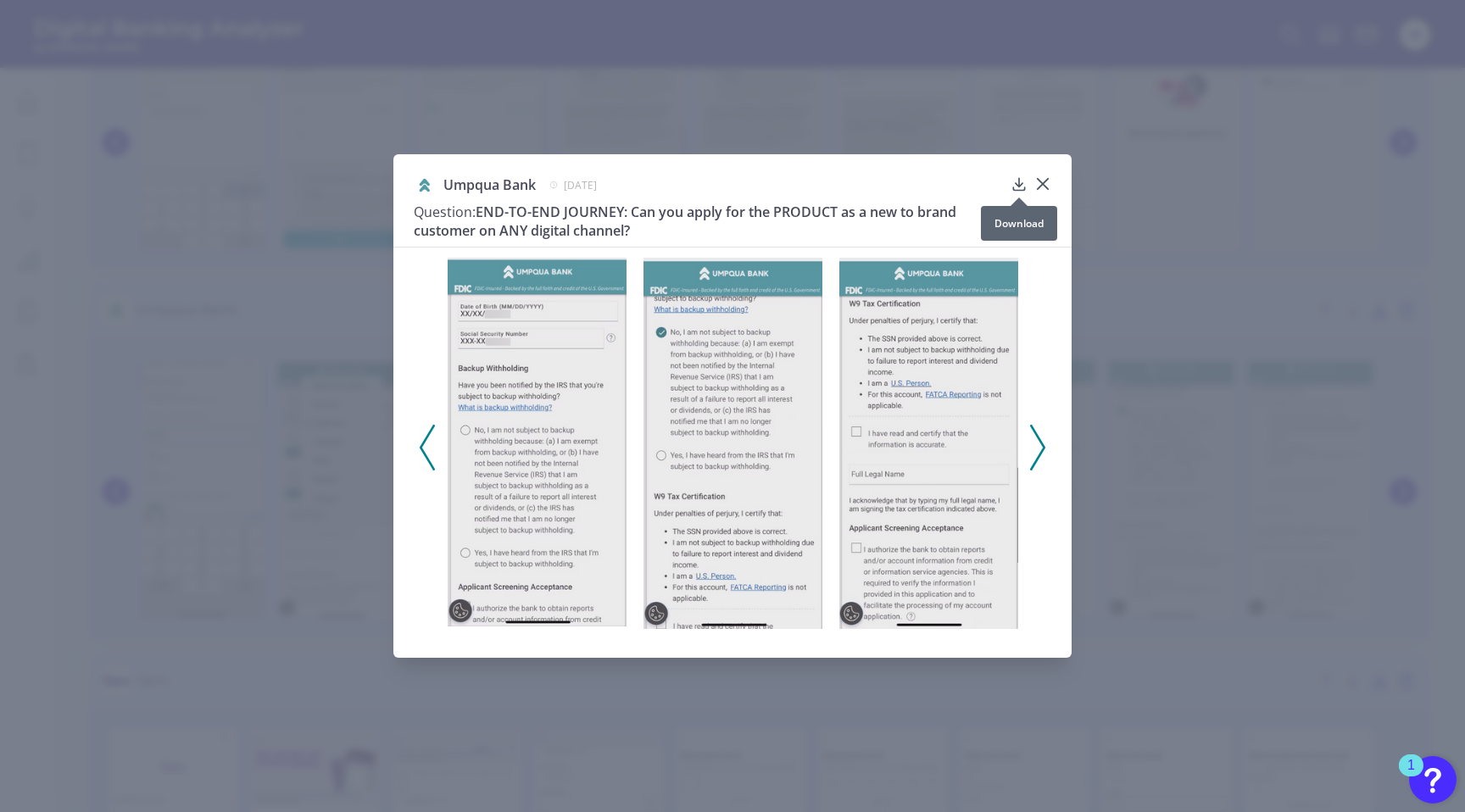
click at [1019, 186] on icon at bounding box center [1019, 183] width 11 height 12
click at [131, 425] on div "Umpqua Bank [DATE] Question: END-TO-END JOURNEY: Can you apply for the PRODUCT …" at bounding box center [732, 406] width 1465 height 812
click at [1161, 531] on div "Umpqua Bank [DATE] Question: END-TO-END JOURNEY: Can you apply for the PRODUCT …" at bounding box center [732, 406] width 1465 height 812
click at [1040, 185] on icon at bounding box center [1042, 183] width 10 height 10
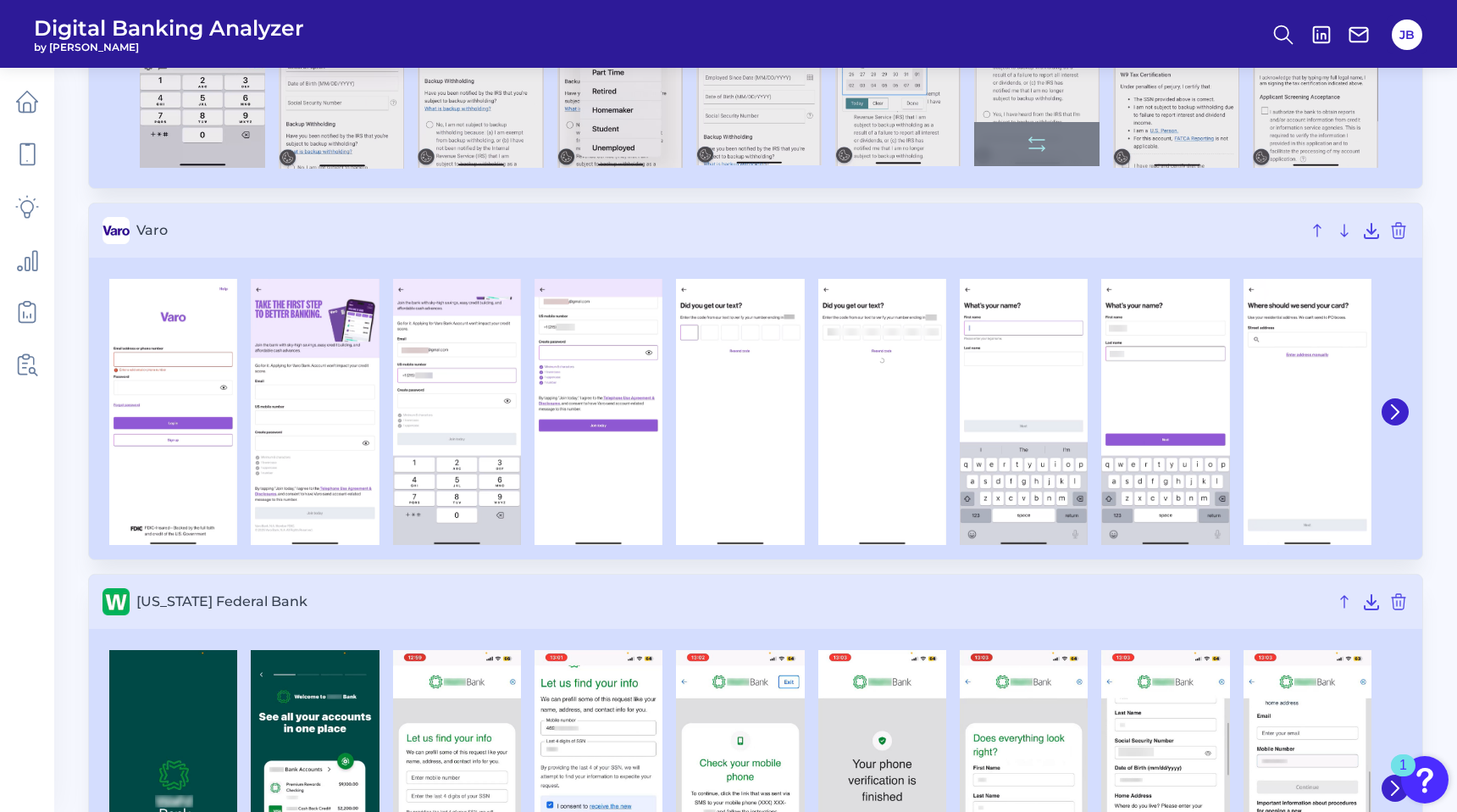
scroll to position [2540, 0]
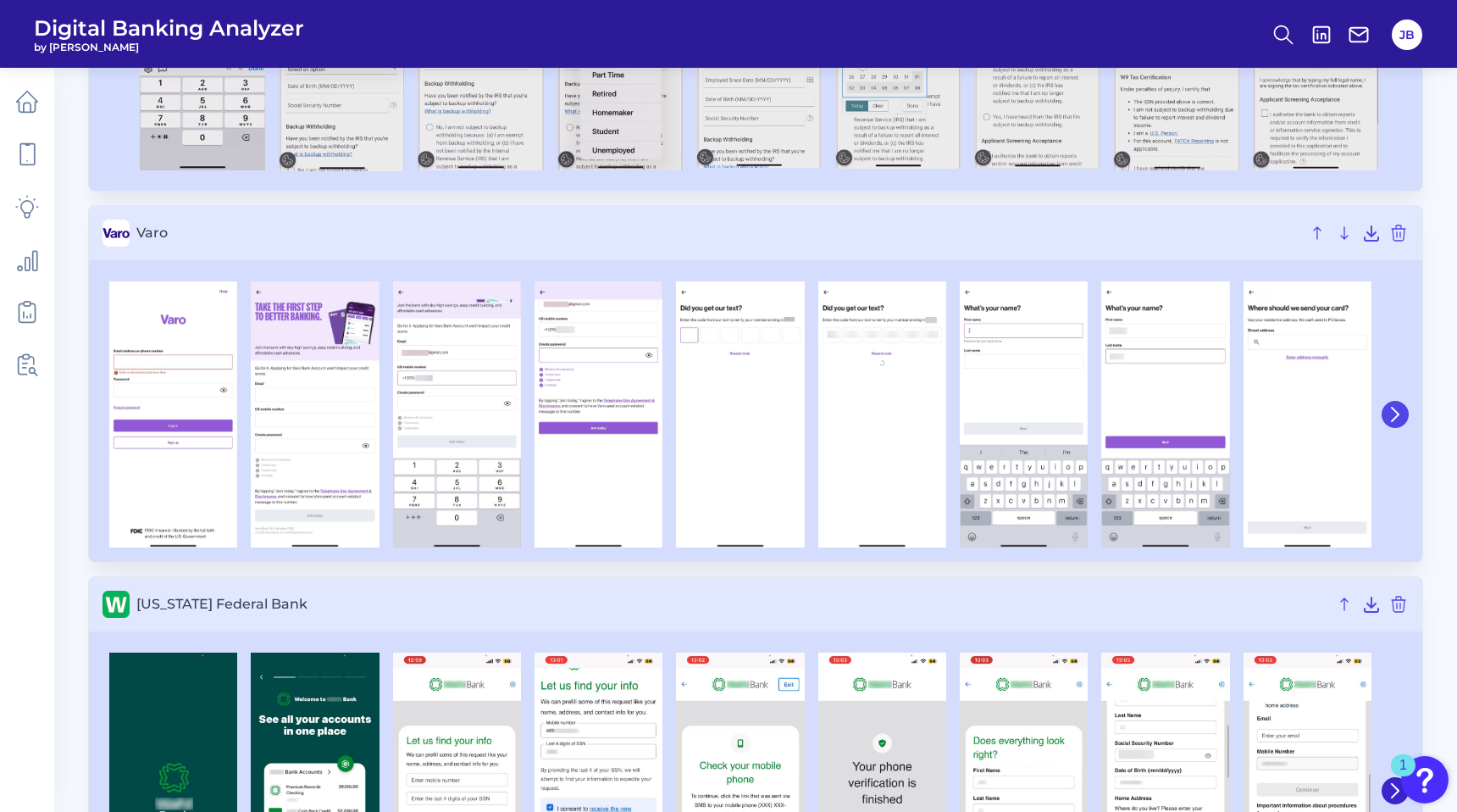
click at [1388, 413] on icon at bounding box center [1396, 414] width 15 height 15
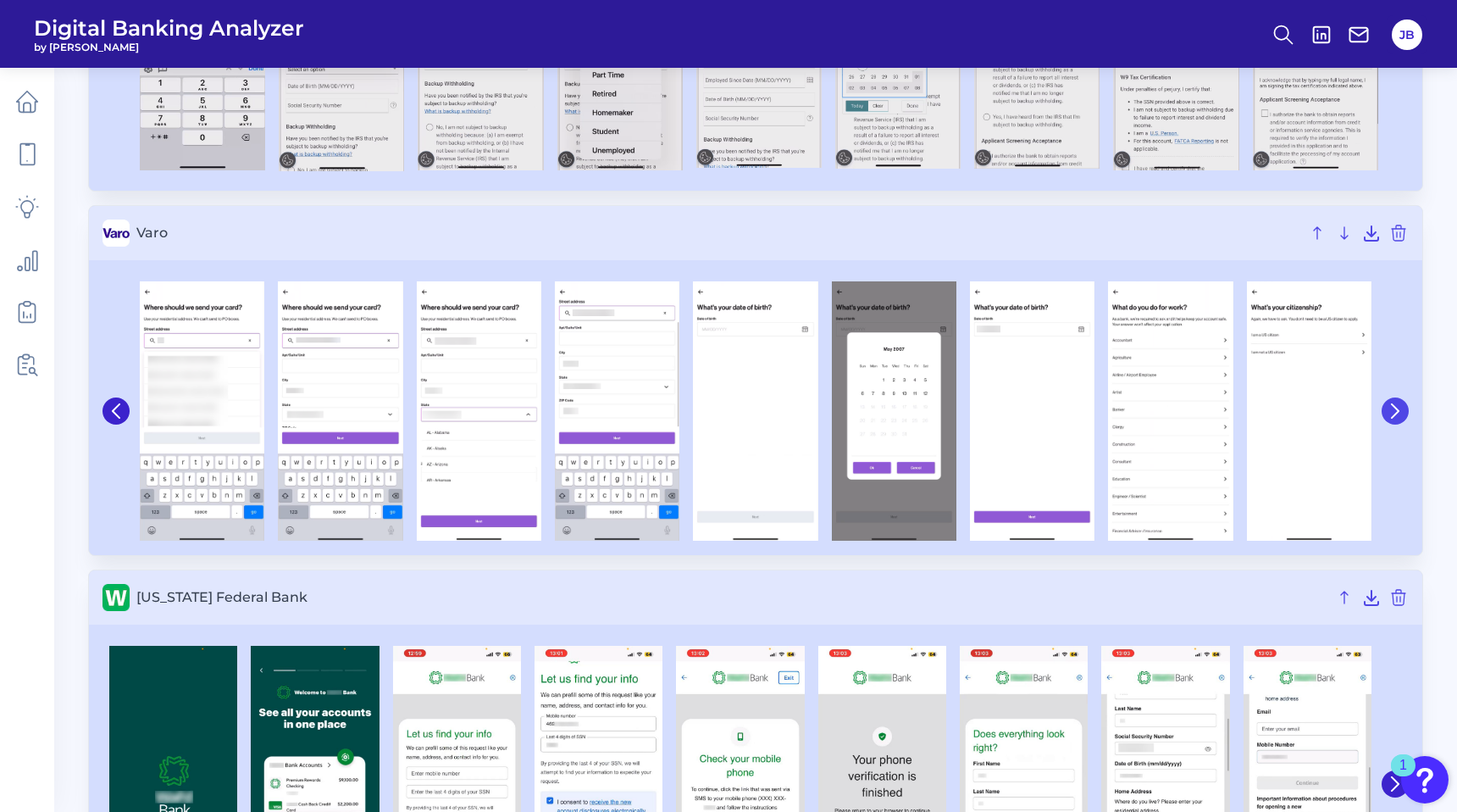
click at [1388, 413] on icon at bounding box center [1396, 411] width 15 height 15
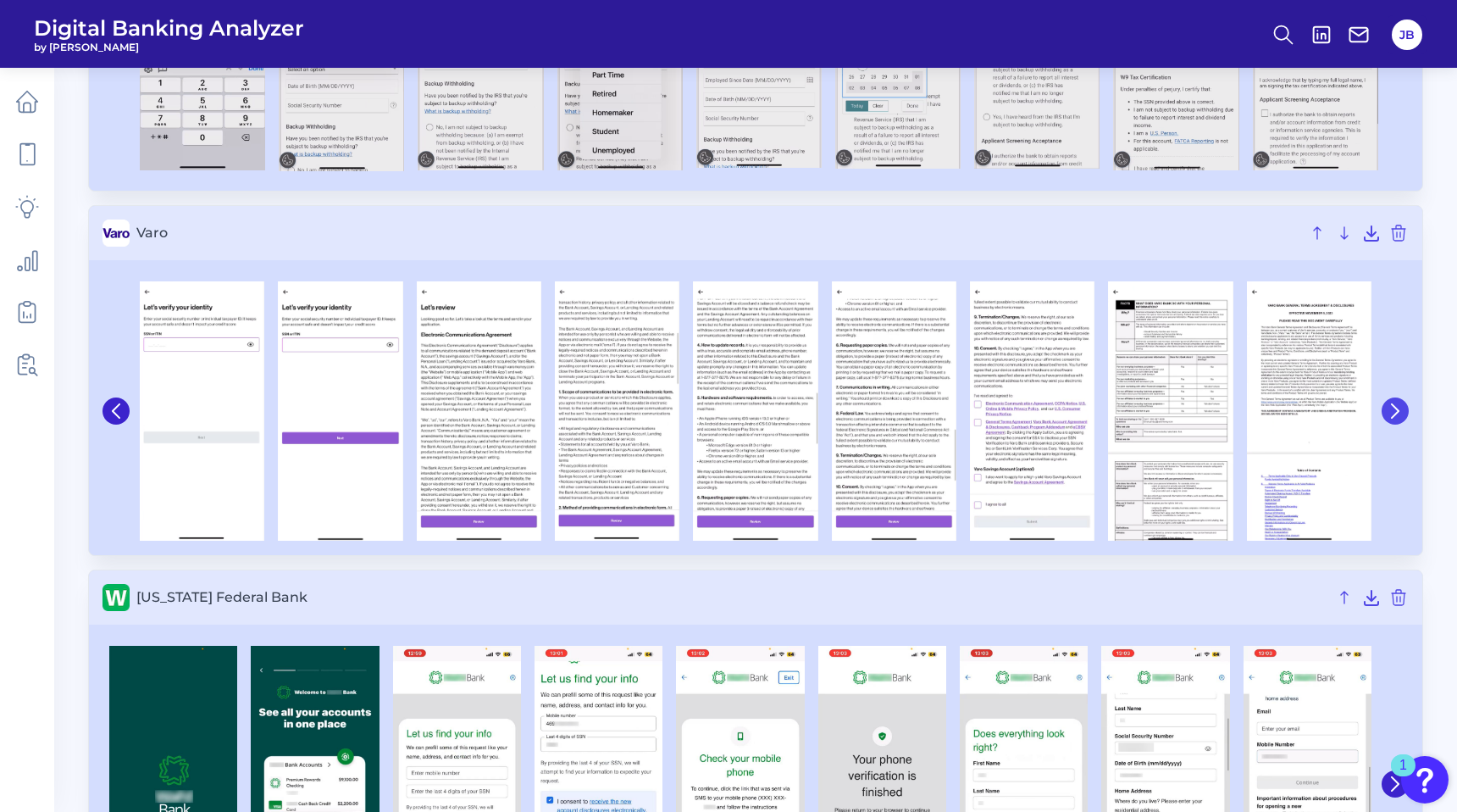
click at [1388, 413] on icon at bounding box center [1396, 411] width 15 height 15
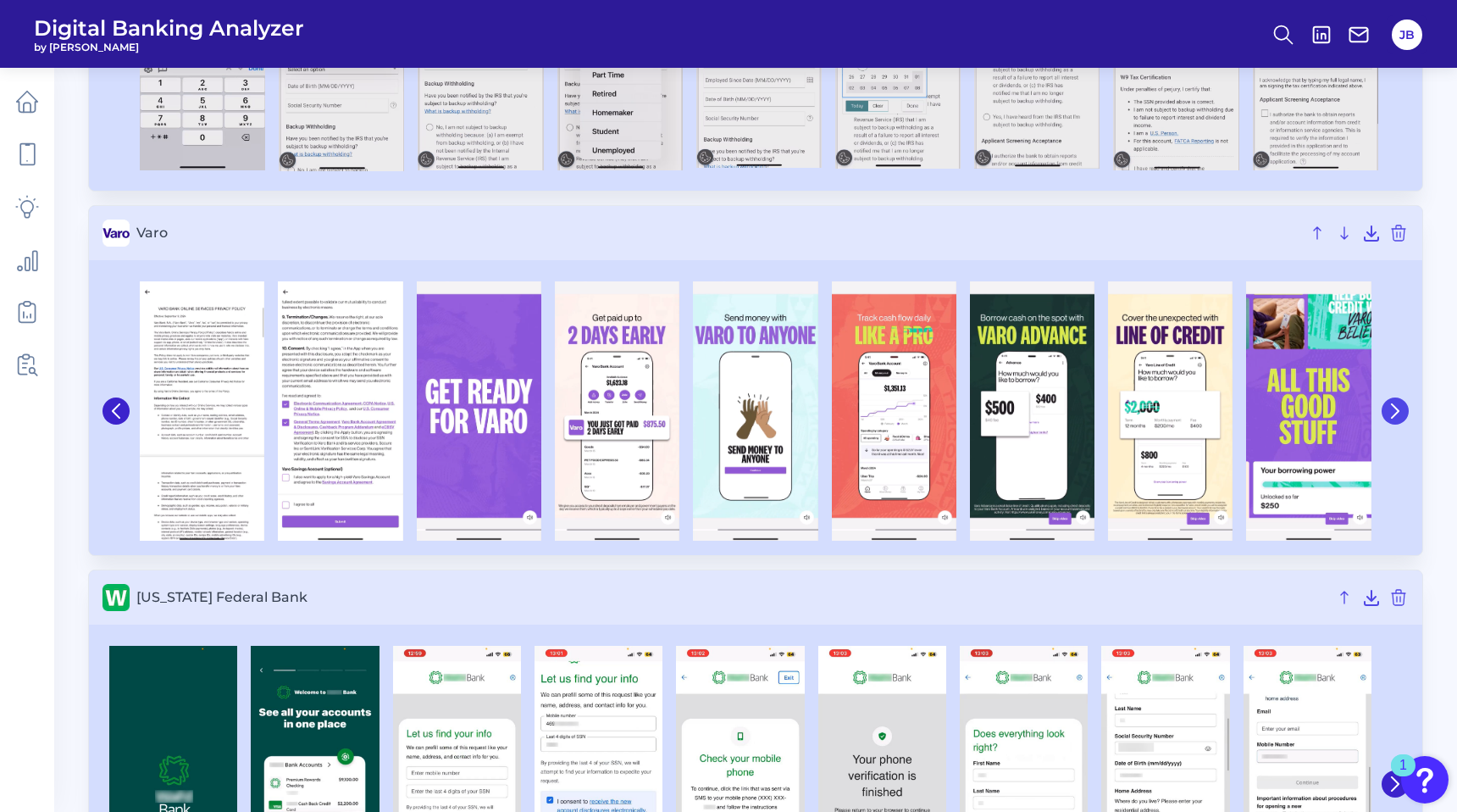
click at [1388, 413] on icon at bounding box center [1396, 411] width 15 height 15
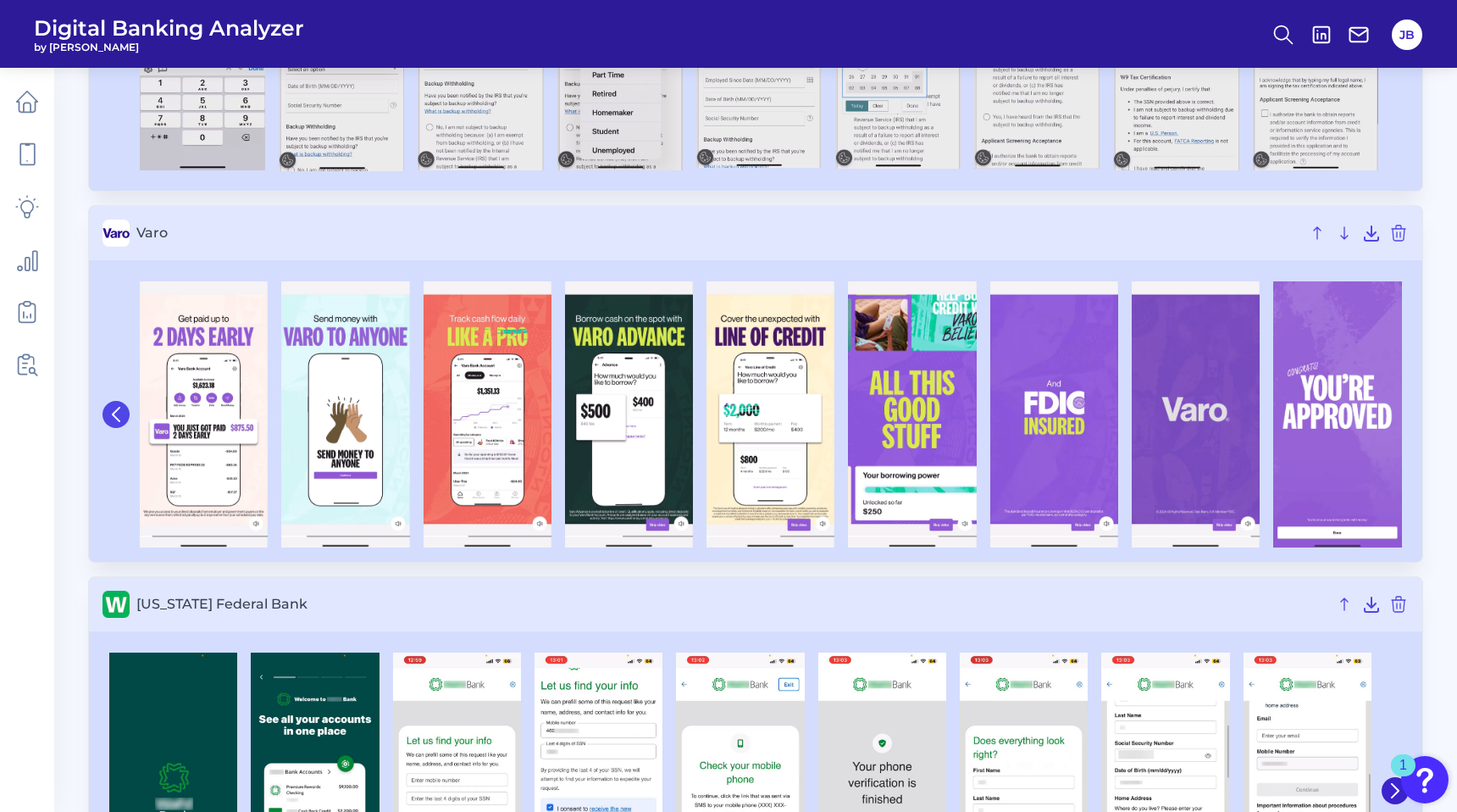
click at [117, 424] on button at bounding box center [117, 415] width 27 height 27
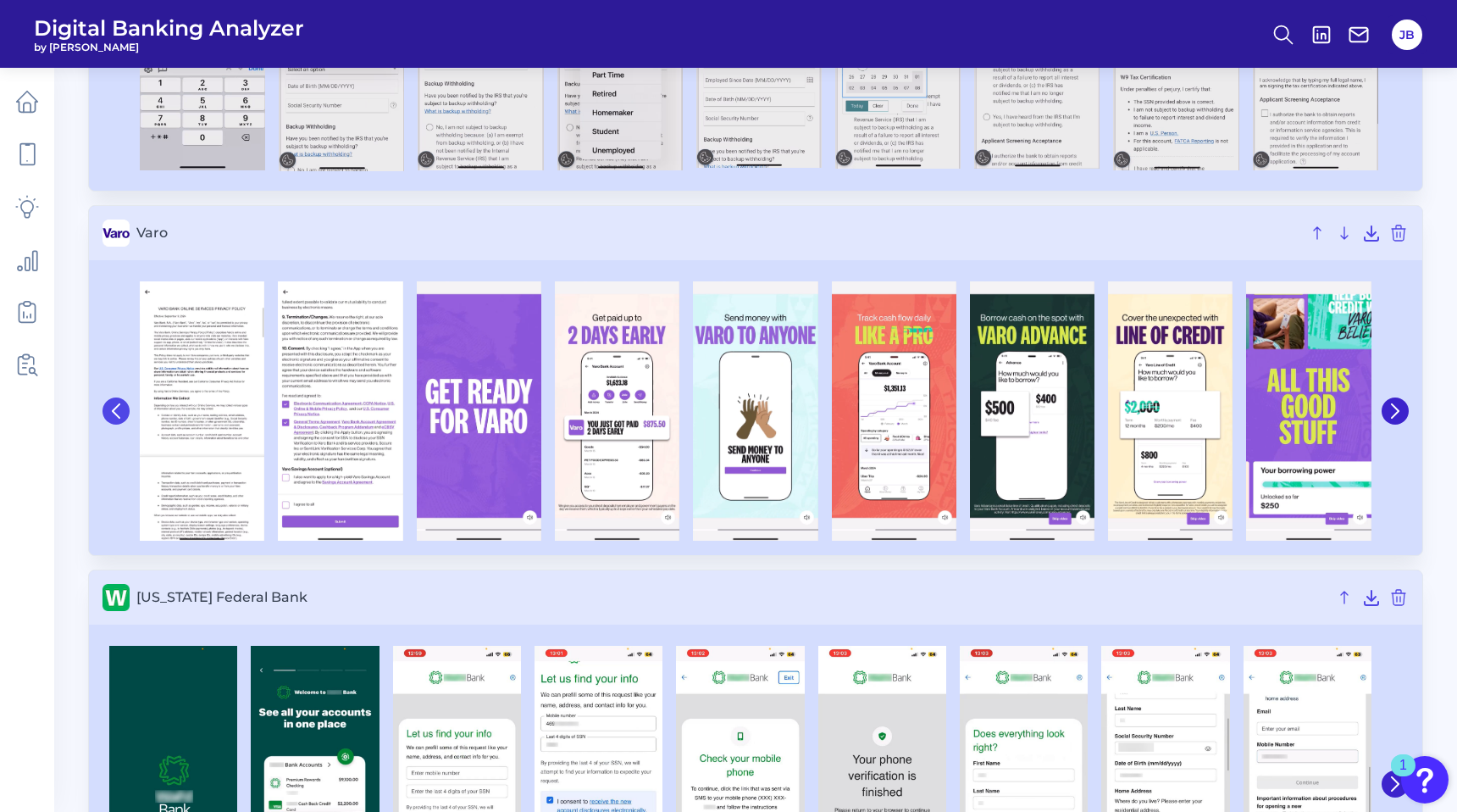
click at [117, 424] on div at bounding box center [118, 411] width 31 height 275
click at [114, 415] on icon at bounding box center [116, 411] width 15 height 15
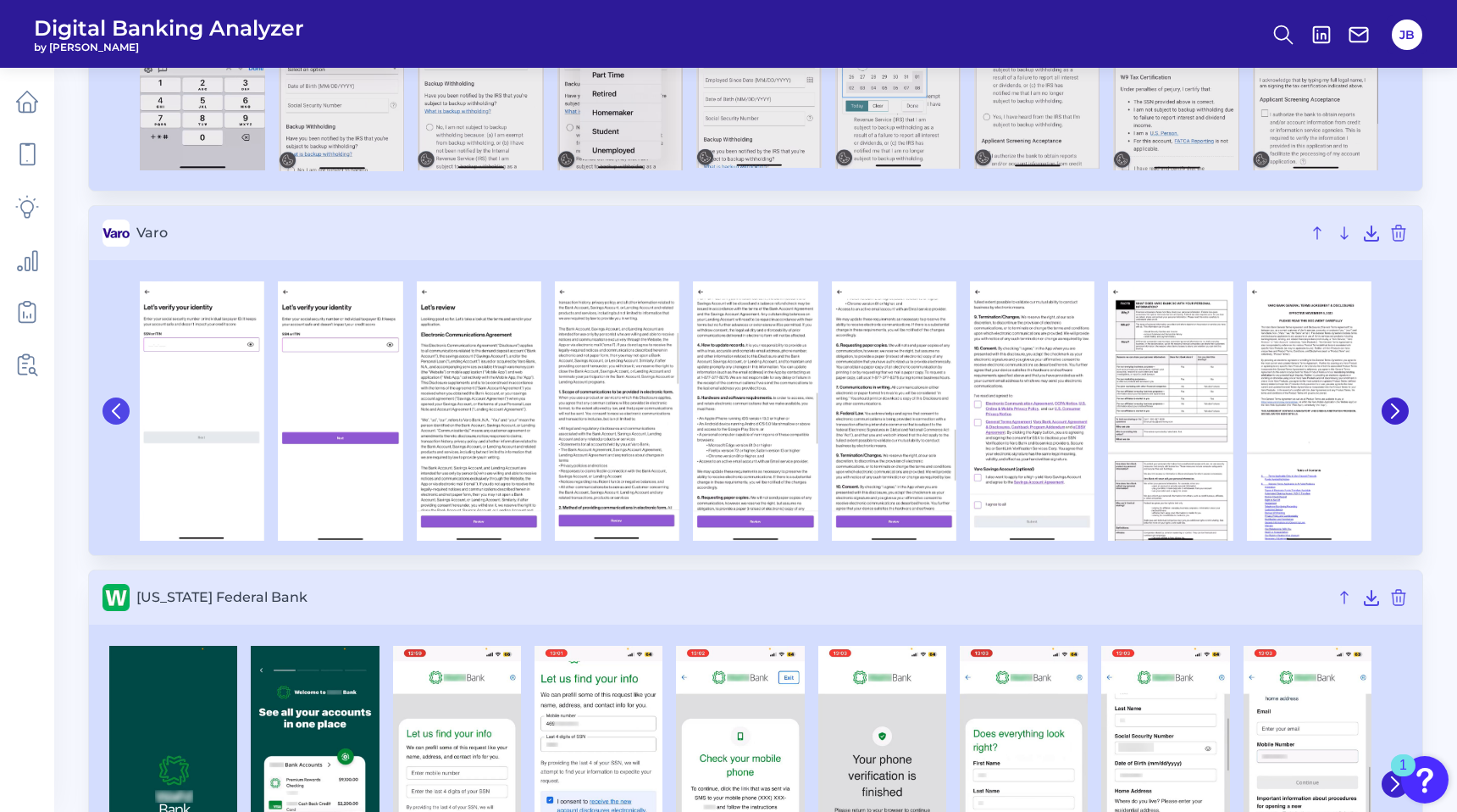
click at [114, 415] on icon at bounding box center [116, 411] width 15 height 15
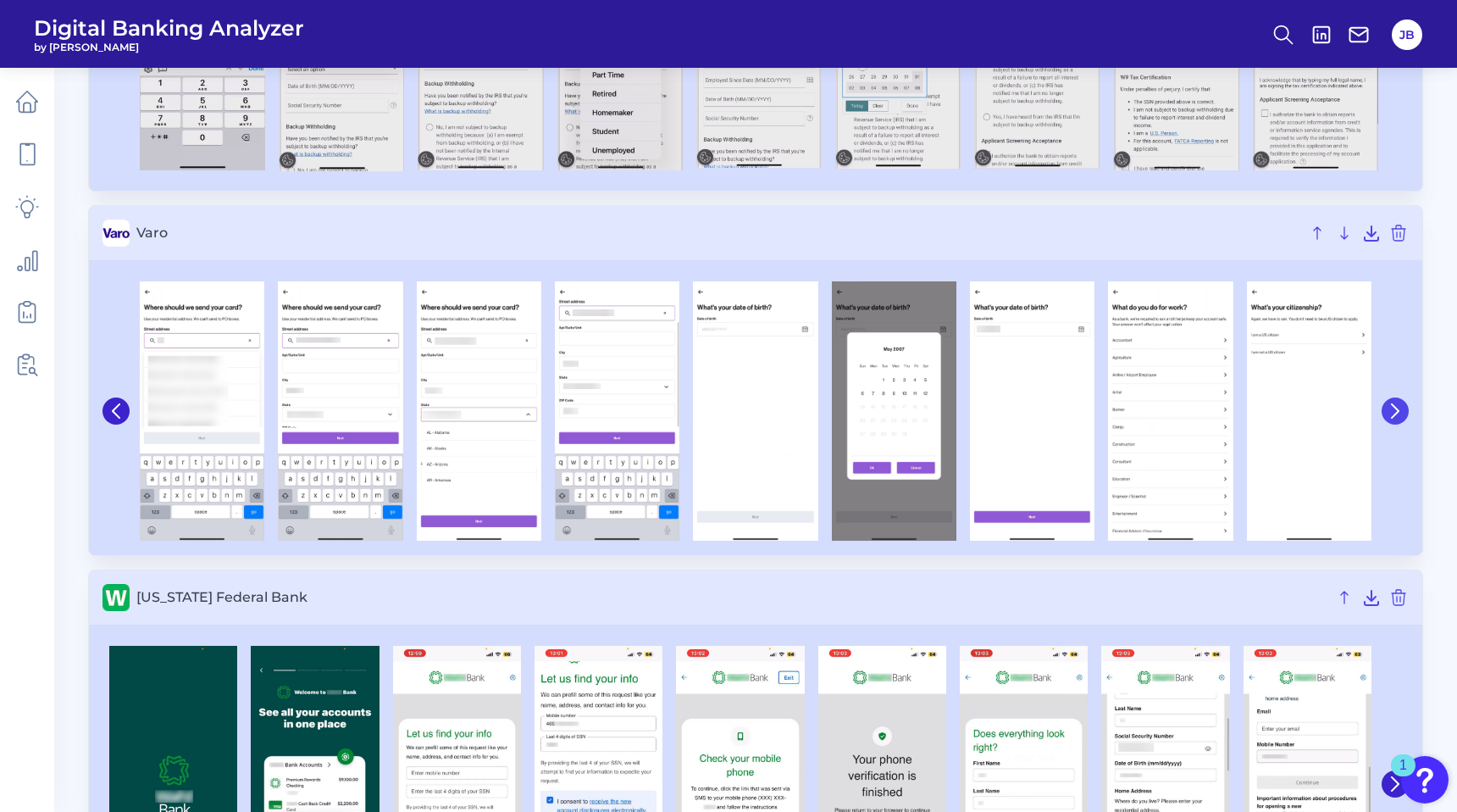
click at [1390, 407] on icon at bounding box center [1396, 411] width 15 height 15
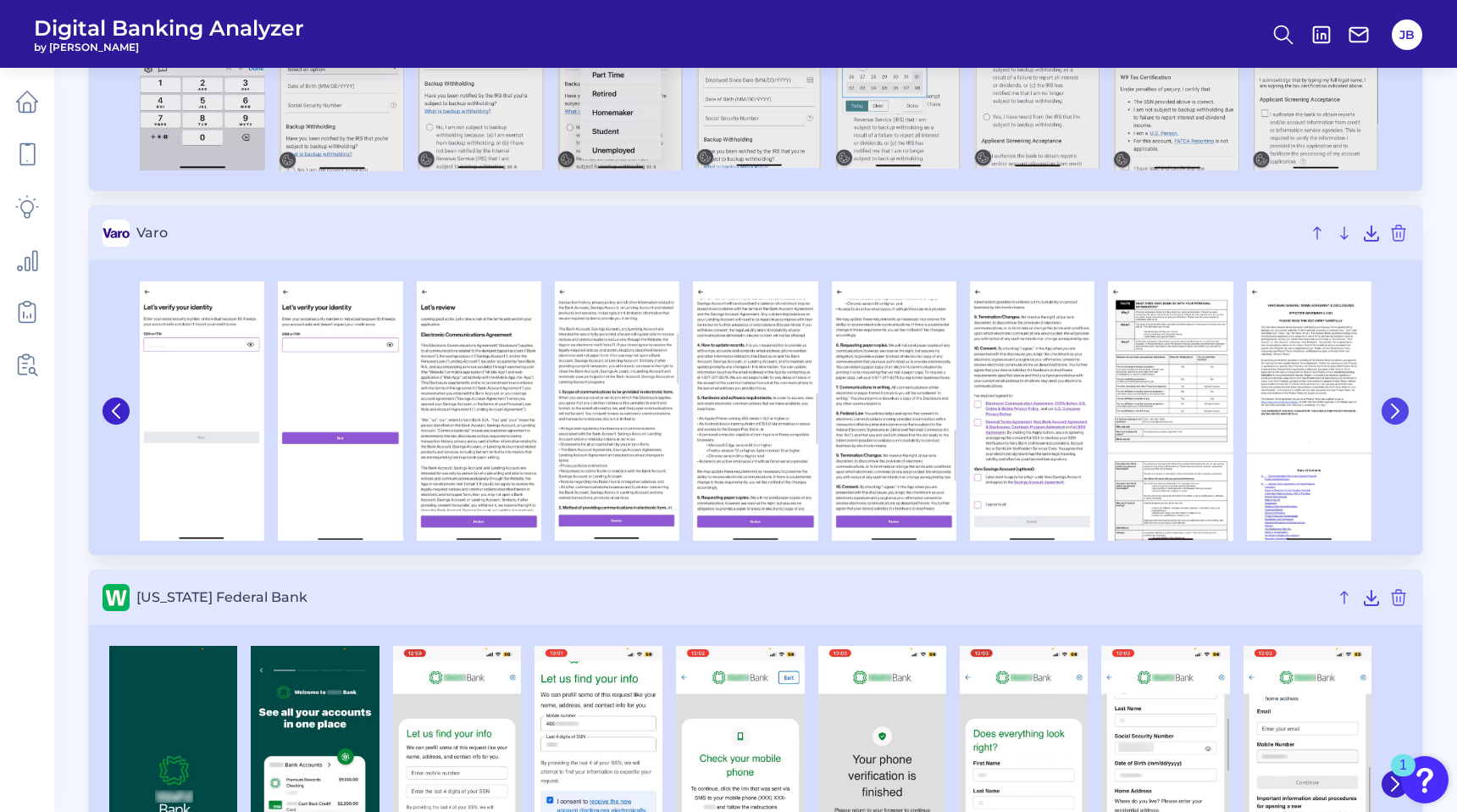
click at [1390, 407] on icon at bounding box center [1396, 411] width 15 height 15
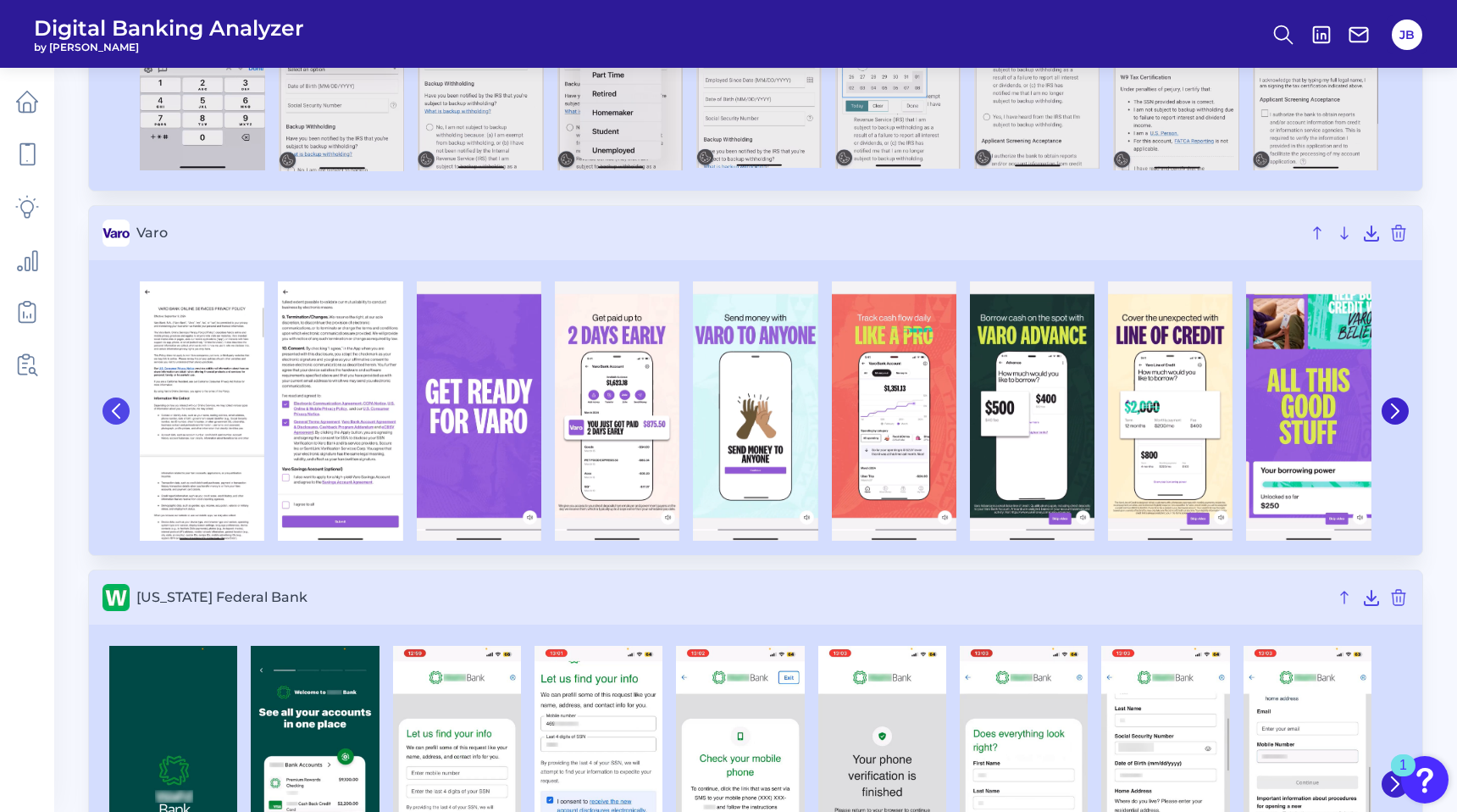
click at [118, 413] on icon at bounding box center [116, 411] width 15 height 15
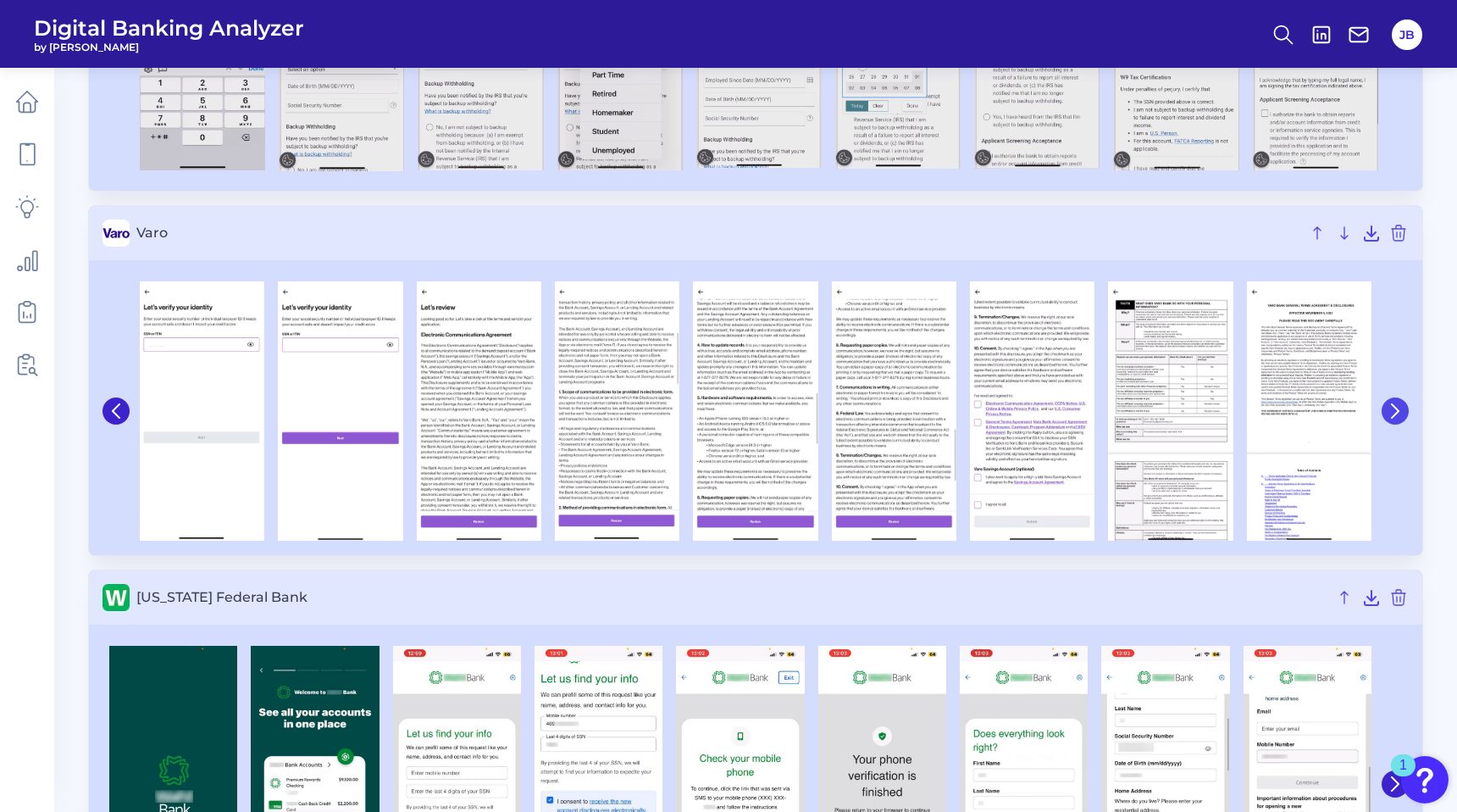
click at [1396, 408] on icon at bounding box center [1396, 410] width 7 height 14
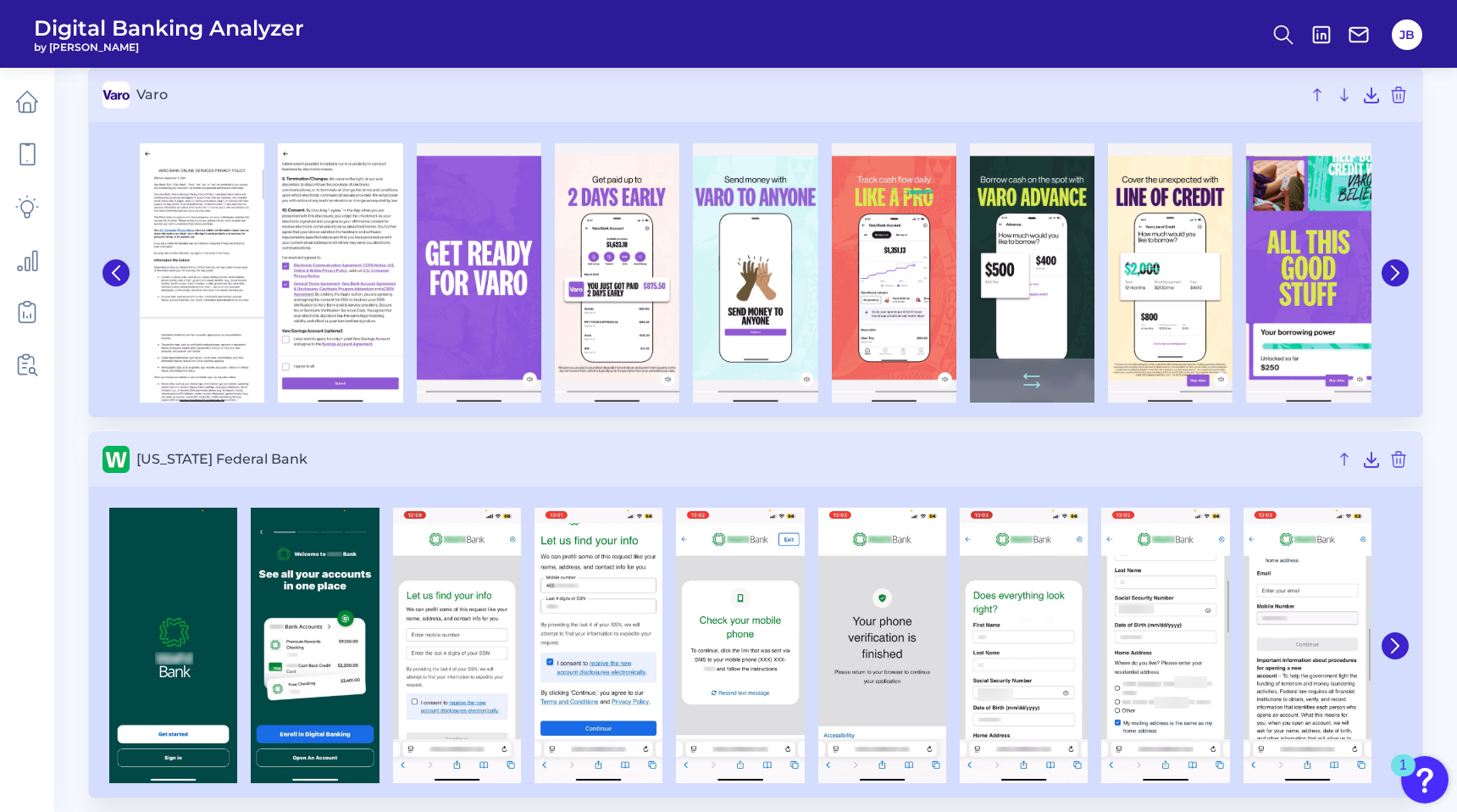
scroll to position [2690, 0]
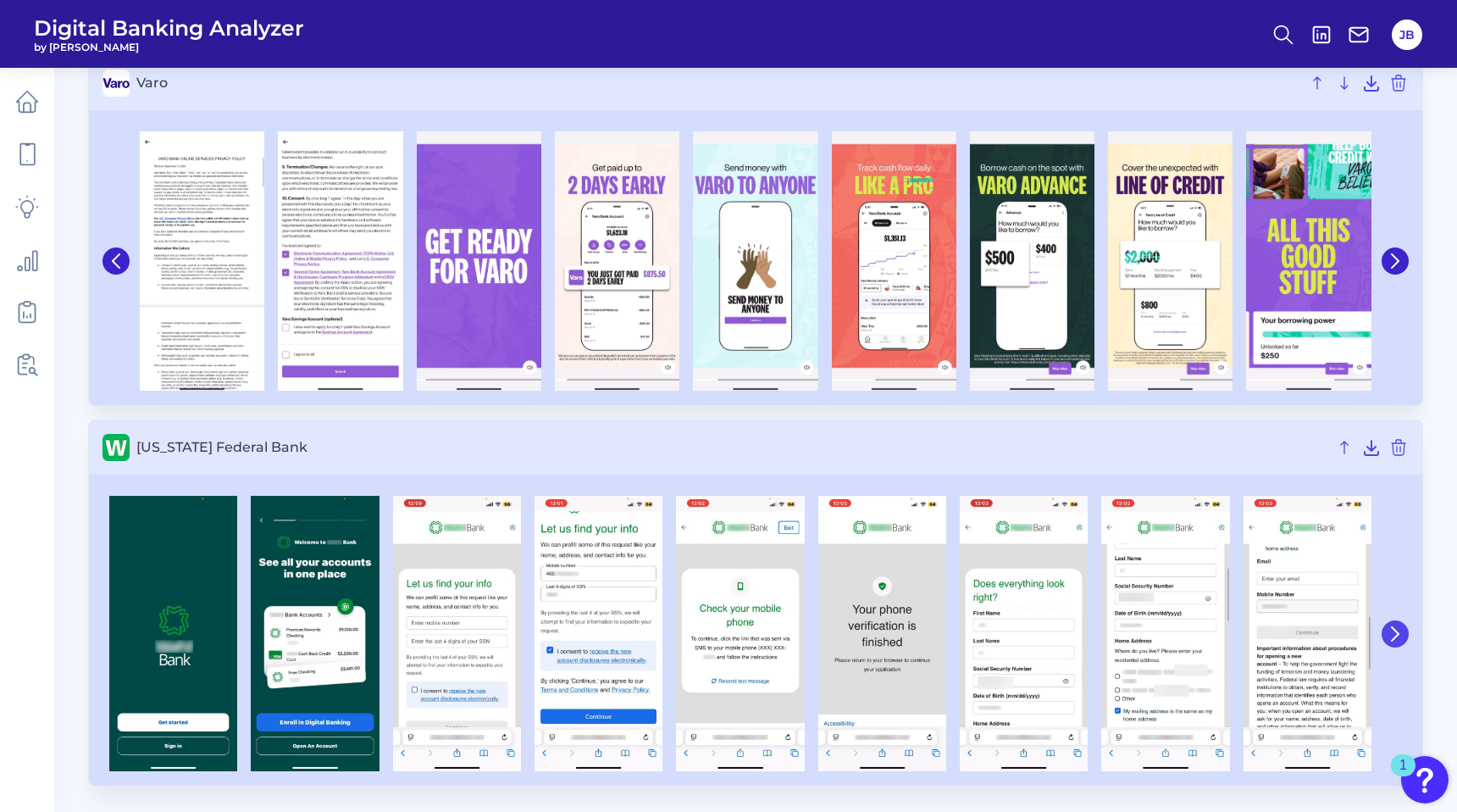
click at [1399, 646] on button at bounding box center [1396, 634] width 27 height 27
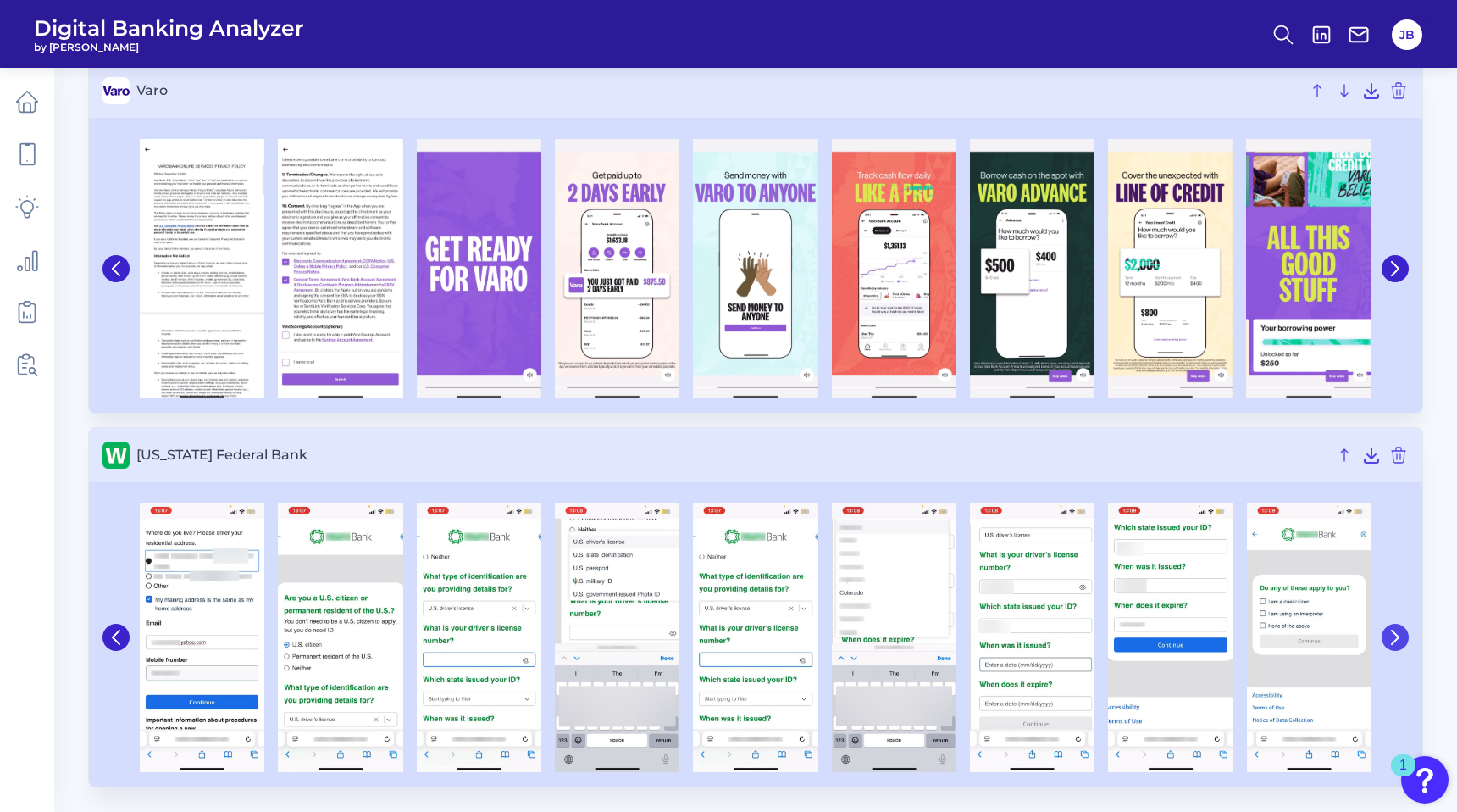
click at [1399, 646] on button at bounding box center [1396, 637] width 27 height 27
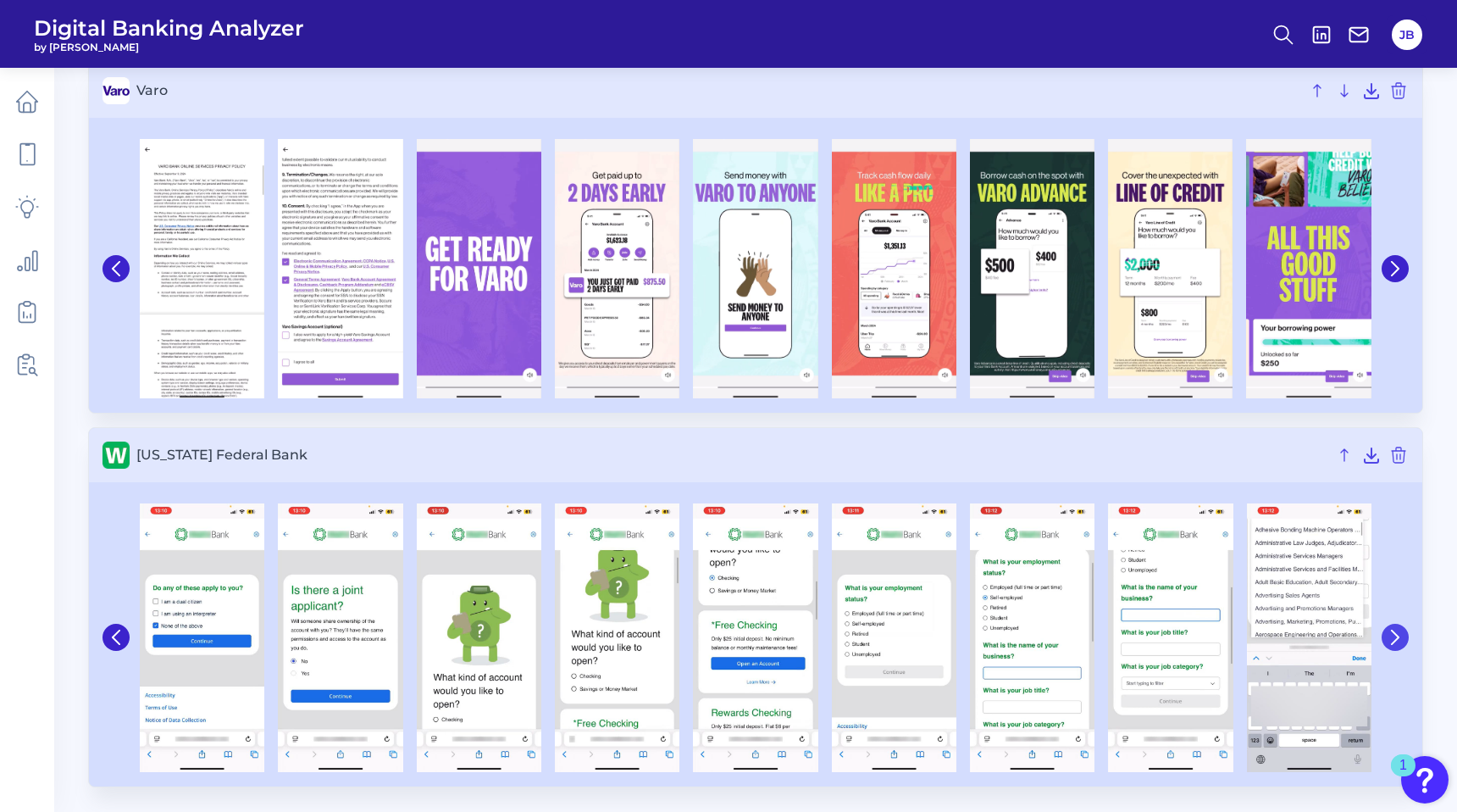
click at [1399, 646] on button at bounding box center [1396, 637] width 27 height 27
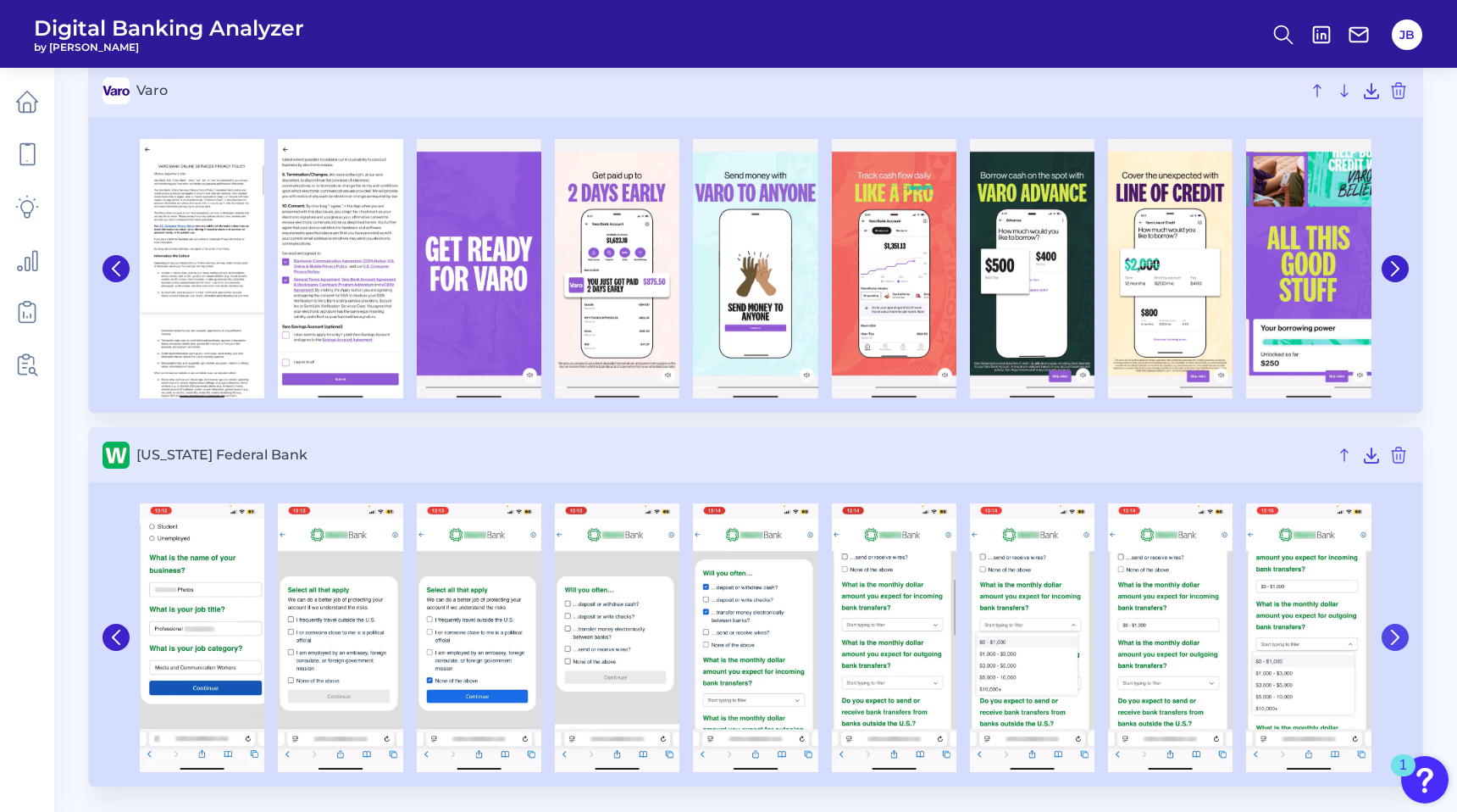
click at [1399, 646] on button at bounding box center [1396, 637] width 27 height 27
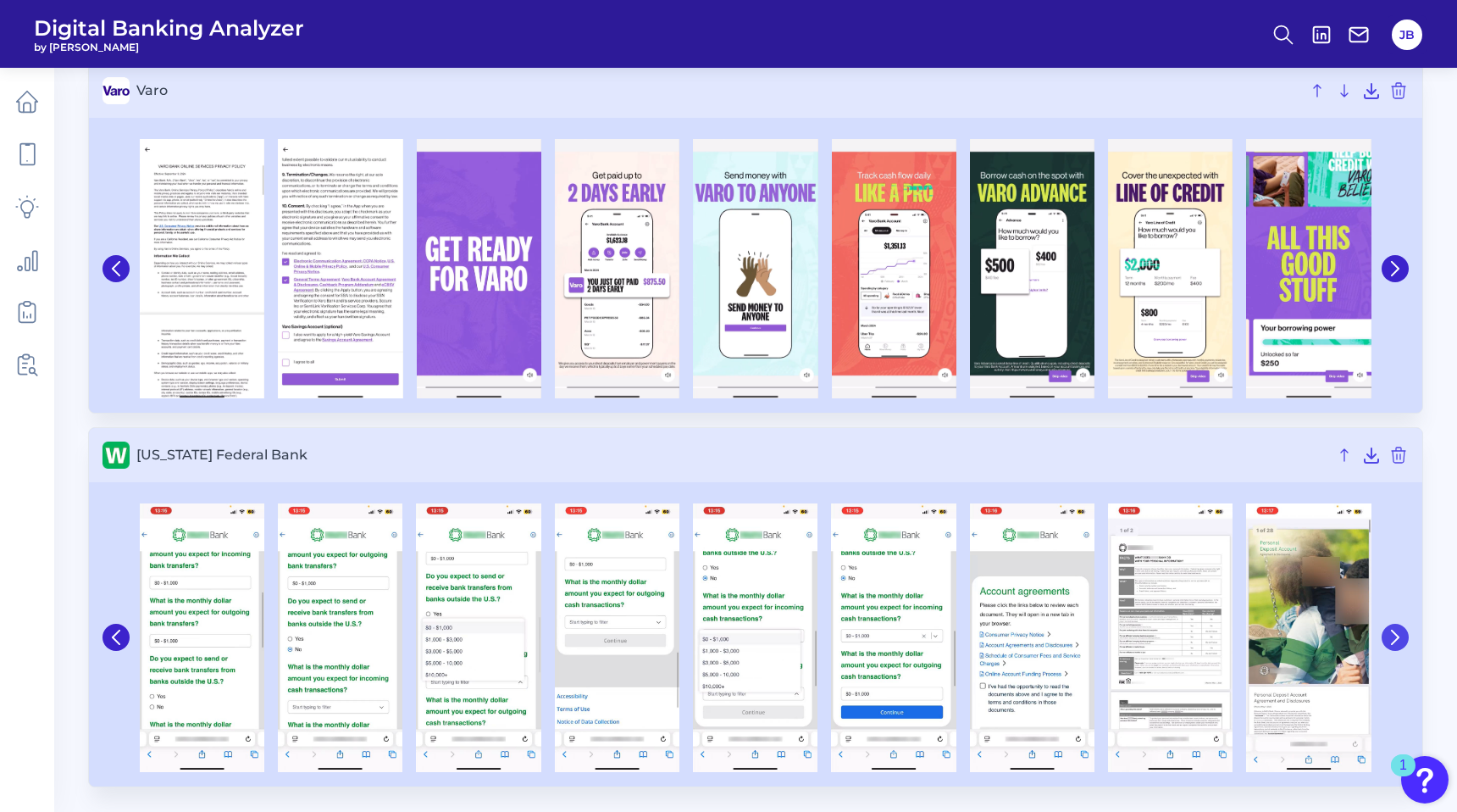
click at [1399, 645] on button at bounding box center [1396, 637] width 27 height 27
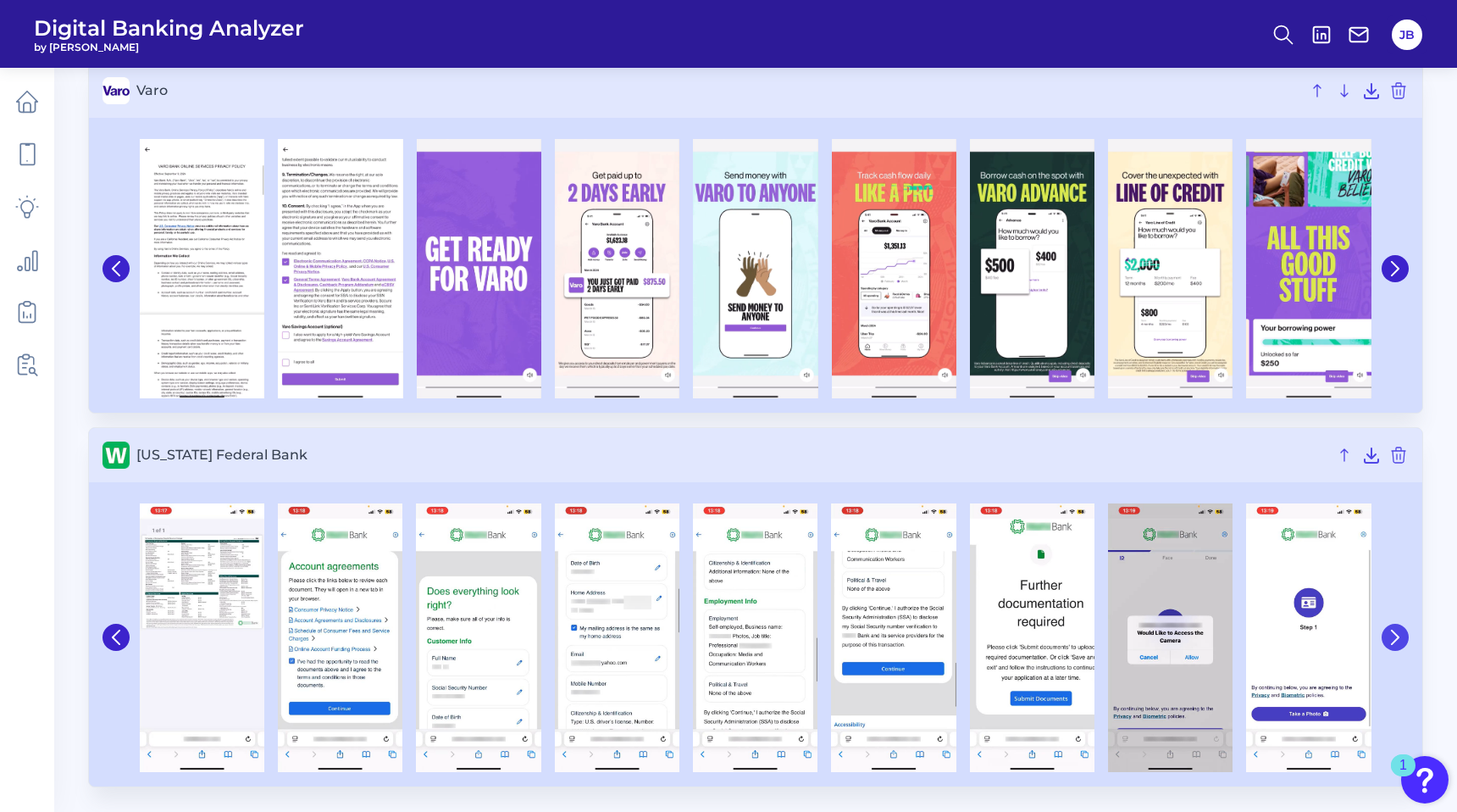
click at [1399, 645] on button at bounding box center [1396, 637] width 27 height 27
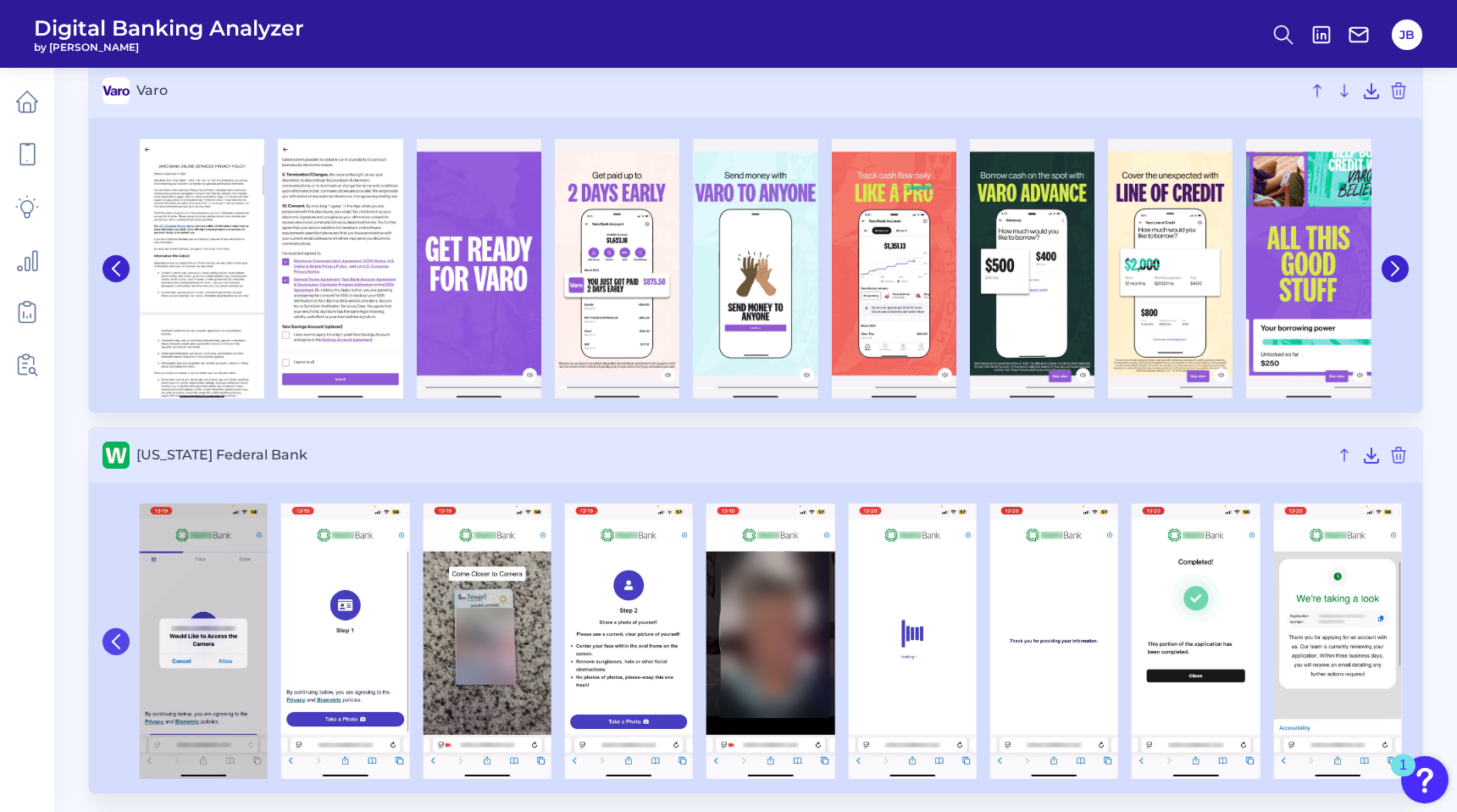
click at [122, 630] on button at bounding box center [117, 641] width 27 height 27
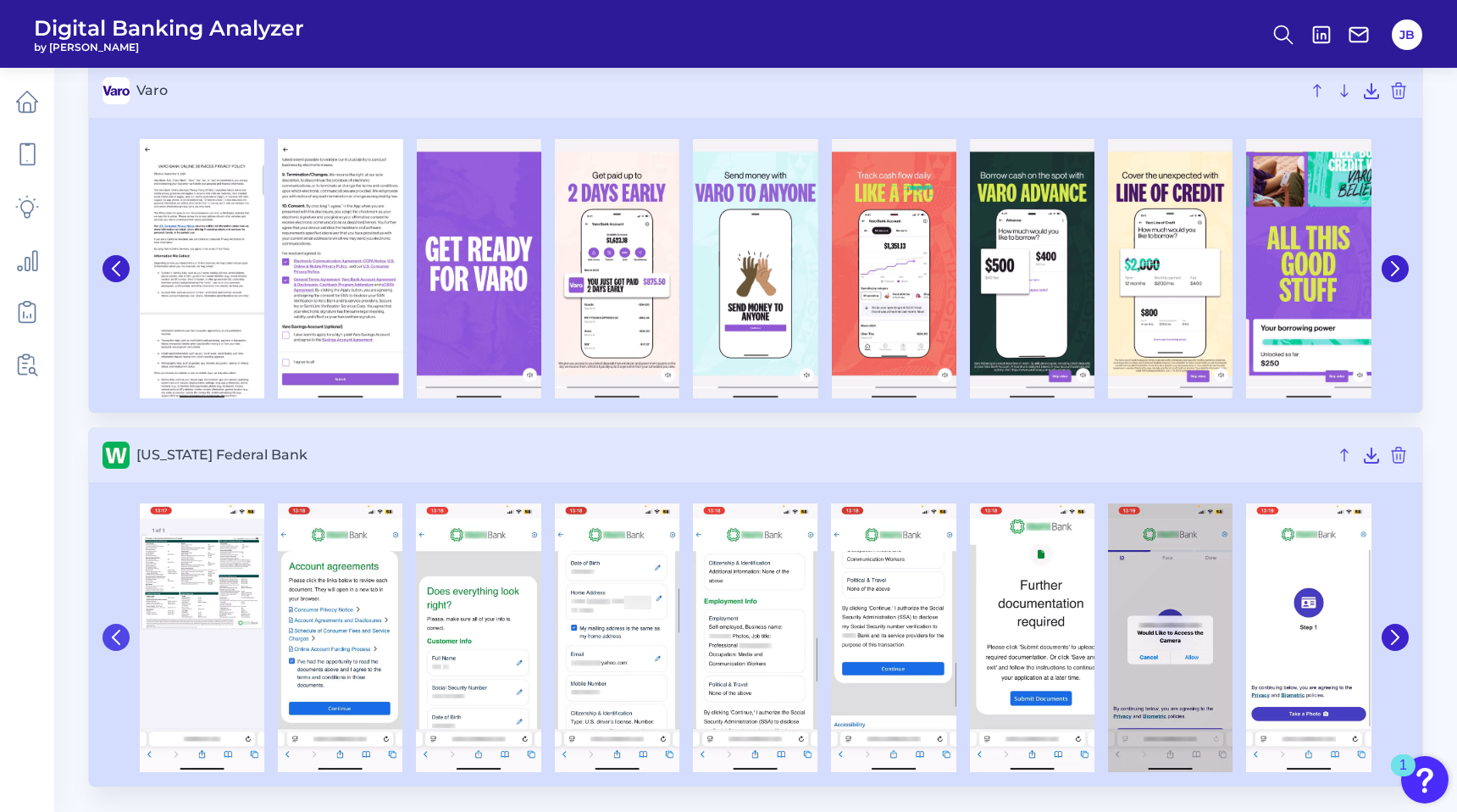
click at [122, 630] on icon at bounding box center [116, 637] width 15 height 15
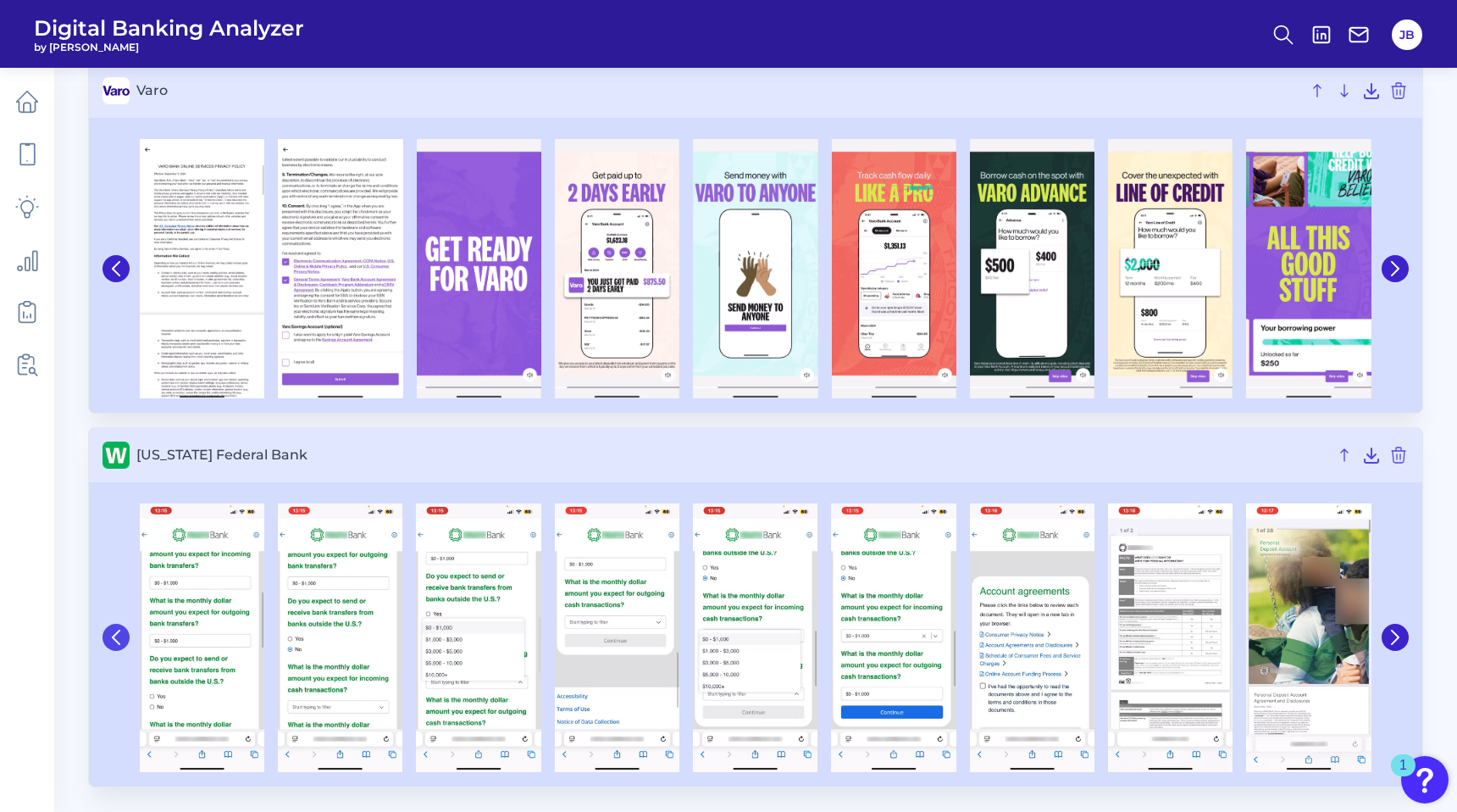
click at [122, 630] on icon at bounding box center [116, 637] width 15 height 15
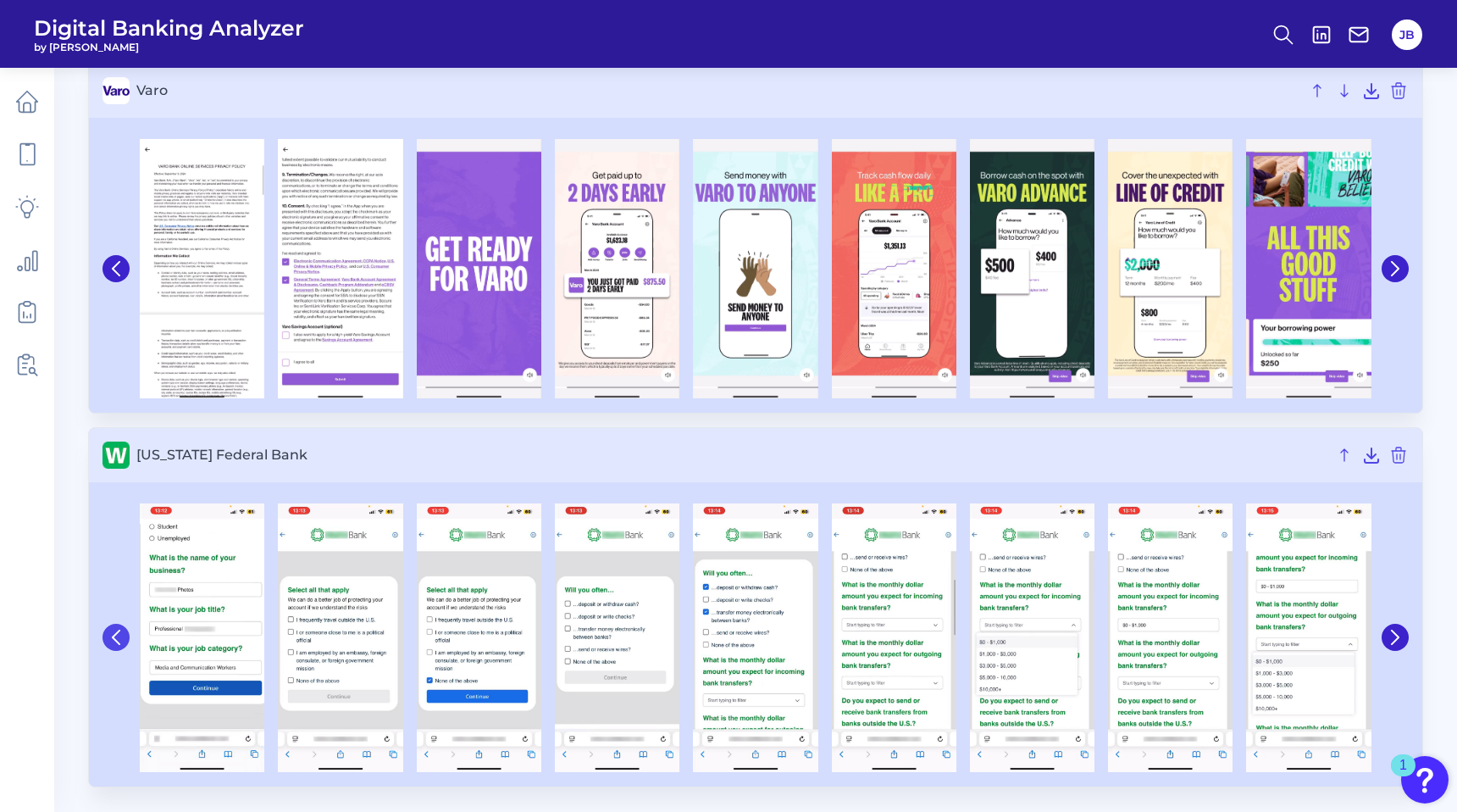
click at [122, 630] on icon at bounding box center [116, 637] width 15 height 15
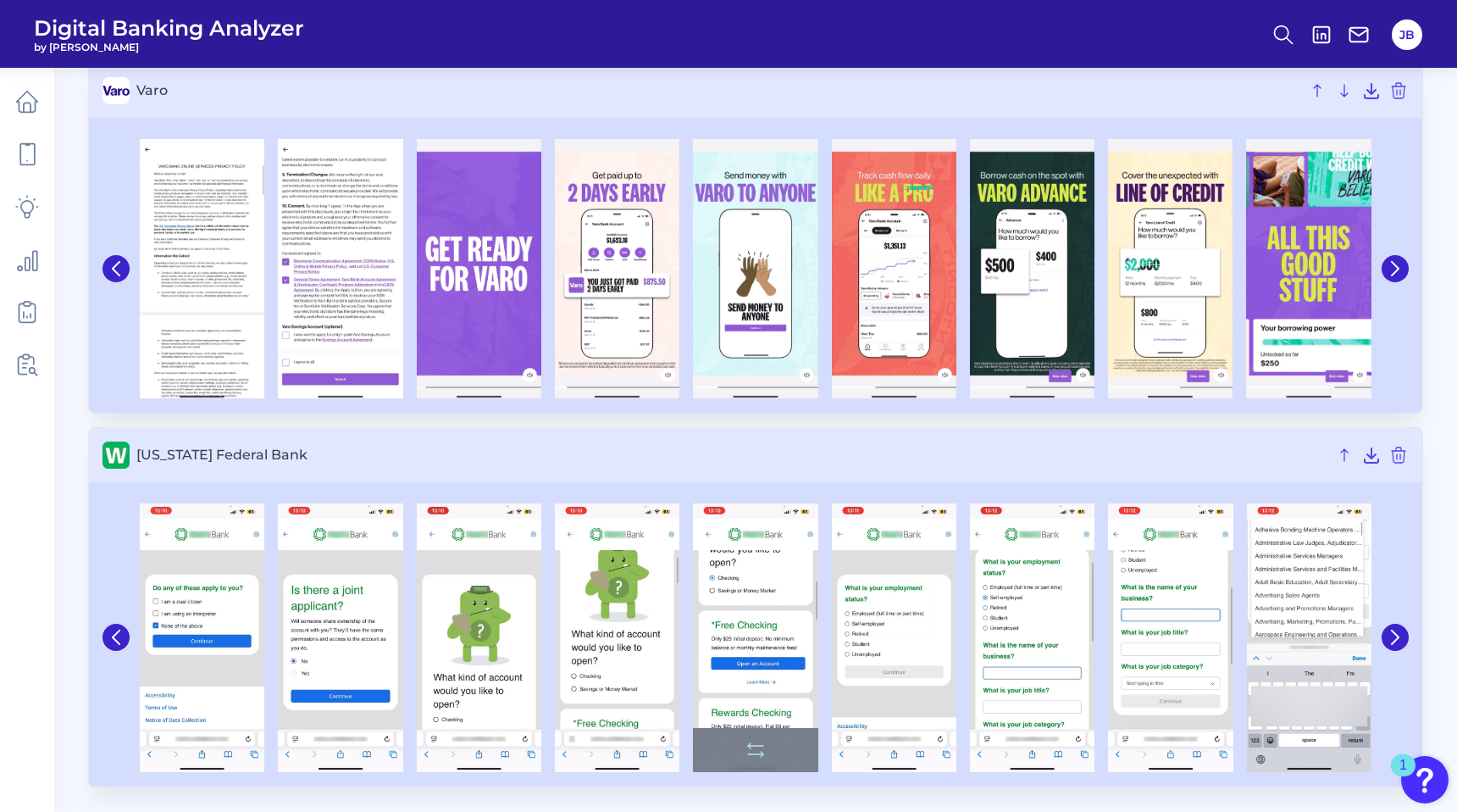
scroll to position [2670, 0]
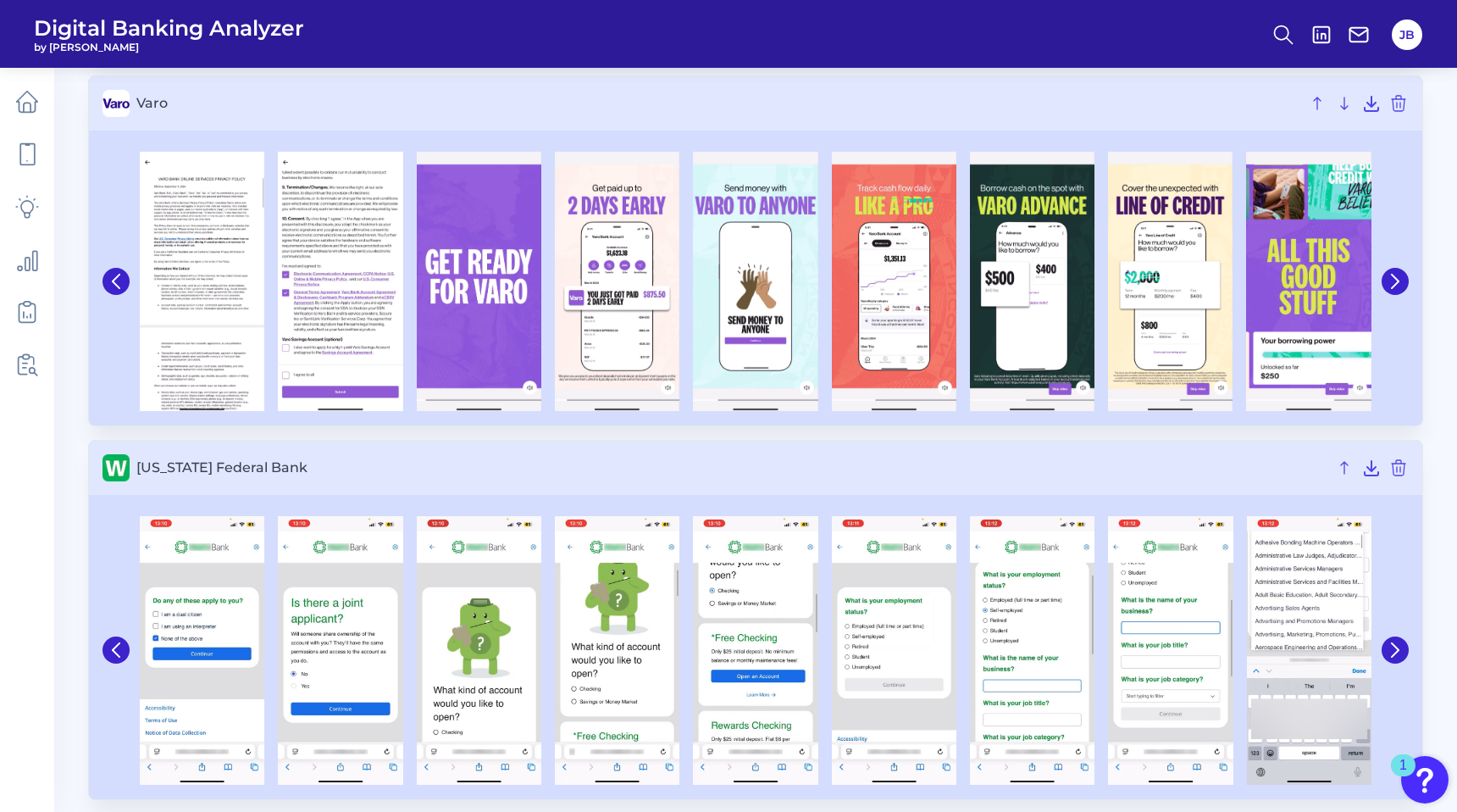
click at [1386, 662] on div at bounding box center [1394, 650] width 31 height 284
click at [1394, 656] on icon at bounding box center [1396, 649] width 15 height 15
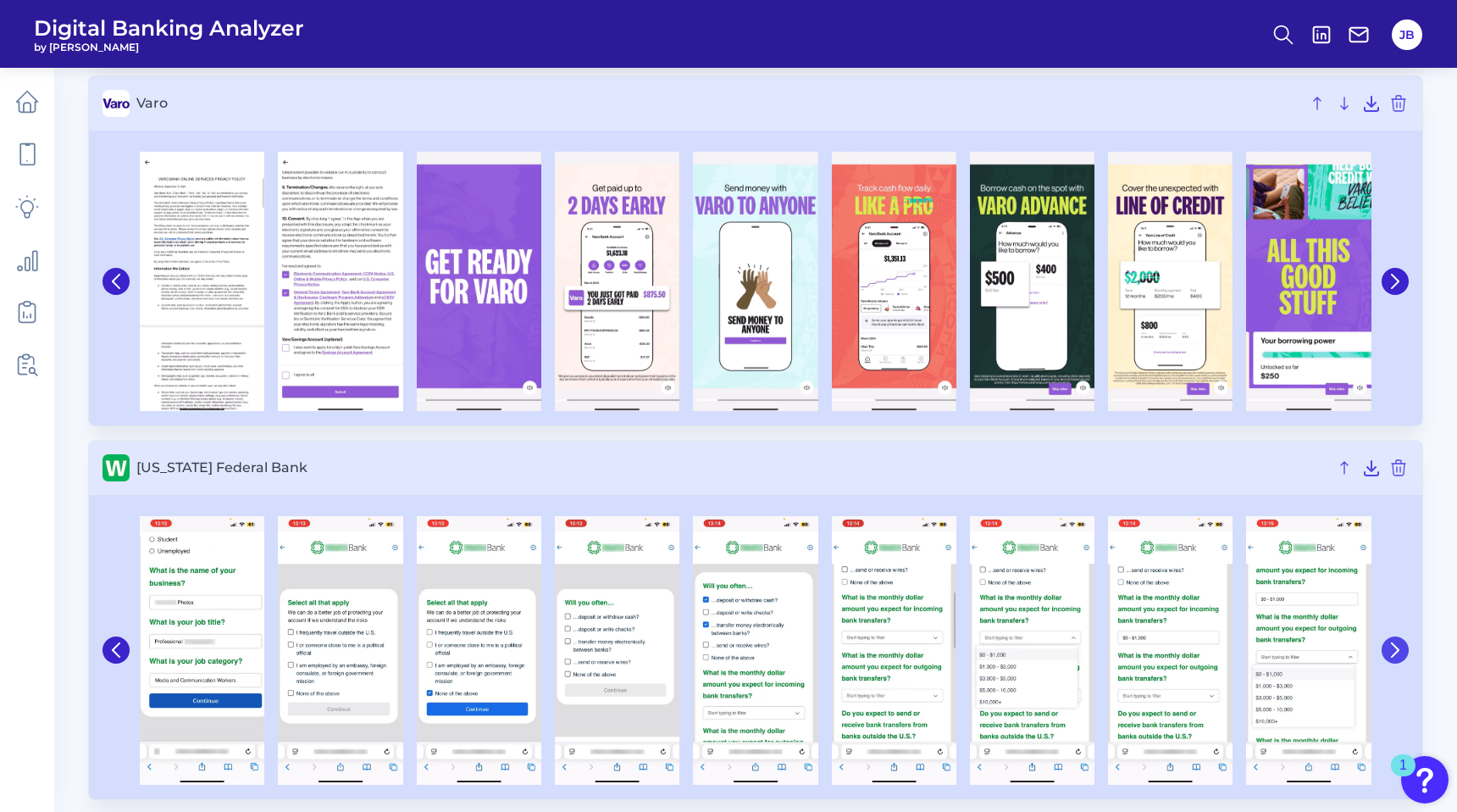
click at [1394, 656] on icon at bounding box center [1396, 649] width 15 height 15
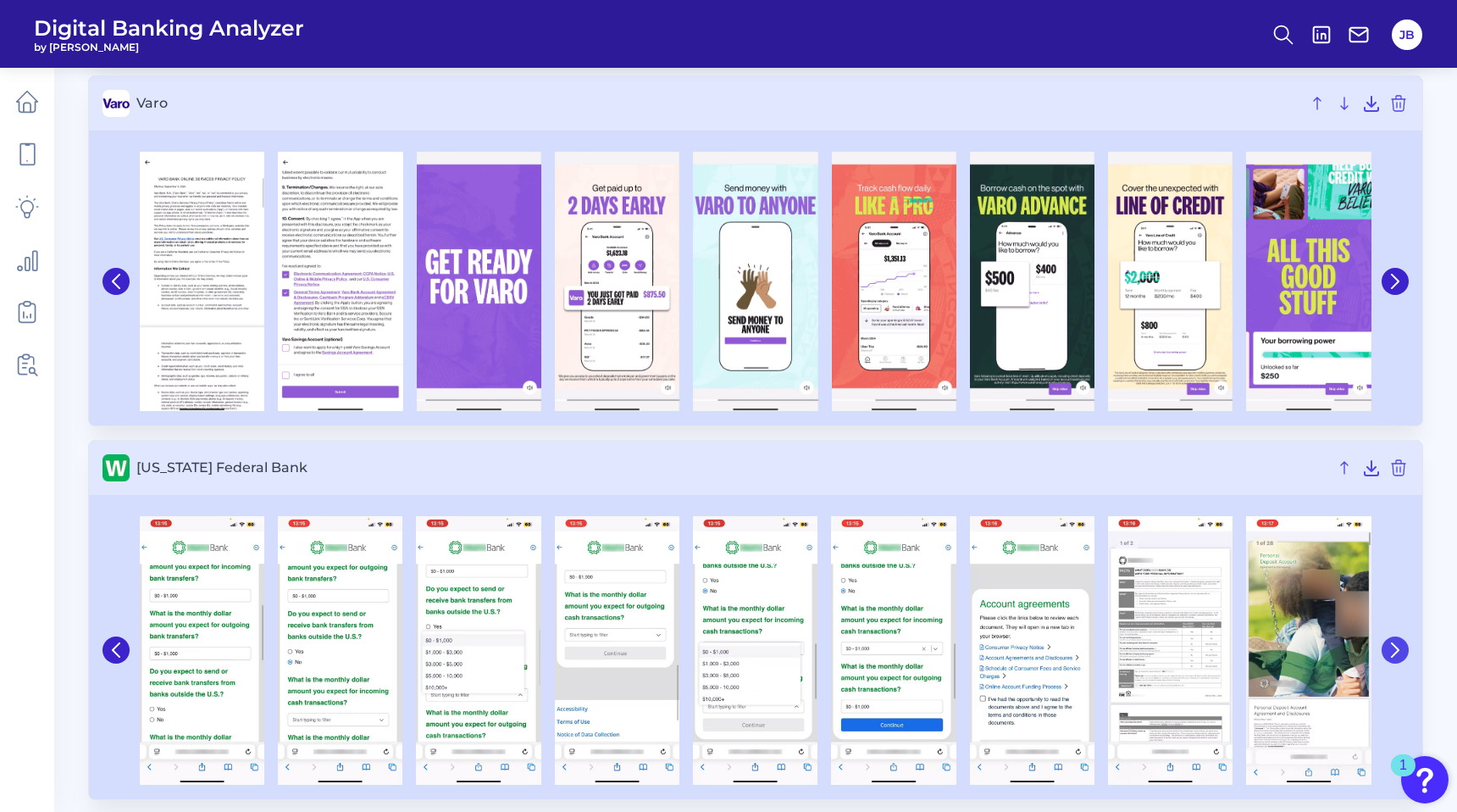
click at [1393, 656] on icon at bounding box center [1396, 649] width 15 height 15
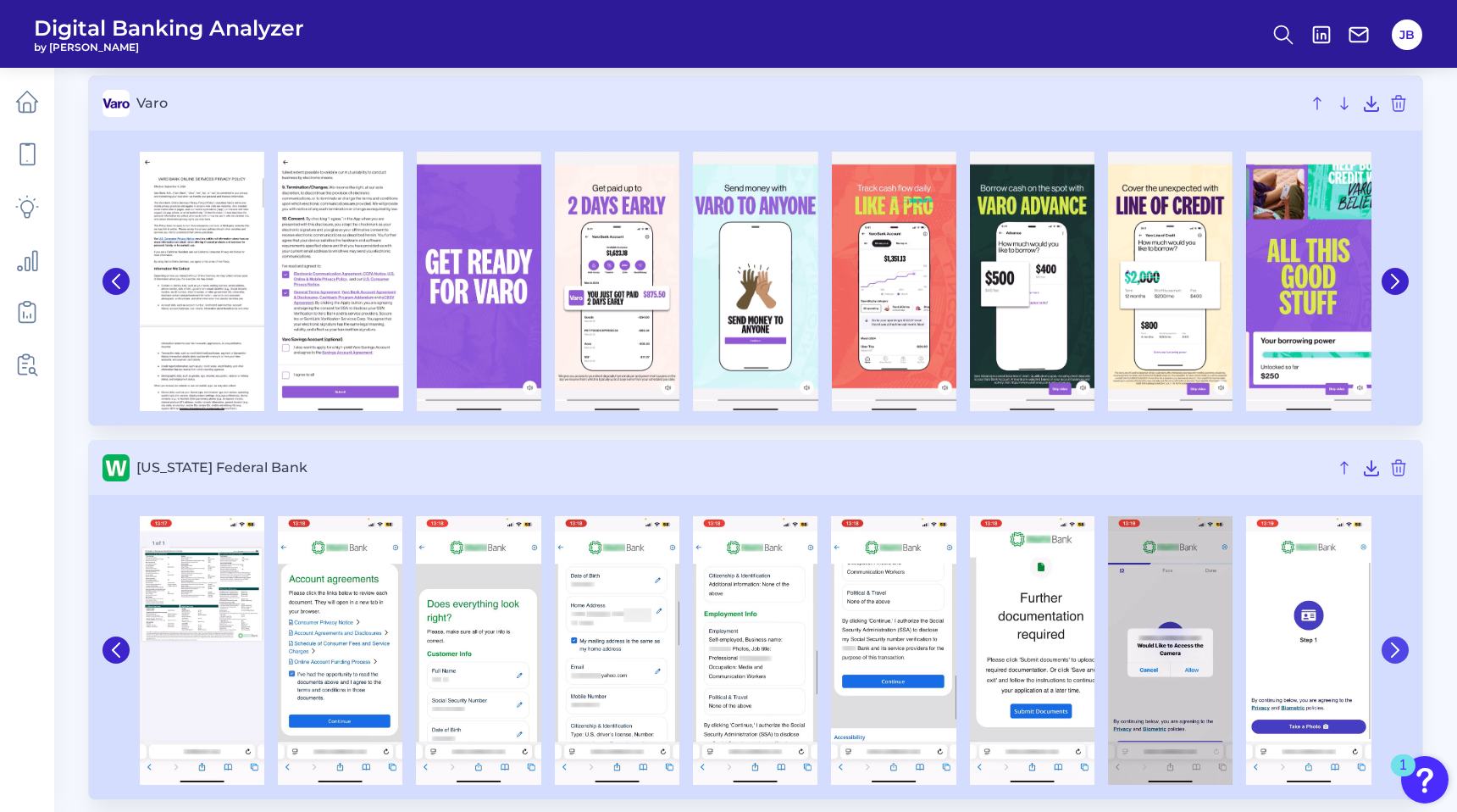
scroll to position [2683, 0]
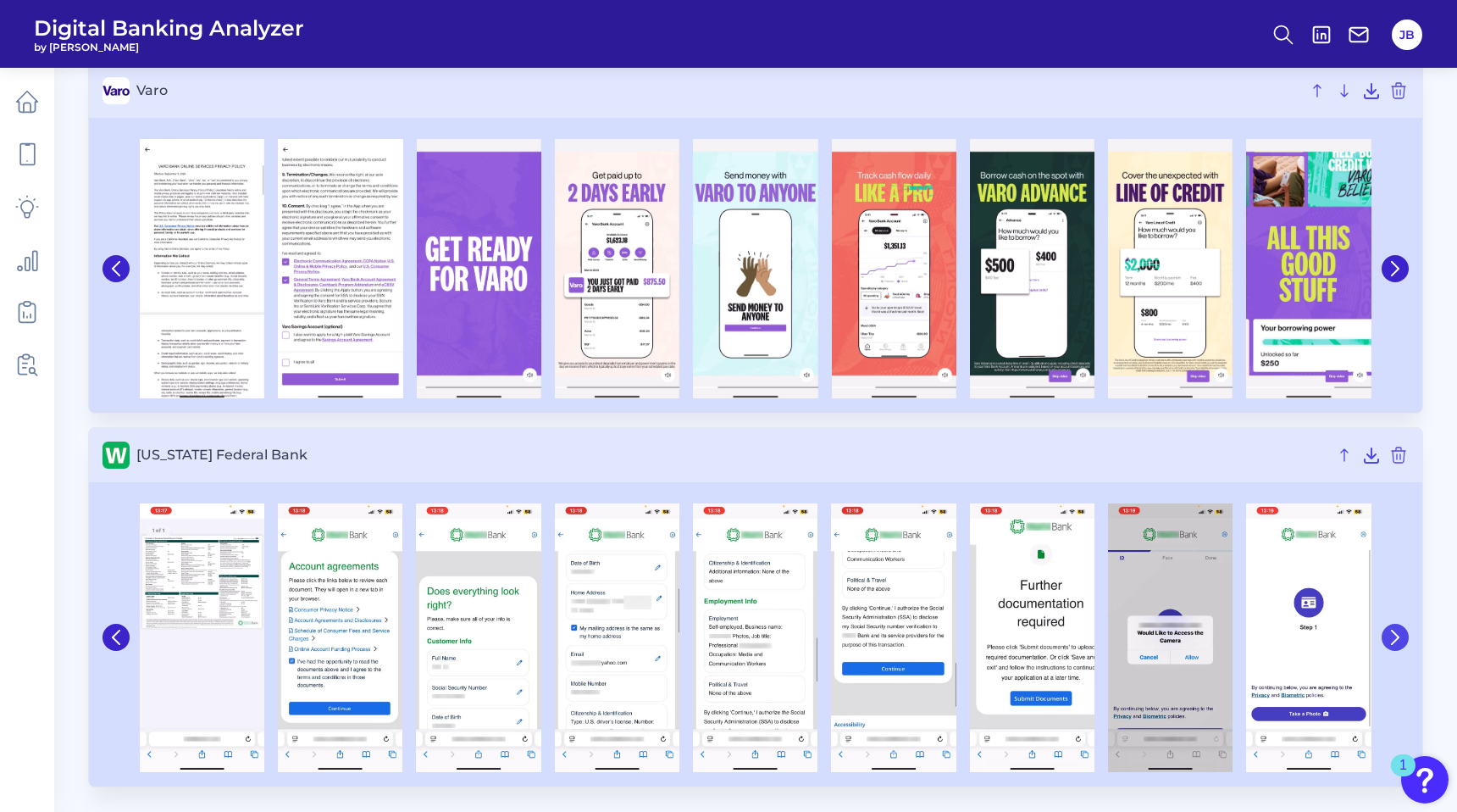
click at [1398, 631] on icon at bounding box center [1396, 637] width 15 height 15
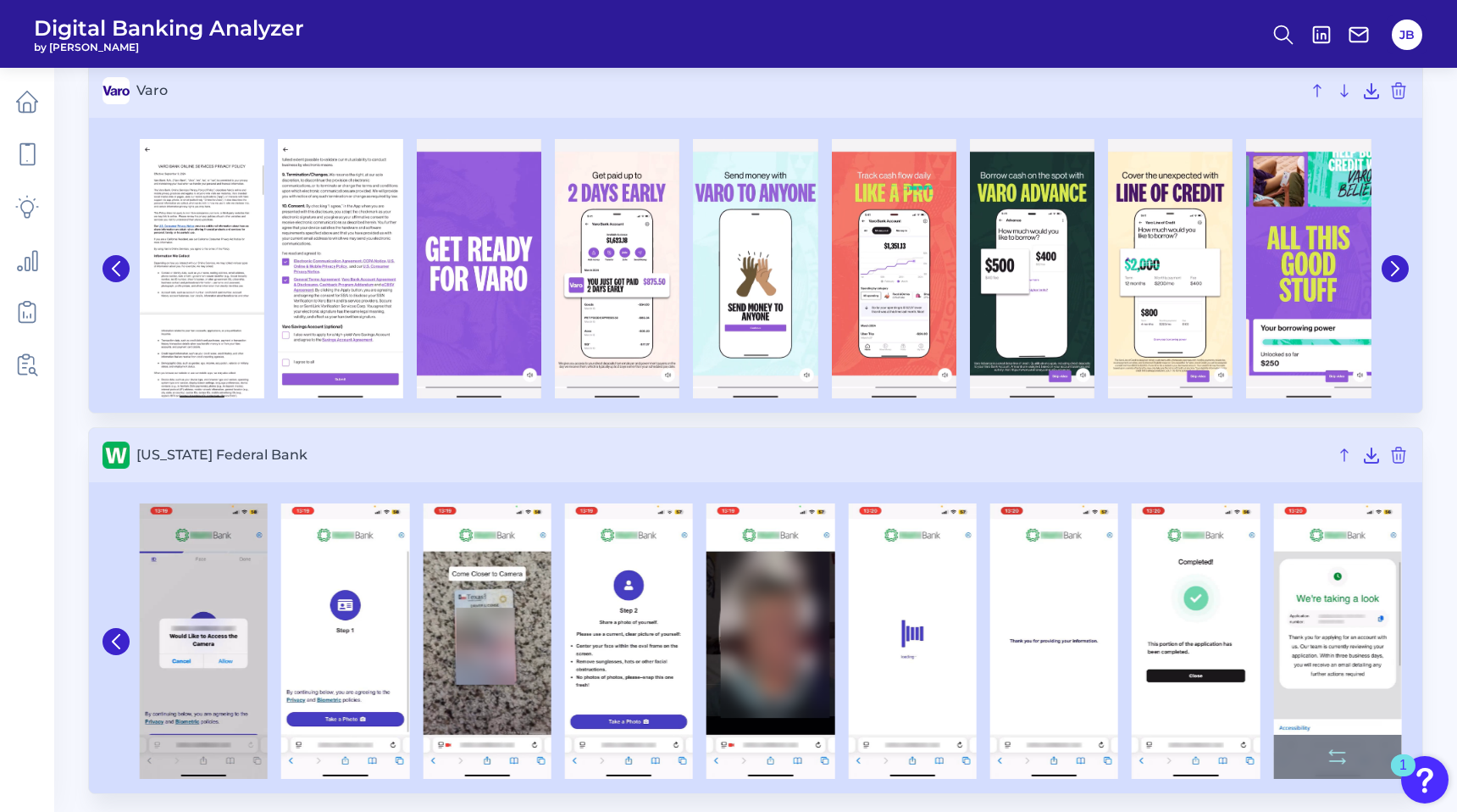
click at [1390, 621] on img at bounding box center [1338, 641] width 128 height 276
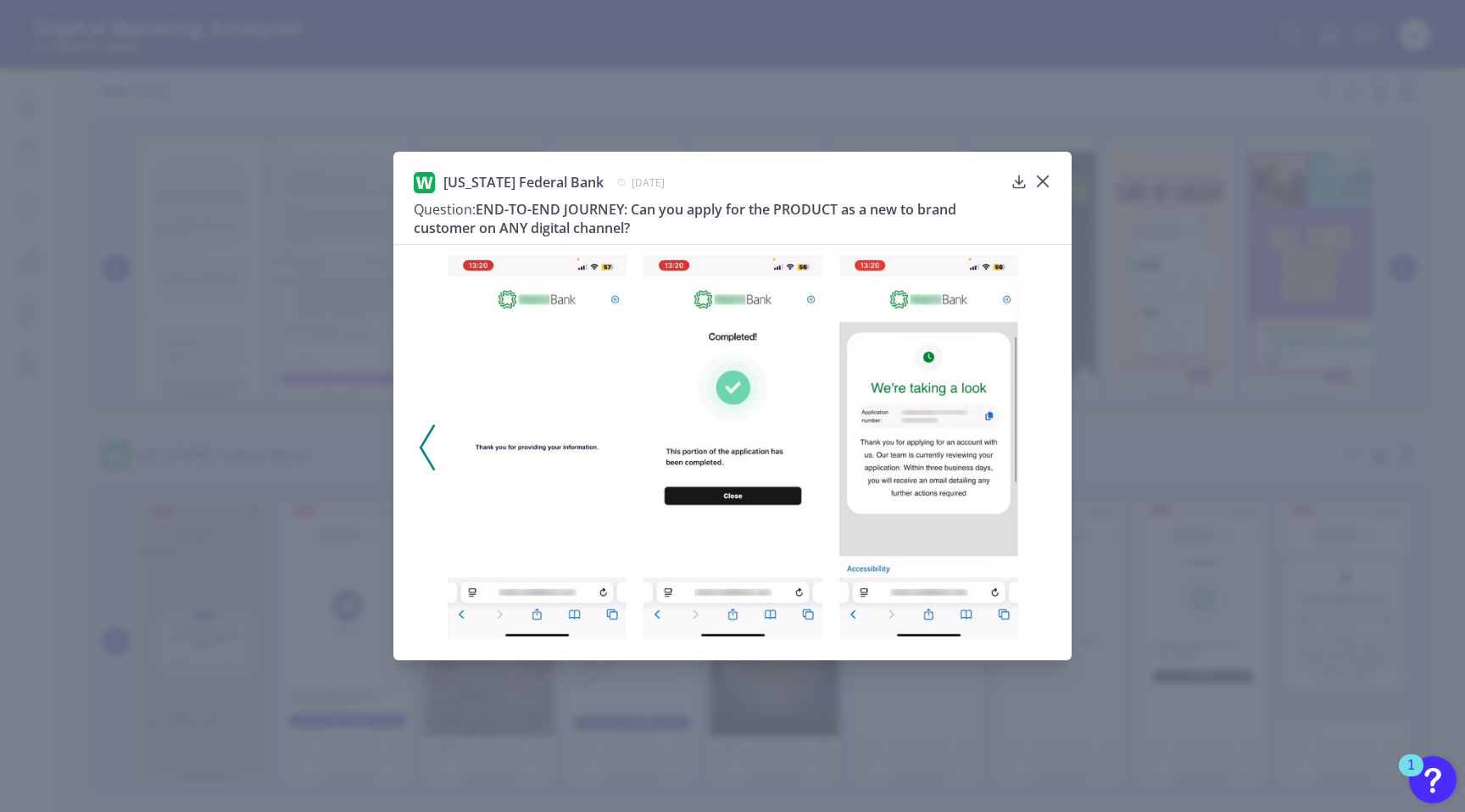
click at [1297, 472] on div "[US_STATE] Federal Bank [DATE] Question: END-TO-END JOURNEY: Can you apply for …" at bounding box center [732, 406] width 1465 height 812
click at [1040, 183] on icon at bounding box center [1042, 181] width 10 height 10
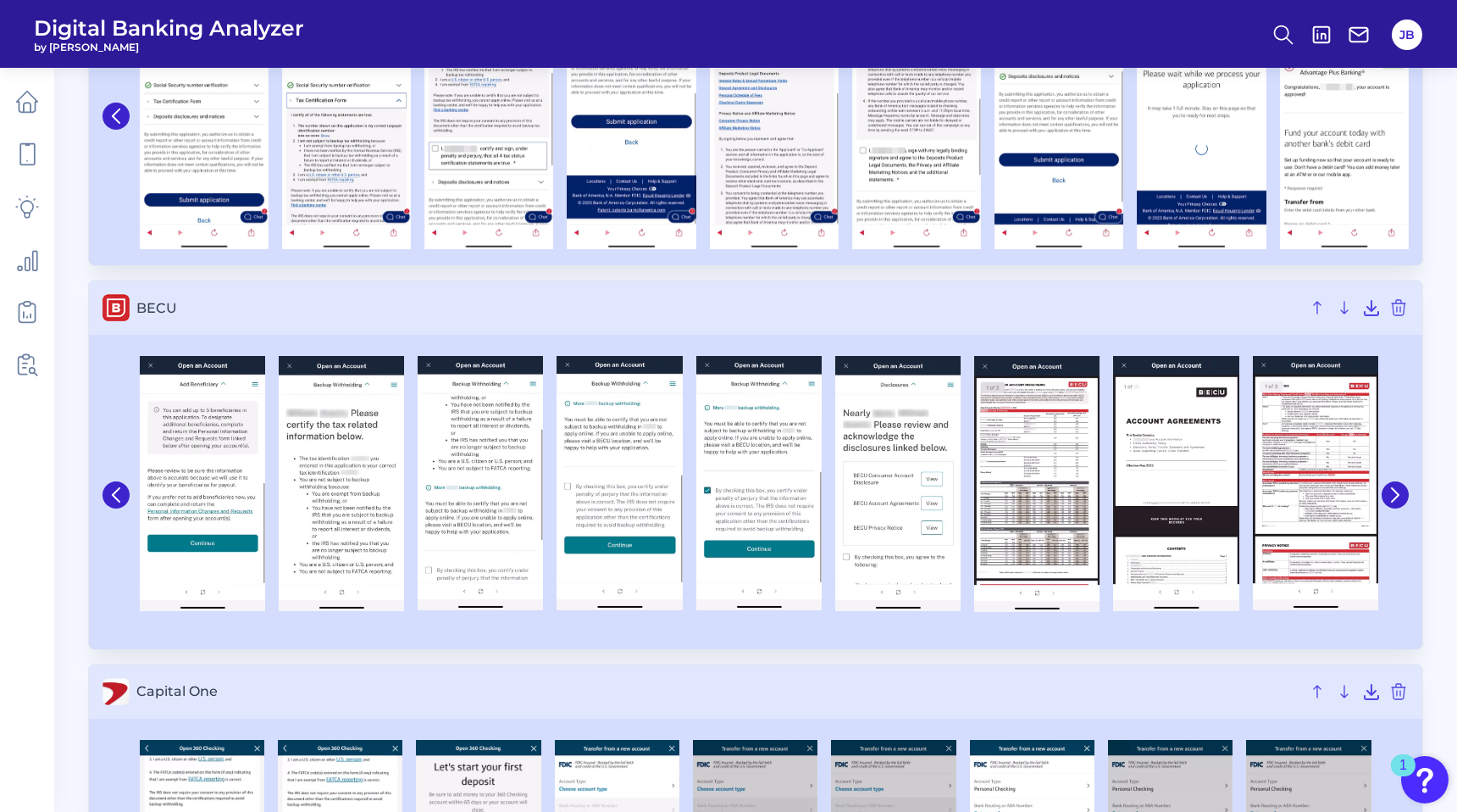
scroll to position [499, 0]
